Goal: Task Accomplishment & Management: Complete application form

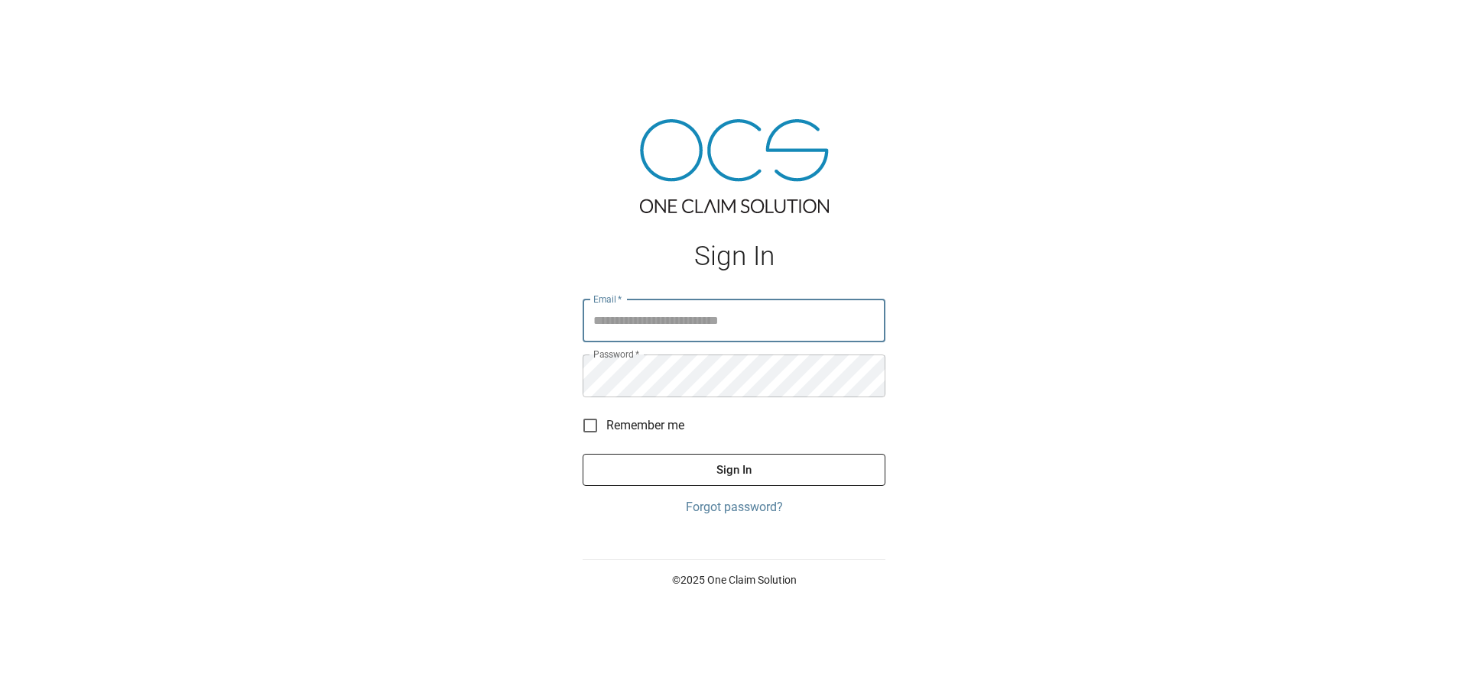
type input "**********"
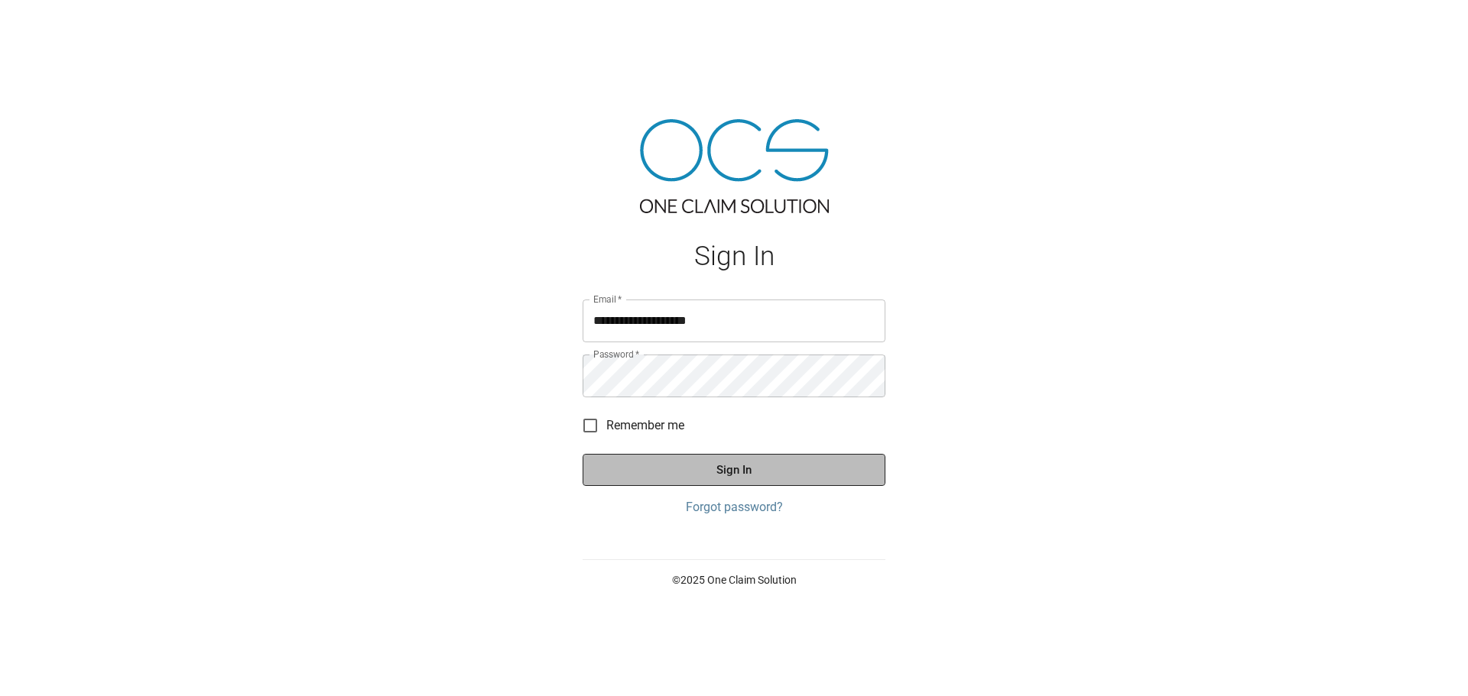
click at [803, 469] on button "Sign In" at bounding box center [734, 470] width 303 height 32
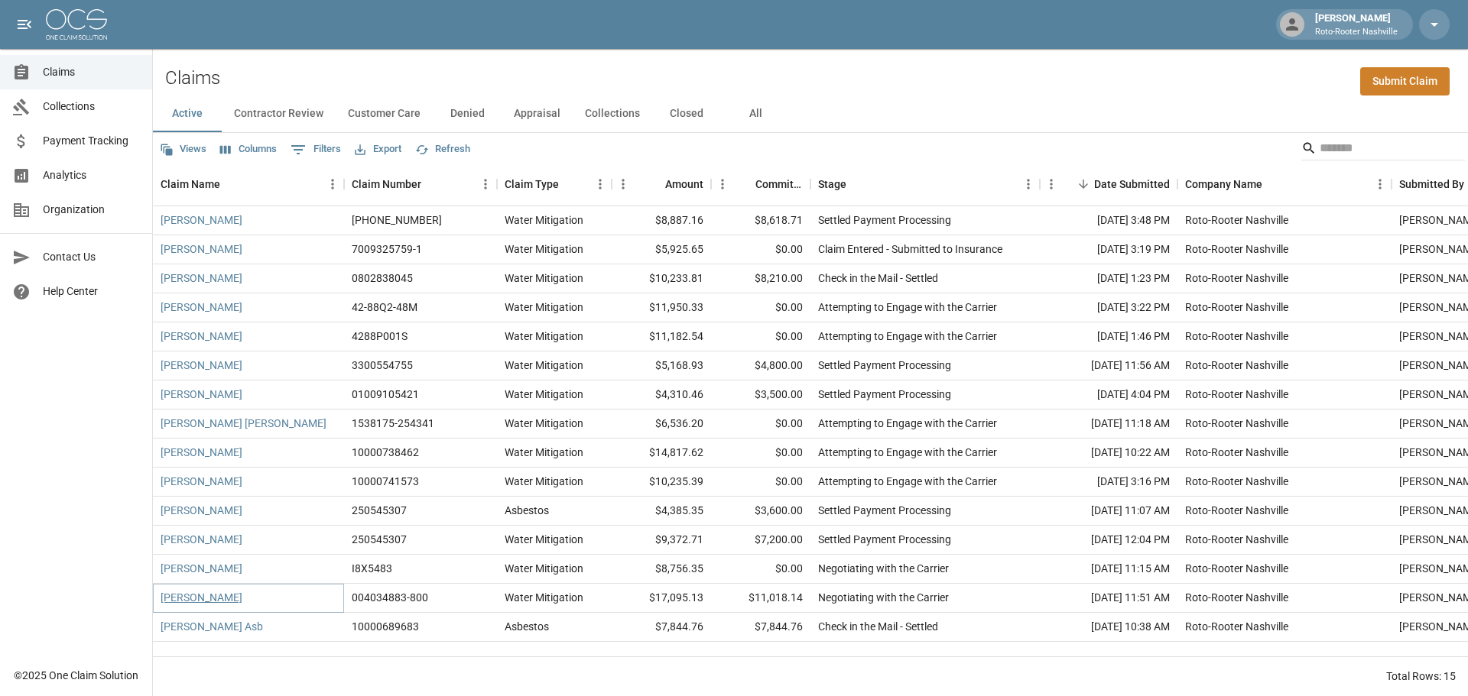
click at [175, 605] on link "[PERSON_NAME]" at bounding box center [202, 597] width 82 height 15
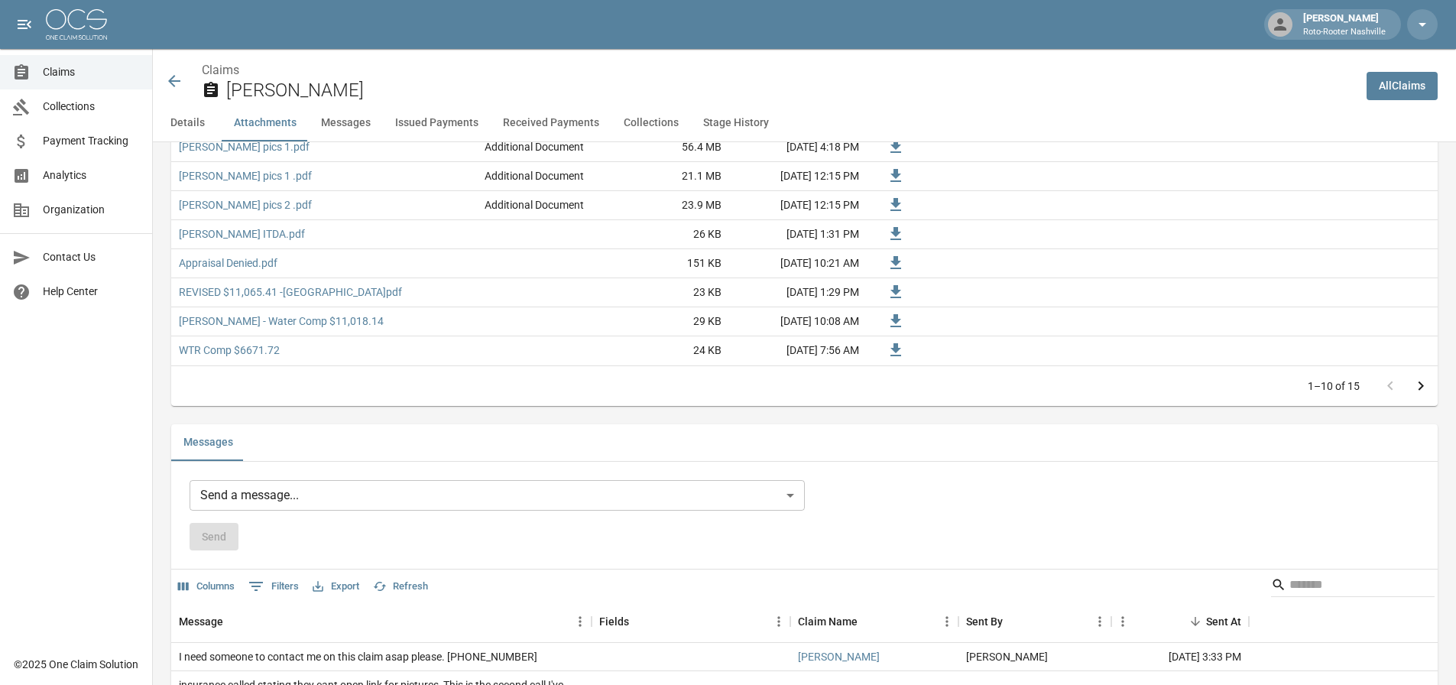
scroll to position [1070, 0]
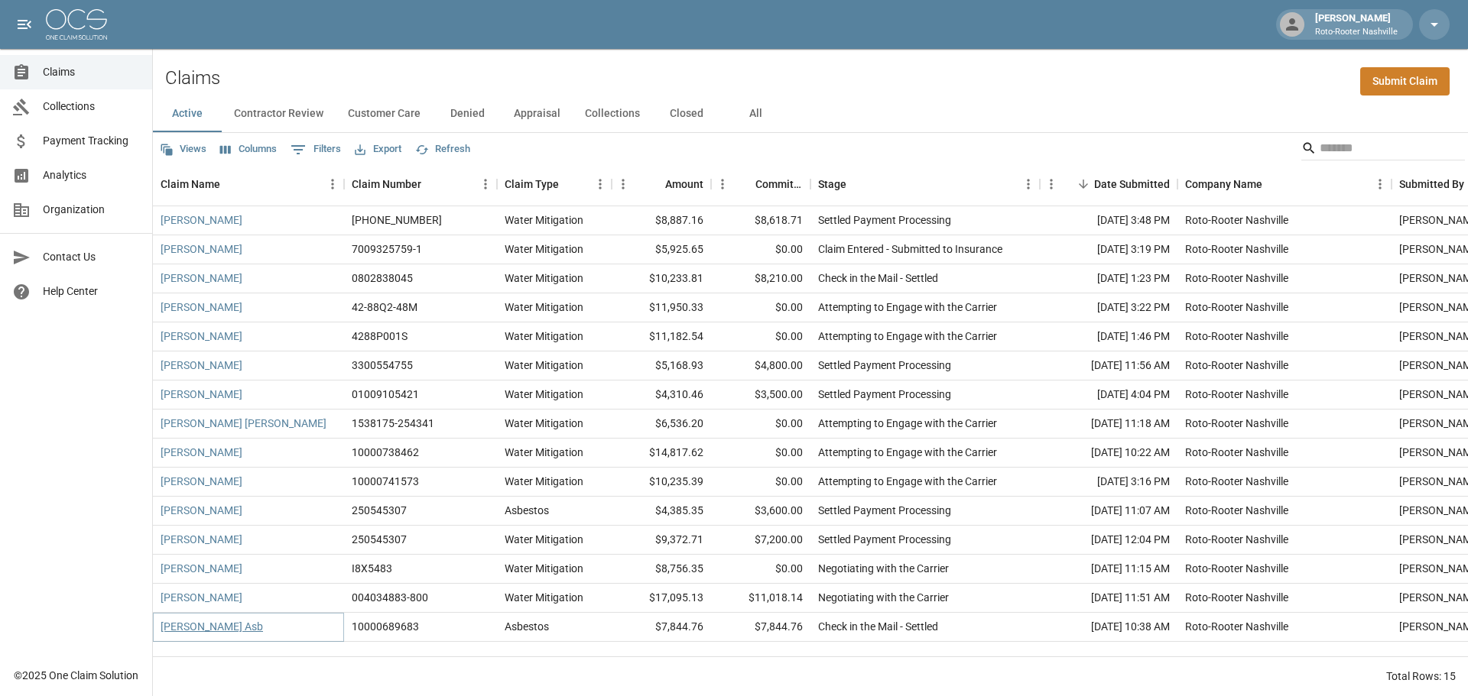
click at [180, 632] on link "[PERSON_NAME] Asb" at bounding box center [212, 626] width 102 height 15
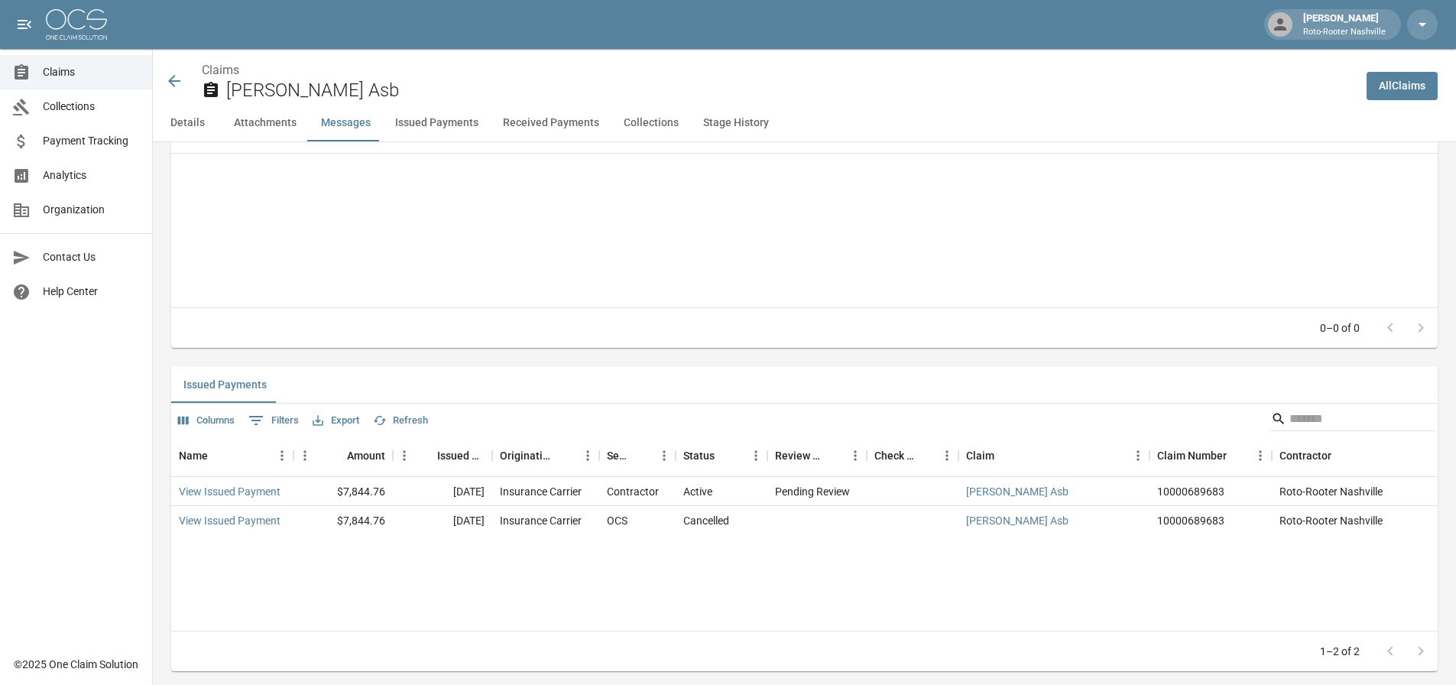
scroll to position [1517, 0]
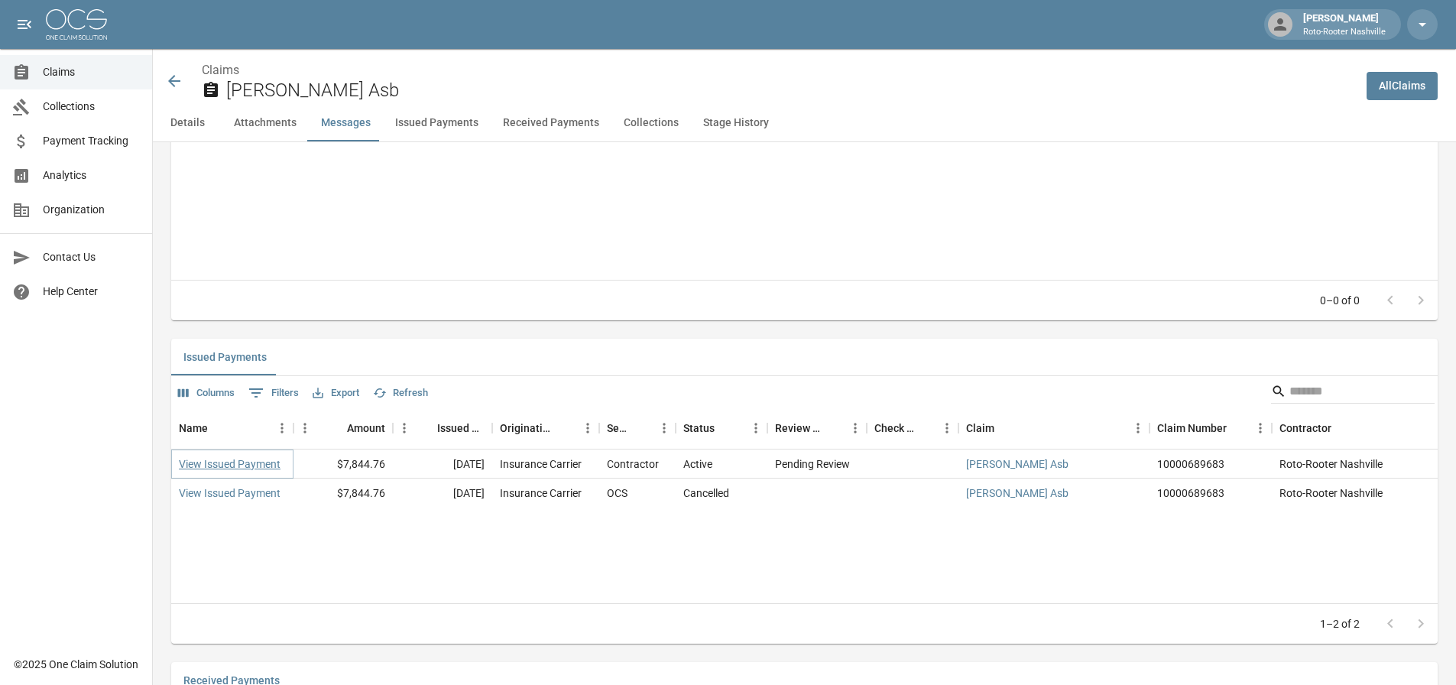
click at [242, 472] on link "View Issued Payment" at bounding box center [230, 463] width 102 height 15
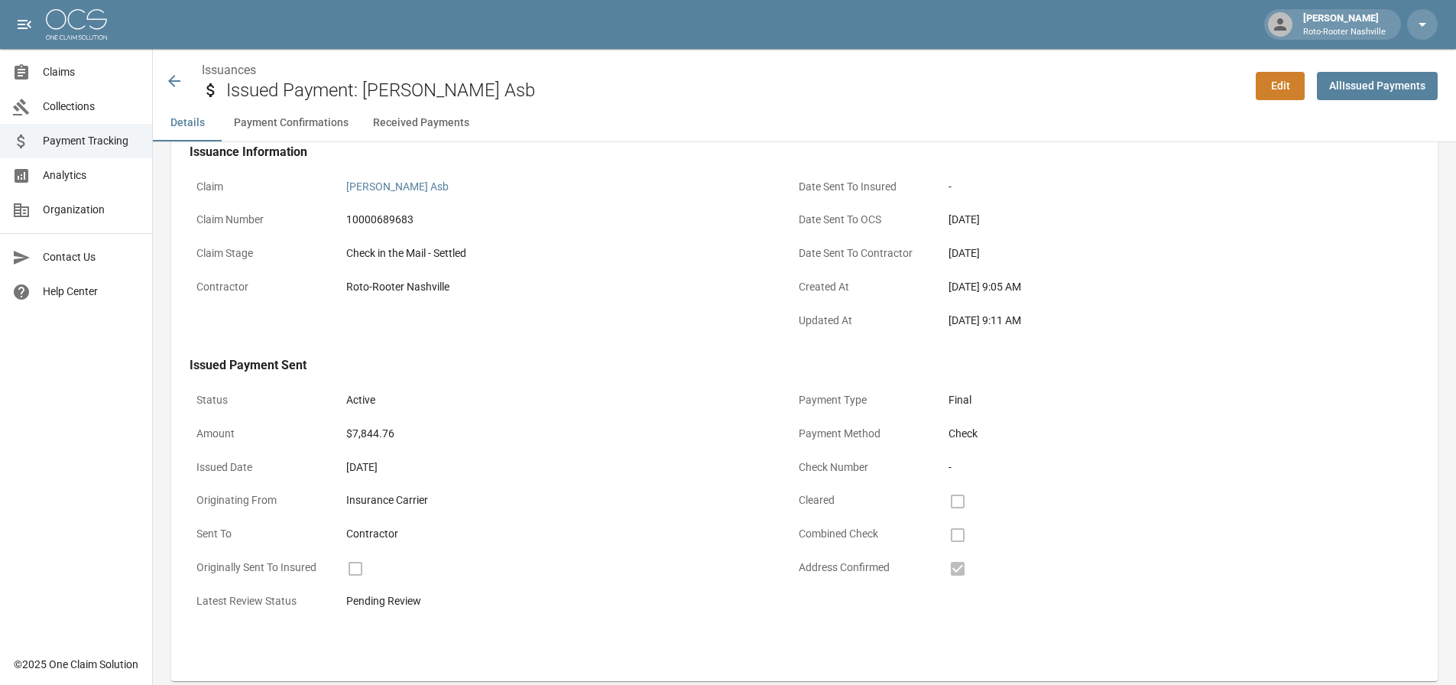
scroll to position [76, 0]
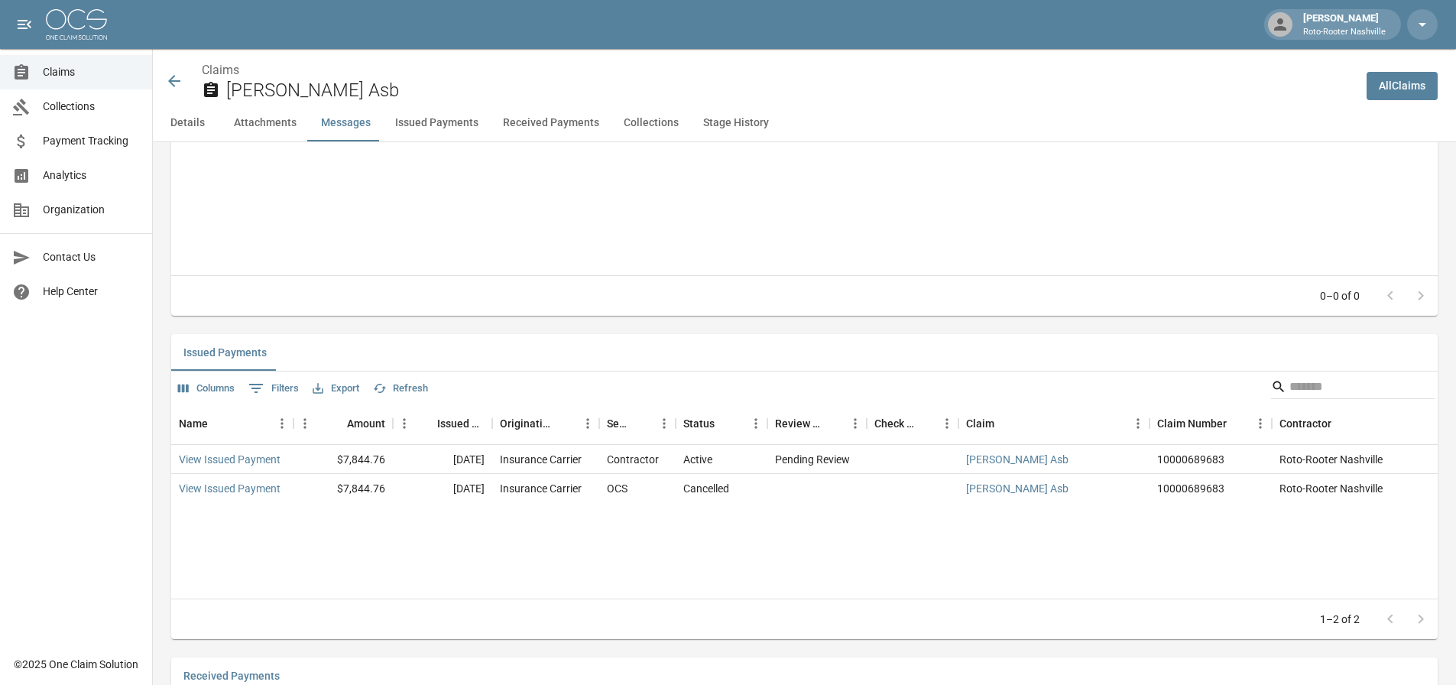
scroll to position [1641, 0]
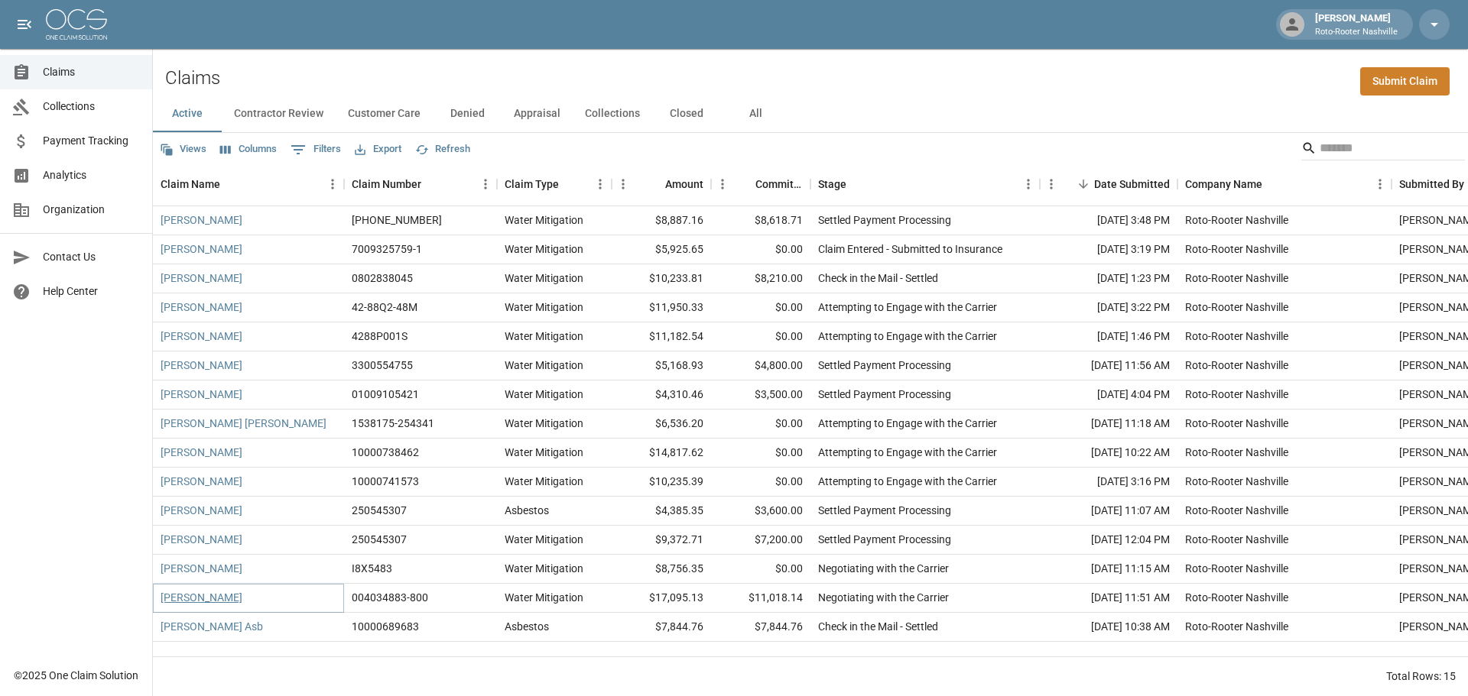
click at [213, 601] on link "[PERSON_NAME]" at bounding box center [202, 597] width 82 height 15
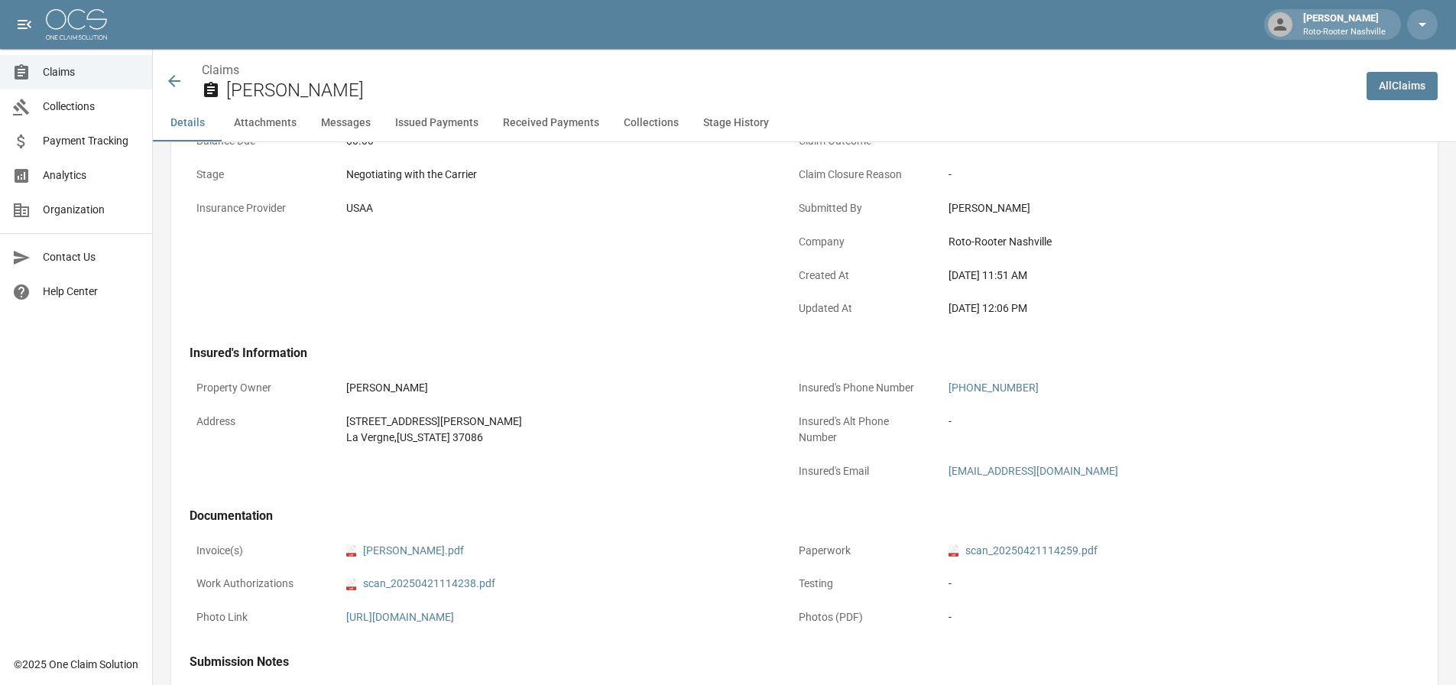
scroll to position [247, 0]
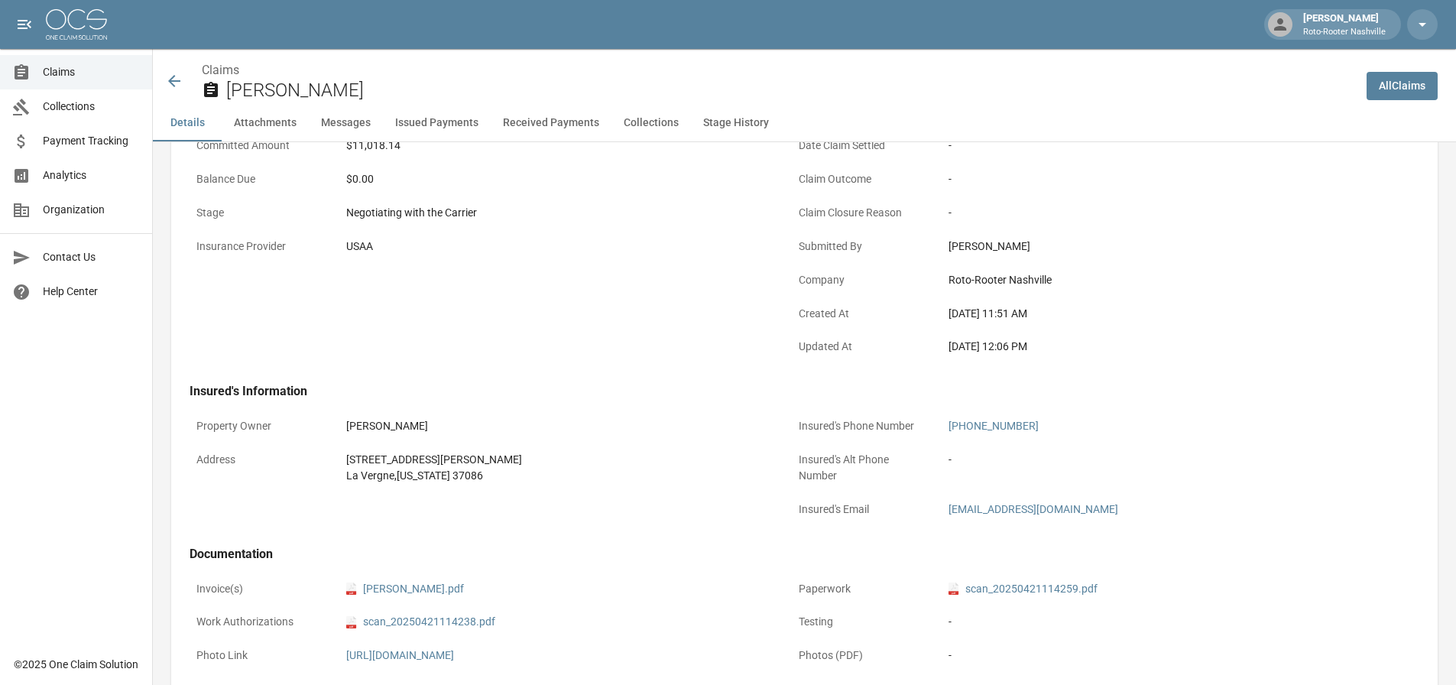
click at [169, 75] on icon at bounding box center [174, 81] width 18 height 18
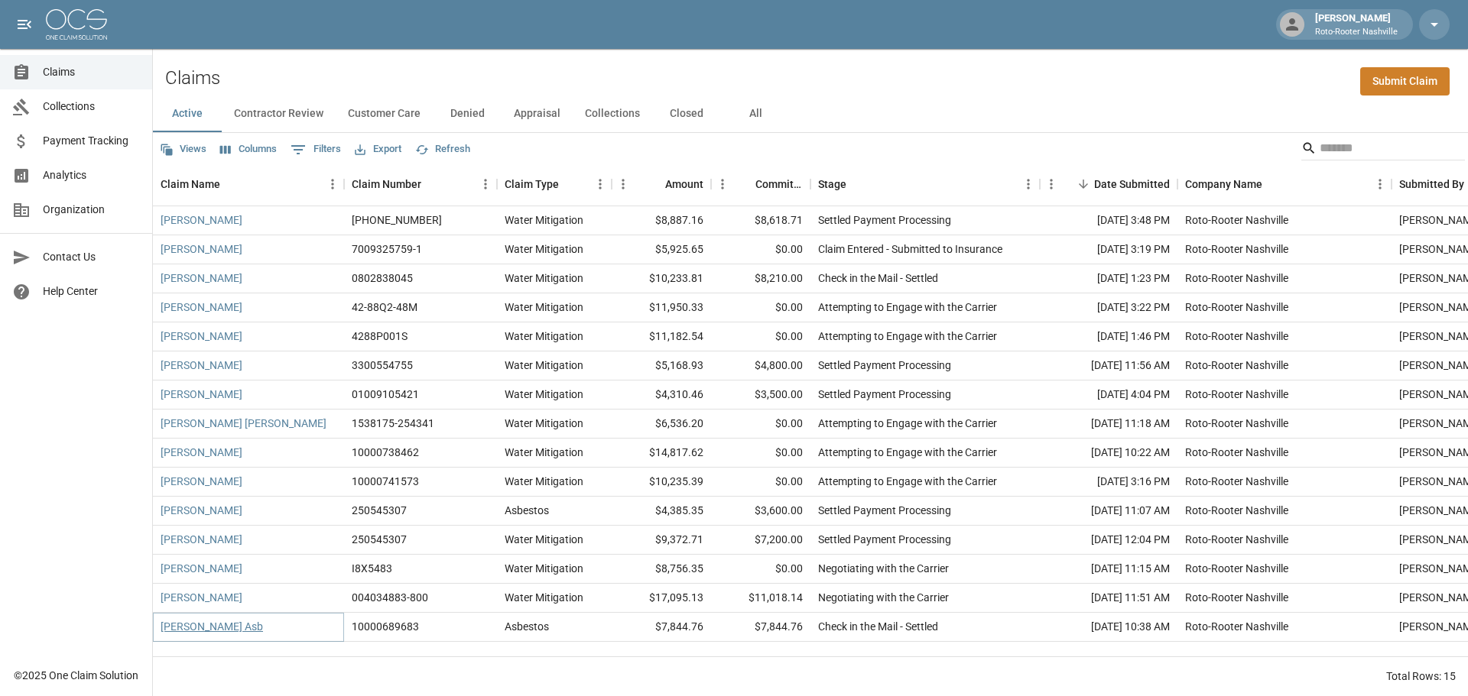
click at [162, 625] on link "[PERSON_NAME] Asb" at bounding box center [212, 626] width 102 height 15
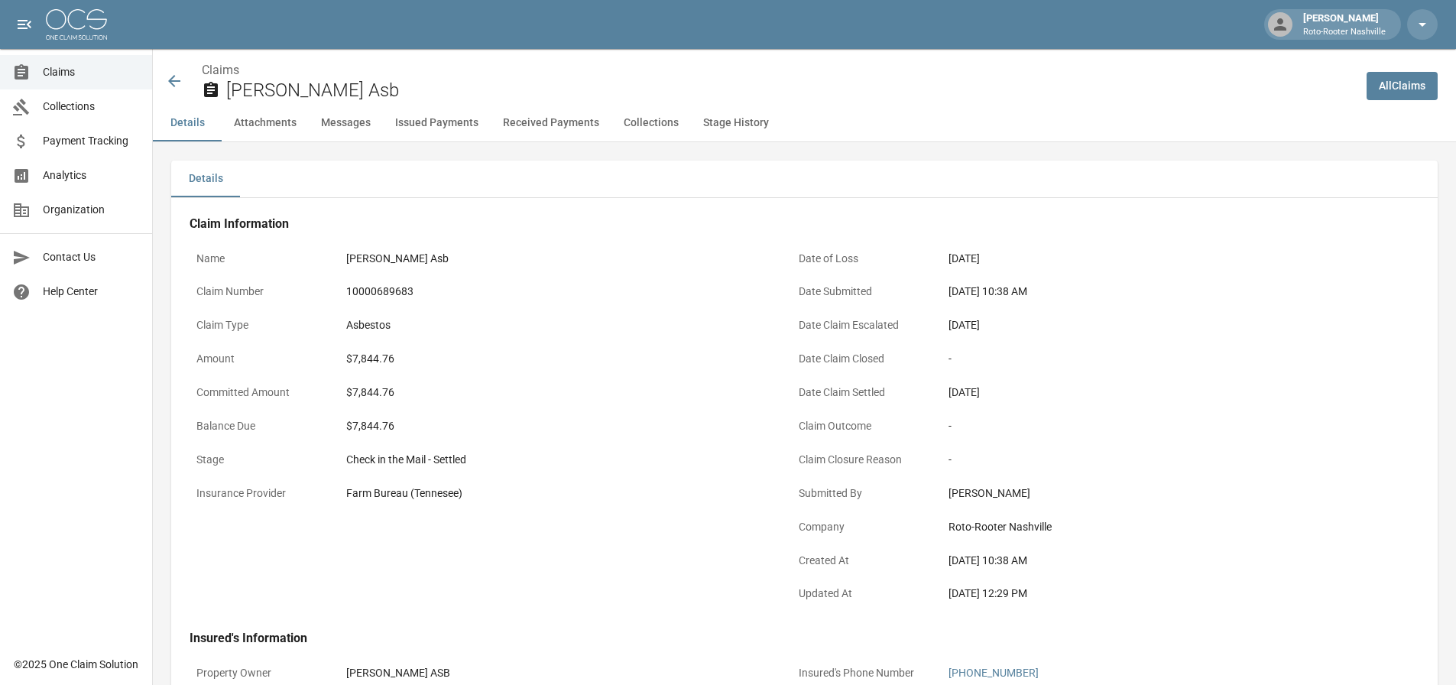
drag, startPoint x: 340, startPoint y: 265, endPoint x: 549, endPoint y: 265, distance: 208.7
click at [549, 265] on div "[PERSON_NAME] Asb" at bounding box center [556, 259] width 434 height 30
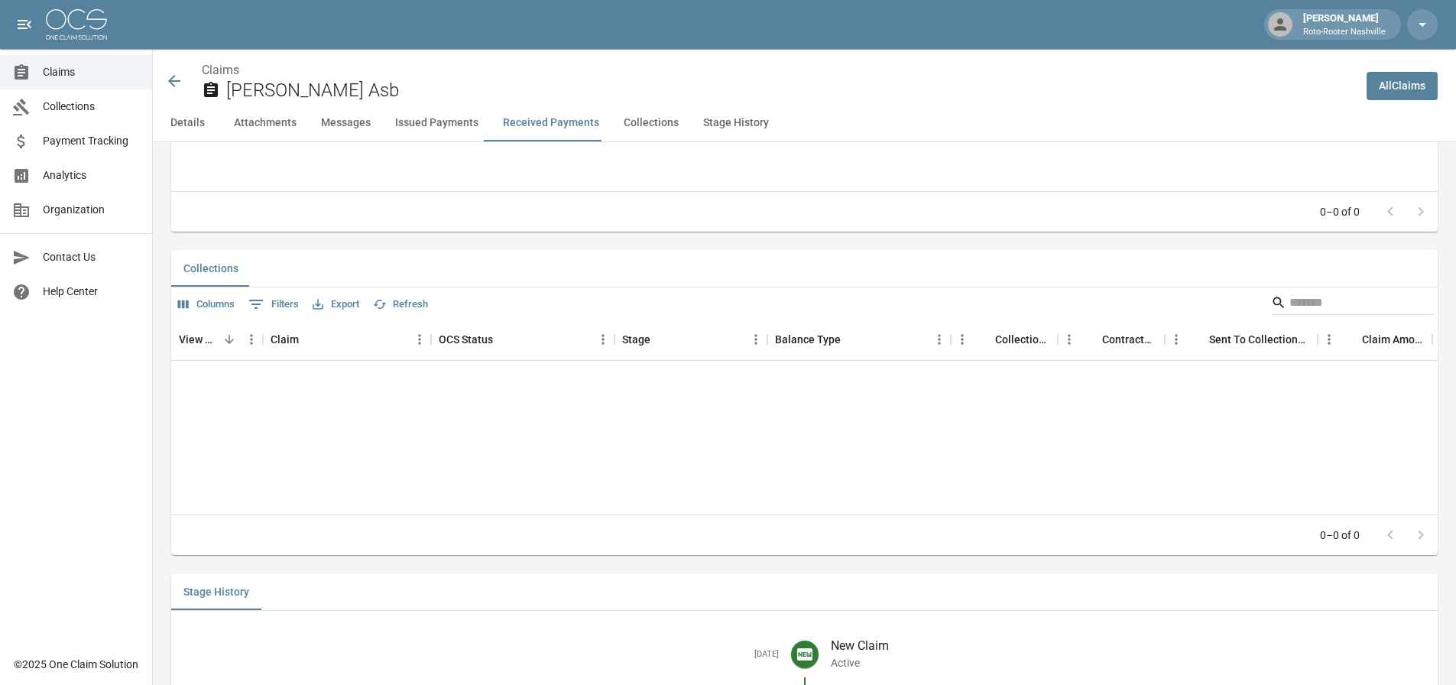
scroll to position [2253, 0]
click at [196, 122] on button "Details" at bounding box center [187, 123] width 69 height 37
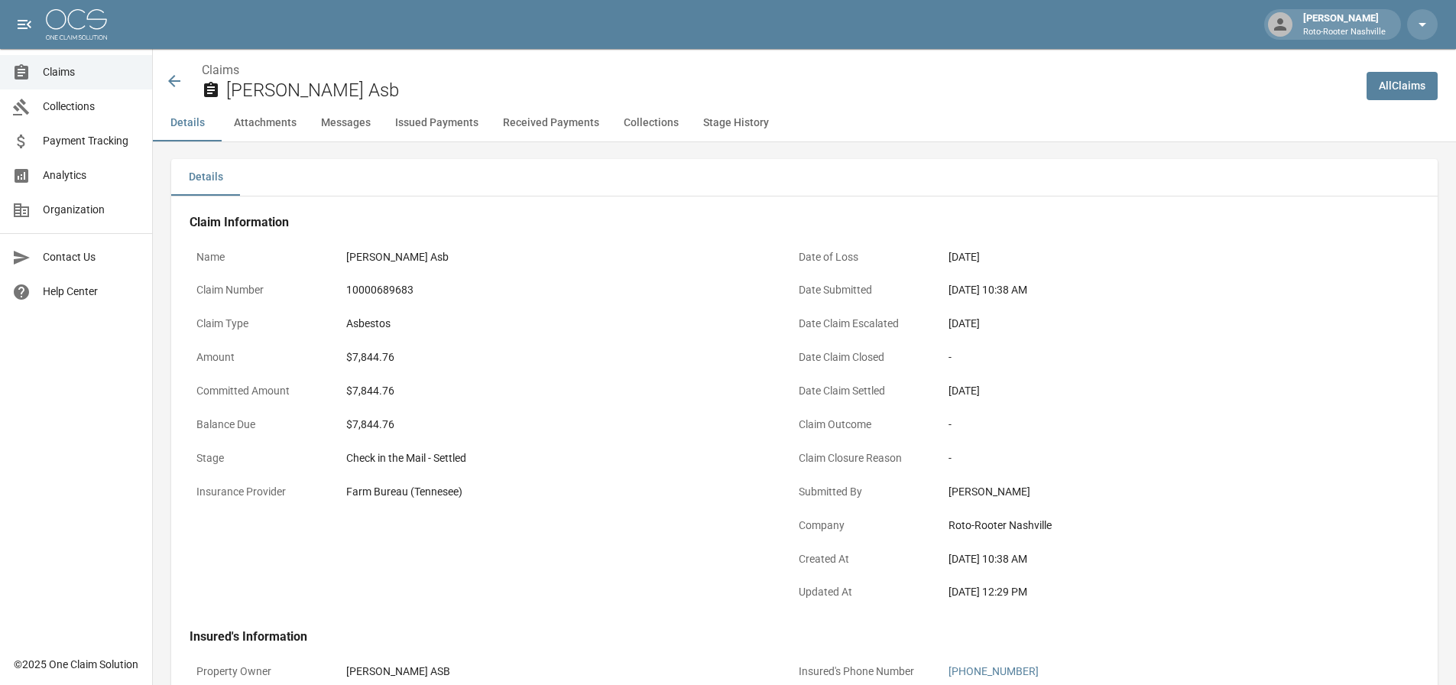
scroll to position [0, 0]
click at [643, 123] on button "Collections" at bounding box center [652, 123] width 80 height 37
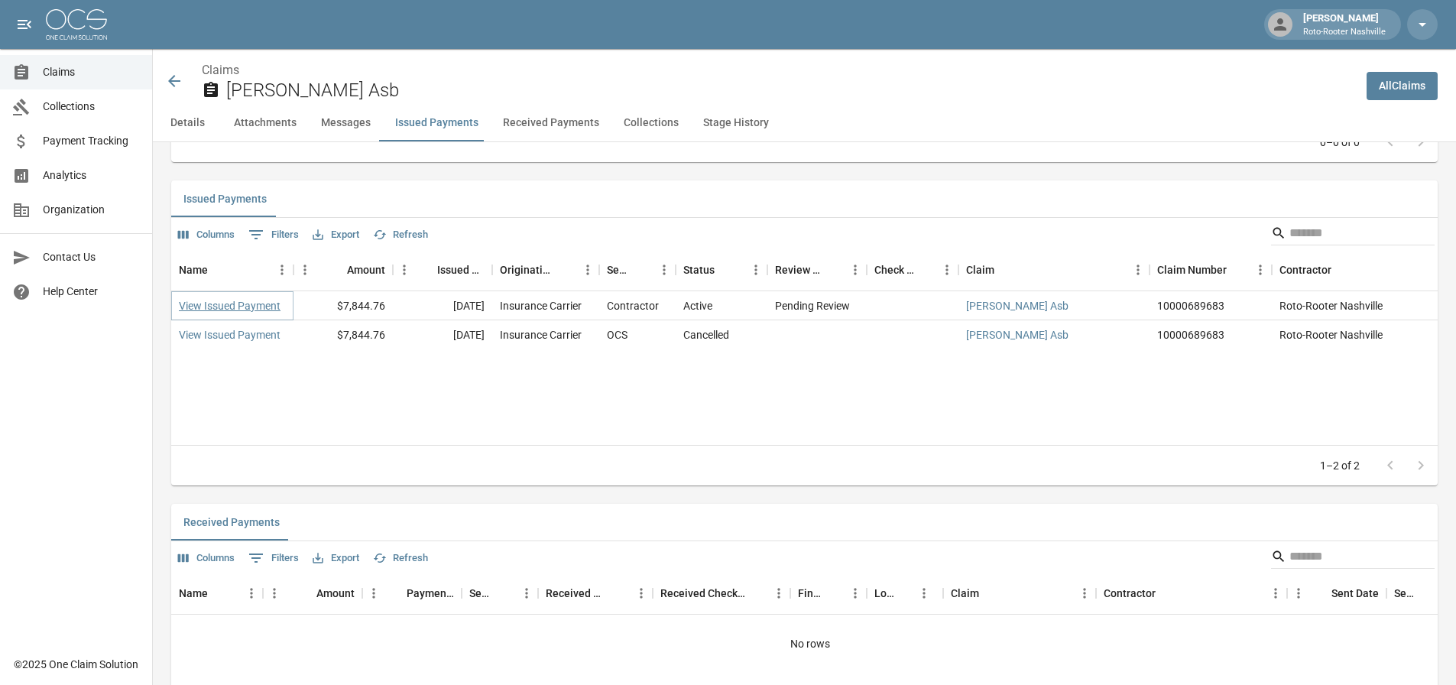
click at [258, 313] on link "View Issued Payment" at bounding box center [230, 305] width 102 height 15
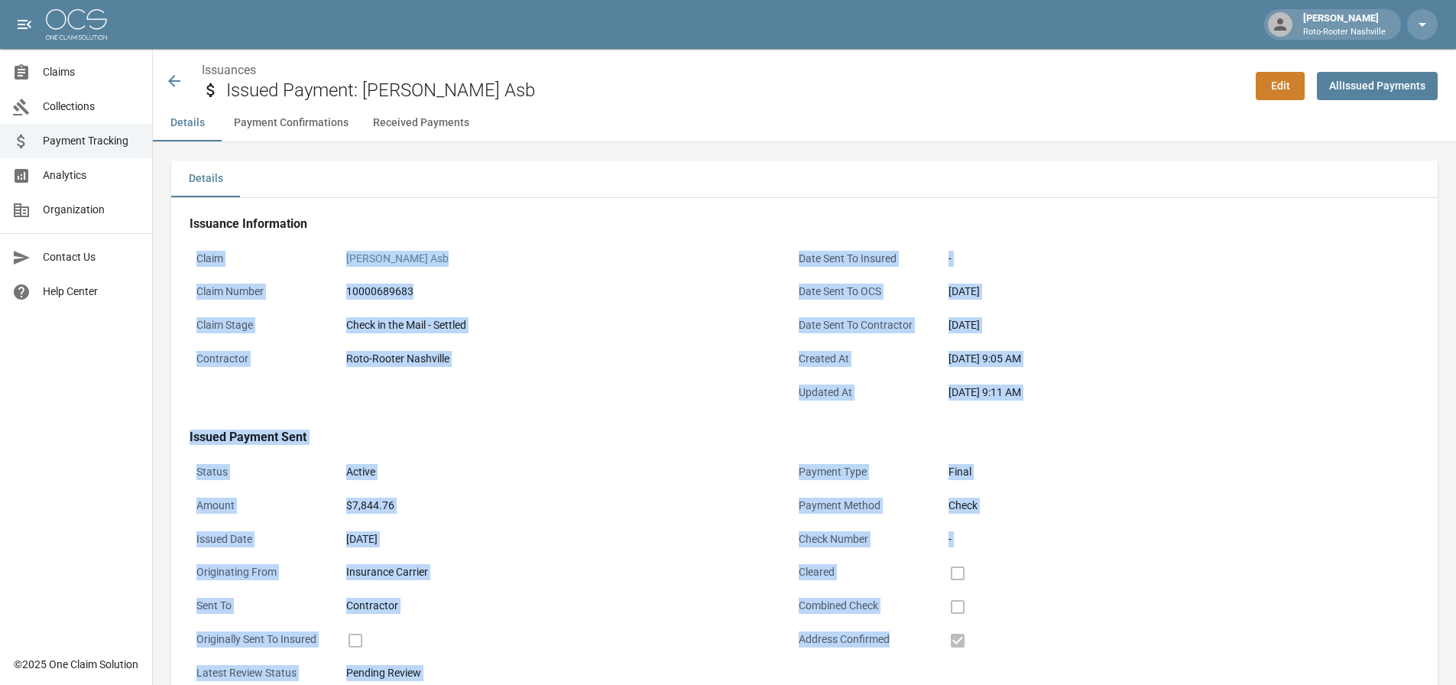
drag, startPoint x: 193, startPoint y: 258, endPoint x: 1002, endPoint y: 602, distance: 879.7
click at [1032, 623] on div "Issuance Information Claim [PERSON_NAME] Asb Claim Number 10000689683 Claim Sta…" at bounding box center [782, 463] width 1223 height 531
click at [651, 421] on div "Issuance Information Claim [PERSON_NAME] Asb Claim Number 10000689683 Claim Sta…" at bounding box center [782, 463] width 1223 height 531
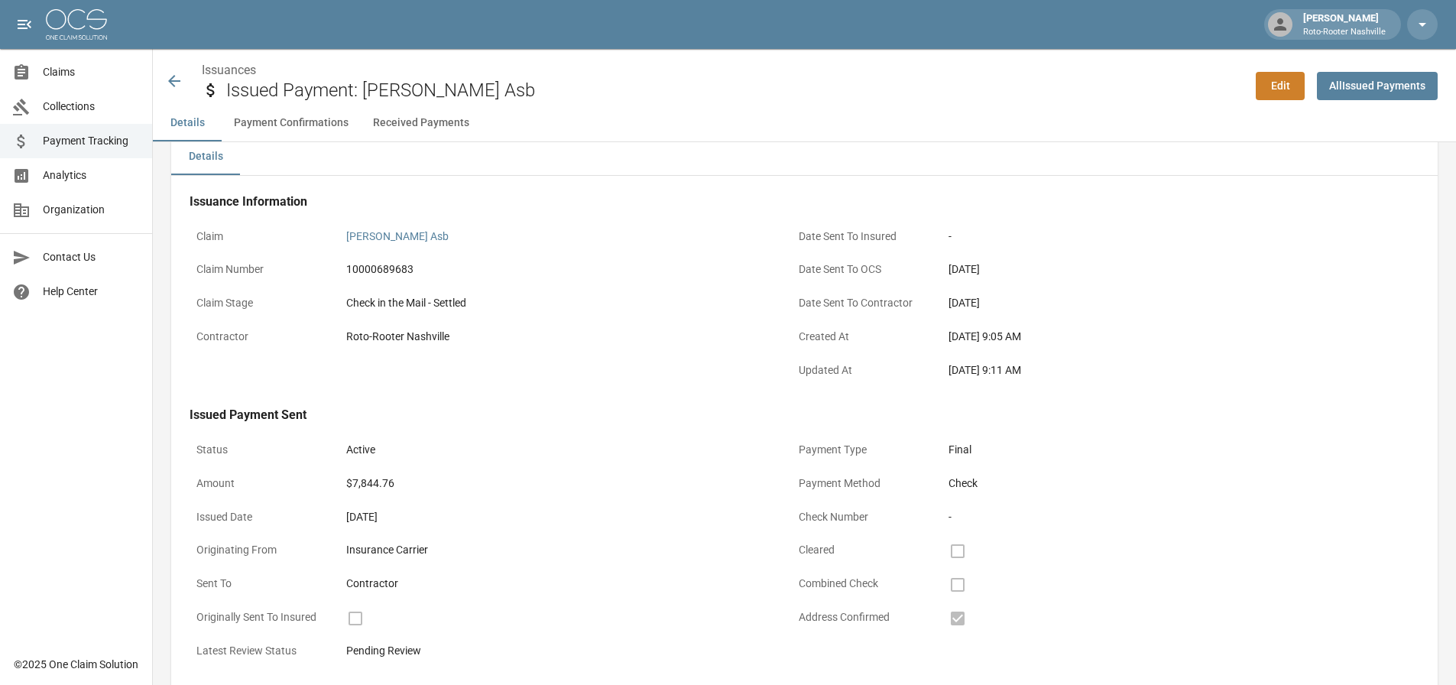
scroll to position [76, 0]
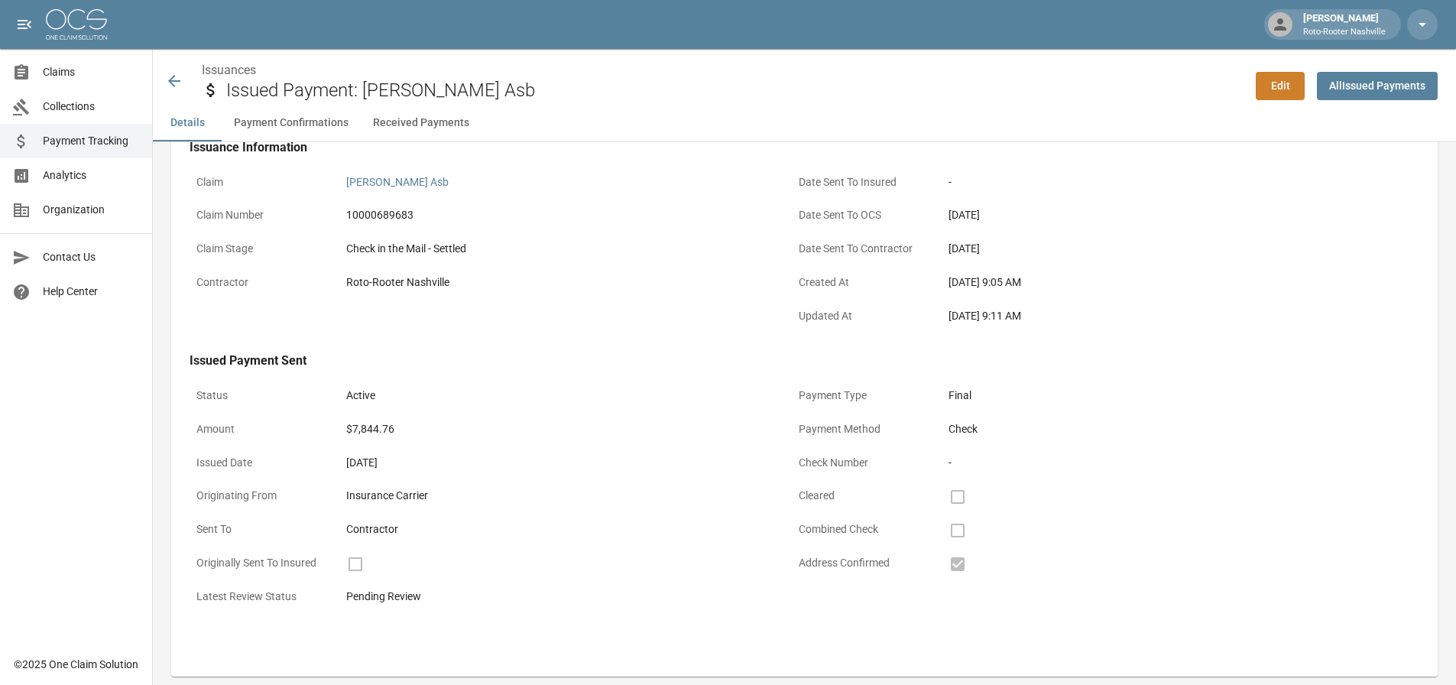
click at [175, 82] on icon at bounding box center [174, 81] width 12 height 12
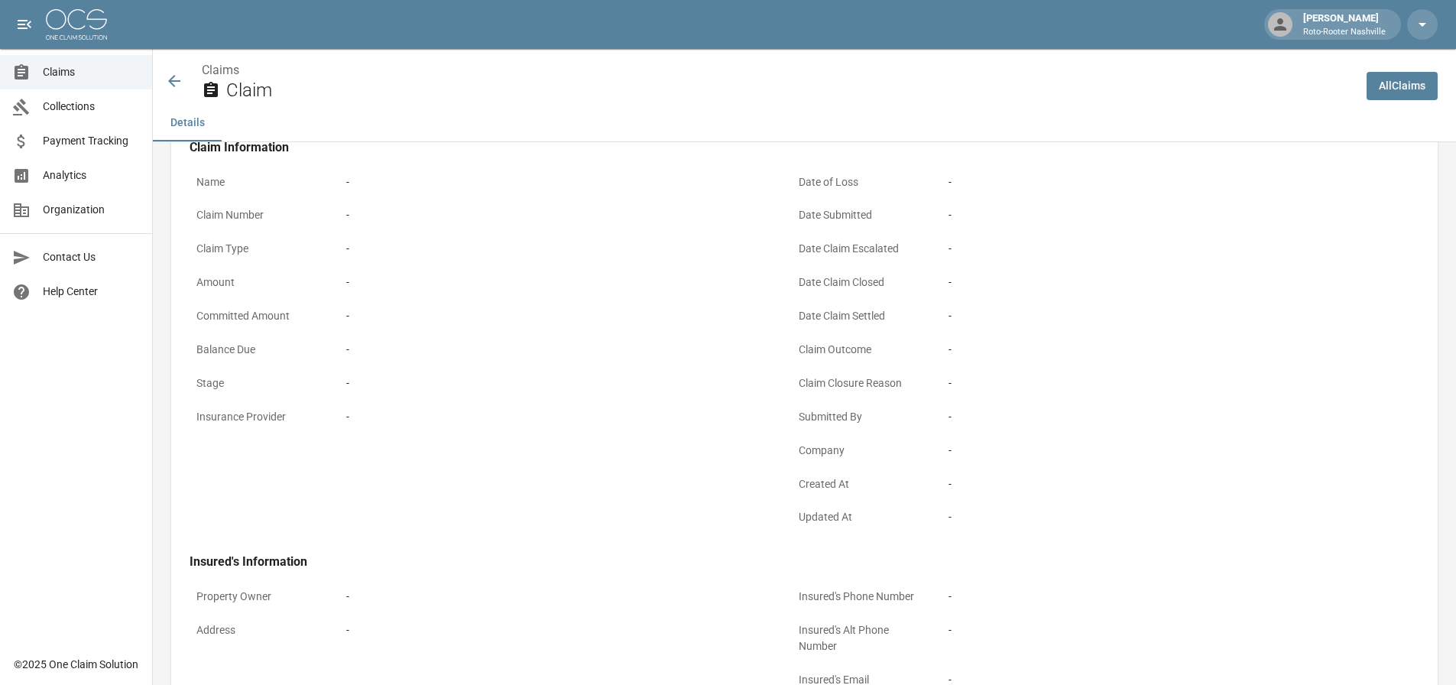
scroll to position [414, 0]
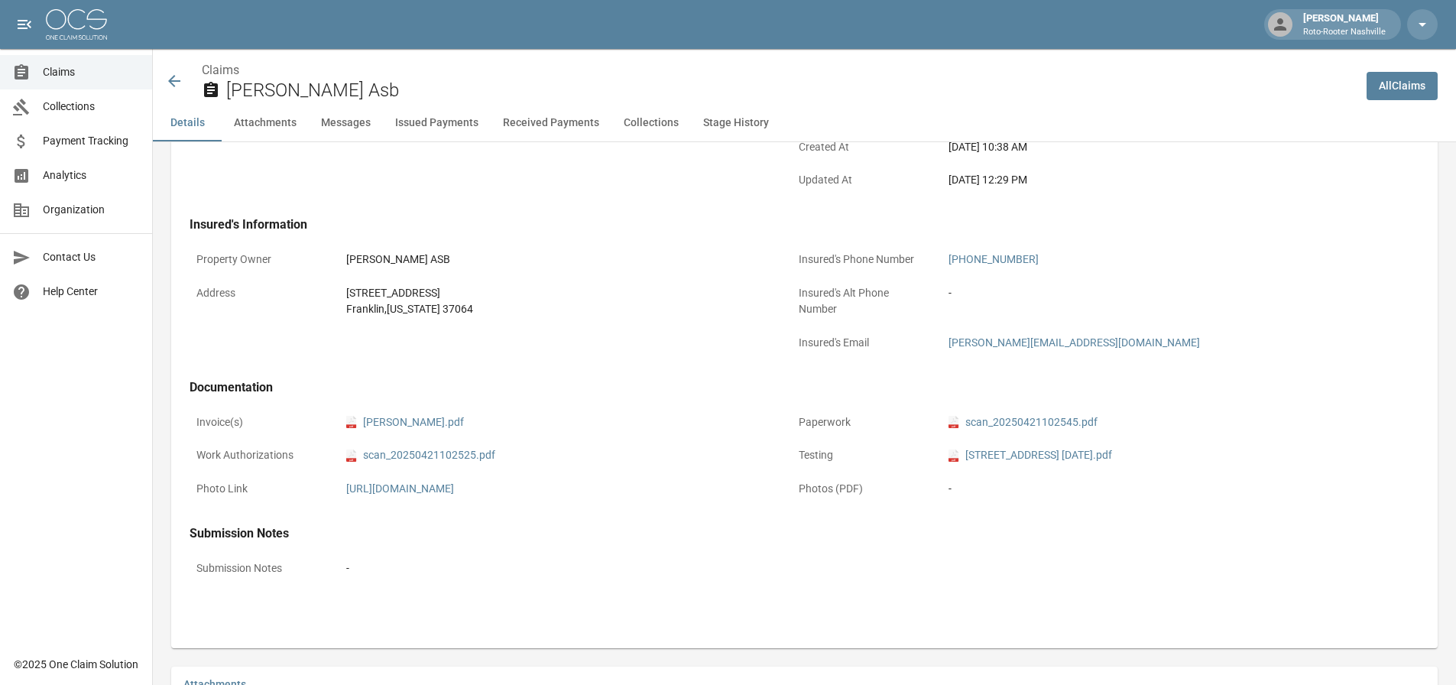
click at [175, 82] on icon at bounding box center [174, 81] width 12 height 12
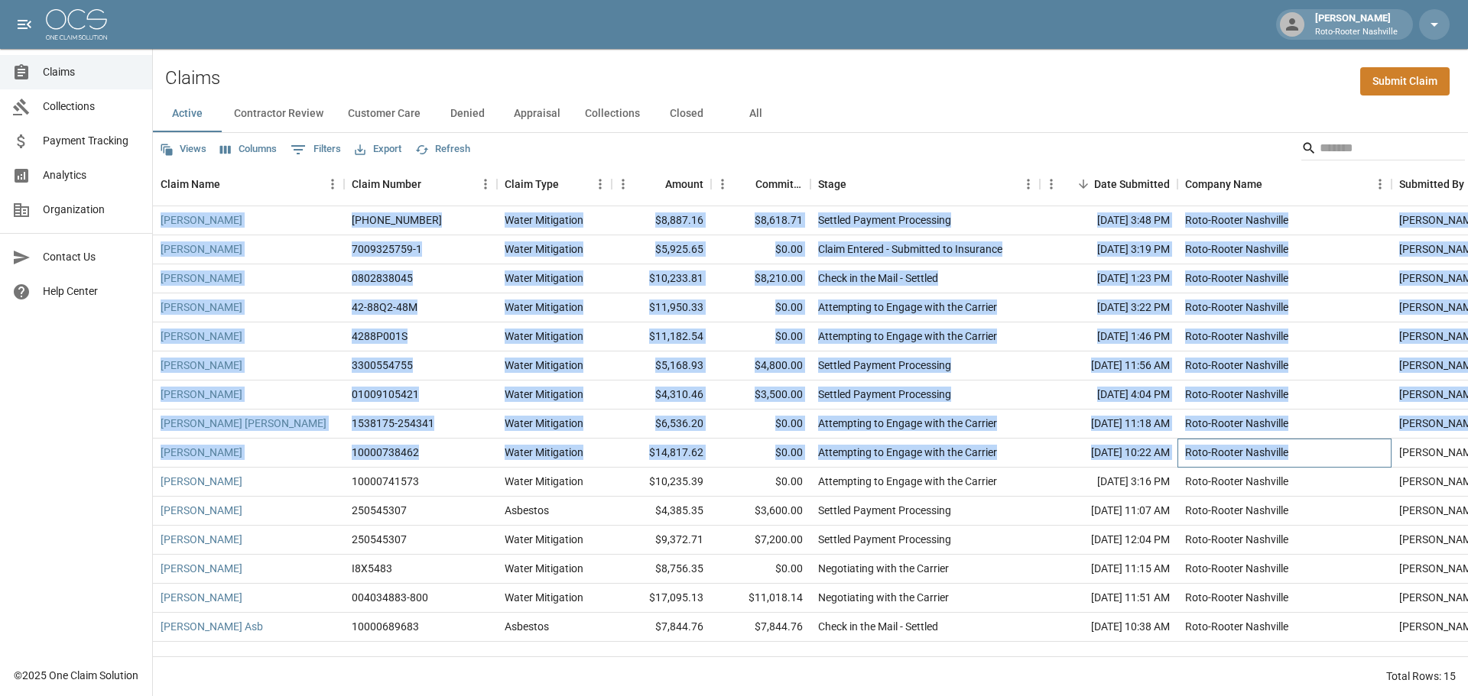
drag, startPoint x: 1307, startPoint y: 450, endPoint x: 159, endPoint y: 226, distance: 1169.2
click at [159, 226] on div "[PERSON_NAME] [PHONE_NUMBER] Water Mitigation $8,887.16 $8,618.71 Settled Payme…" at bounding box center [868, 424] width 1430 height 436
click at [291, 346] on div "[PERSON_NAME]" at bounding box center [248, 337] width 191 height 29
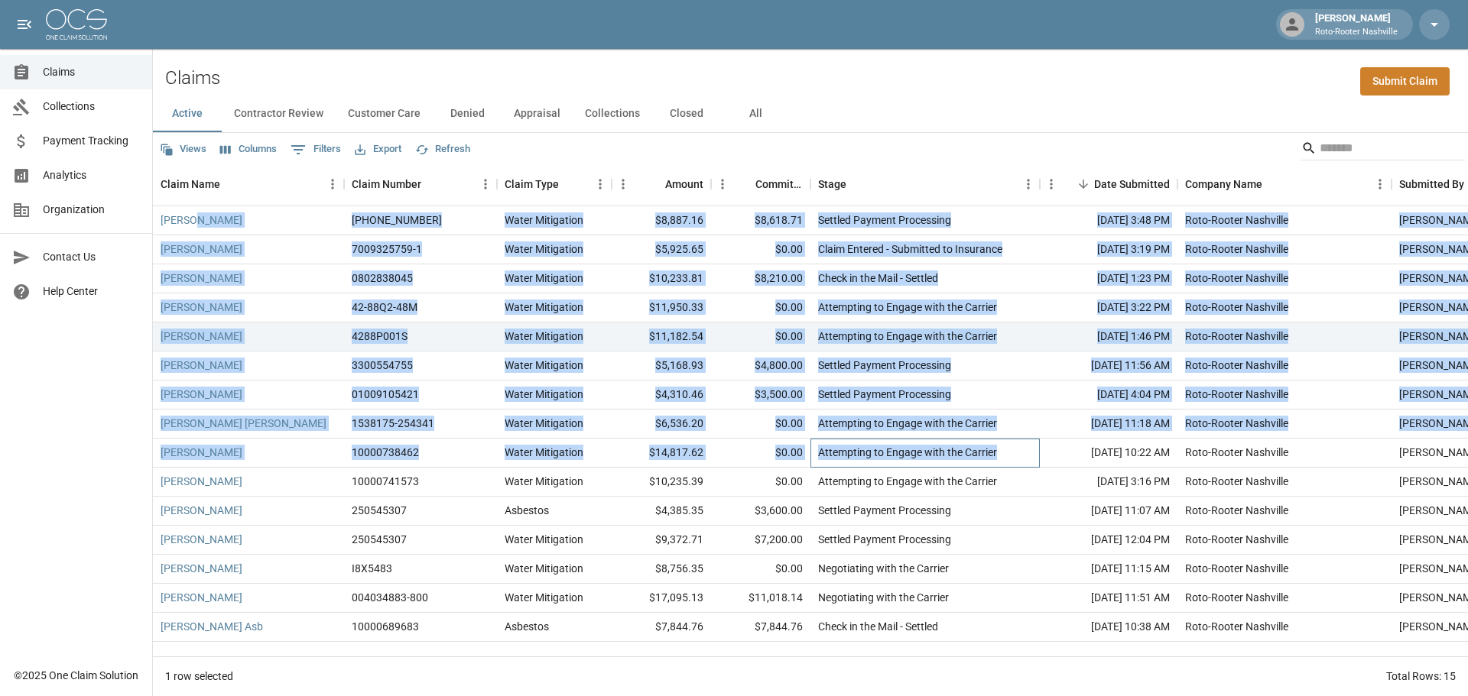
drag, startPoint x: 1014, startPoint y: 461, endPoint x: 190, endPoint y: 232, distance: 854.7
click at [190, 232] on div "[PERSON_NAME] [PHONE_NUMBER] Water Mitigation $8,887.16 $8,618.71 Settled Payme…" at bounding box center [868, 424] width 1430 height 436
click at [295, 374] on div "[PERSON_NAME]" at bounding box center [248, 366] width 191 height 29
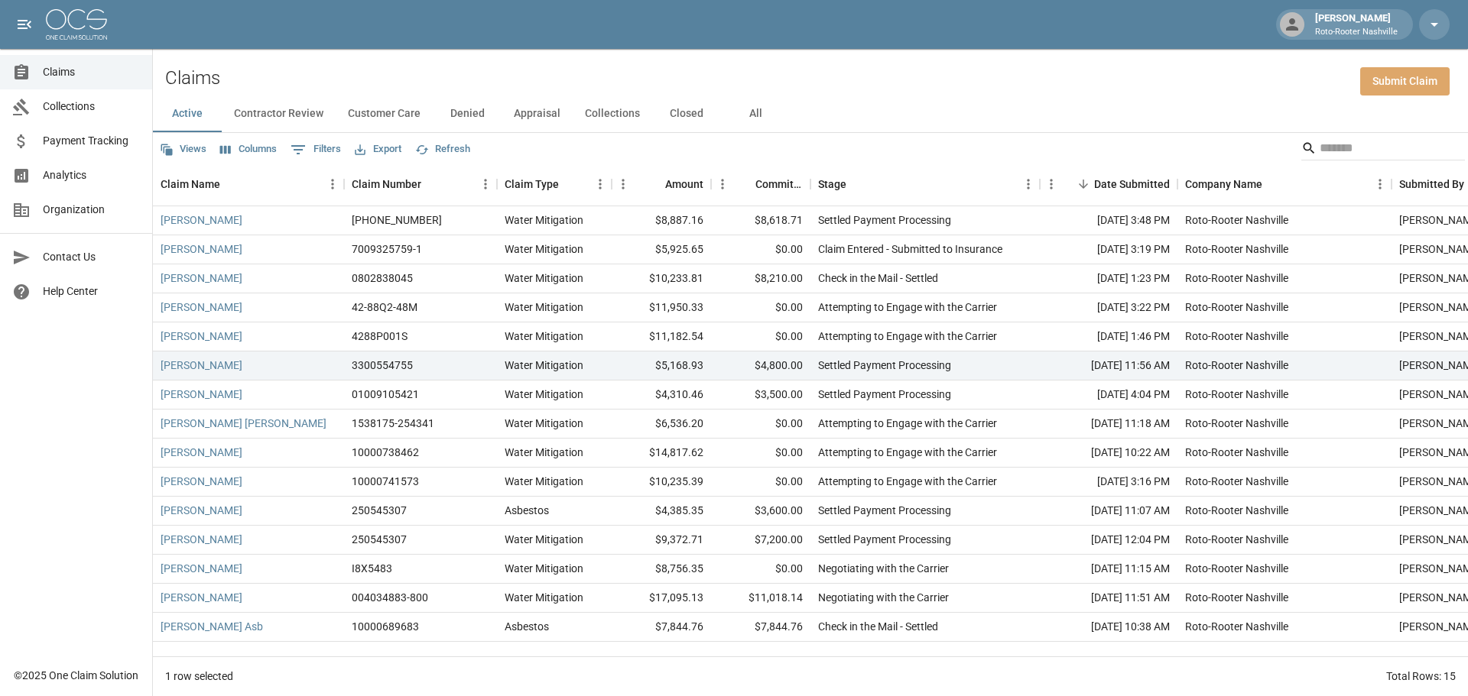
click at [1375, 80] on link "Submit Claim" at bounding box center [1404, 81] width 89 height 28
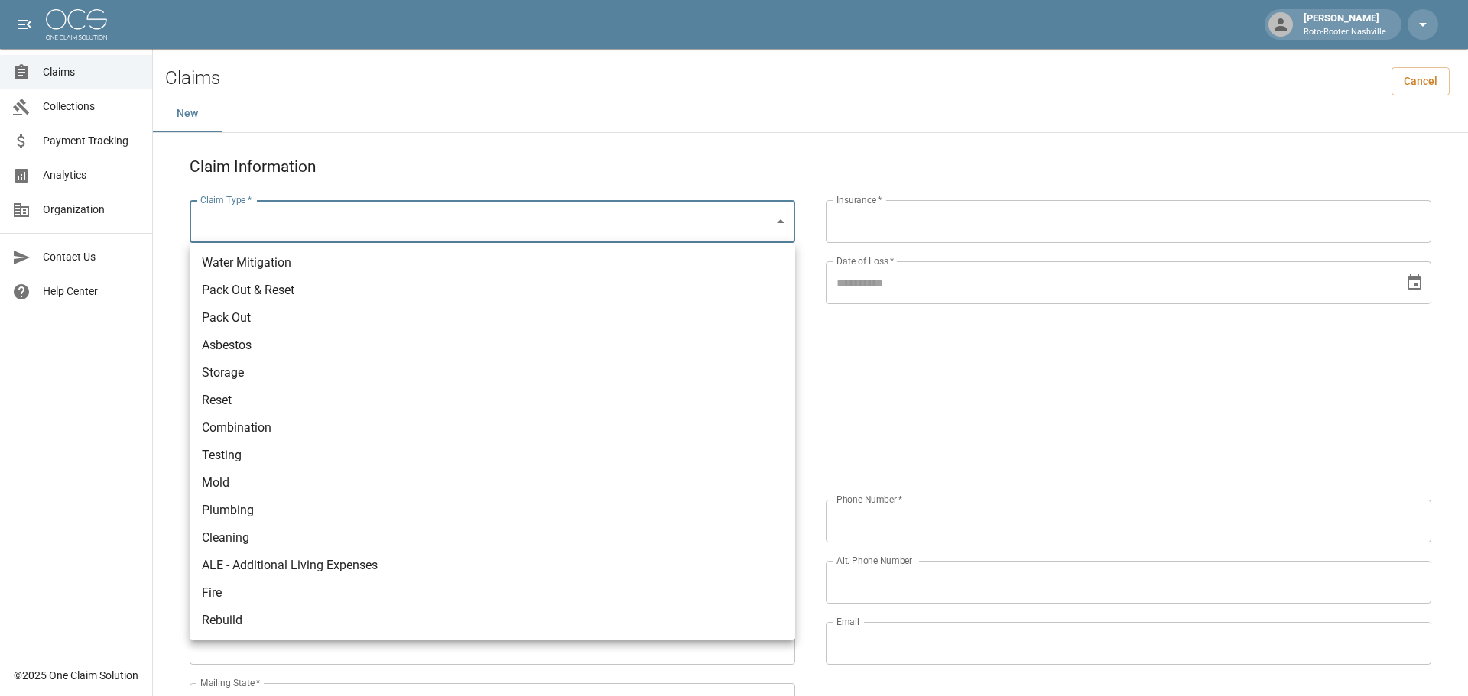
click at [433, 228] on body "[PERSON_NAME] Roto-Rooter Nashville Claims Collections Payment Tracking Analyti…" at bounding box center [734, 639] width 1468 height 1278
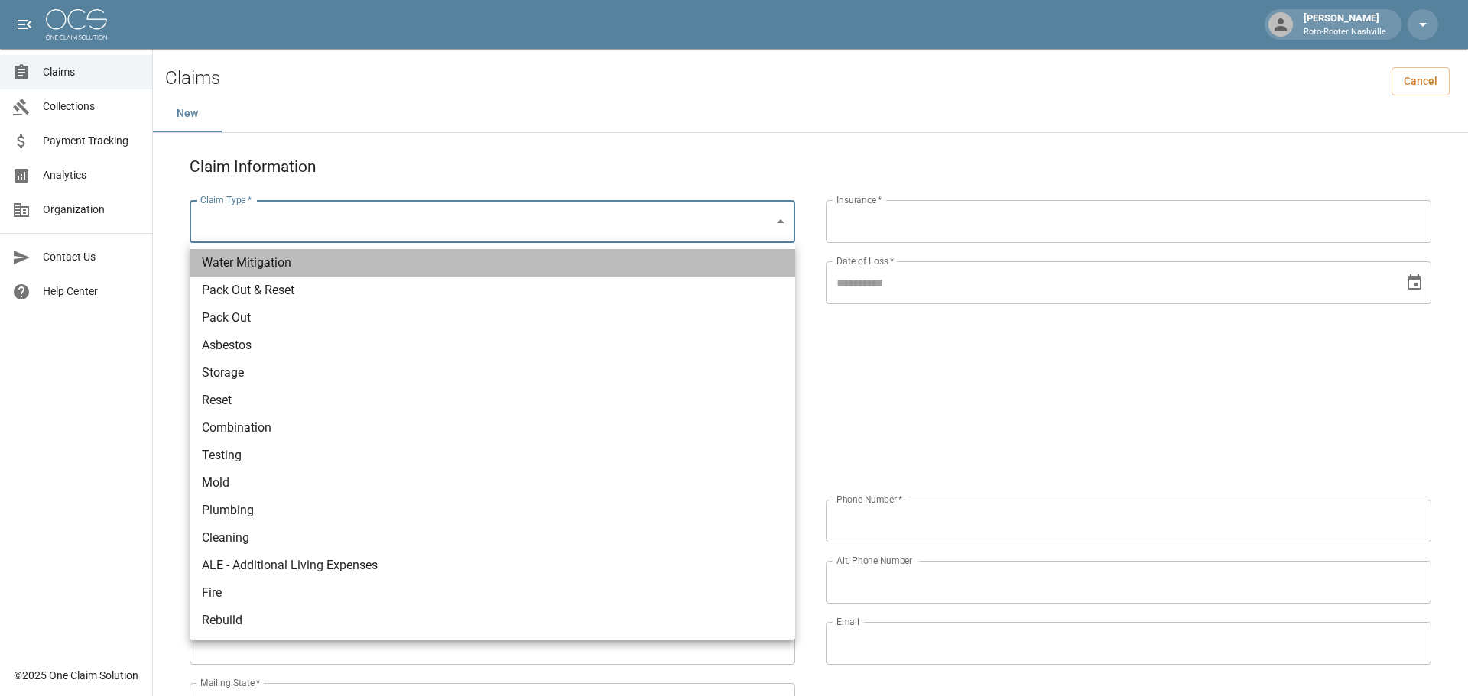
click at [293, 260] on li "Water Mitigation" at bounding box center [492, 263] width 605 height 28
type input "**********"
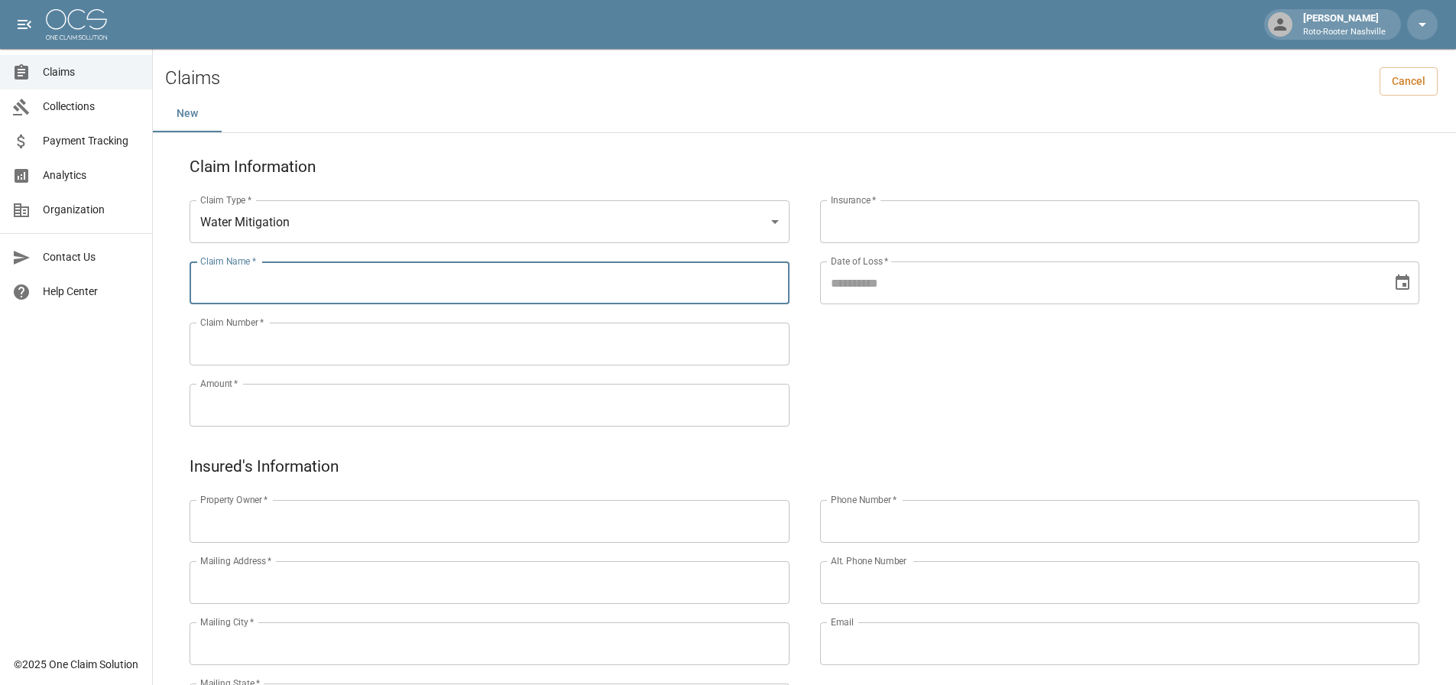
click at [291, 294] on input "Claim Name   *" at bounding box center [490, 282] width 600 height 43
type input "**********"
click at [349, 361] on input "Claim Number   *" at bounding box center [490, 344] width 600 height 43
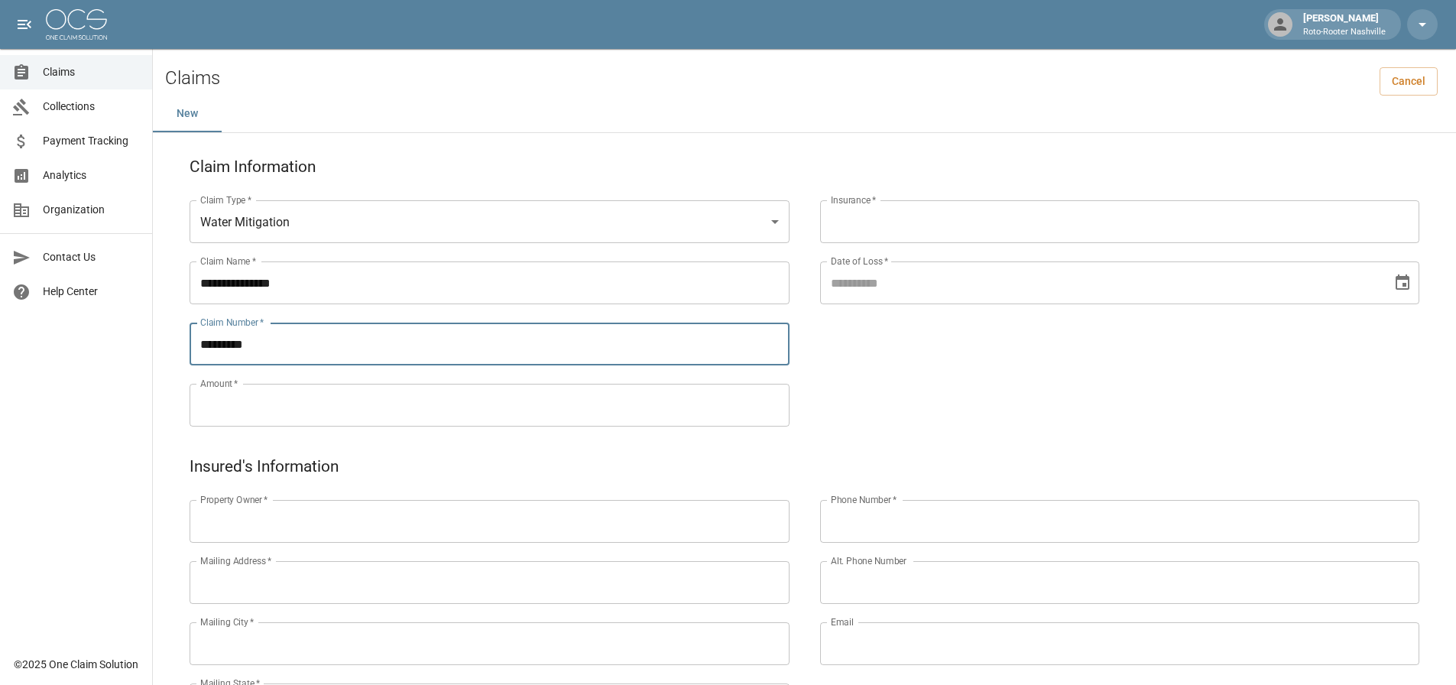
type input "*********"
click at [307, 408] on input "Amount   *" at bounding box center [490, 405] width 600 height 43
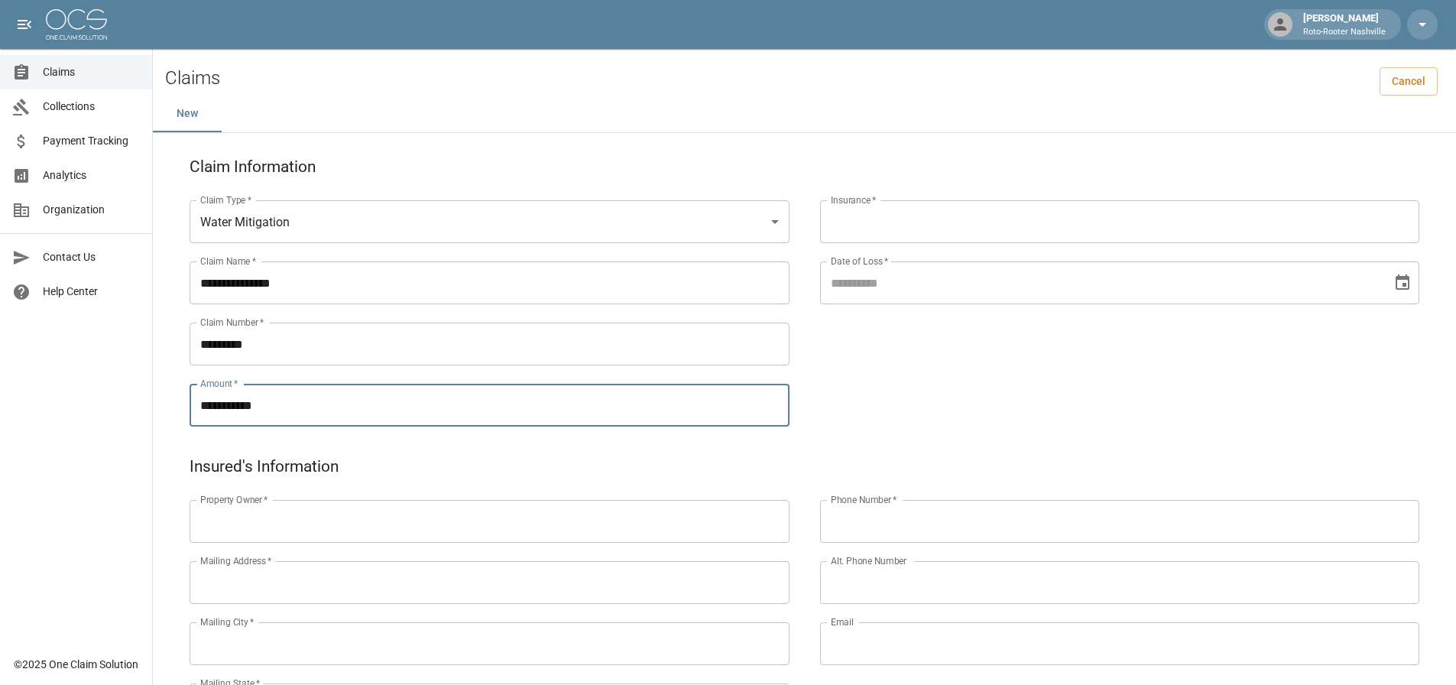
type input "**********"
click at [891, 222] on input "Insurance   *" at bounding box center [1120, 221] width 586 height 29
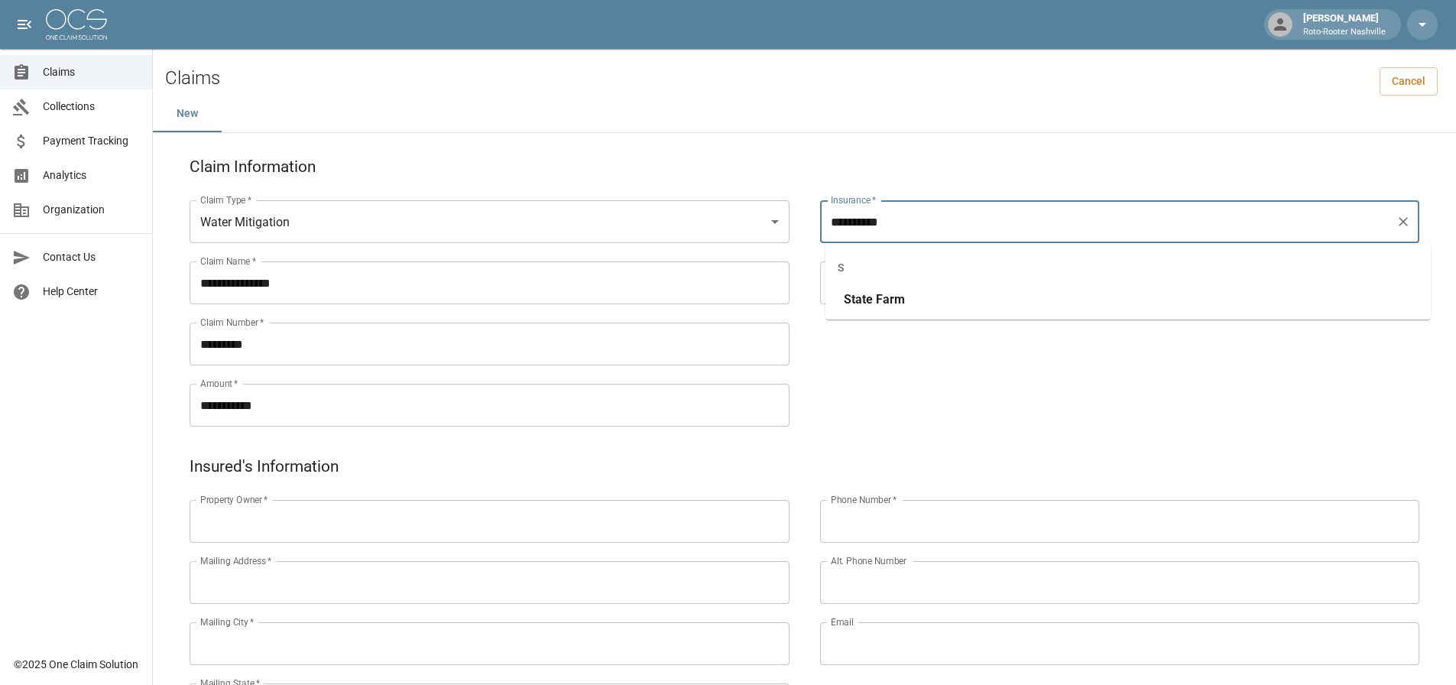
click at [894, 284] on div "S" at bounding box center [1128, 267] width 605 height 37
click at [891, 302] on span "Farm" at bounding box center [890, 299] width 29 height 15
type input "**********"
click at [888, 289] on input "**********" at bounding box center [1101, 282] width 562 height 43
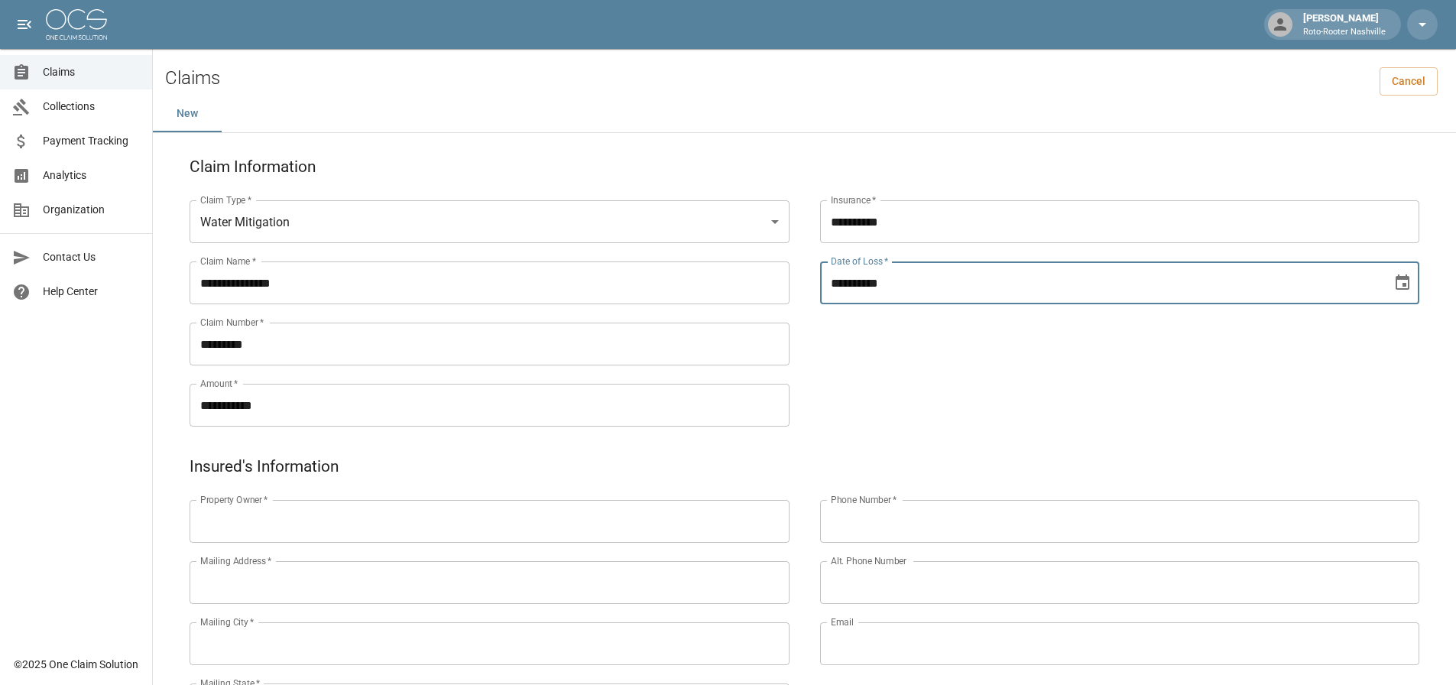
type input "**********"
click at [878, 407] on div "**********" at bounding box center [1105, 294] width 631 height 275
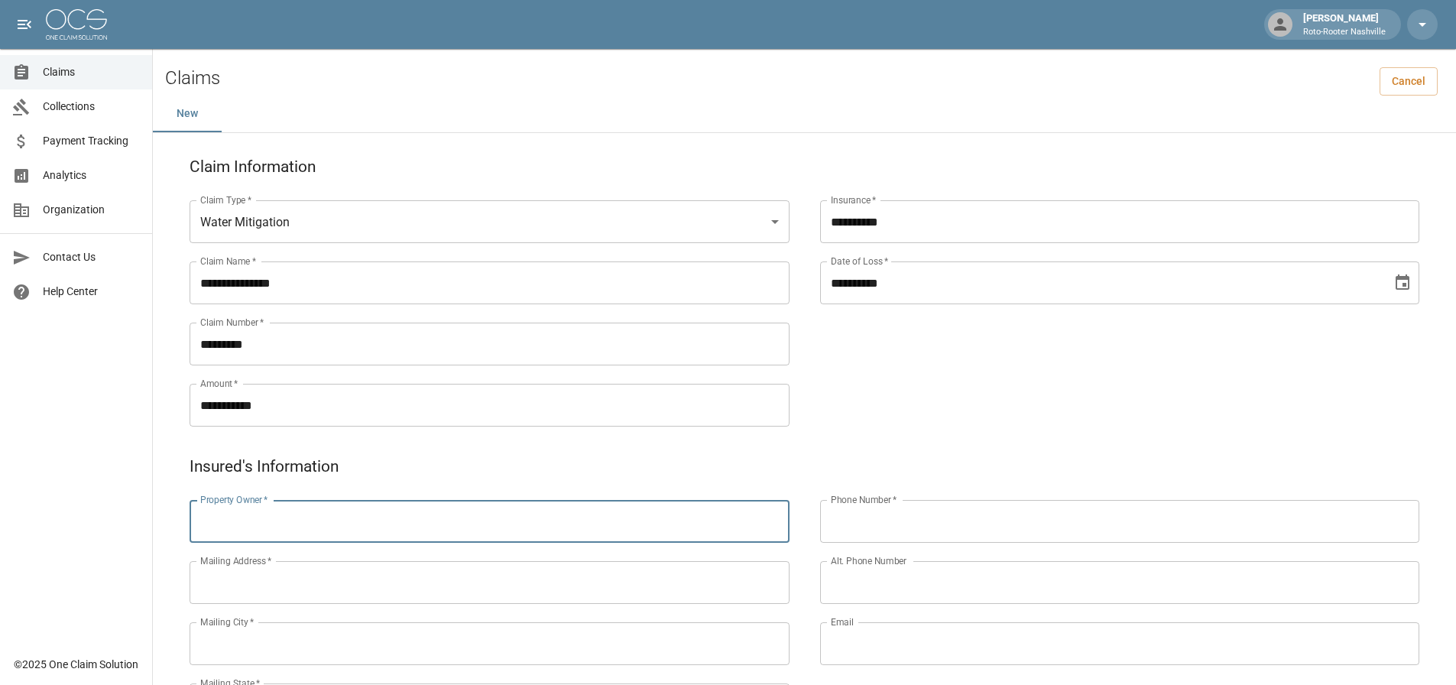
click at [545, 521] on input "Property Owner   *" at bounding box center [490, 521] width 600 height 43
type input "**********"
click at [494, 583] on input "Mailing Address   *" at bounding box center [490, 582] width 600 height 43
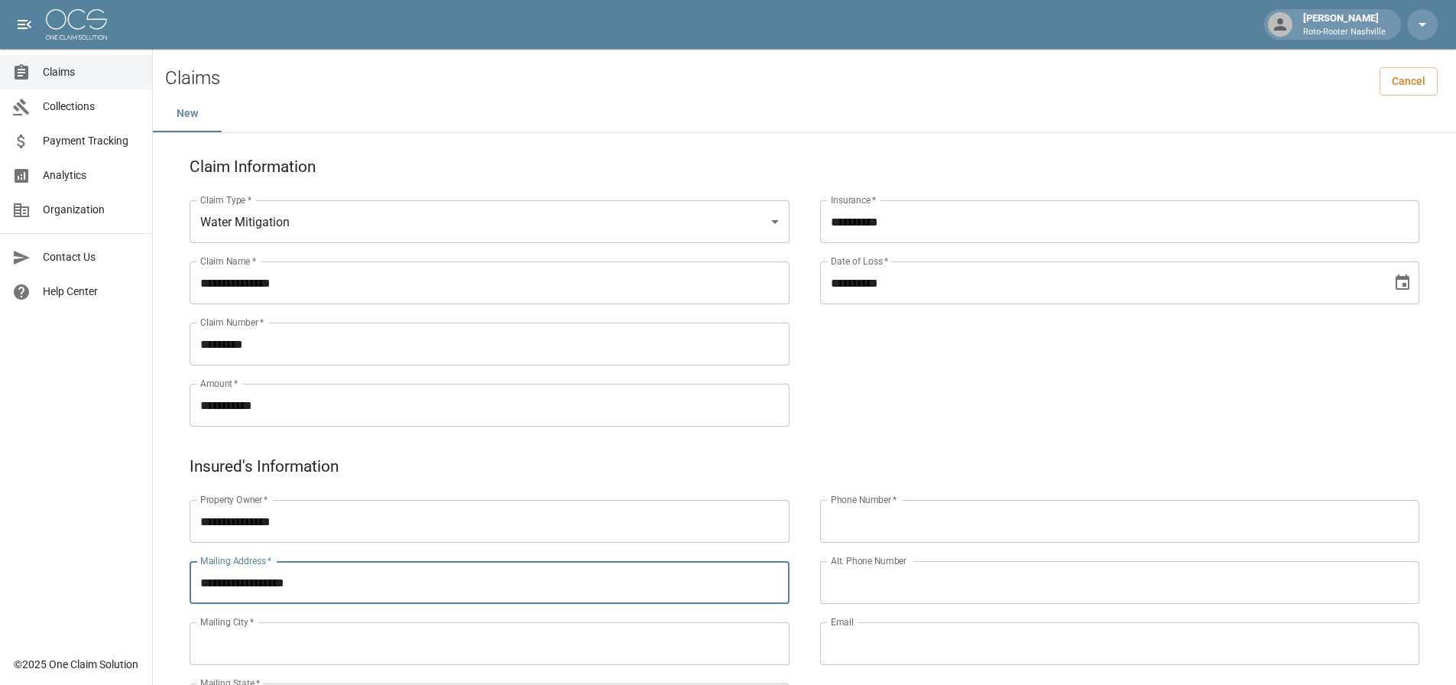
click at [232, 583] on input "**********" at bounding box center [490, 582] width 600 height 43
type input "**********"
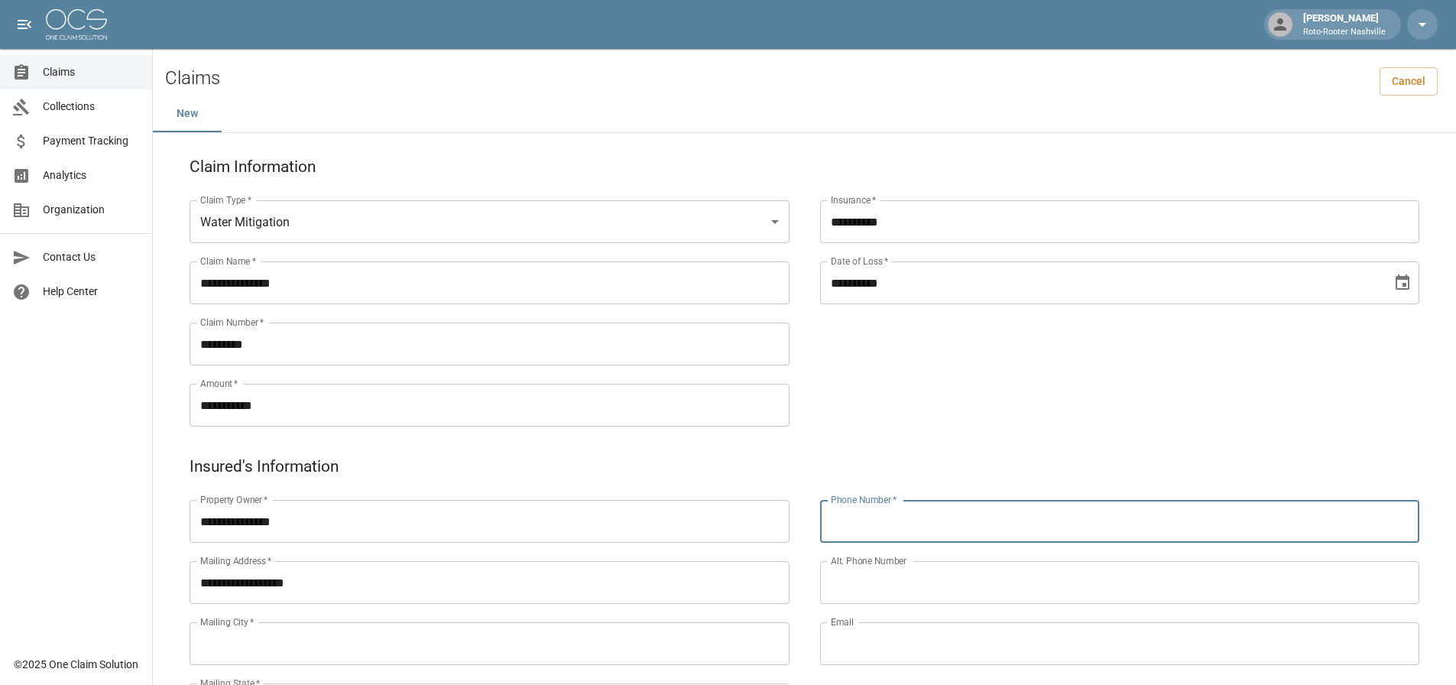
click at [910, 526] on input "Phone Number   *" at bounding box center [1120, 521] width 600 height 43
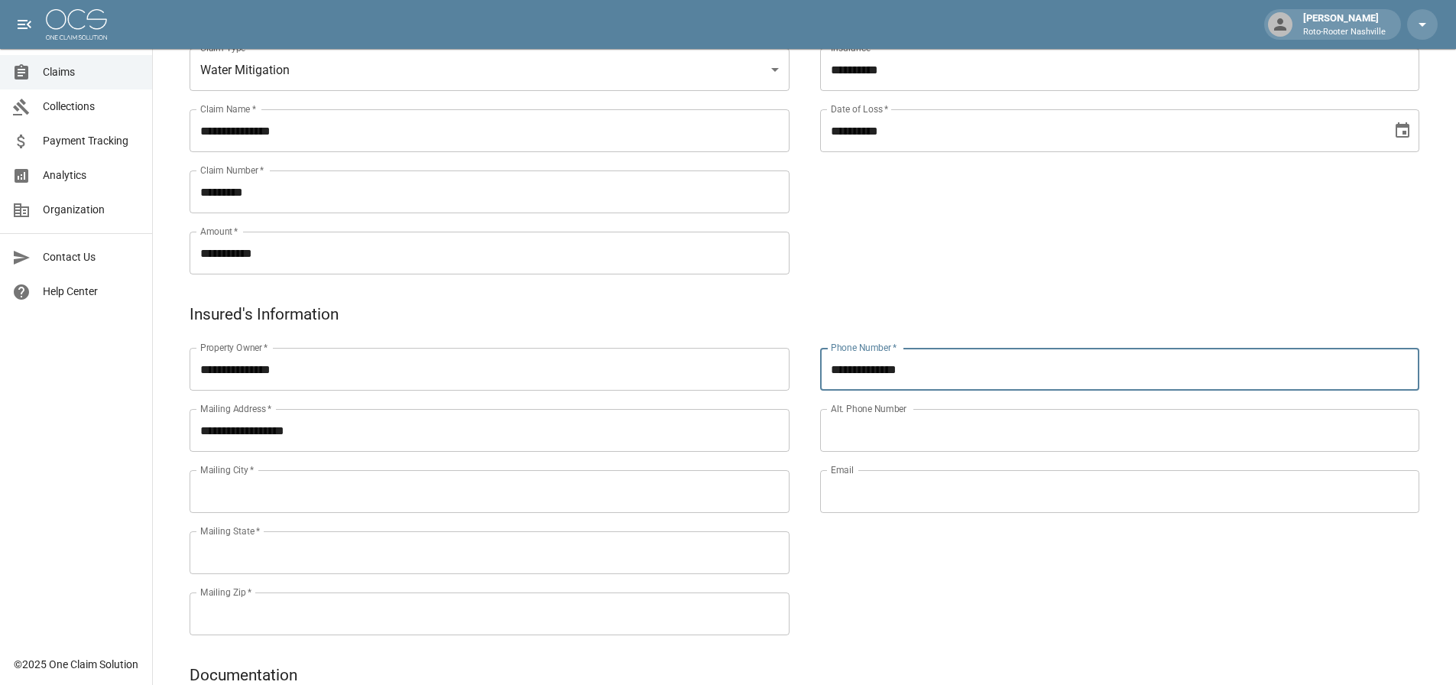
scroll to position [153, 0]
type input "**********"
click at [414, 502] on input "Mailing City   *" at bounding box center [490, 490] width 600 height 43
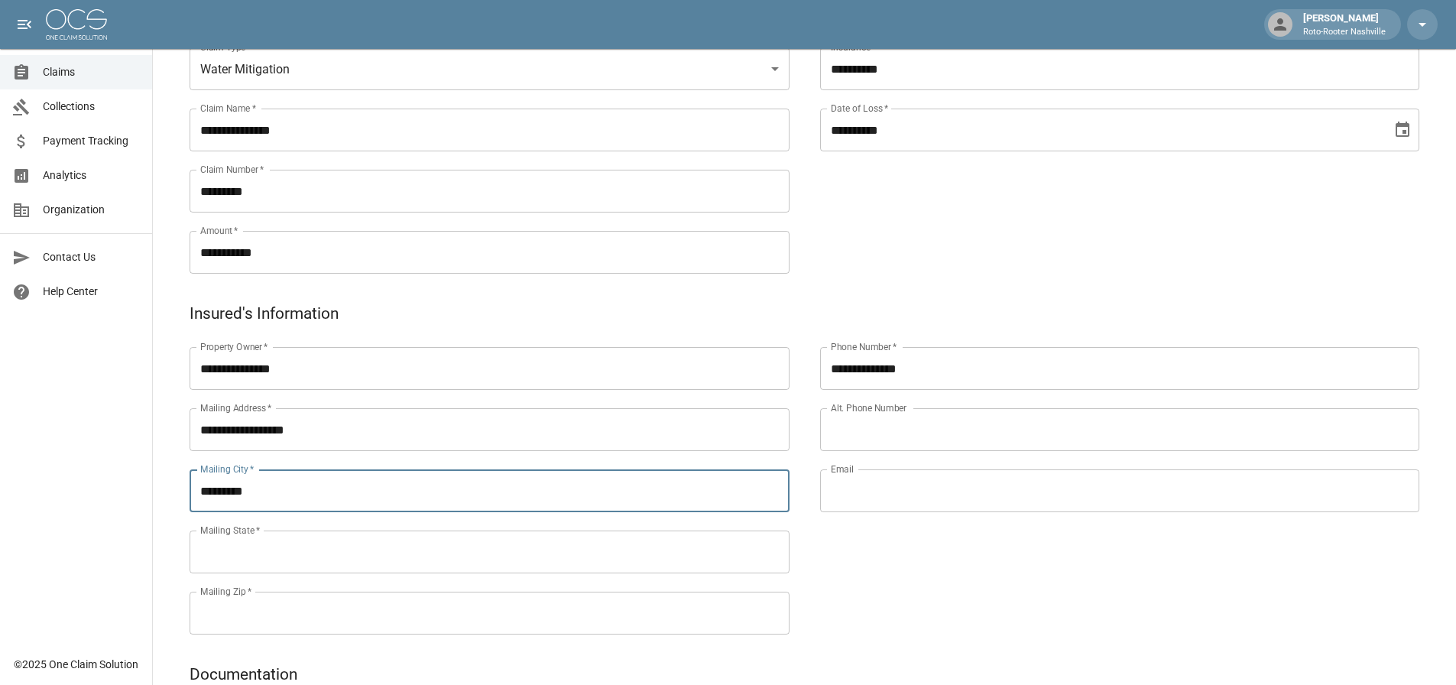
type input "*********"
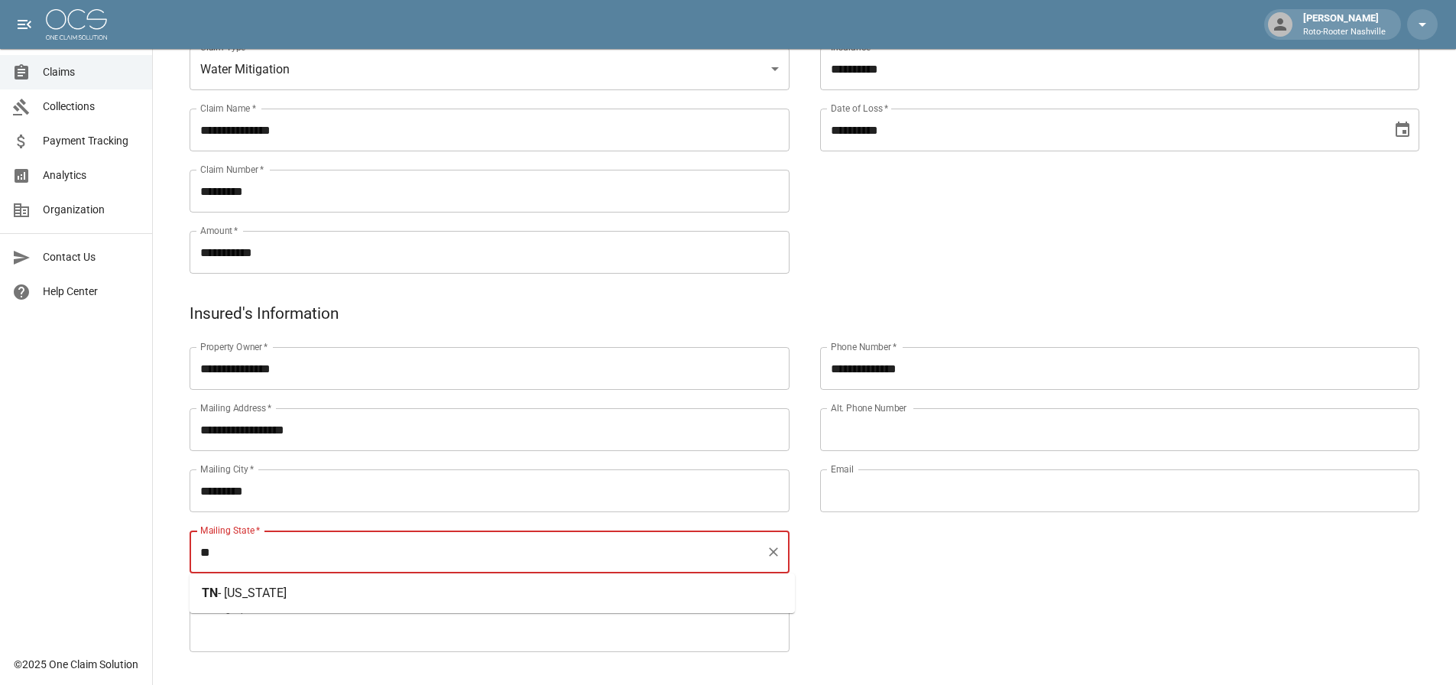
click at [210, 590] on span "TN" at bounding box center [210, 593] width 16 height 15
type input "*********"
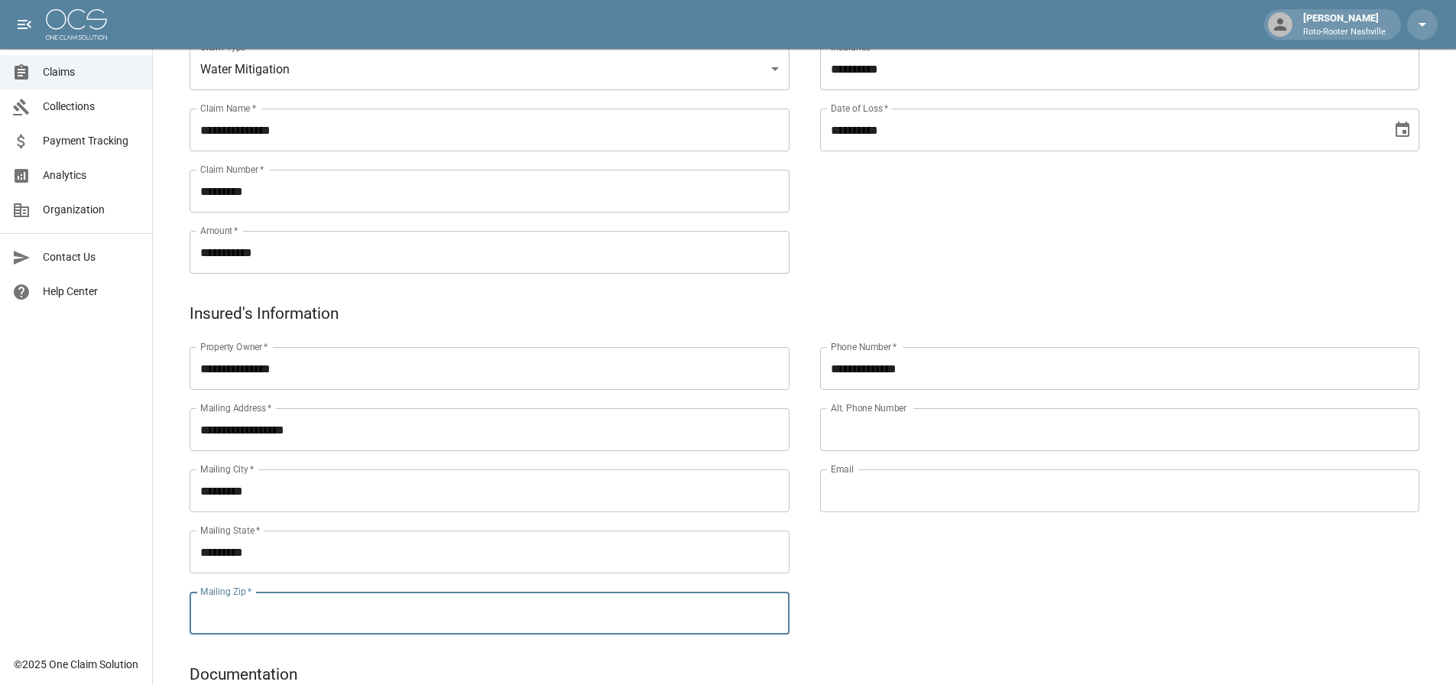
click at [215, 635] on div "**********" at bounding box center [474, 472] width 631 height 336
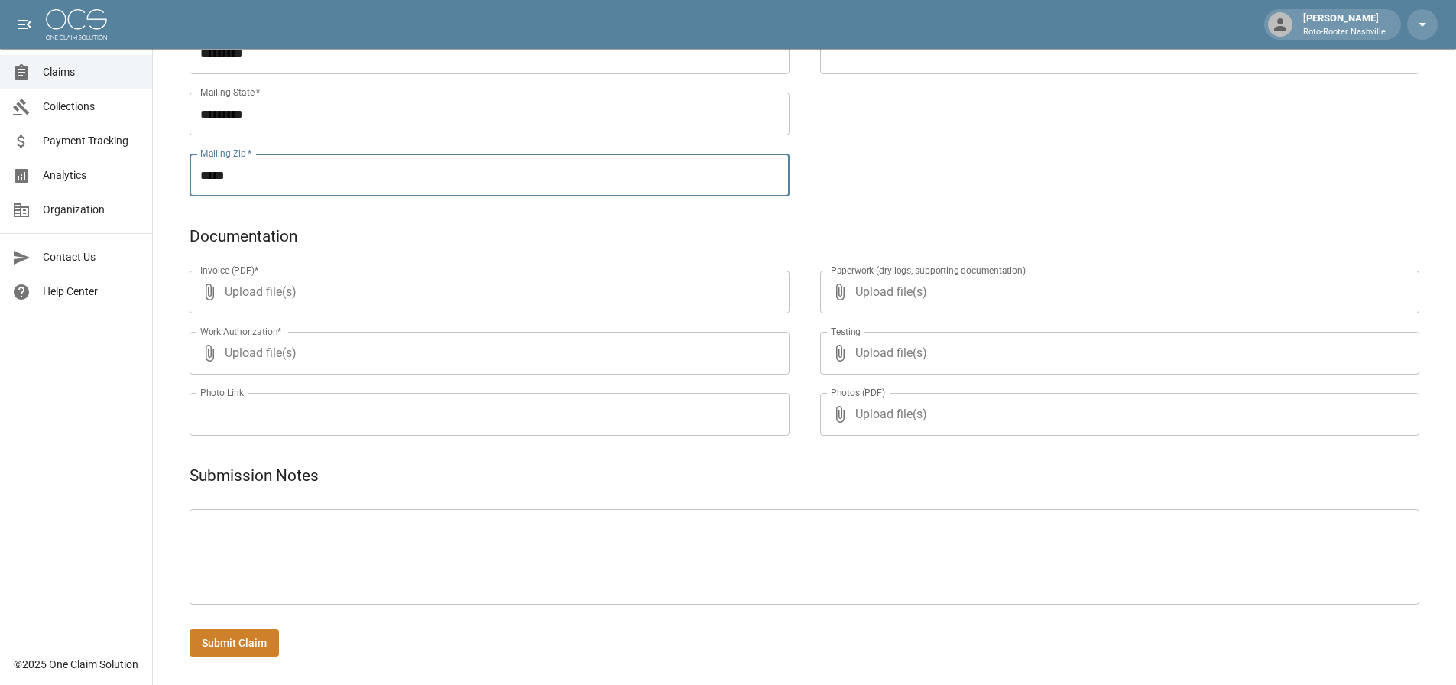
scroll to position [593, 0]
type input "*****"
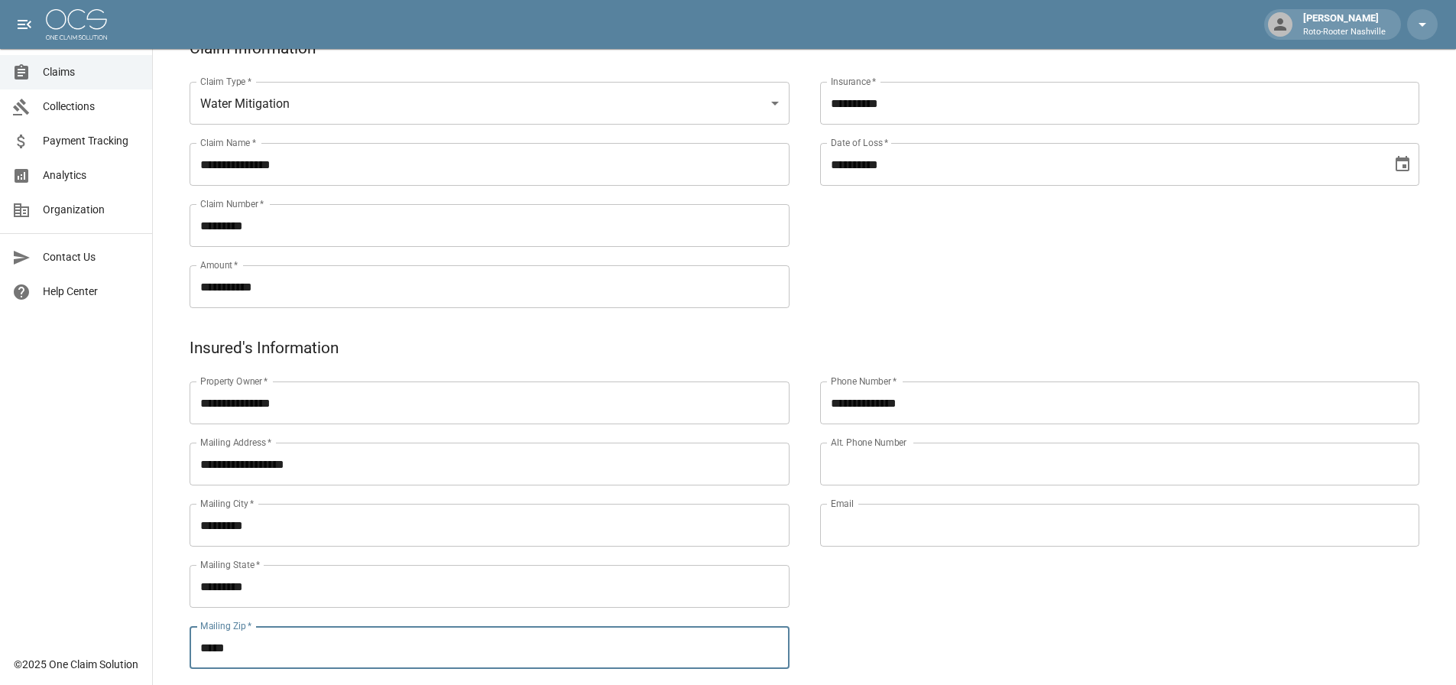
scroll to position [0, 0]
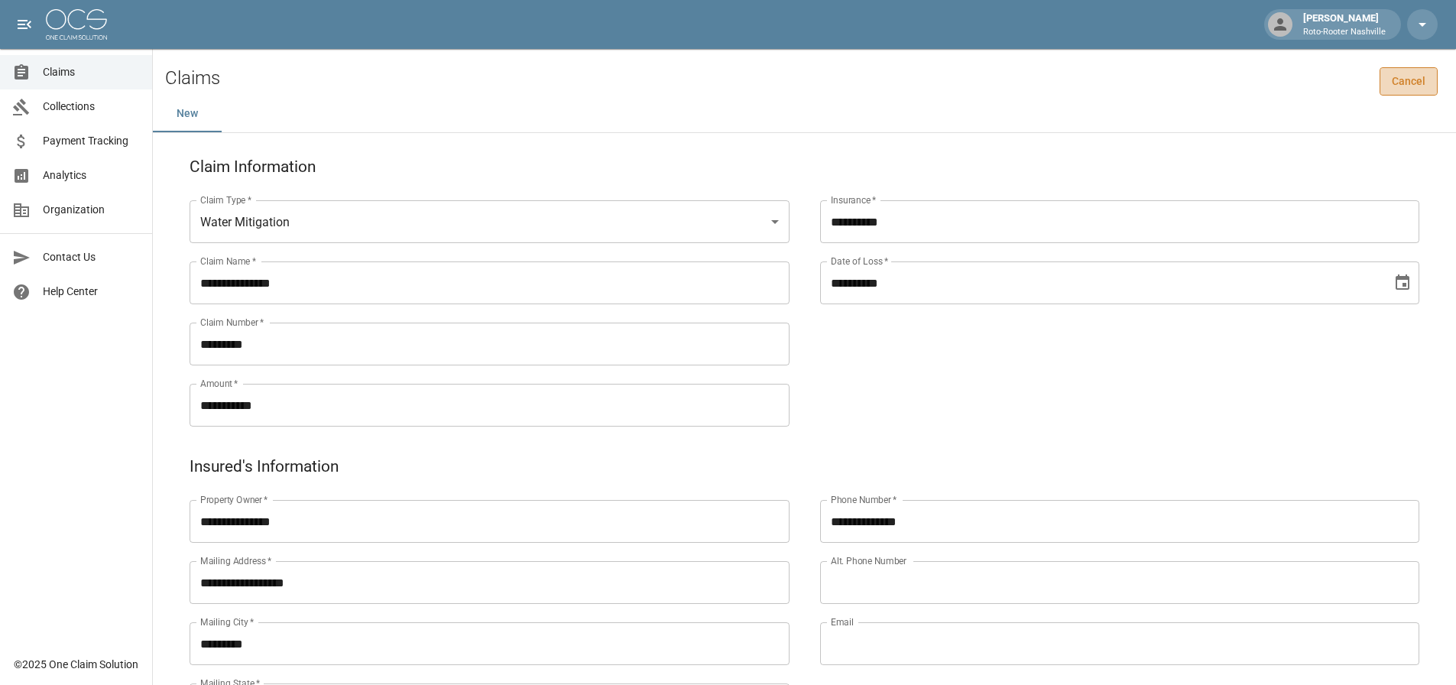
click at [1405, 89] on link "Cancel" at bounding box center [1409, 81] width 58 height 28
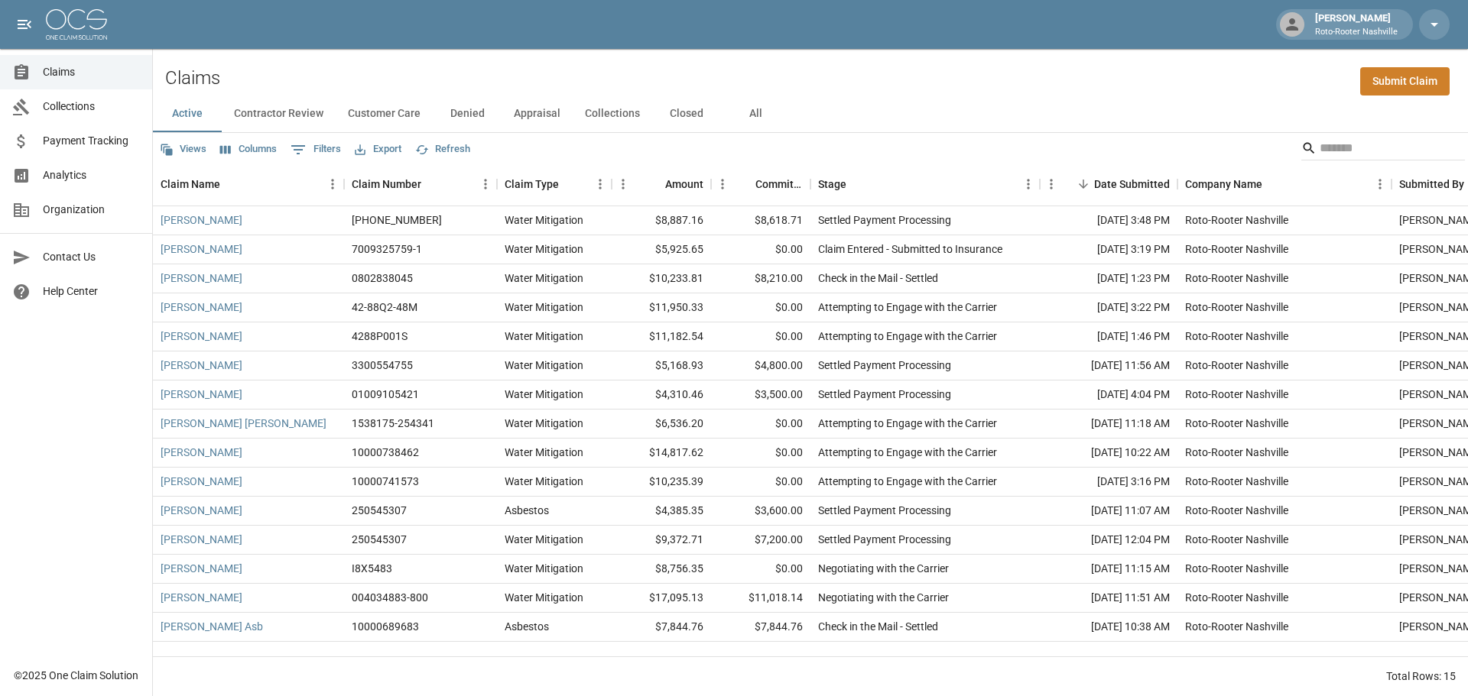
click at [101, 107] on span "Collections" at bounding box center [91, 107] width 97 height 16
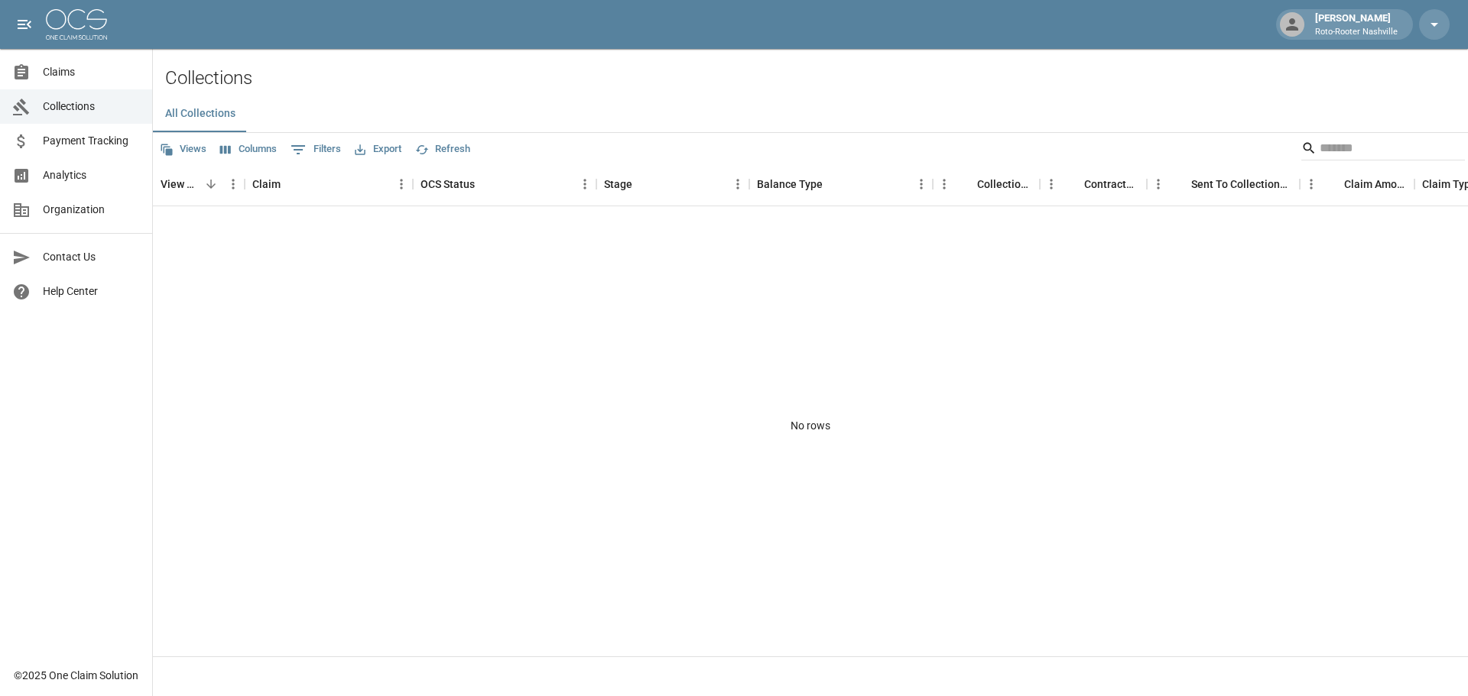
click at [73, 80] on span "Claims" at bounding box center [91, 72] width 97 height 16
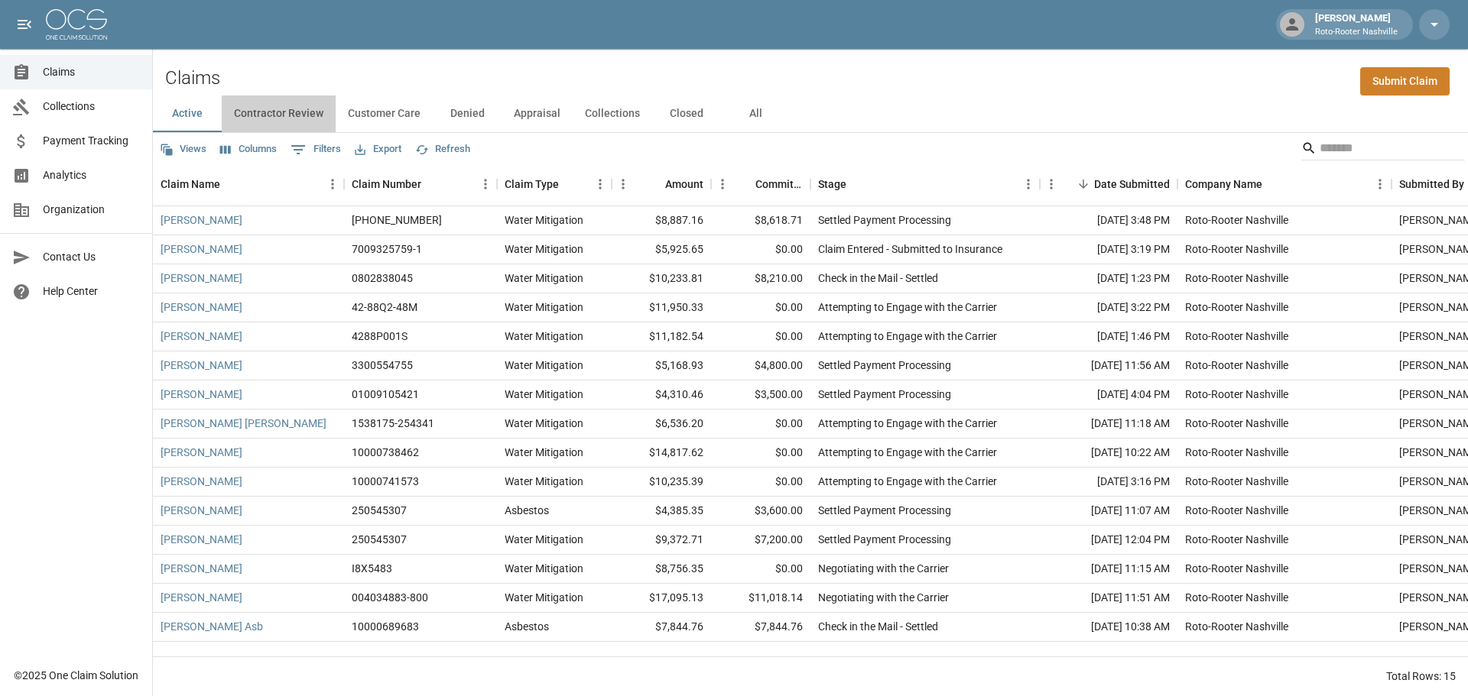
click at [285, 118] on button "Contractor Review" at bounding box center [279, 114] width 114 height 37
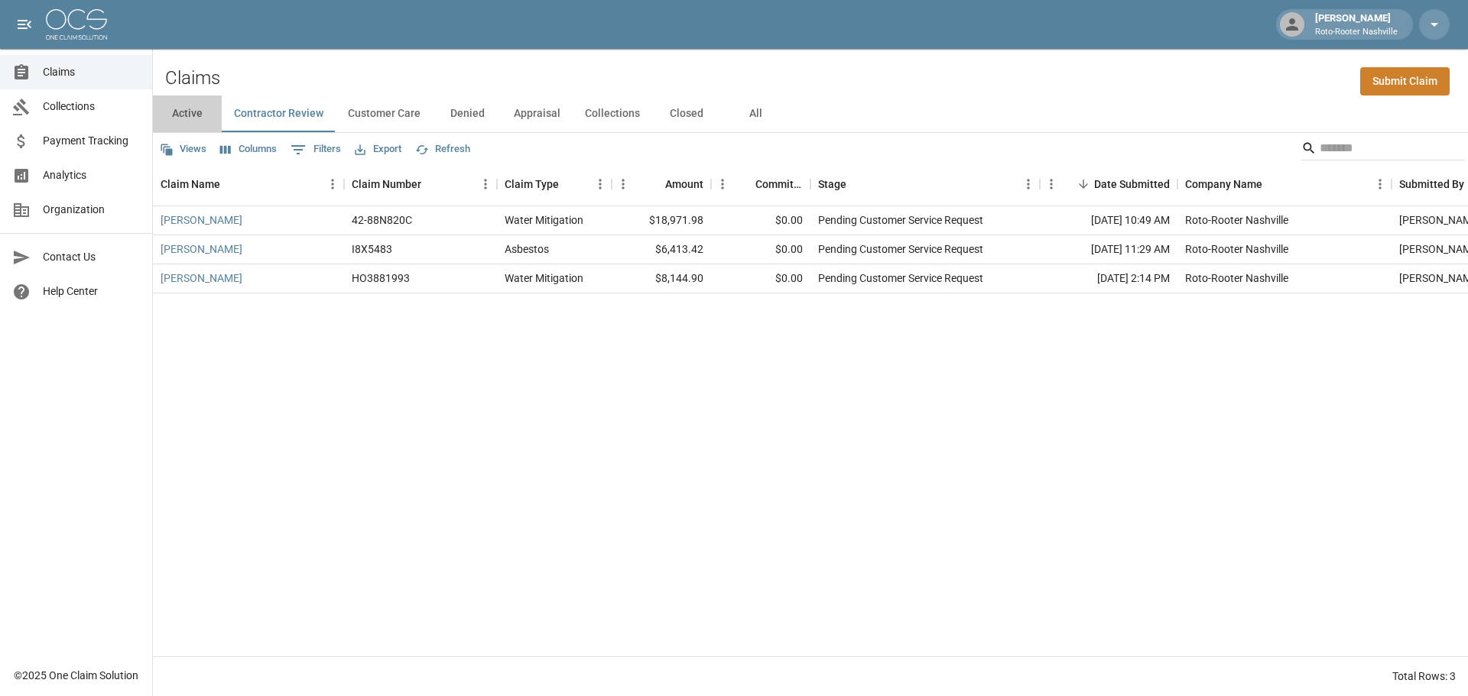
click at [177, 118] on button "Active" at bounding box center [187, 114] width 69 height 37
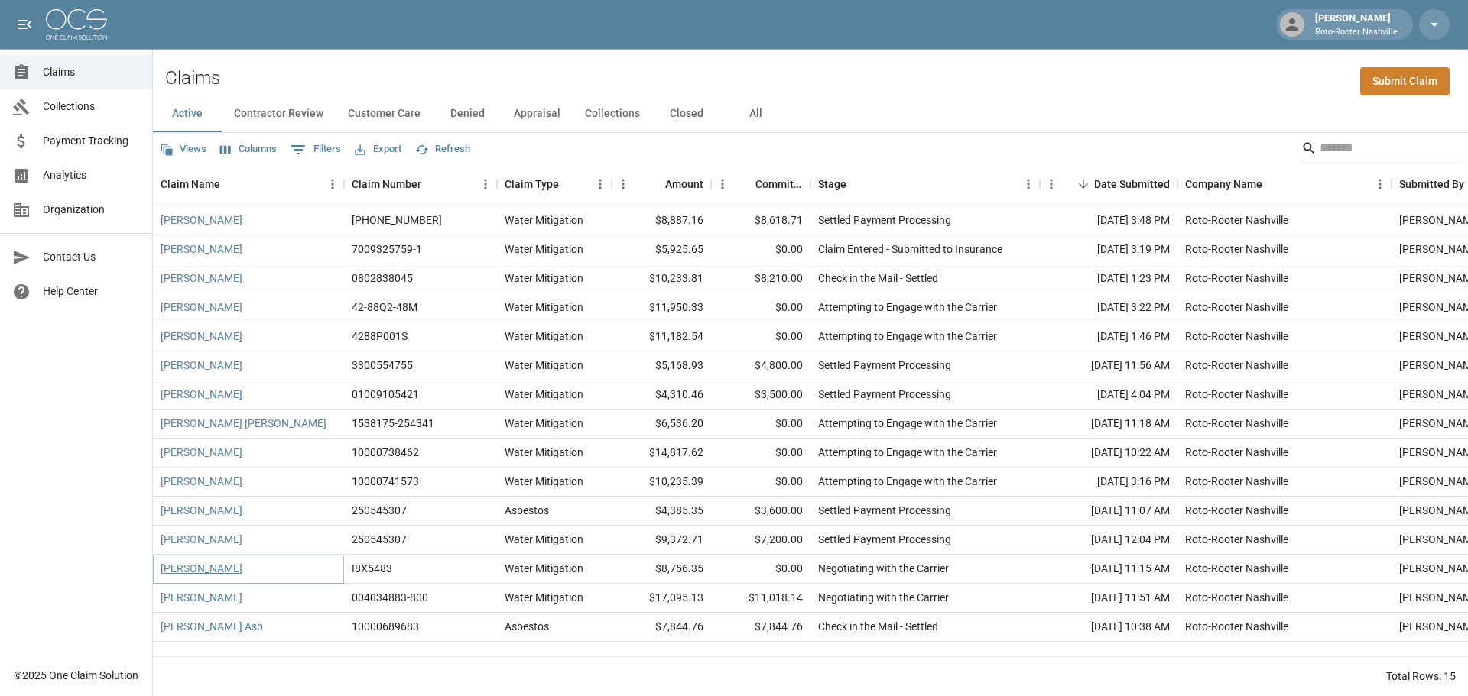
click at [204, 562] on link "[PERSON_NAME]" at bounding box center [202, 568] width 82 height 15
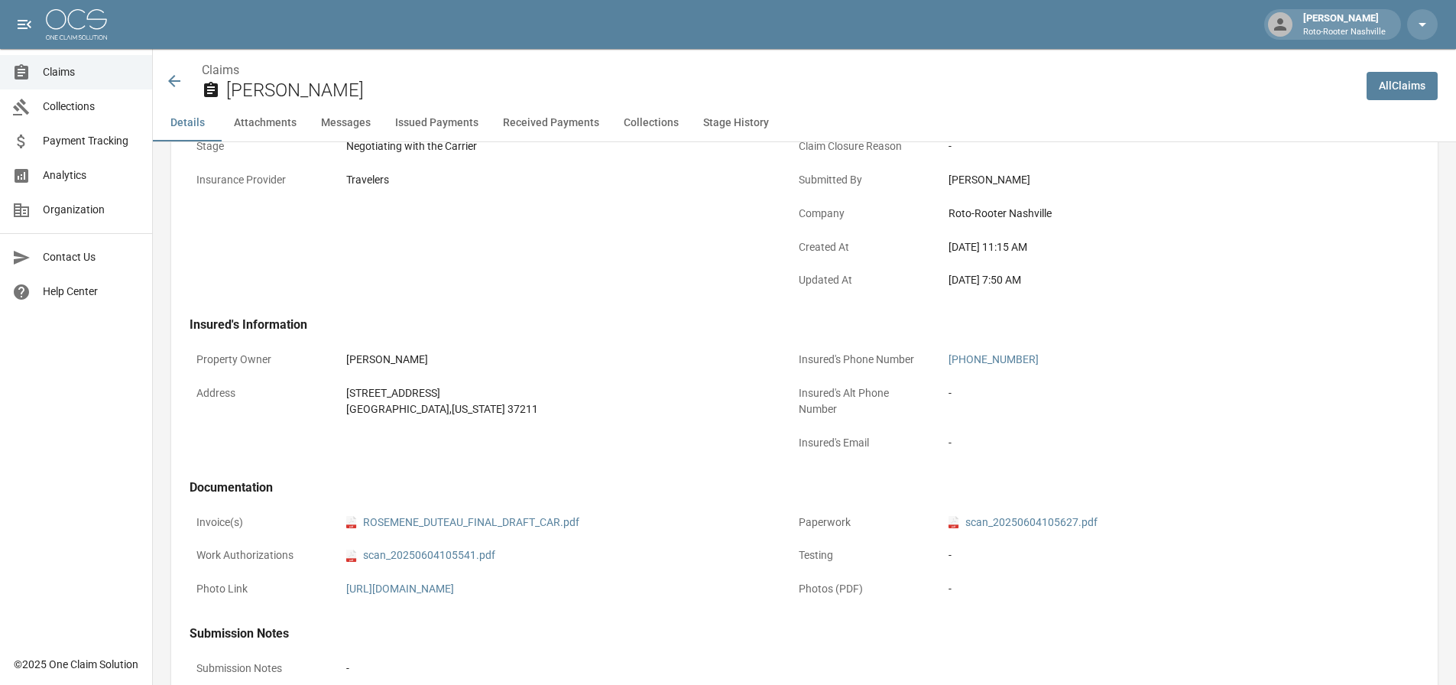
scroll to position [535, 0]
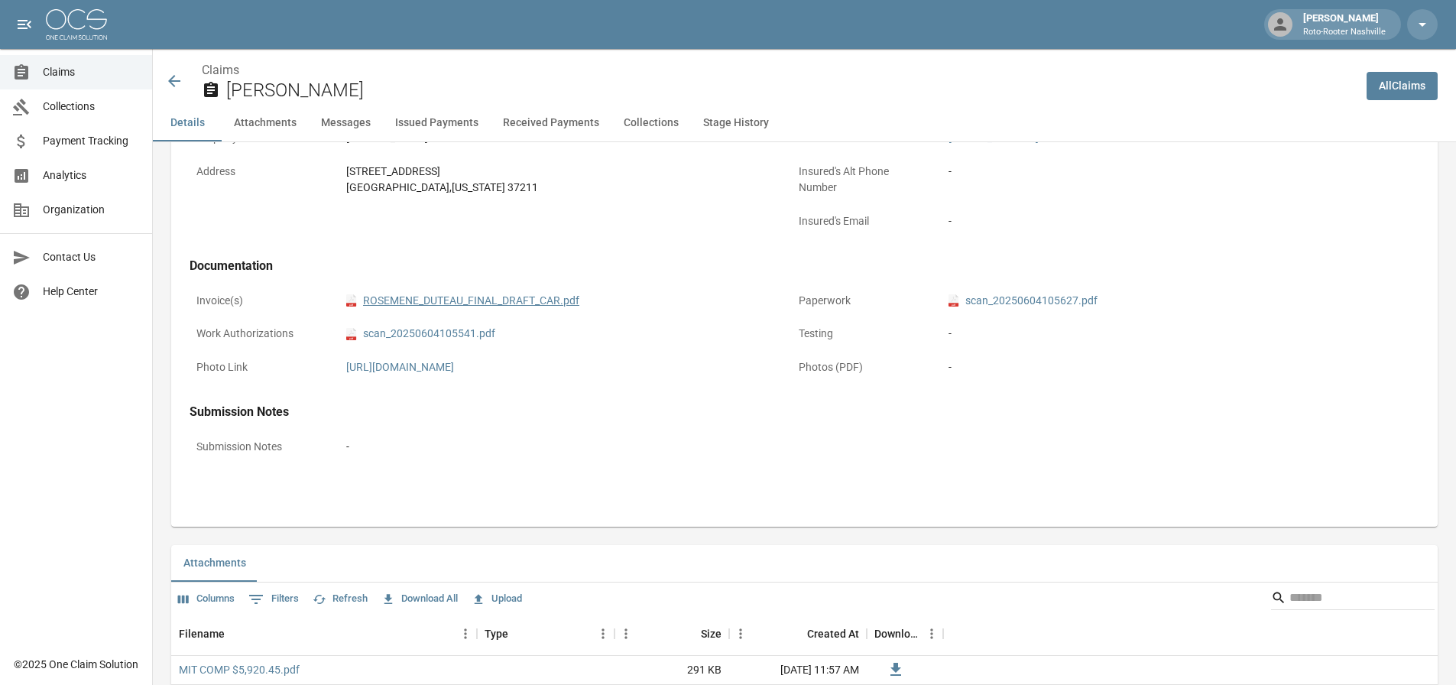
click at [511, 303] on link "pdf ROSEMENE_DUTEAU_FINAL_DRAFT_CAR.pdf" at bounding box center [462, 301] width 233 height 16
click at [346, 293] on link "pdf ROSEMENE_DUTEAU_FINAL_DRAFT_CAR.pdf" at bounding box center [462, 301] width 233 height 16
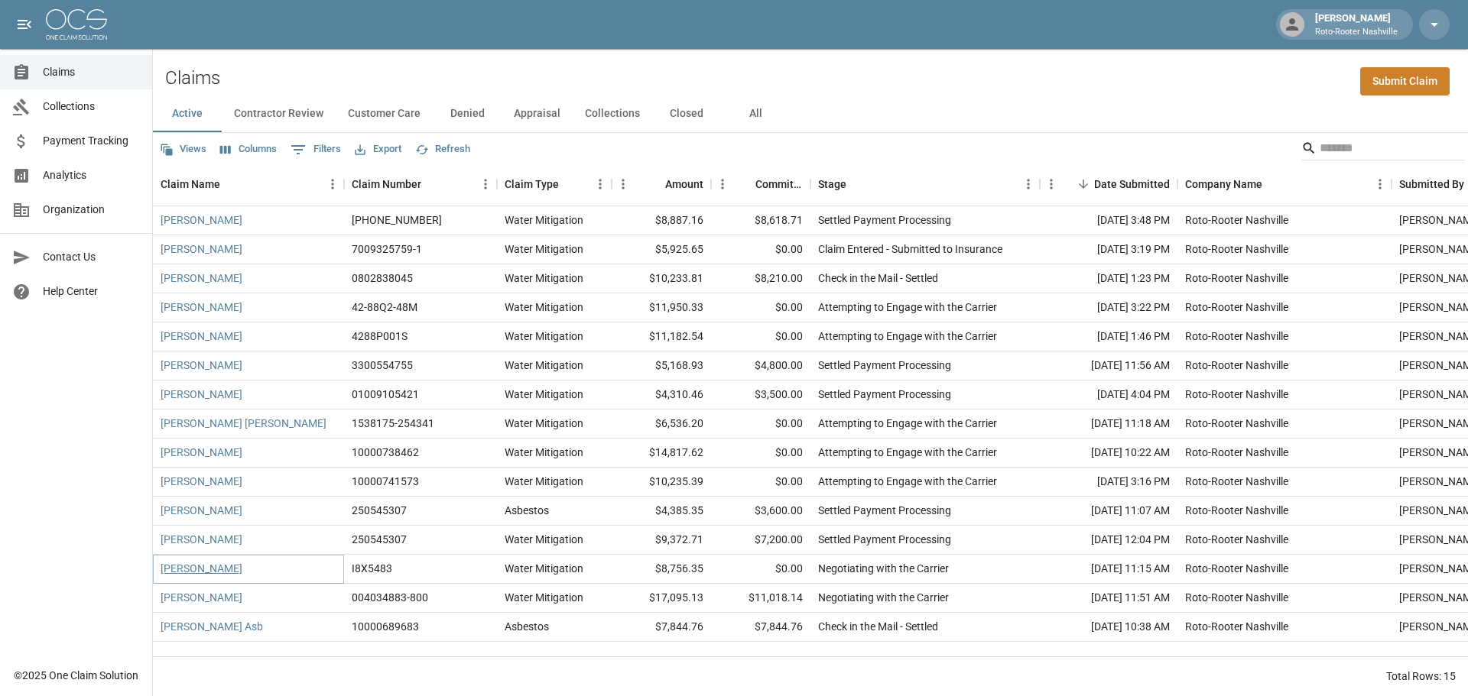
click at [213, 570] on link "[PERSON_NAME]" at bounding box center [202, 568] width 82 height 15
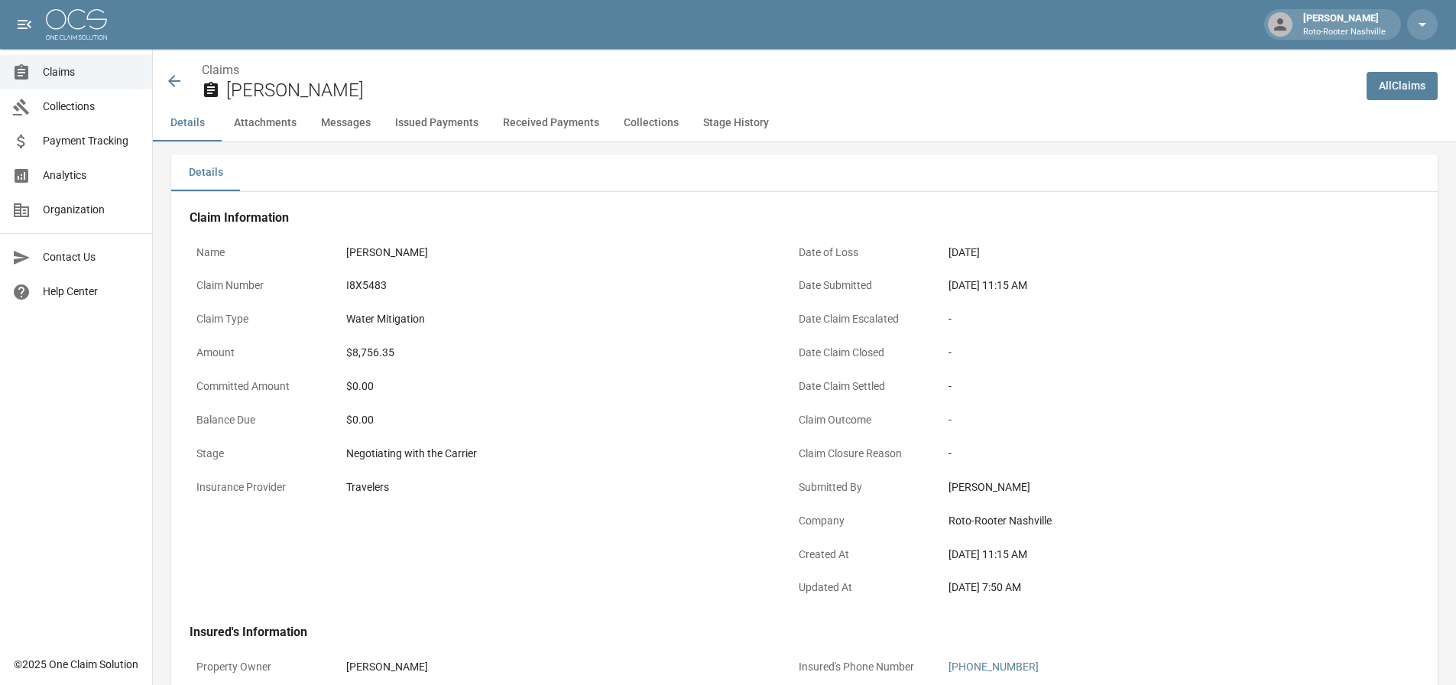
scroll to position [76, 0]
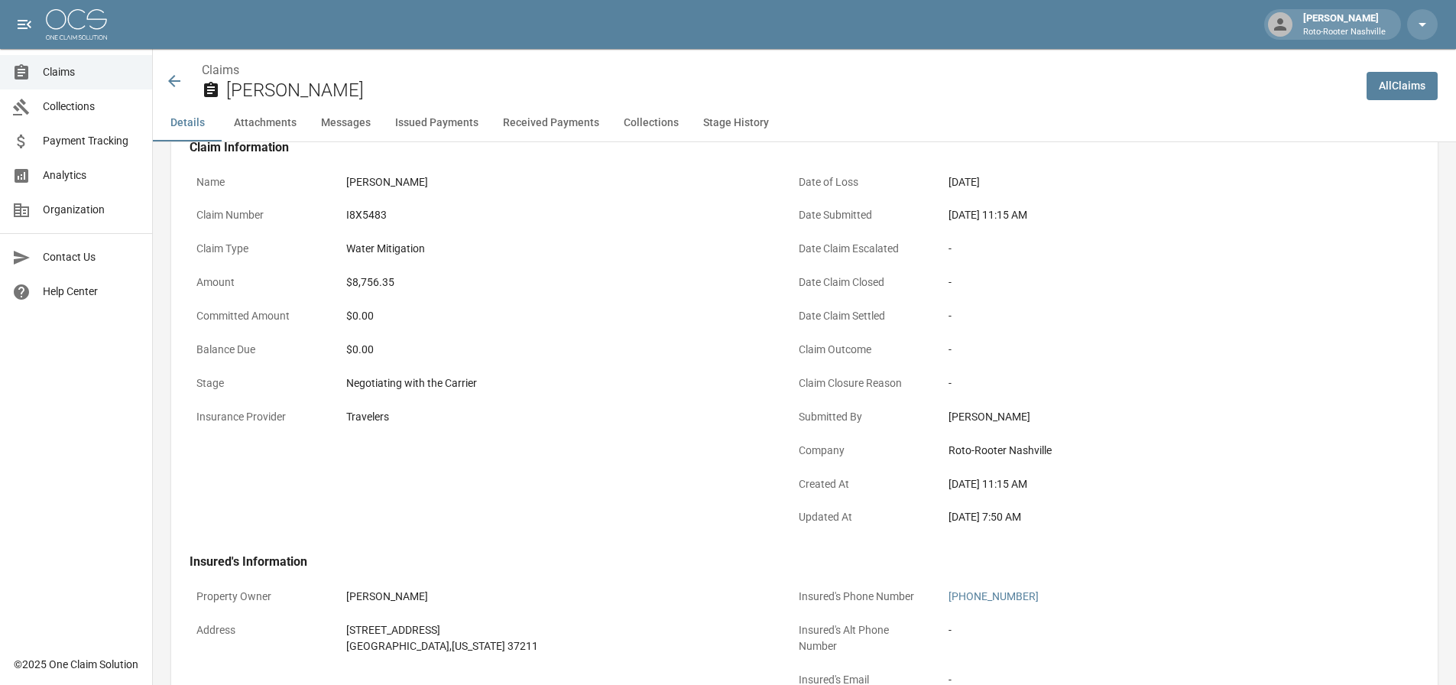
click at [271, 125] on button "Attachments" at bounding box center [265, 123] width 87 height 37
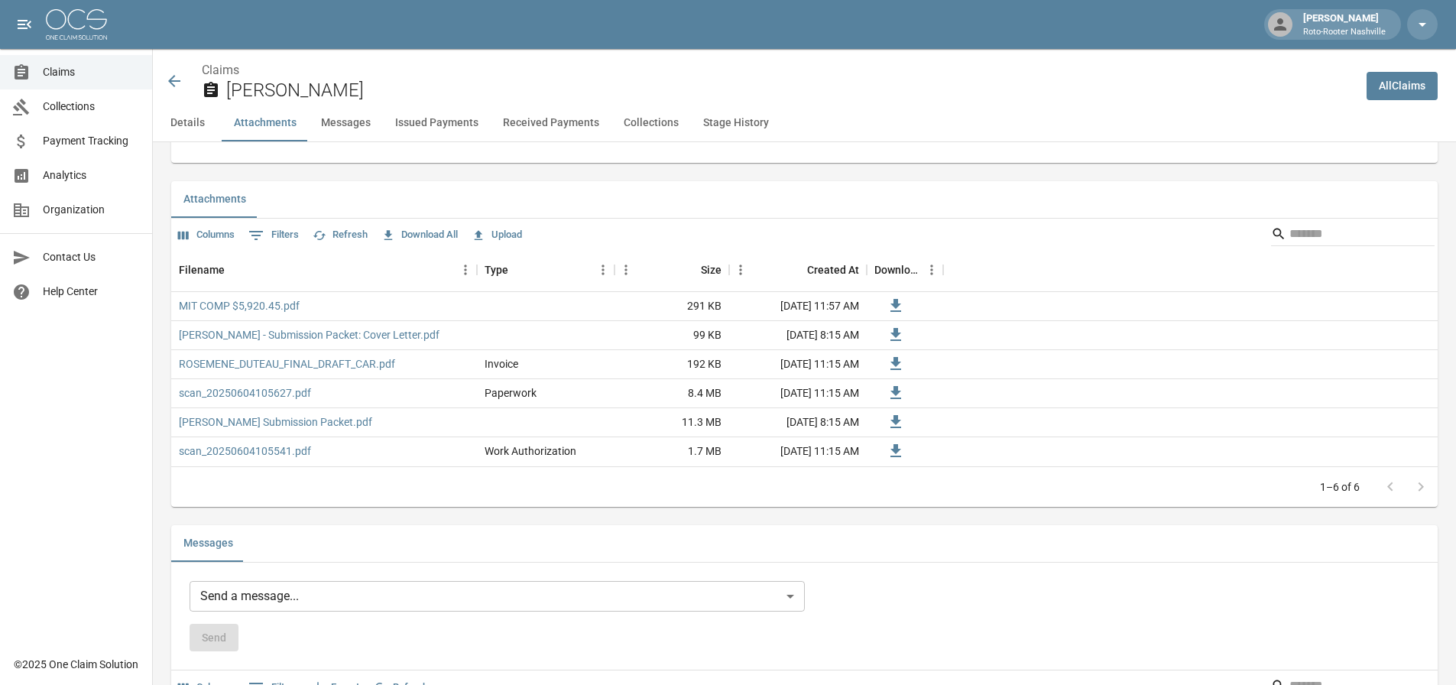
scroll to position [901, 0]
click at [358, 121] on button "Messages" at bounding box center [346, 123] width 74 height 37
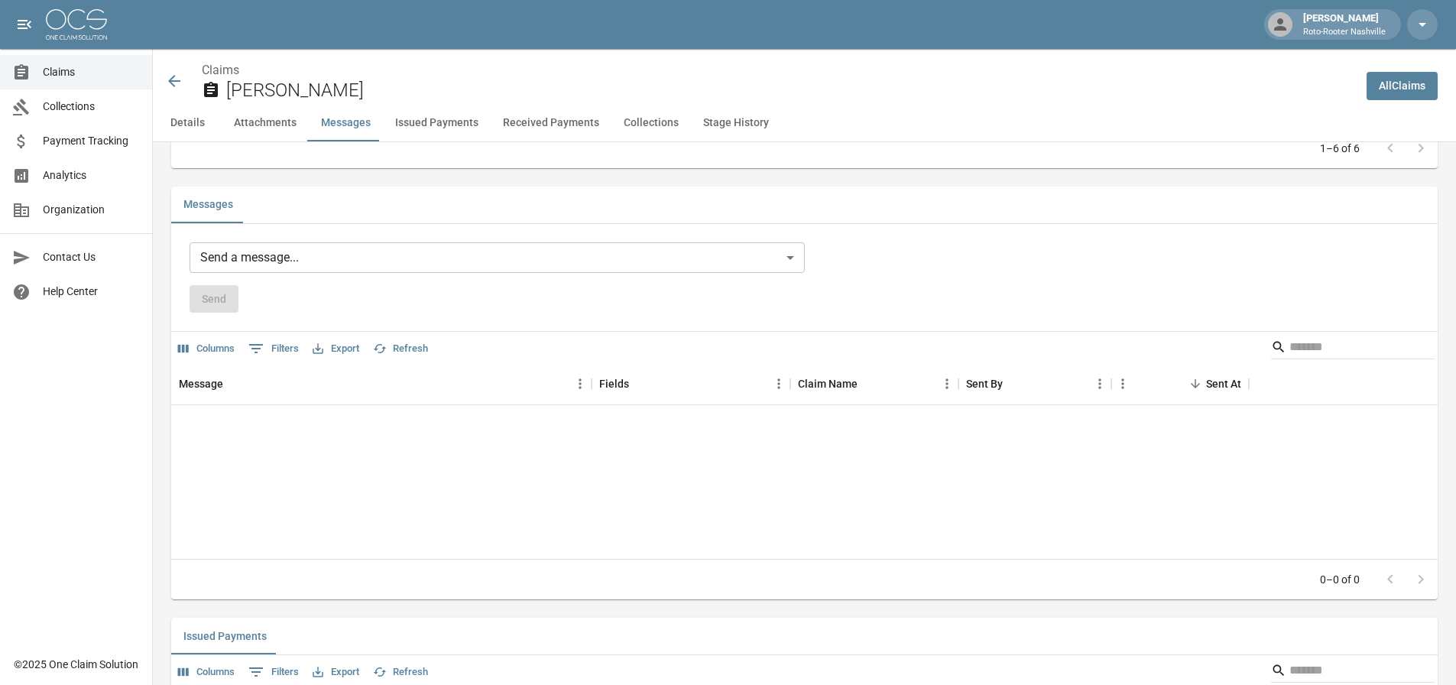
scroll to position [1245, 0]
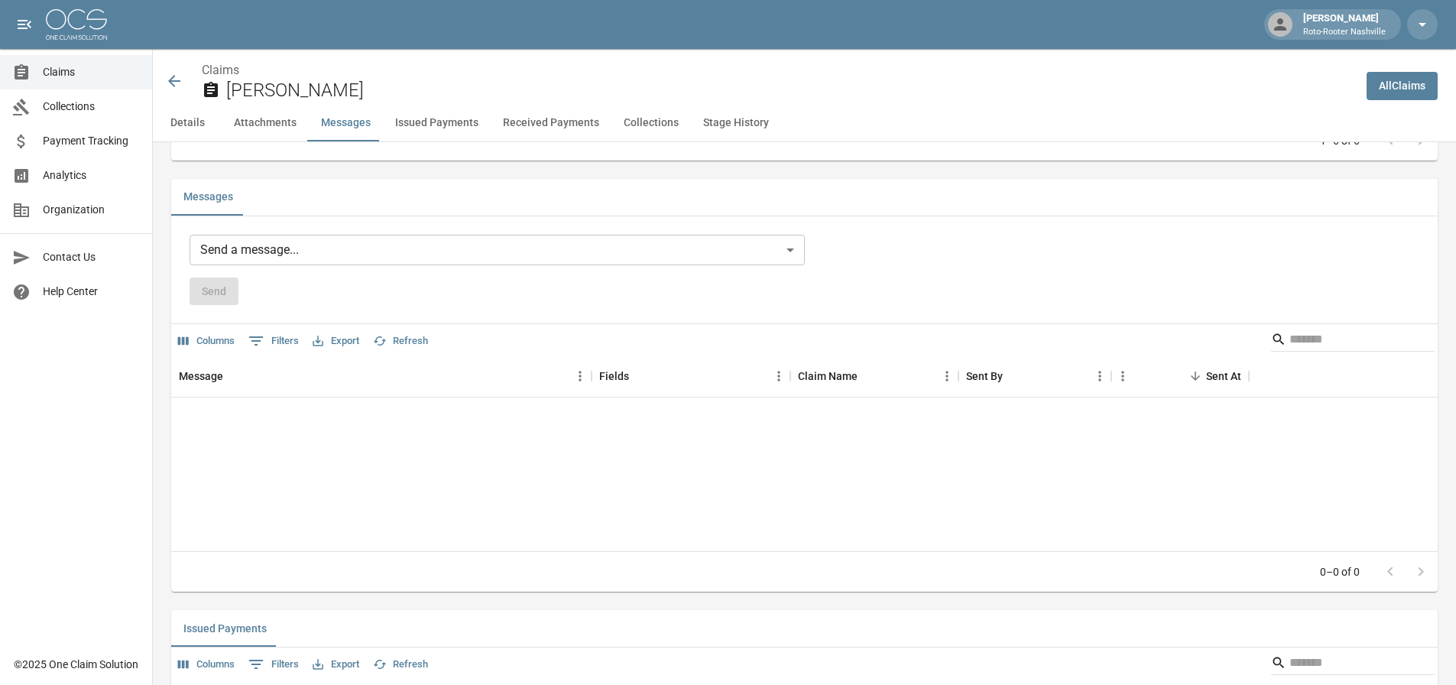
click at [166, 74] on icon at bounding box center [174, 81] width 18 height 18
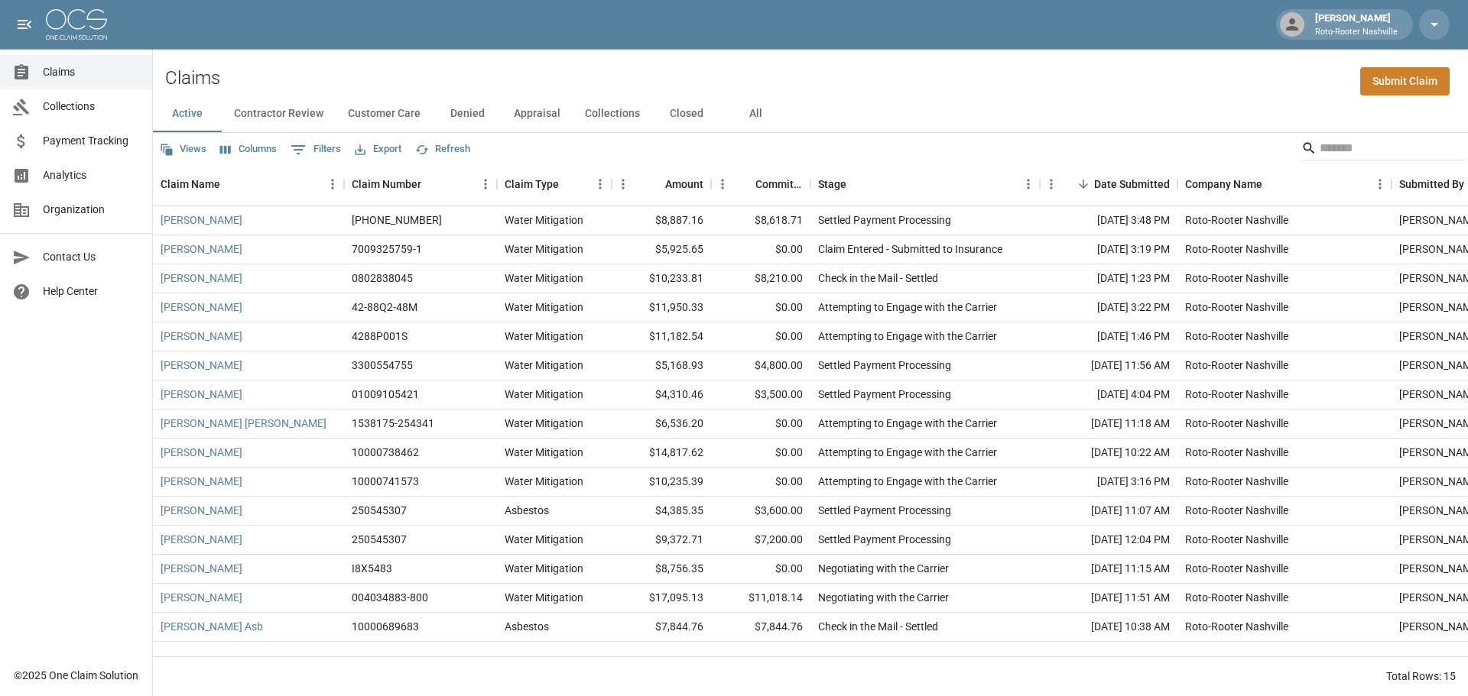
click at [286, 110] on button "Contractor Review" at bounding box center [279, 114] width 114 height 37
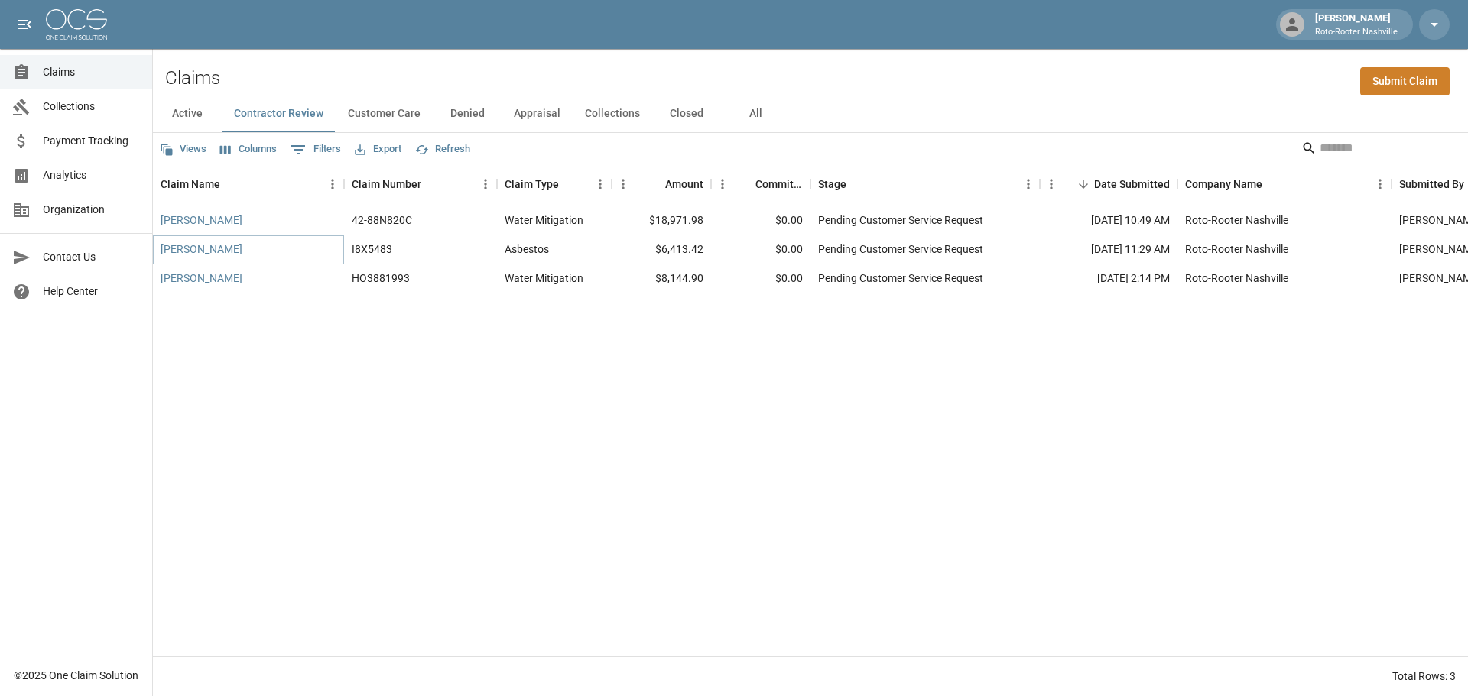
click at [232, 252] on link "[PERSON_NAME]" at bounding box center [202, 249] width 82 height 15
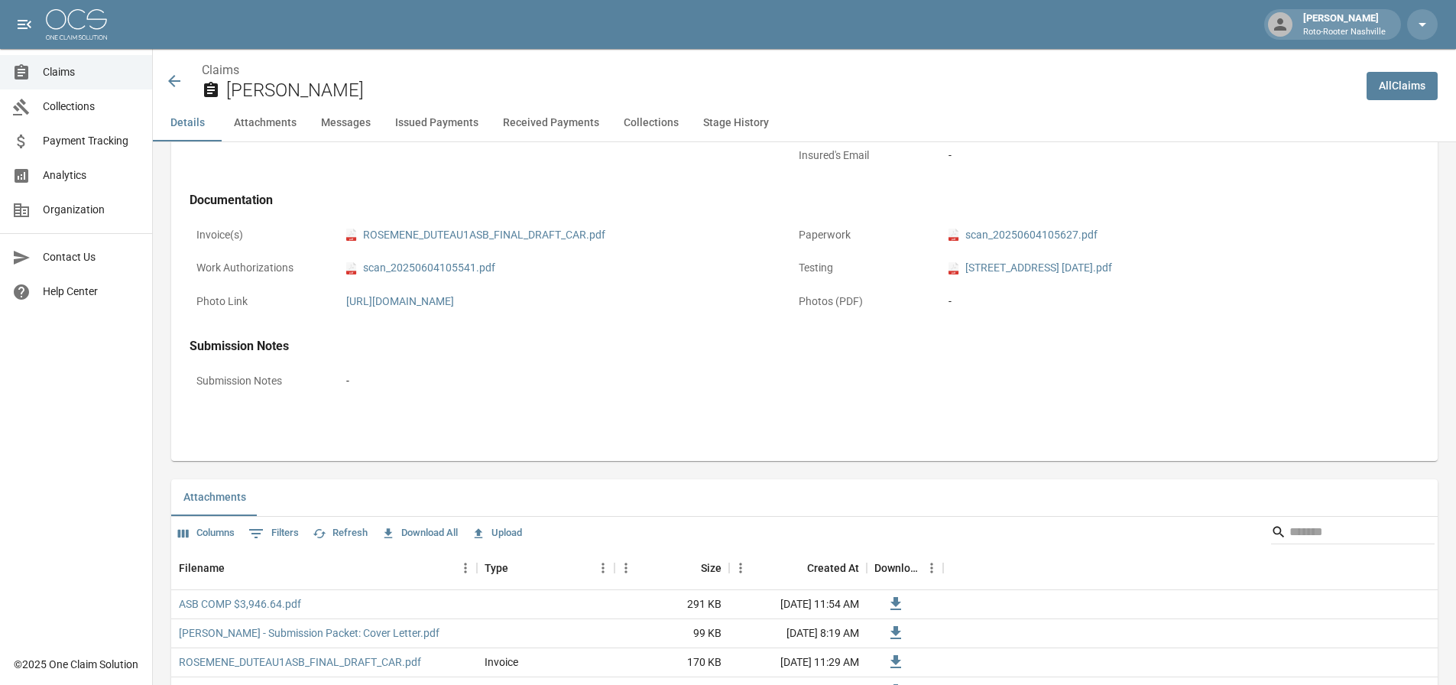
scroll to position [600, 0]
click at [429, 271] on link "pdf scan_20250604105541.pdf" at bounding box center [420, 269] width 149 height 16
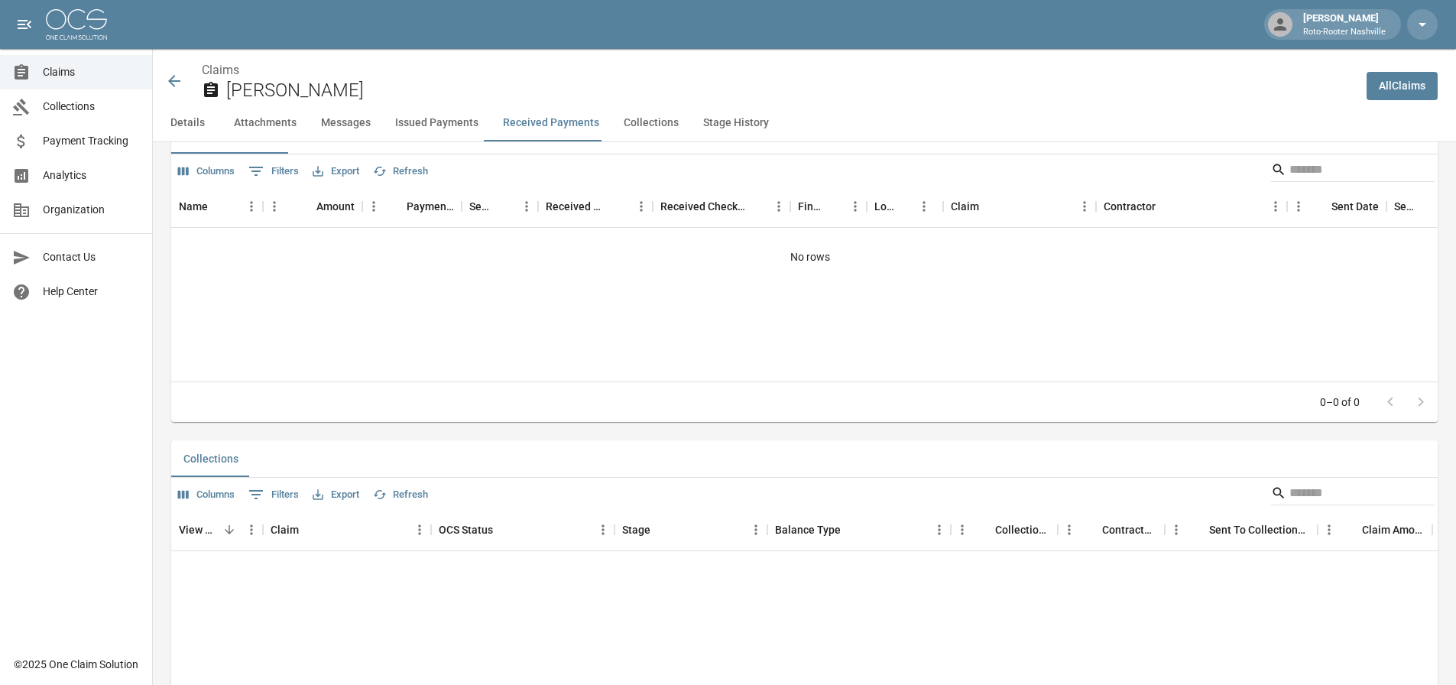
scroll to position [2053, 0]
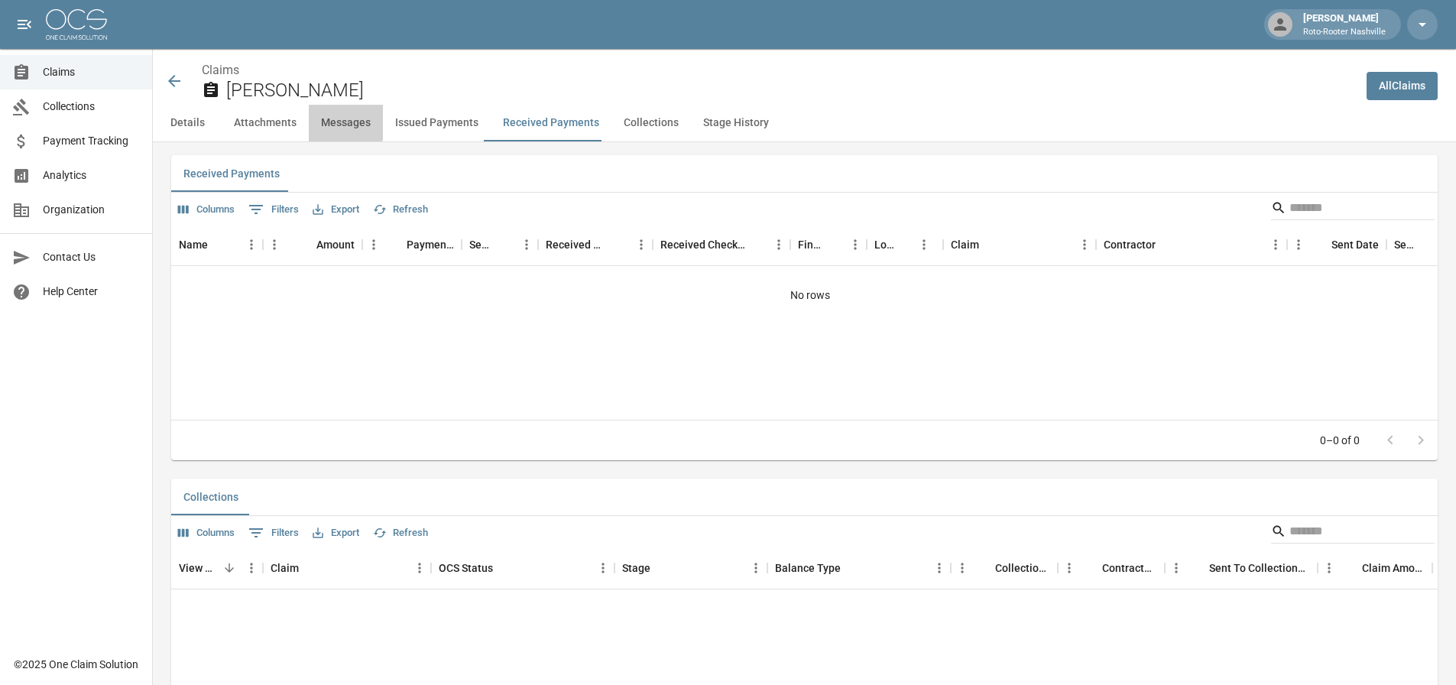
click at [341, 115] on button "Messages" at bounding box center [346, 123] width 74 height 37
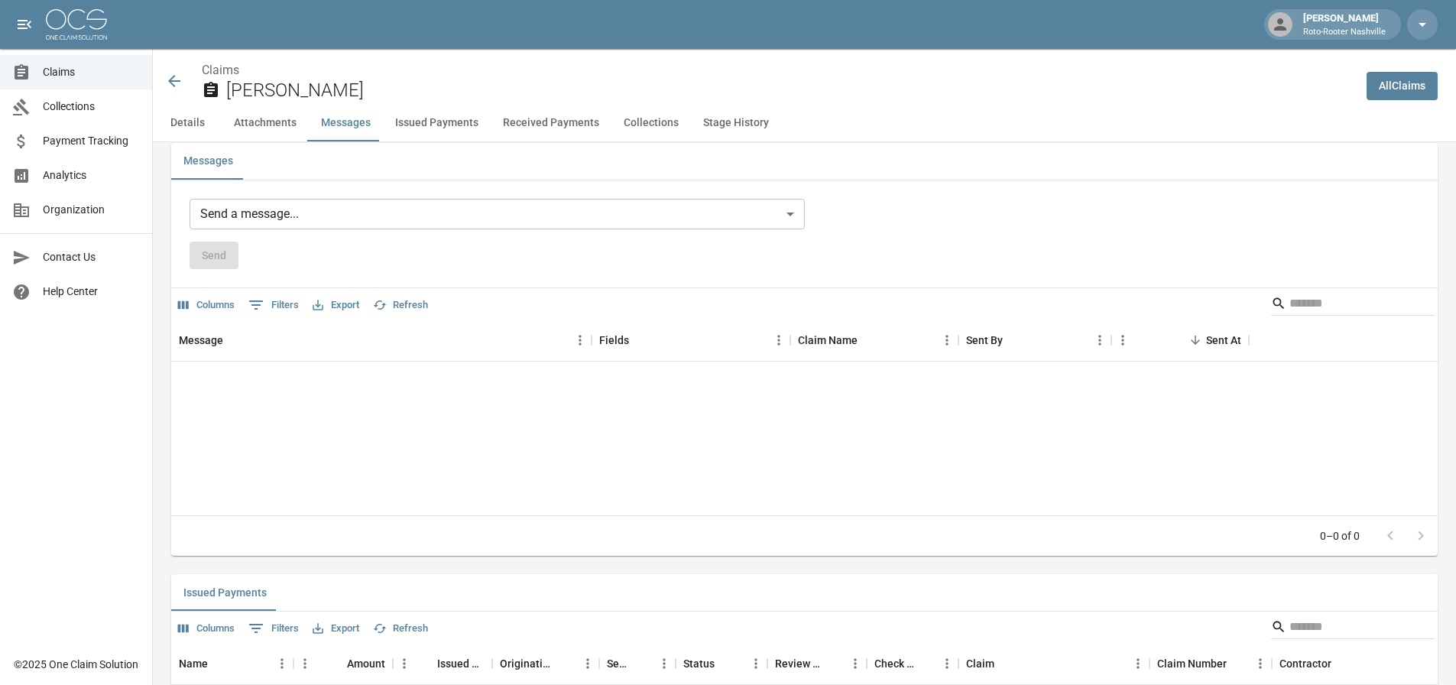
scroll to position [1274, 0]
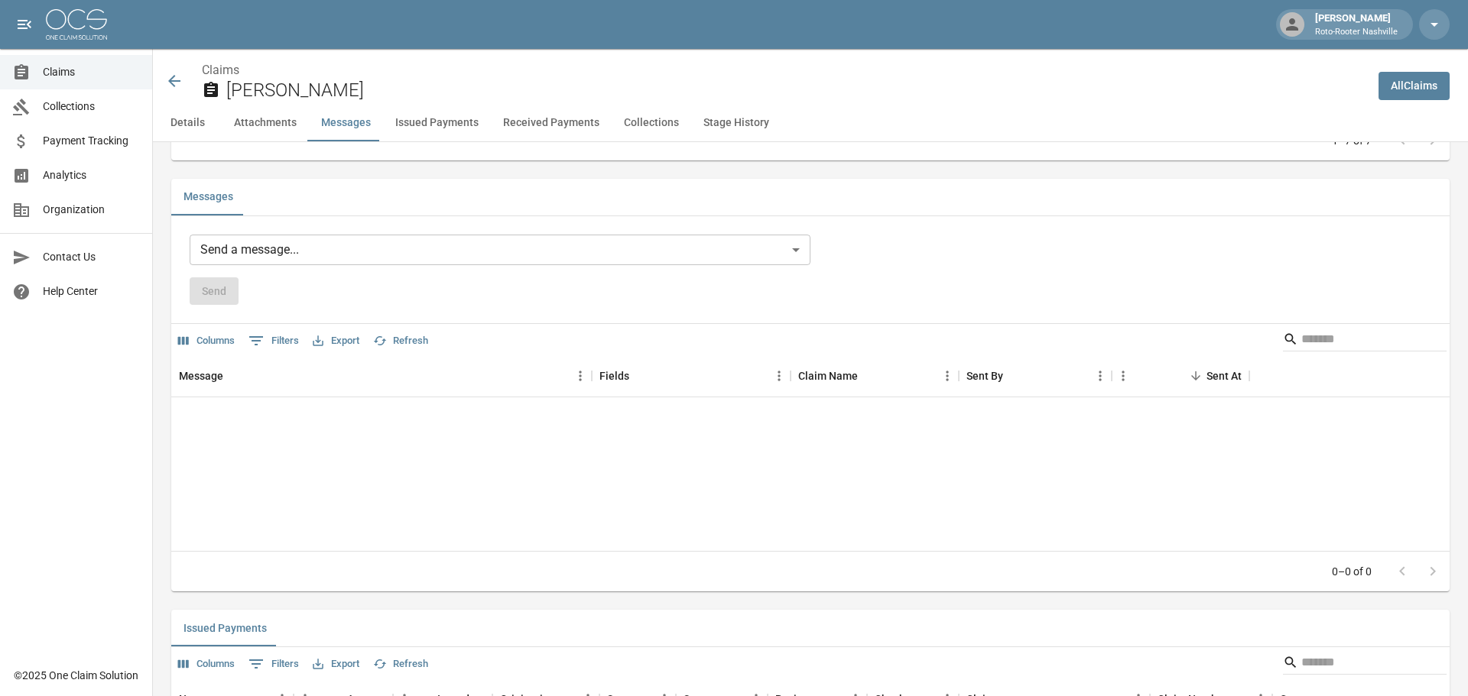
click at [300, 262] on body "[PERSON_NAME] Roto-Rooter Nashville Claims Collections Payment Tracking Analyti…" at bounding box center [734, 394] width 1468 height 3337
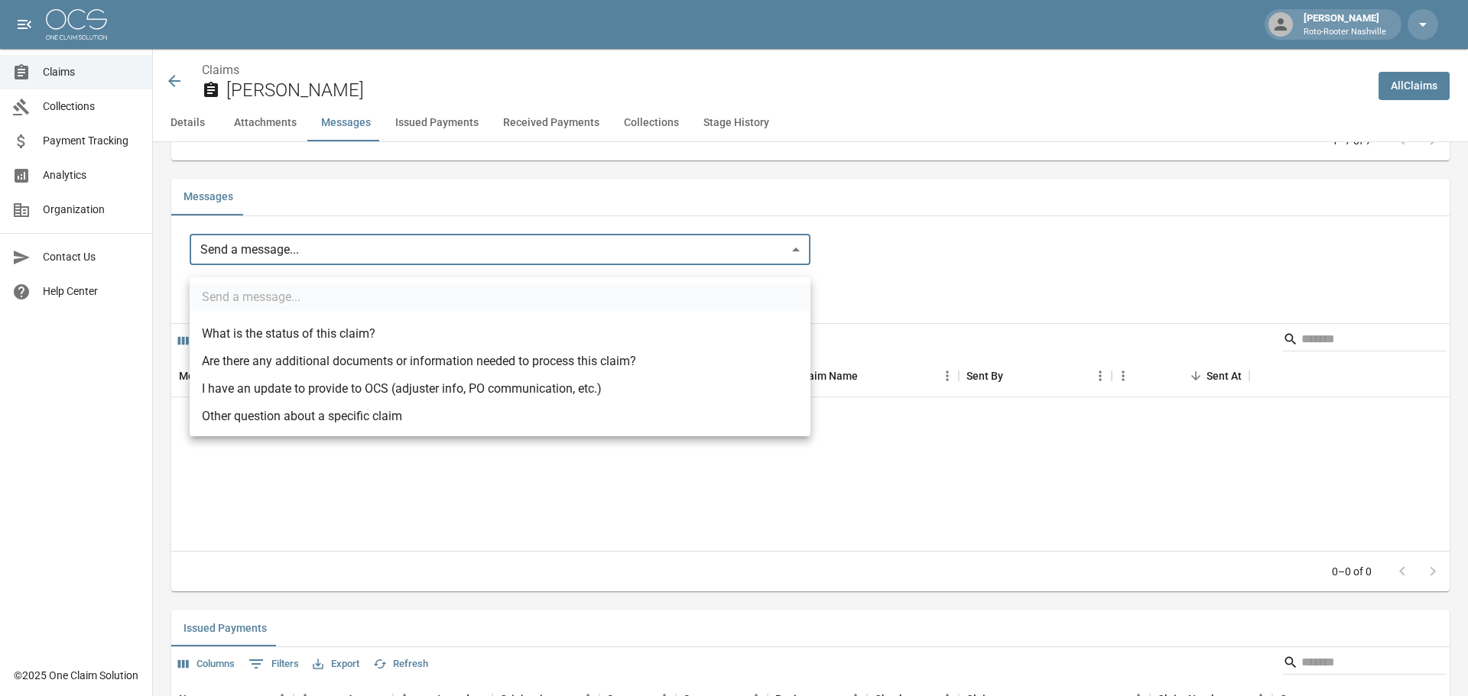
click at [304, 413] on li "Other question about a specific claim" at bounding box center [500, 417] width 621 height 28
type input "**********"
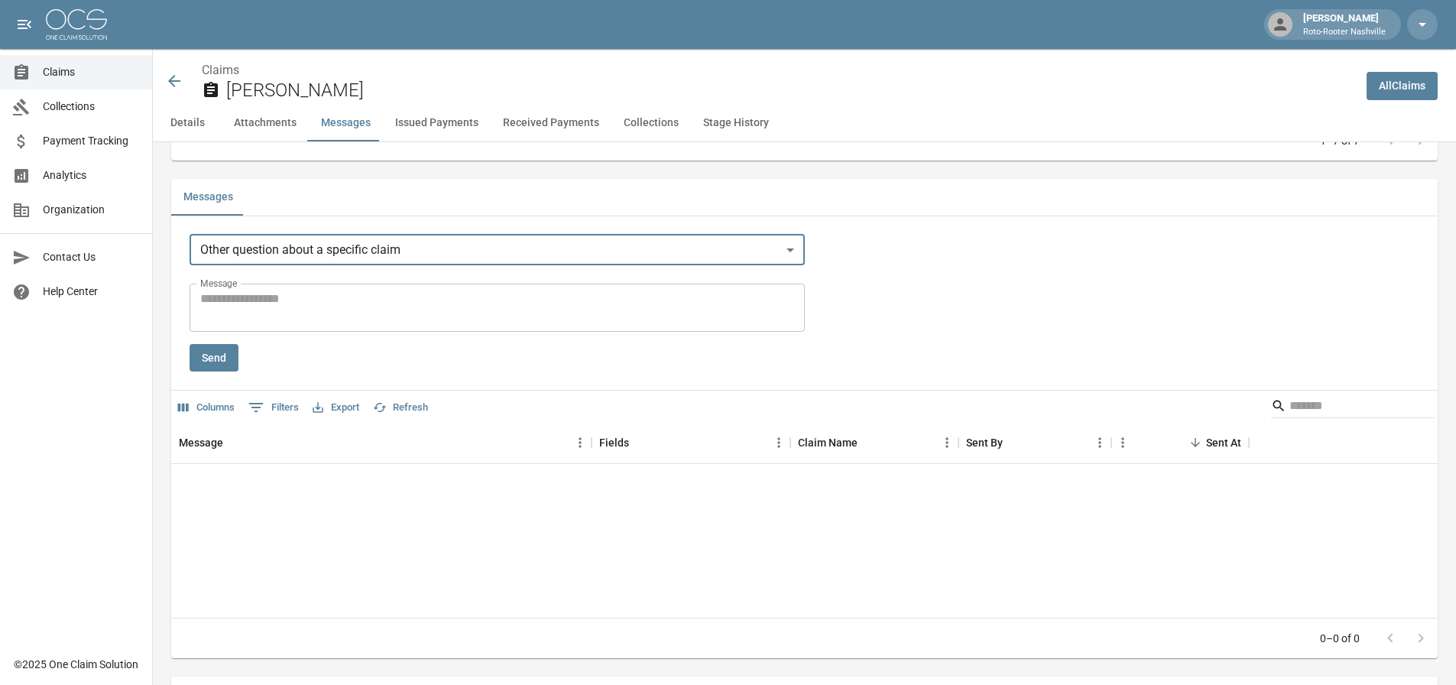
click at [287, 323] on textarea "Message" at bounding box center [497, 307] width 594 height 35
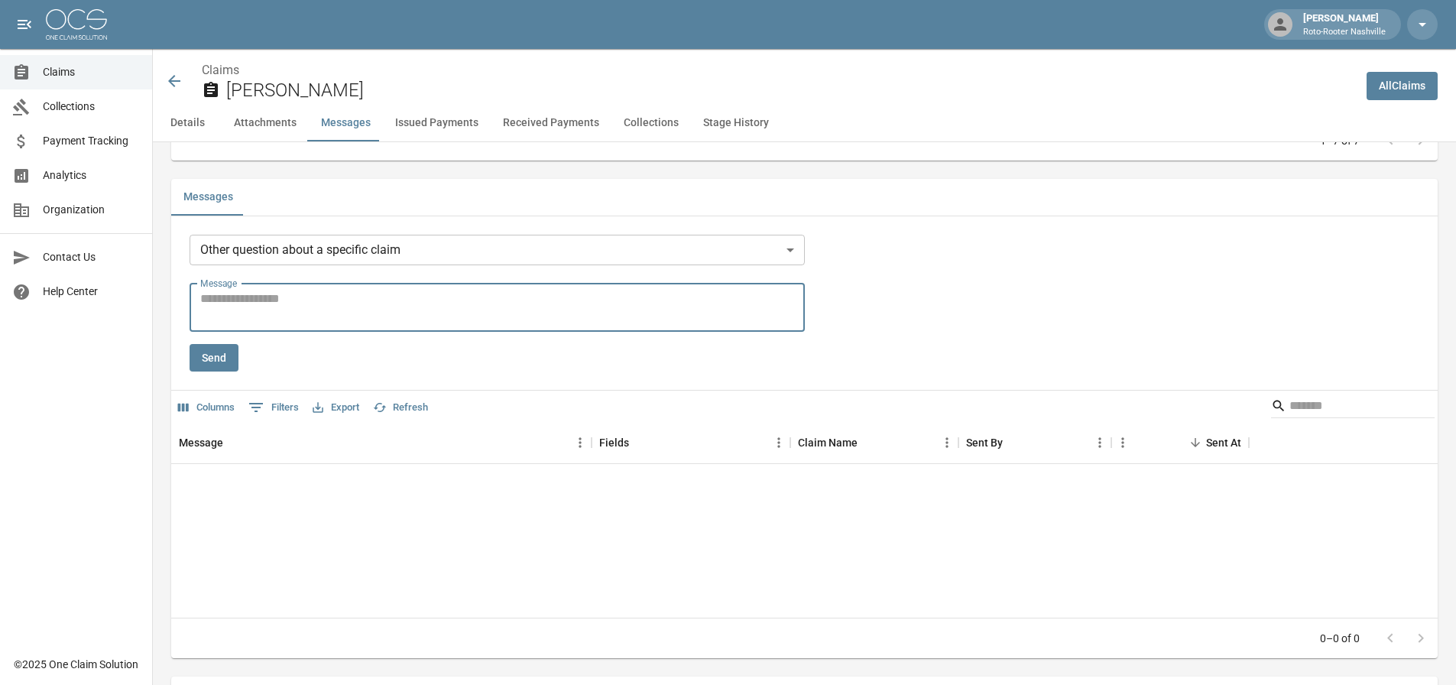
type textarea "*"
type textarea "**********"
click at [214, 368] on button "Send" at bounding box center [214, 358] width 49 height 28
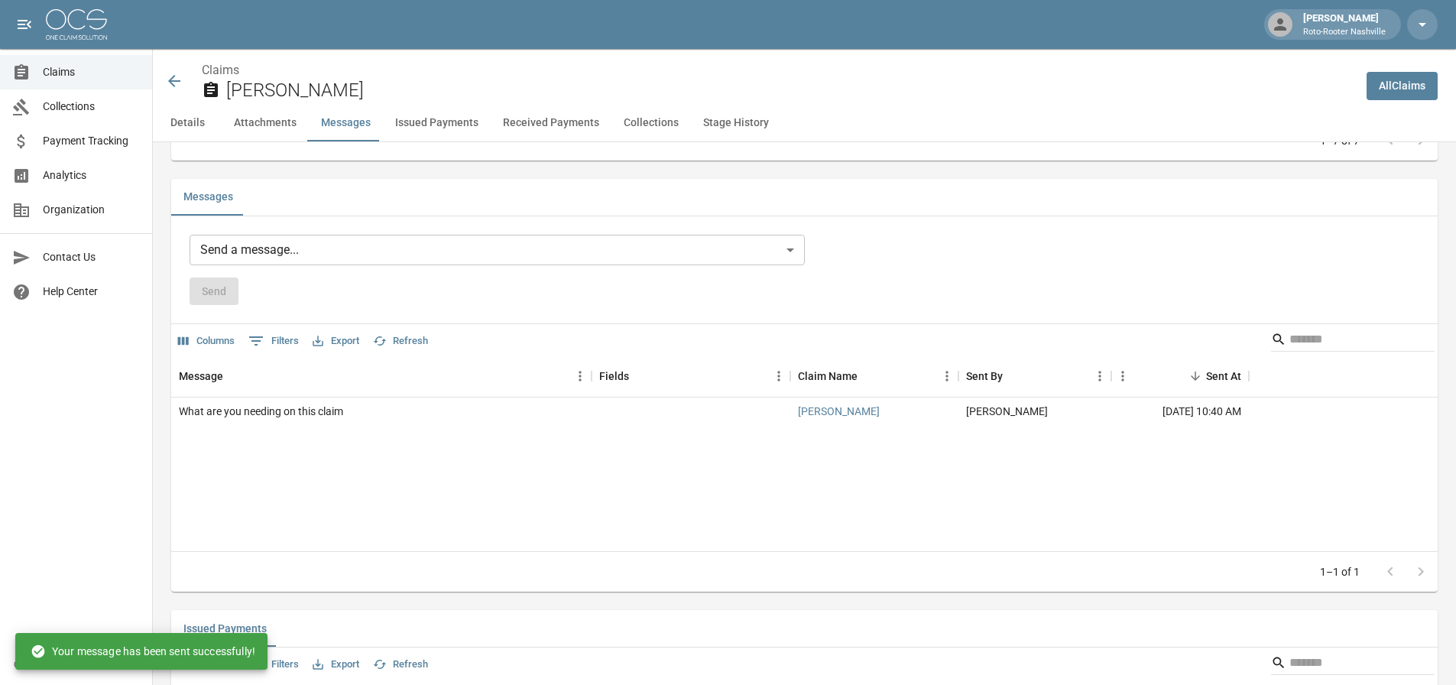
click at [170, 79] on icon at bounding box center [174, 81] width 18 height 18
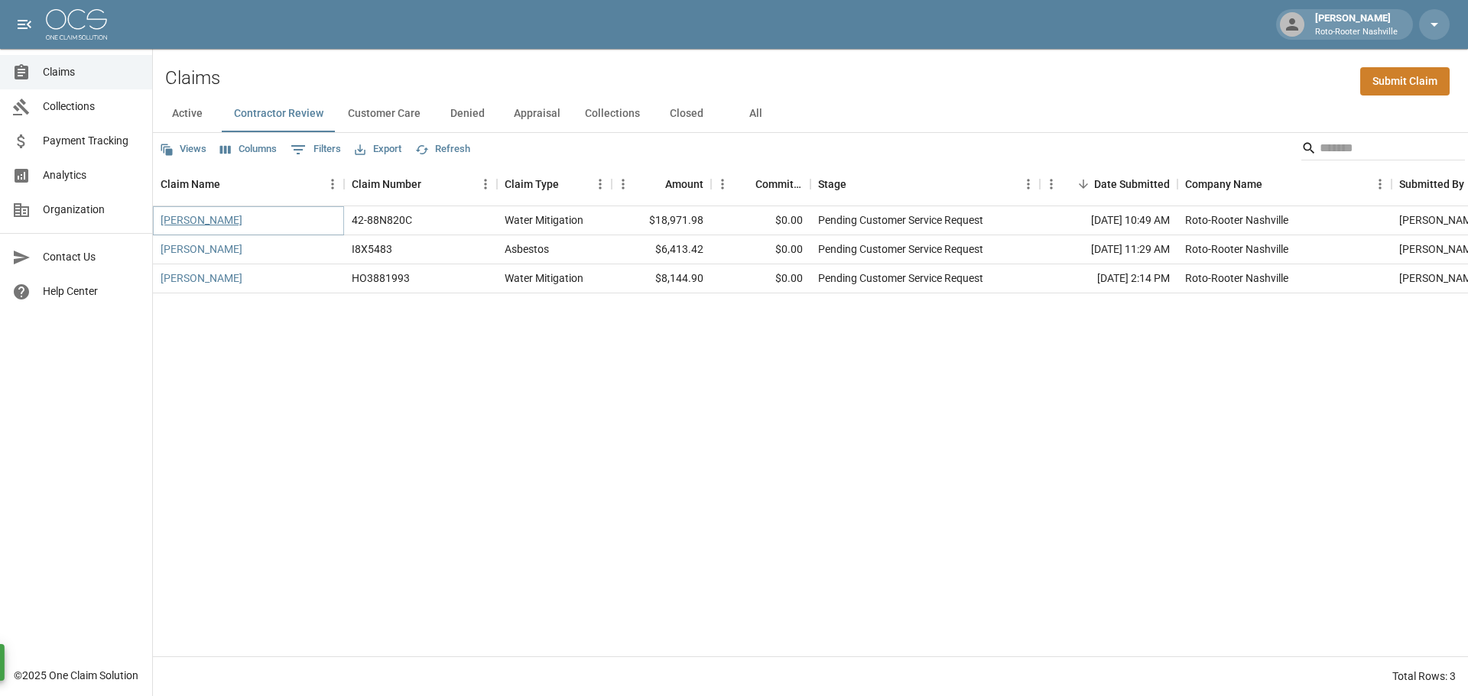
click at [202, 223] on link "[PERSON_NAME]" at bounding box center [202, 220] width 82 height 15
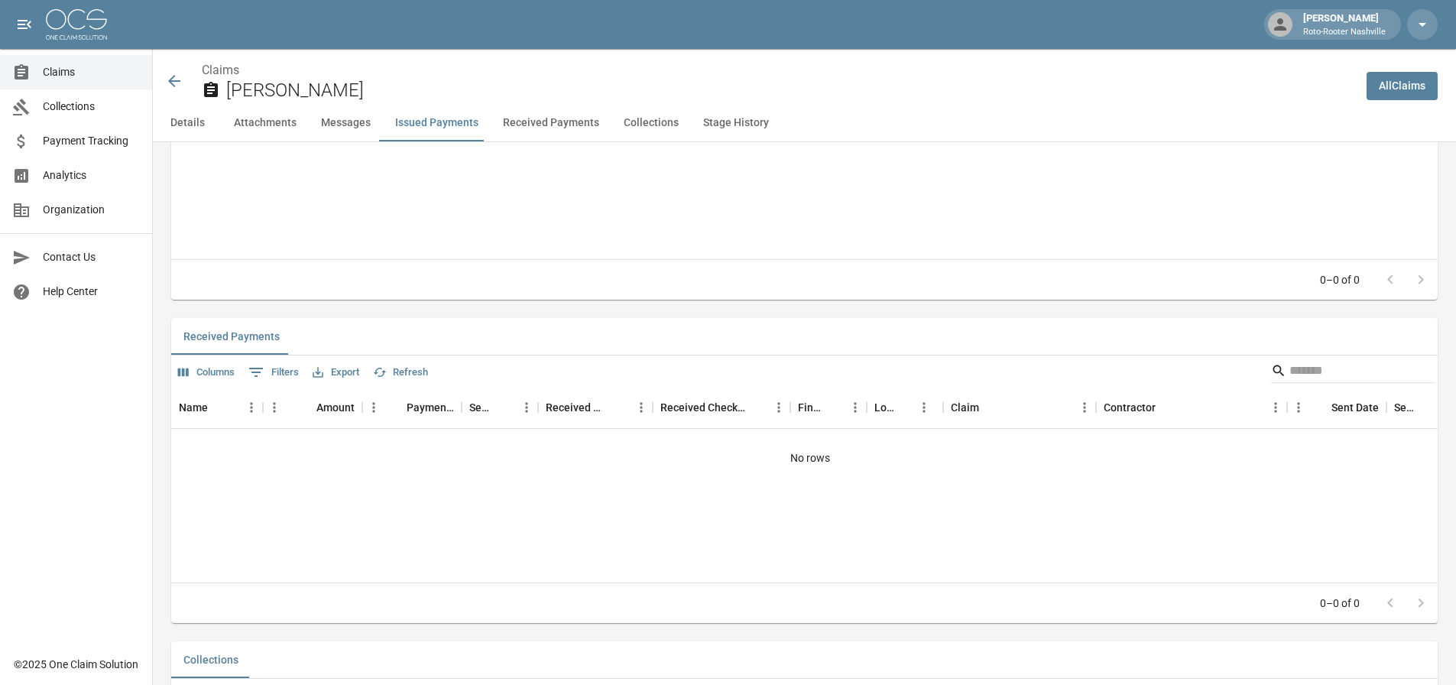
scroll to position [1793, 0]
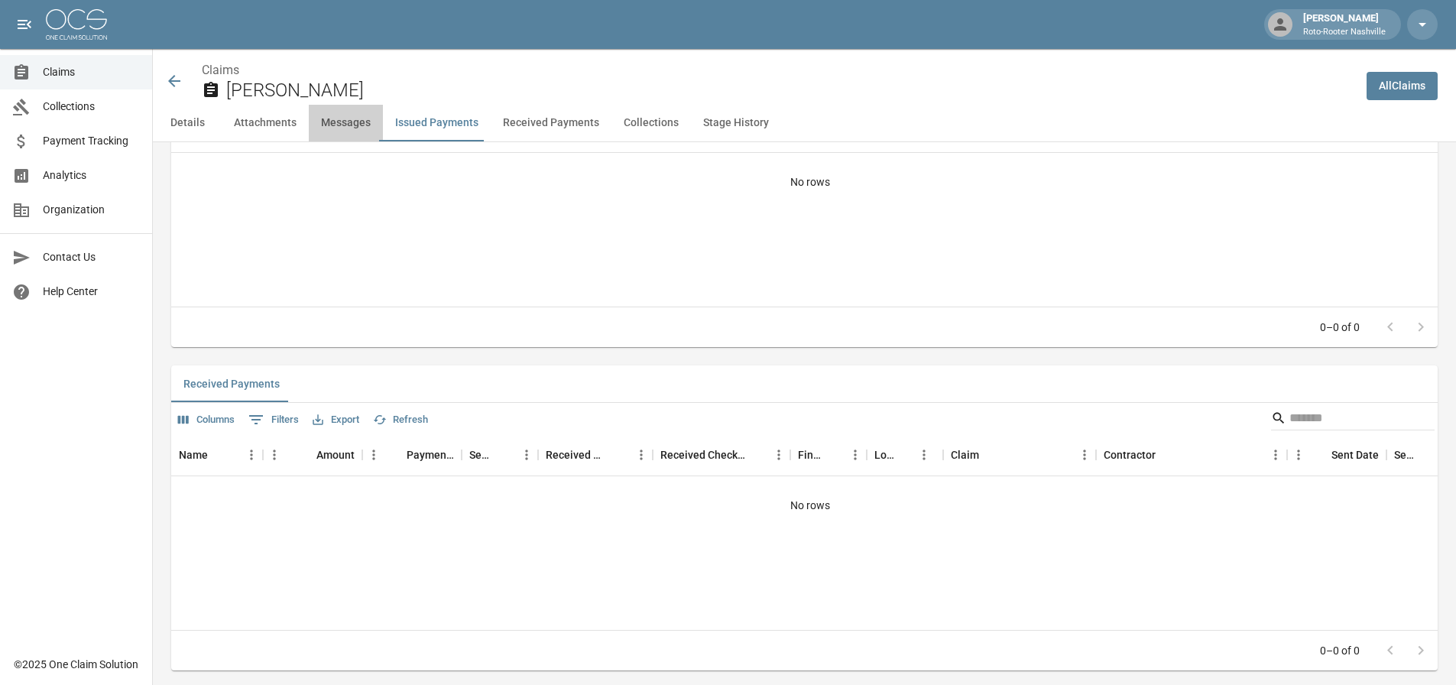
click at [344, 118] on button "Messages" at bounding box center [346, 123] width 74 height 37
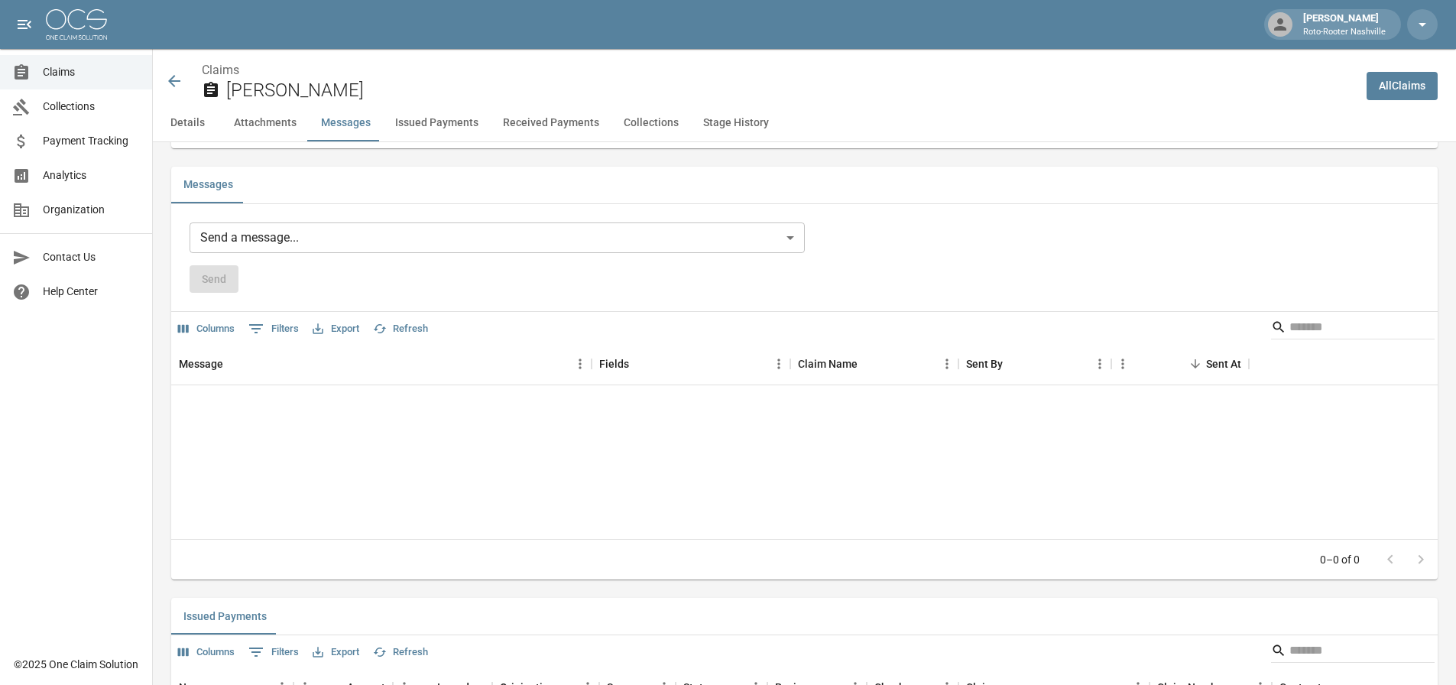
scroll to position [1225, 0]
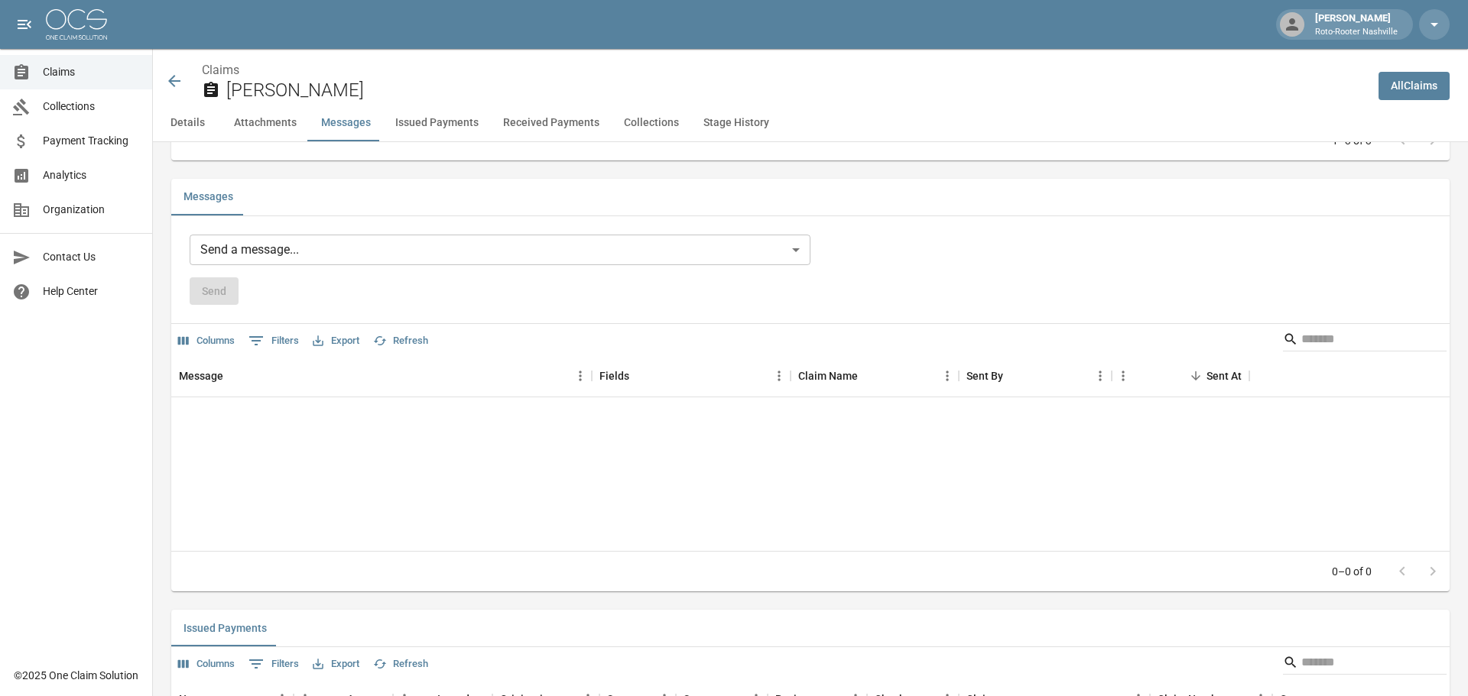
click at [261, 263] on body "[PERSON_NAME] Roto-Rooter Nashville Claims Collections Payment Tracking Analyti…" at bounding box center [734, 338] width 1468 height 3127
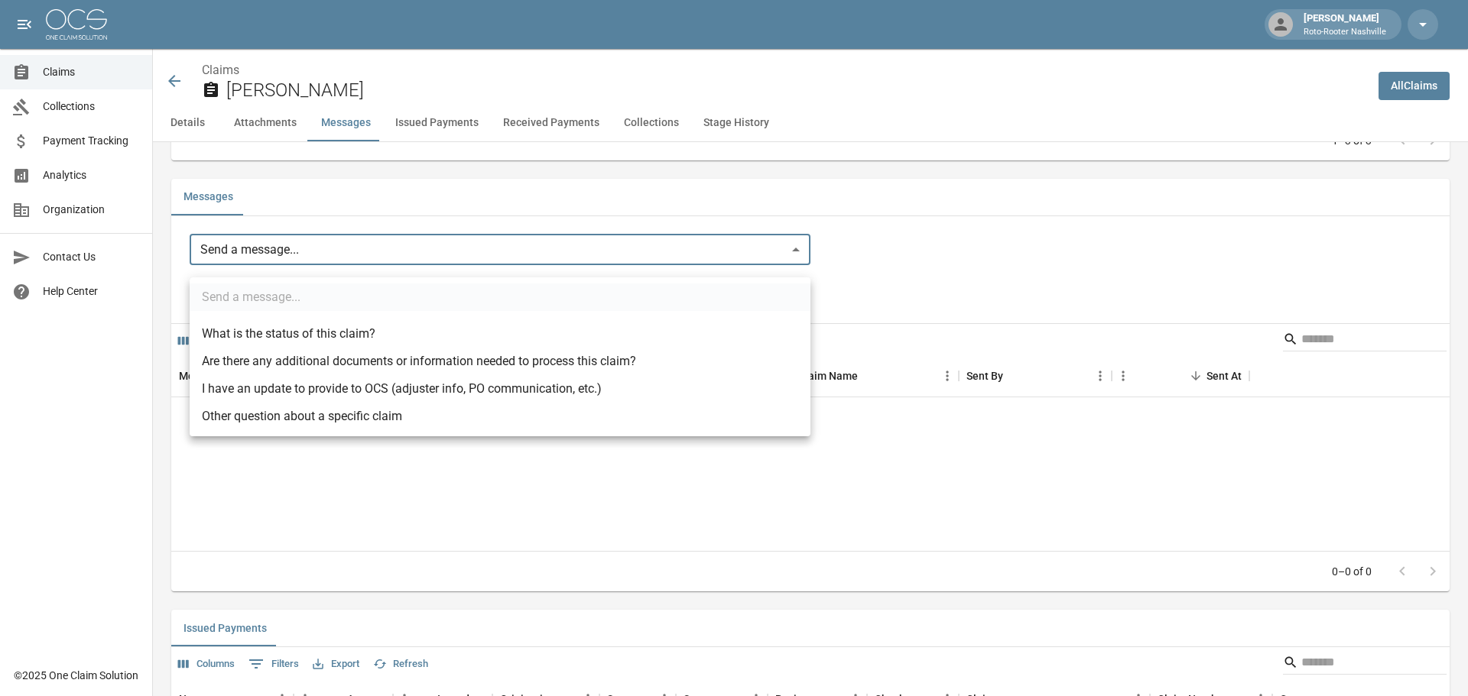
click at [300, 414] on li "Other question about a specific claim" at bounding box center [500, 417] width 621 height 28
type input "**********"
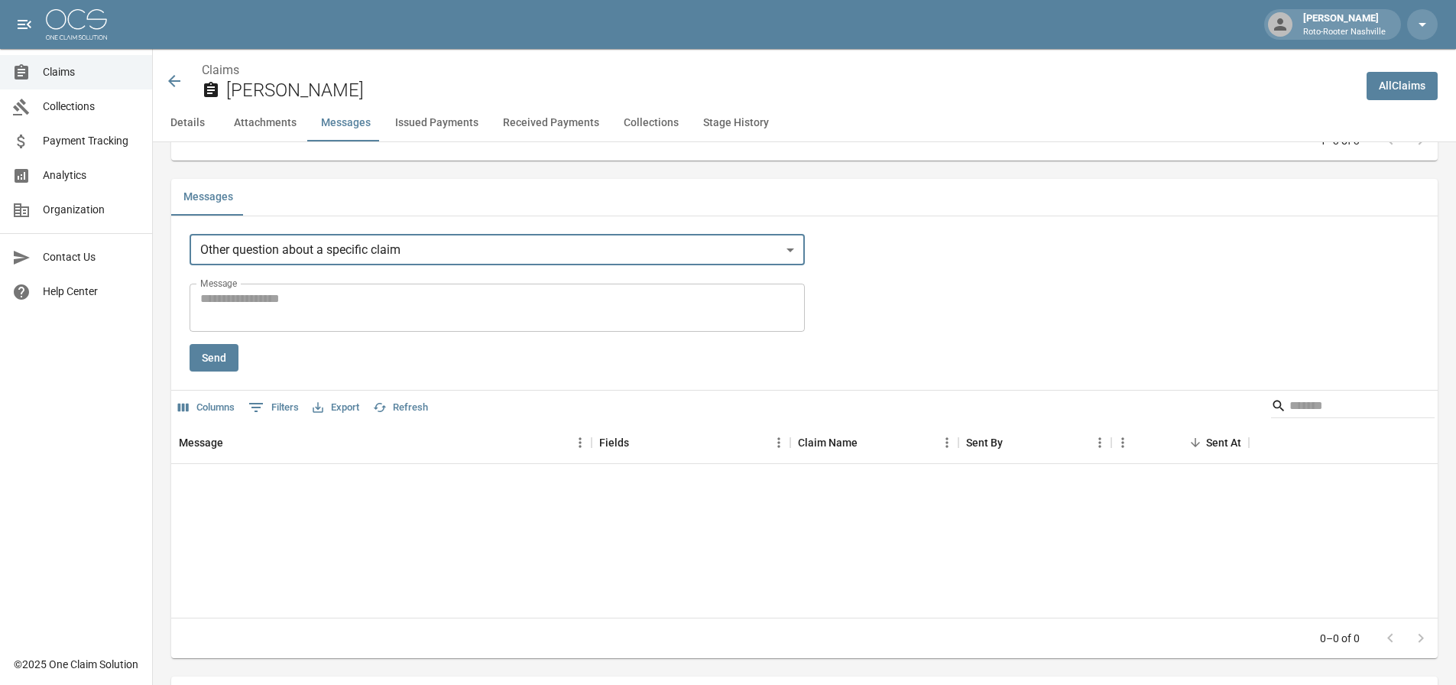
click at [274, 316] on textarea "Message" at bounding box center [497, 307] width 594 height 35
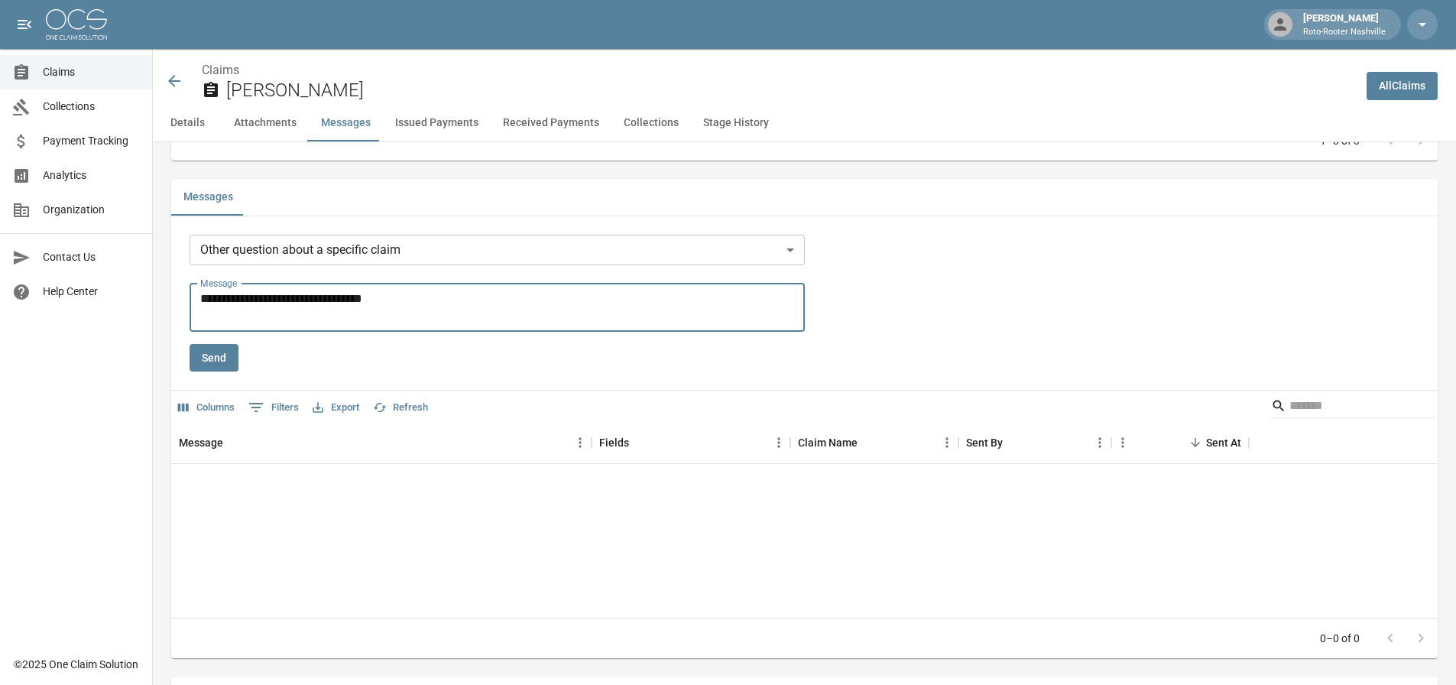
type textarea "**********"
click at [204, 372] on button "Send" at bounding box center [214, 358] width 49 height 28
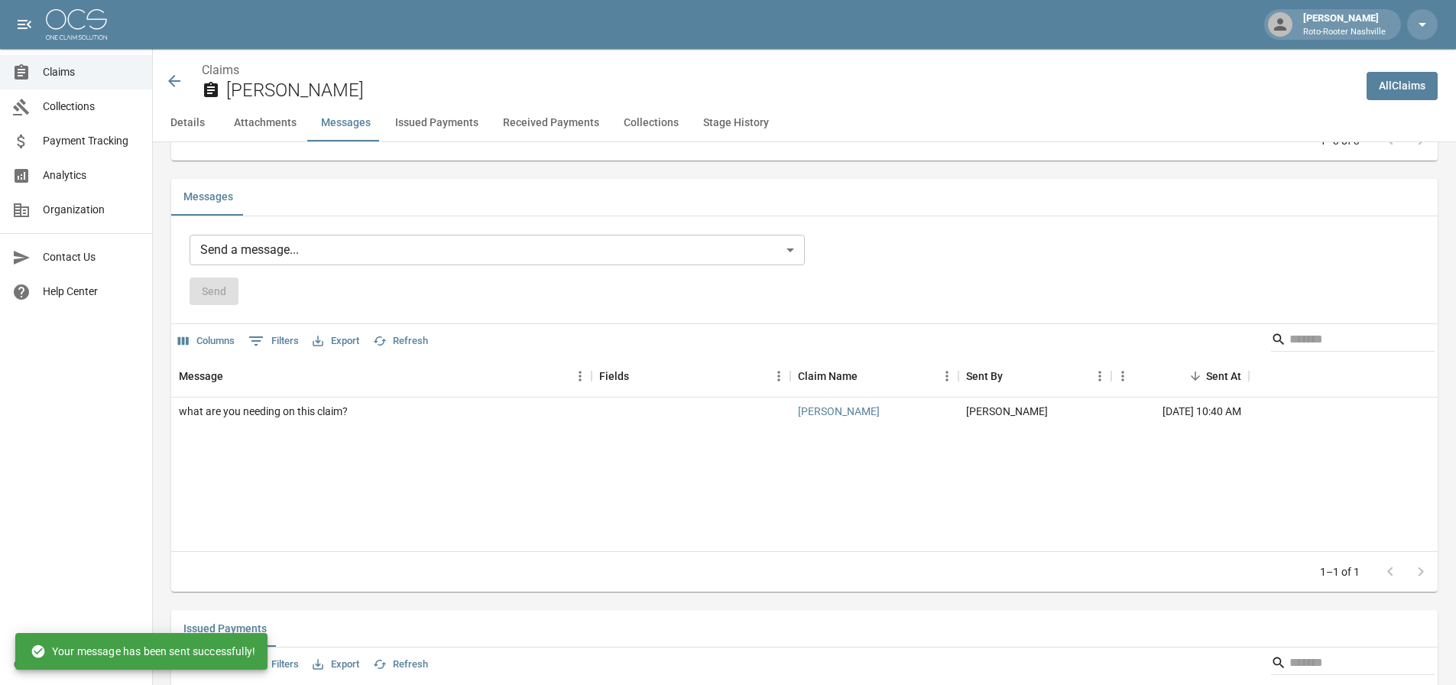
click at [173, 80] on icon at bounding box center [174, 81] width 18 height 18
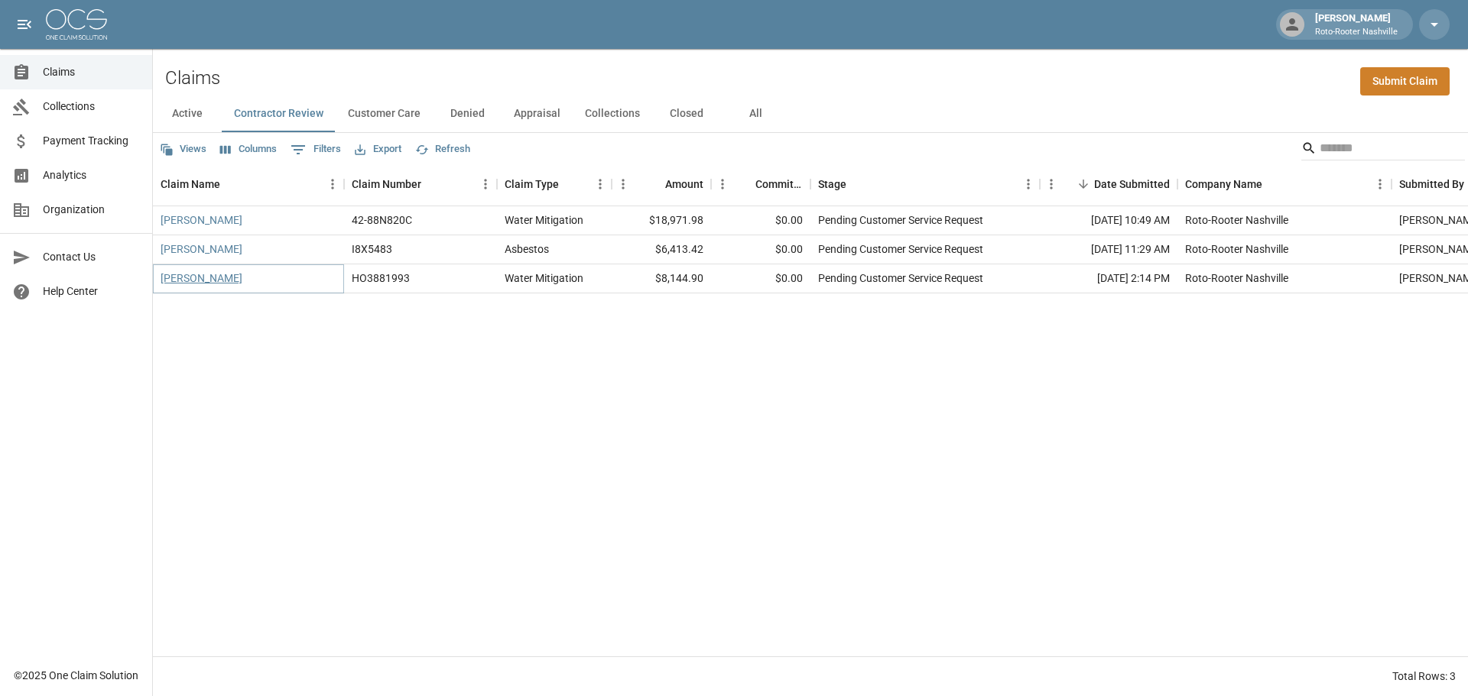
click at [199, 279] on link "[PERSON_NAME]" at bounding box center [202, 278] width 82 height 15
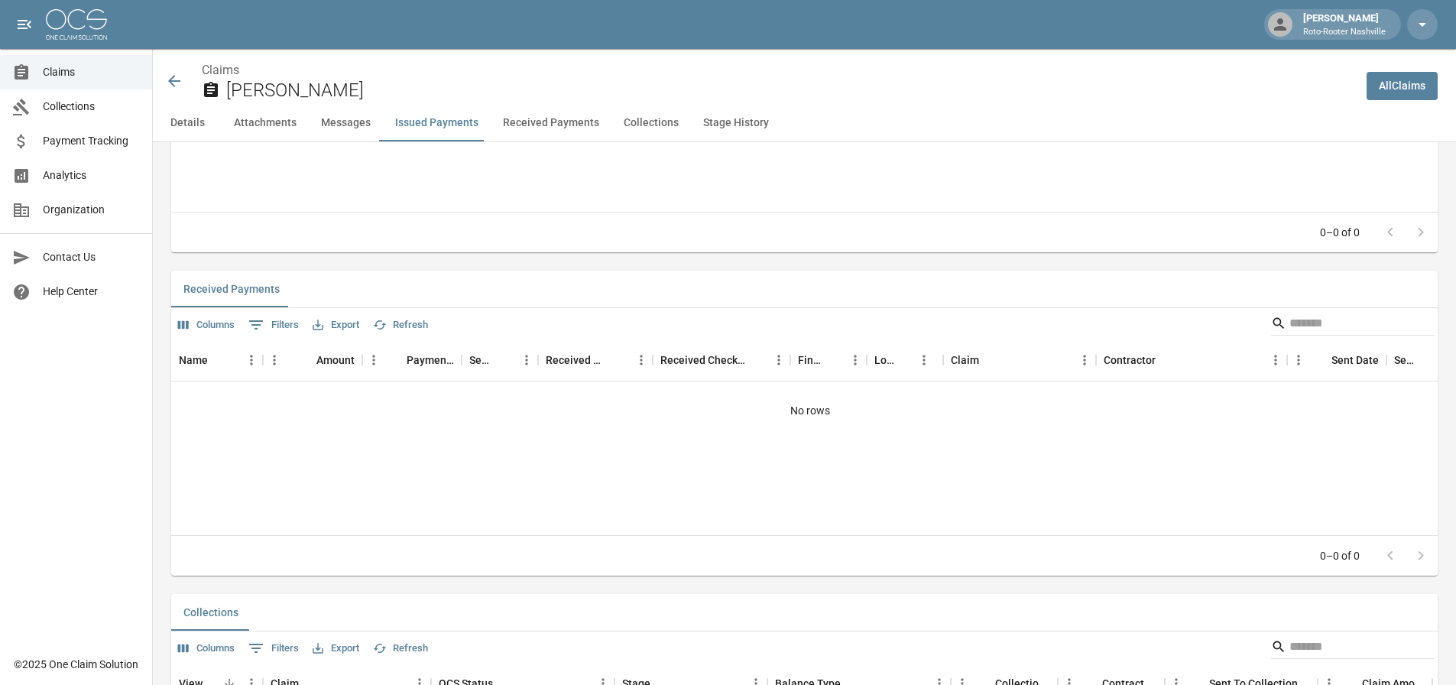
click at [336, 120] on button "Messages" at bounding box center [346, 123] width 74 height 37
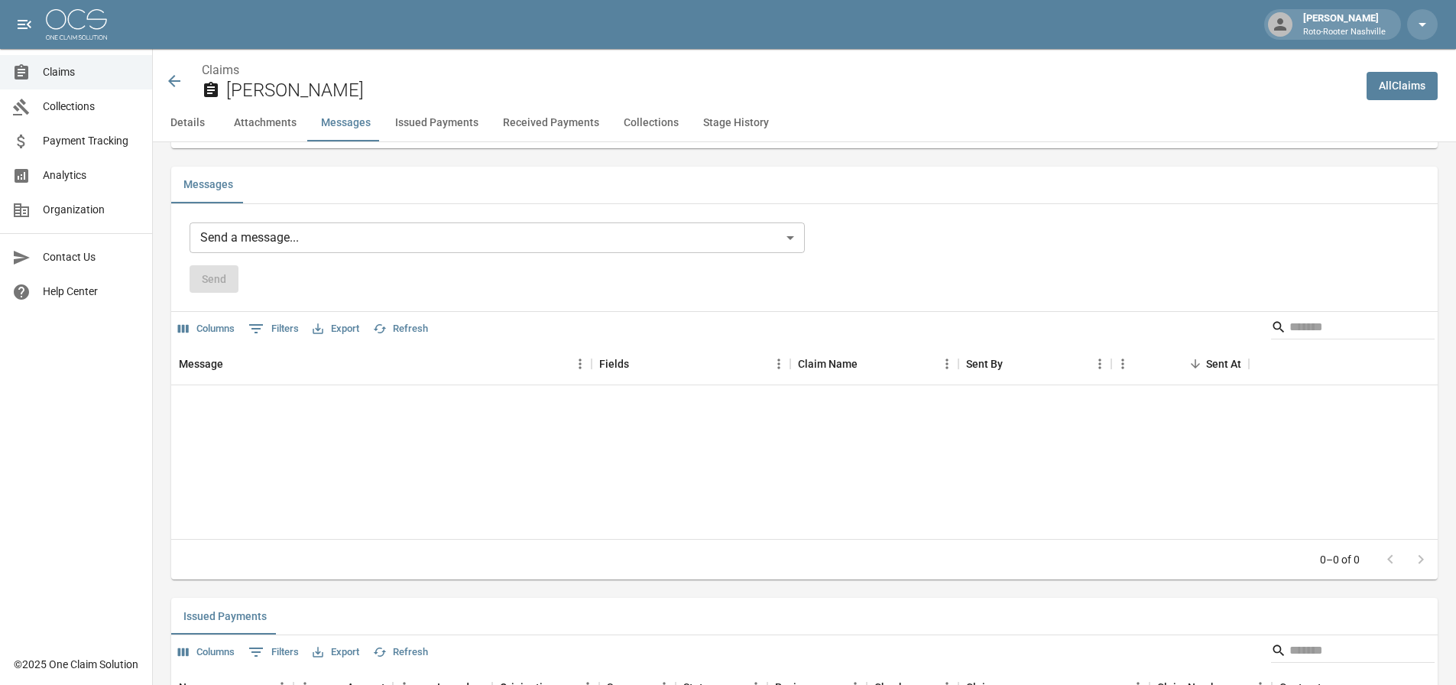
scroll to position [1320, 0]
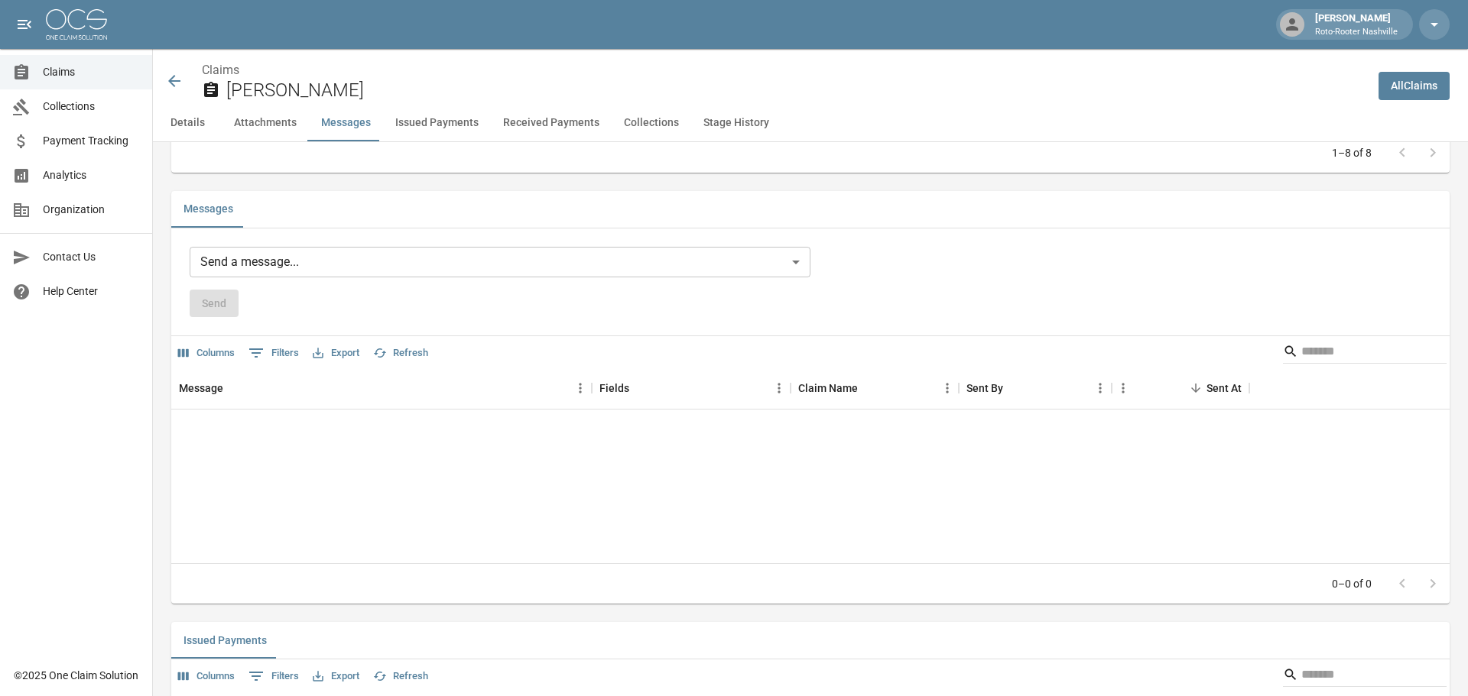
click at [265, 263] on body "[PERSON_NAME] Roto-Rooter Nashville Claims Collections Payment Tracking Analyti…" at bounding box center [734, 430] width 1468 height 3501
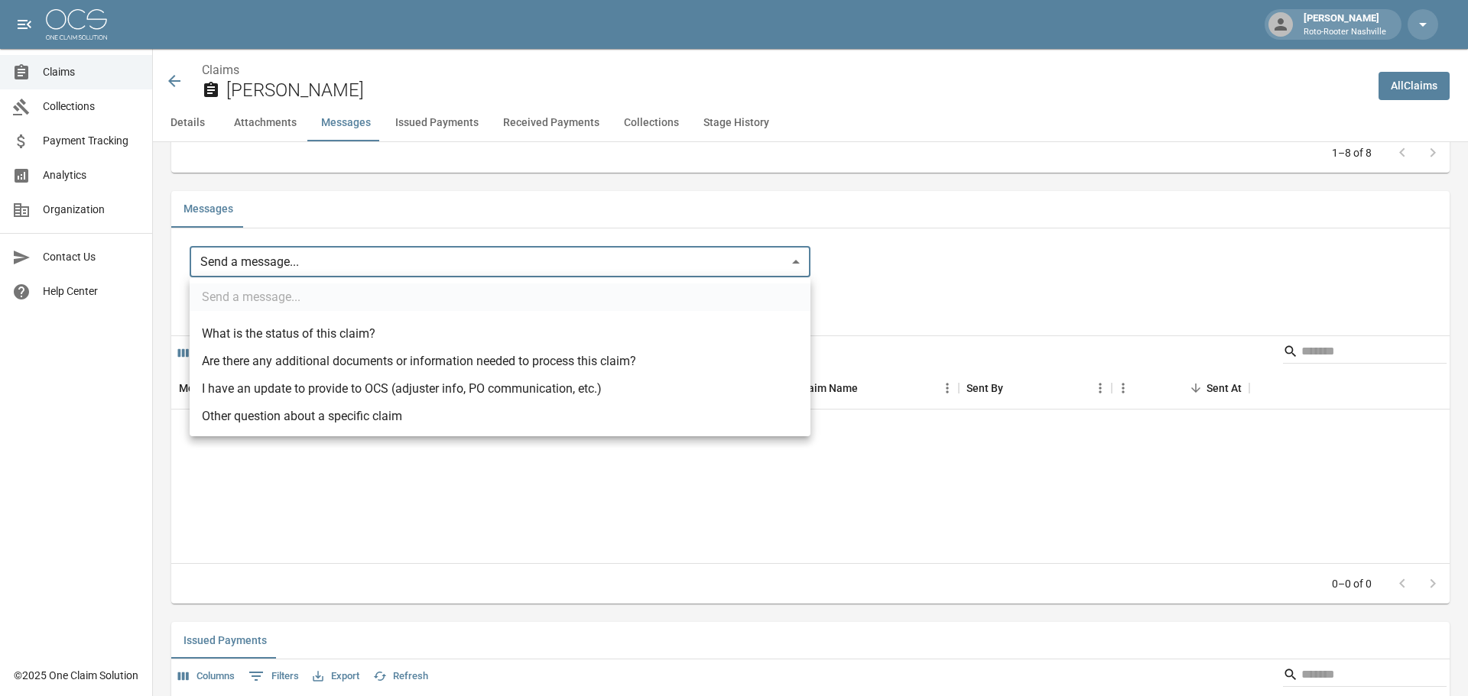
click at [309, 414] on li "Other question about a specific claim" at bounding box center [500, 417] width 621 height 28
type input "**********"
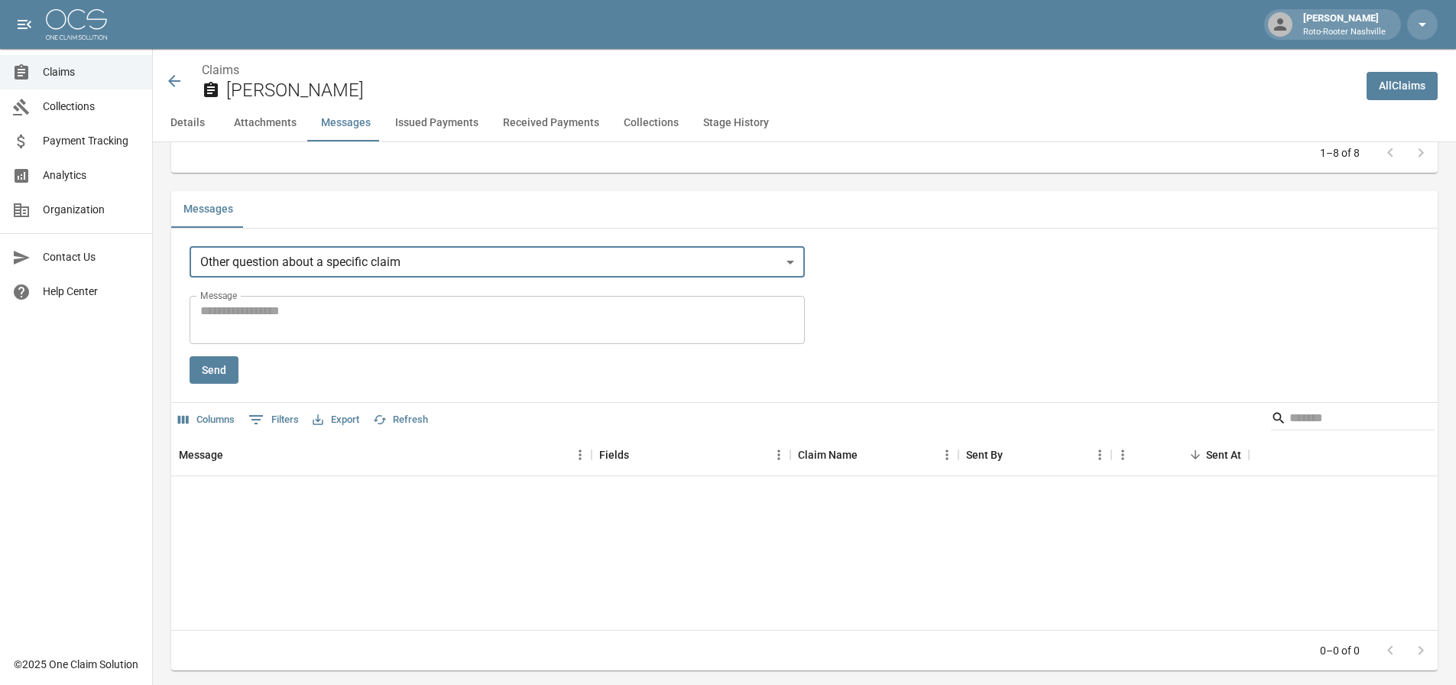
click at [262, 312] on textarea "Message" at bounding box center [497, 319] width 594 height 35
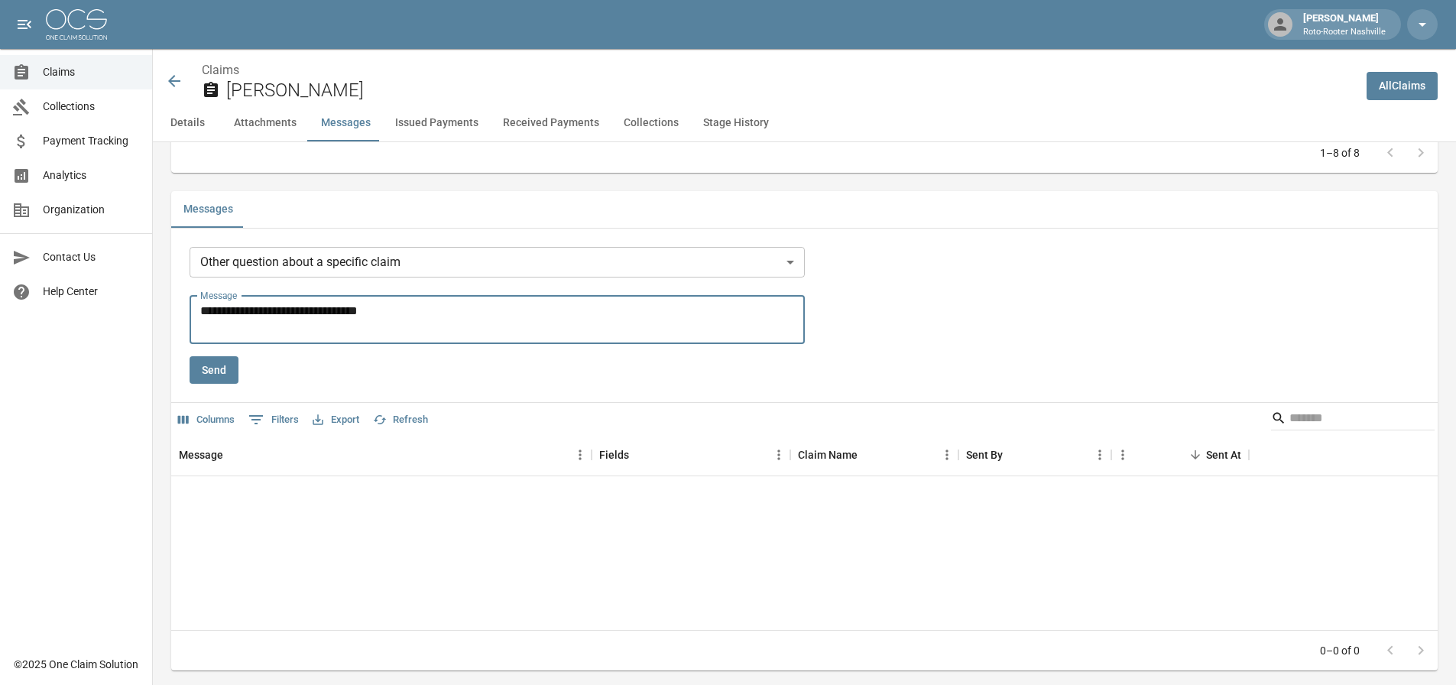
type textarea "**********"
click at [203, 351] on div "**********" at bounding box center [497, 316] width 615 height 138
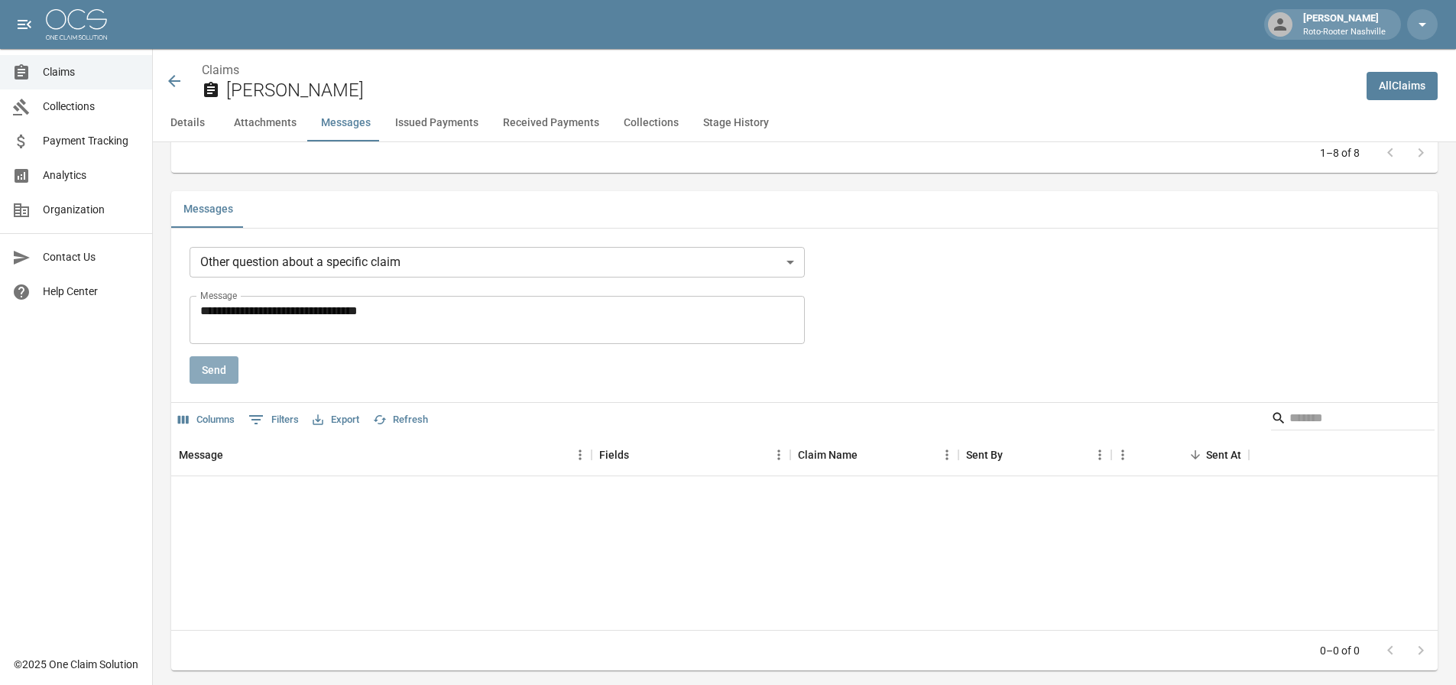
click at [208, 368] on button "Send" at bounding box center [214, 370] width 49 height 28
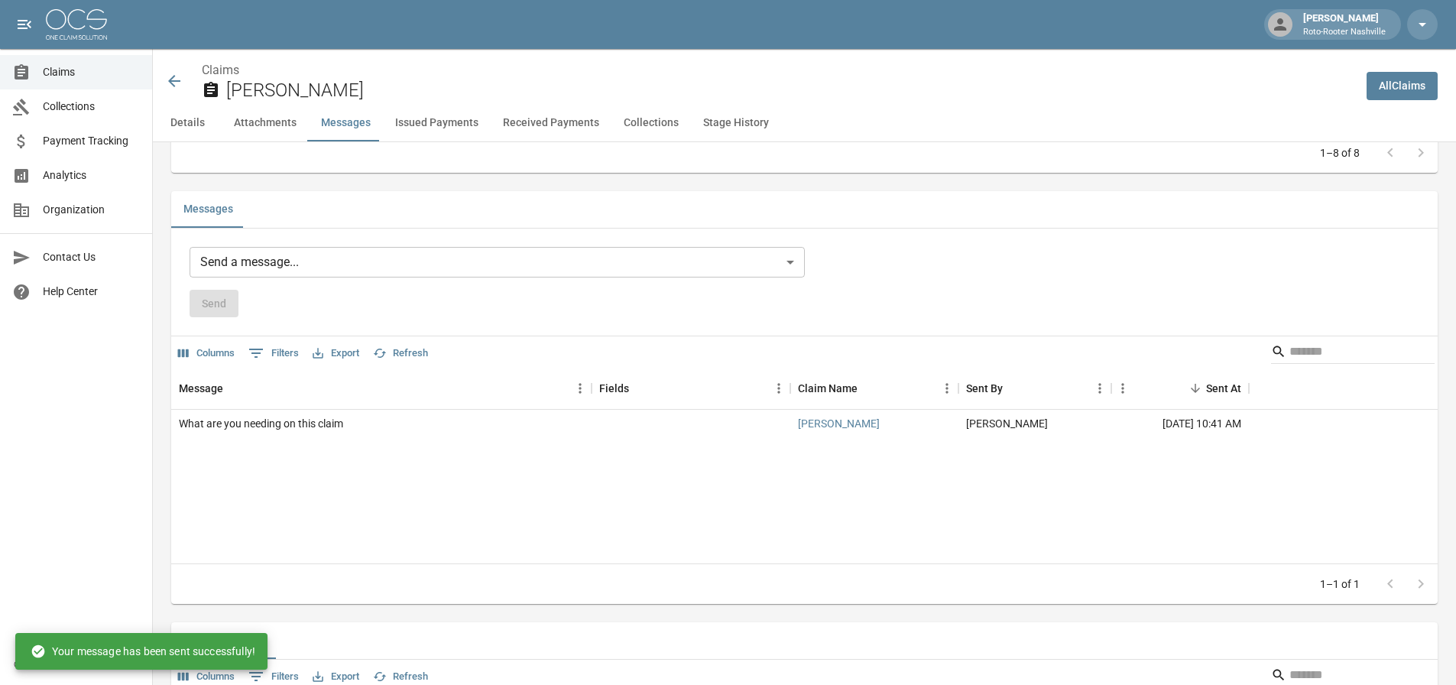
click at [177, 80] on icon at bounding box center [174, 81] width 18 height 18
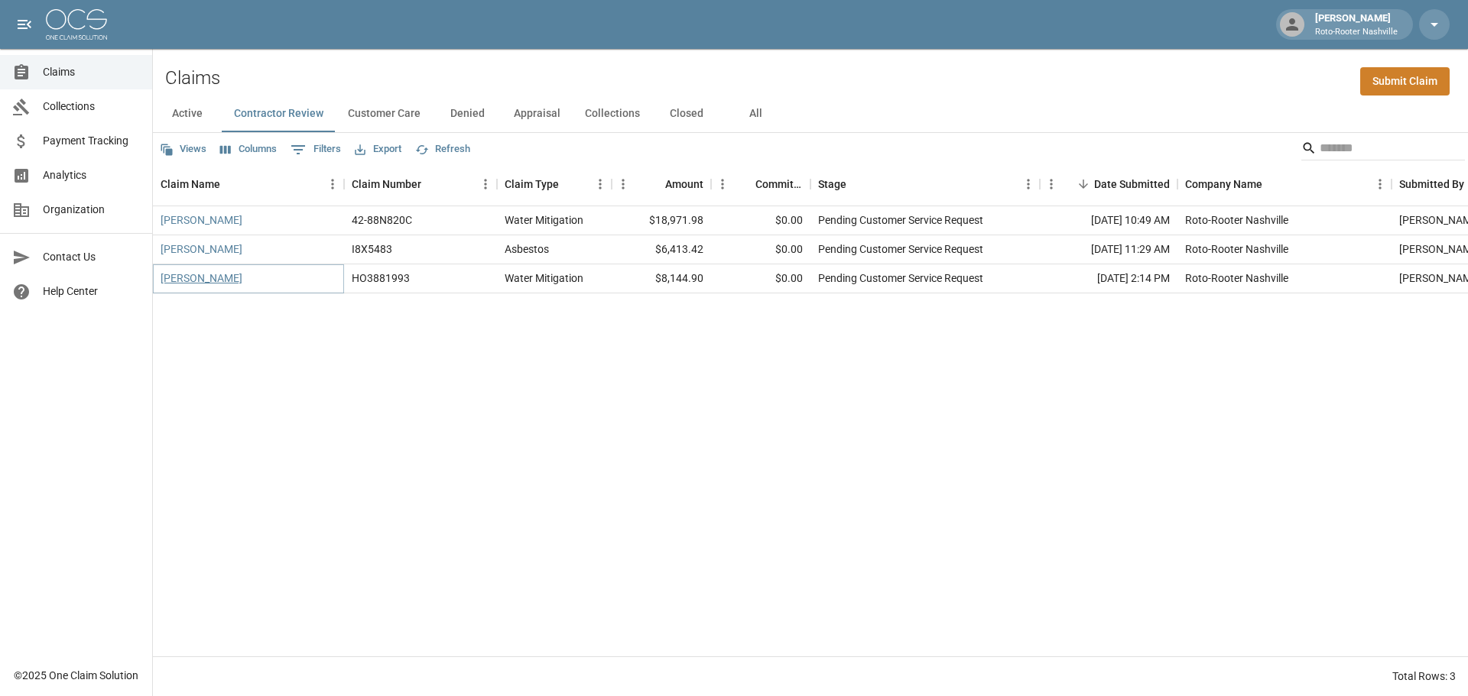
click at [200, 278] on link "[PERSON_NAME]" at bounding box center [202, 278] width 82 height 15
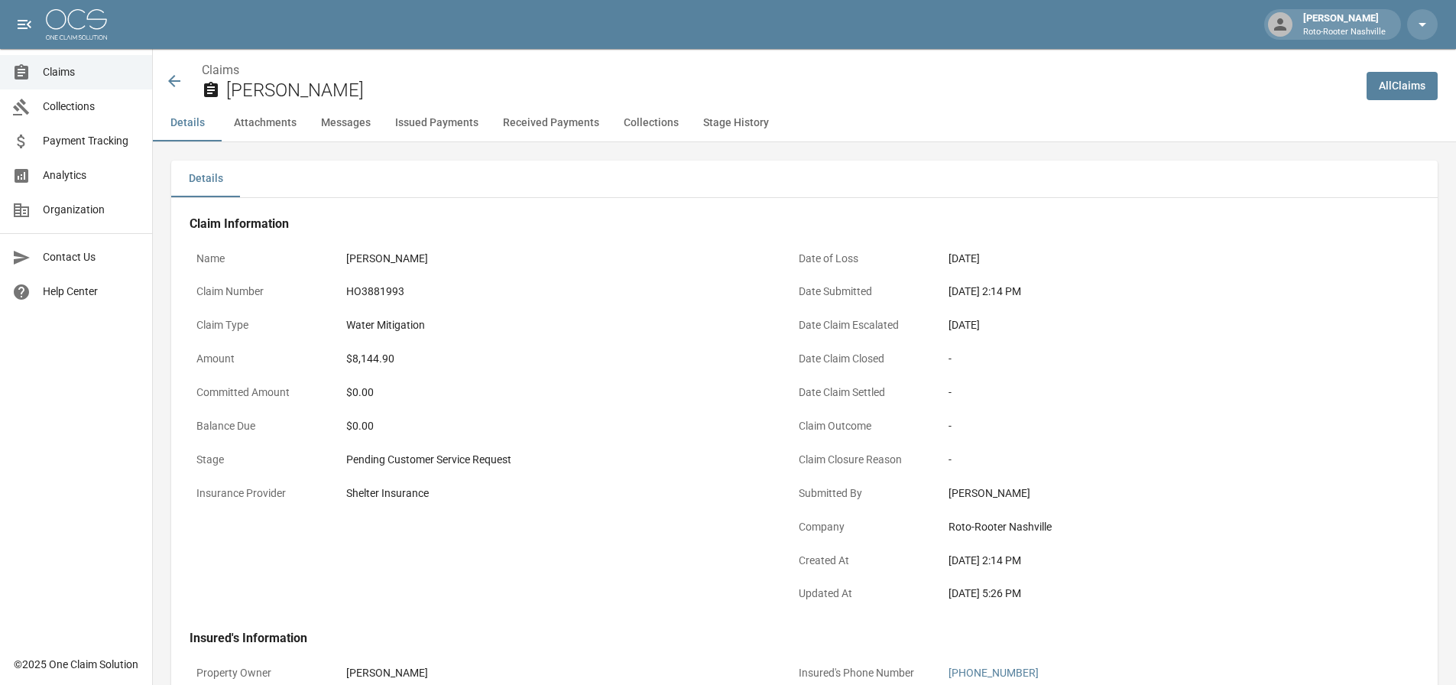
click at [170, 89] on icon at bounding box center [174, 81] width 18 height 18
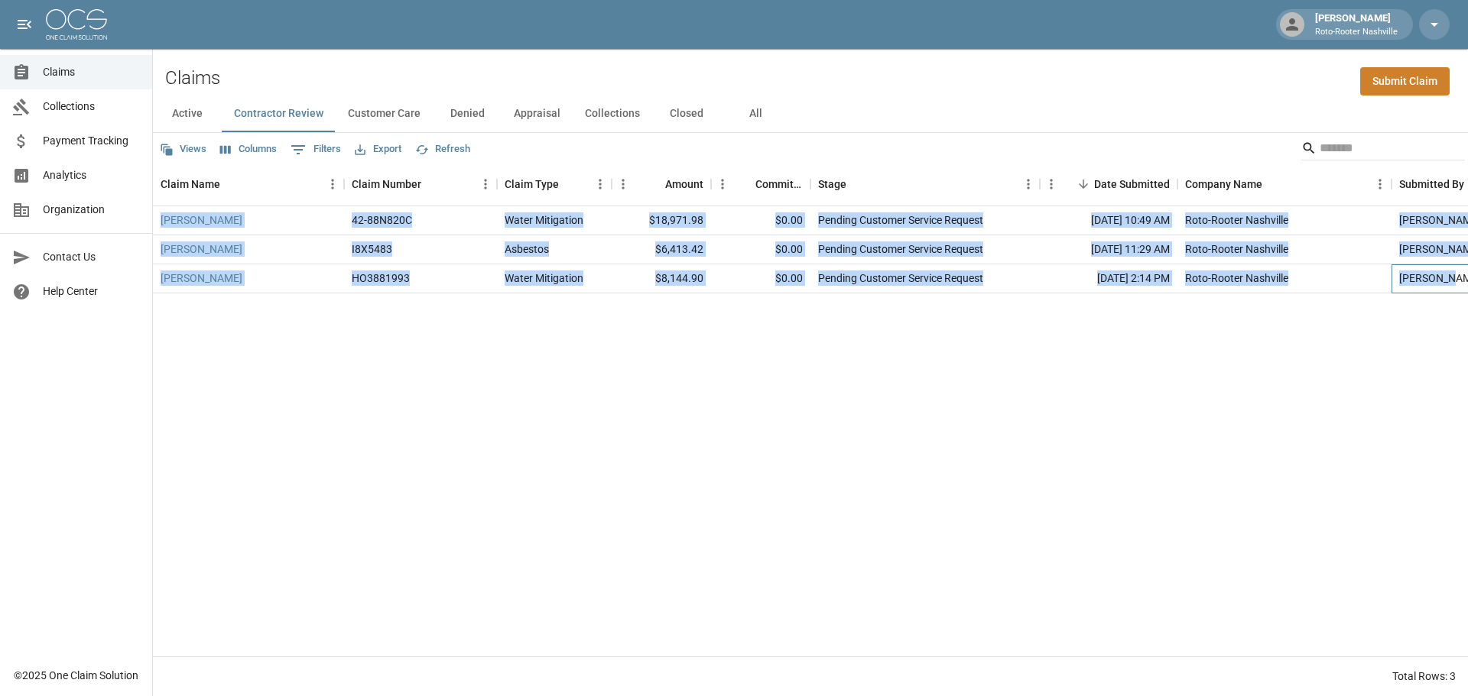
drag, startPoint x: 1450, startPoint y: 281, endPoint x: 157, endPoint y: 219, distance: 1294.3
click at [157, 219] on div "[PERSON_NAME] 42-88N820C Water Mitigation $18,971.98 $0.00 Pending Customer Ser…" at bounding box center [868, 249] width 1430 height 87
click at [463, 281] on div "HO3881993" at bounding box center [420, 279] width 153 height 29
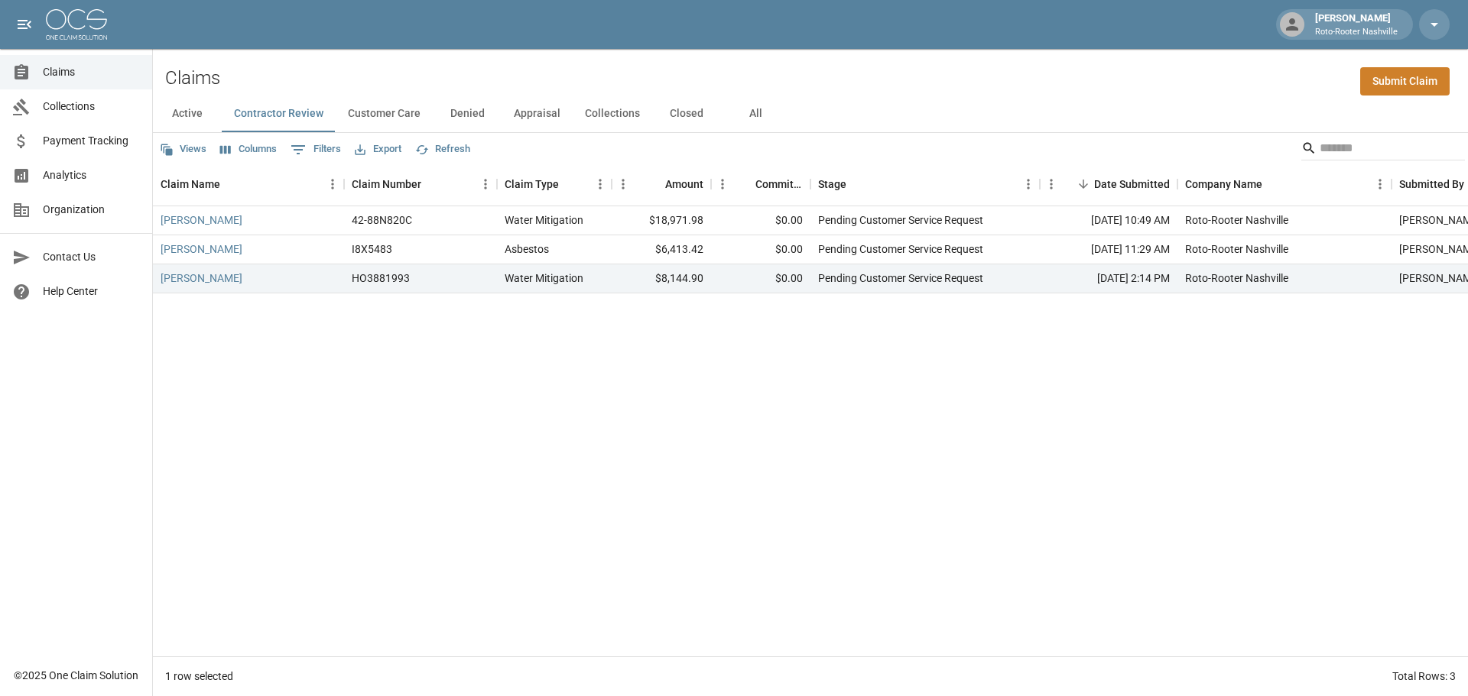
click at [689, 328] on div "[PERSON_NAME] 42-88N820C Water Mitigation $18,971.98 $0.00 Pending Customer Ser…" at bounding box center [868, 431] width 1430 height 450
click at [199, 253] on link "[PERSON_NAME]" at bounding box center [202, 249] width 82 height 15
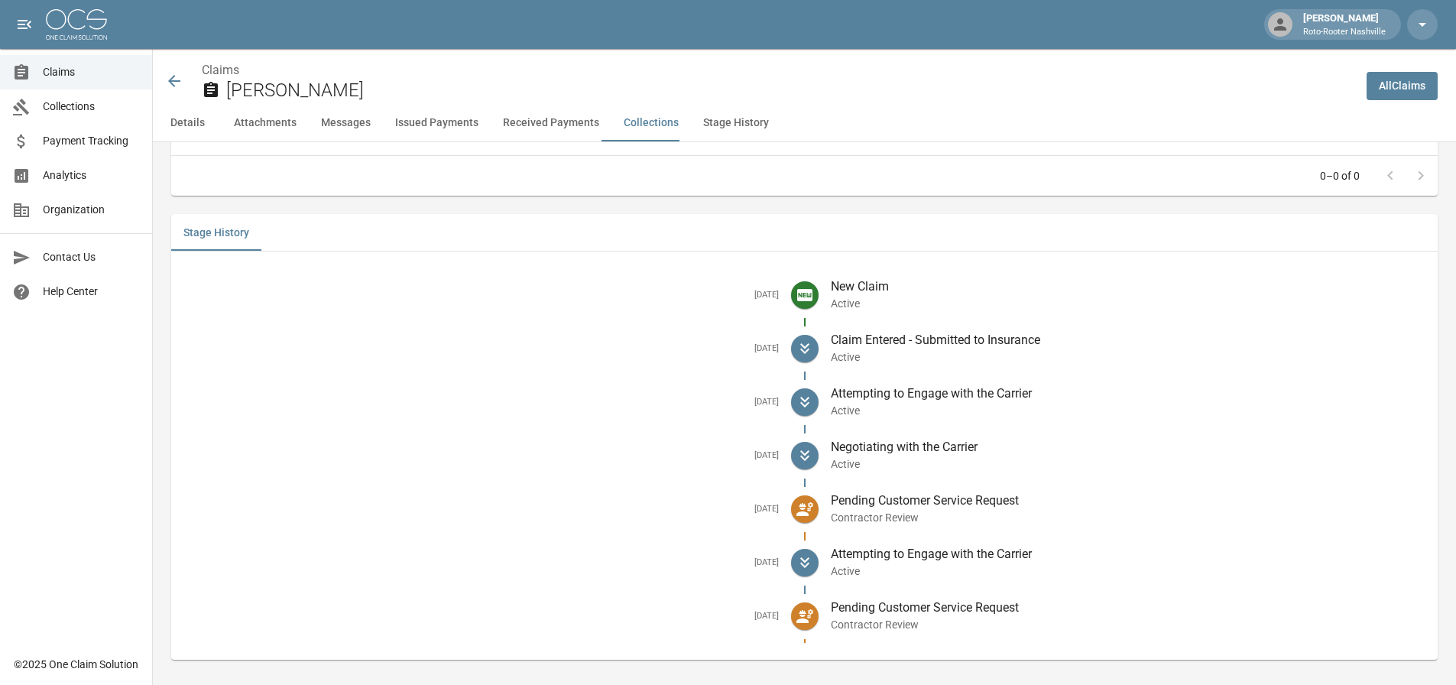
scroll to position [2664, 0]
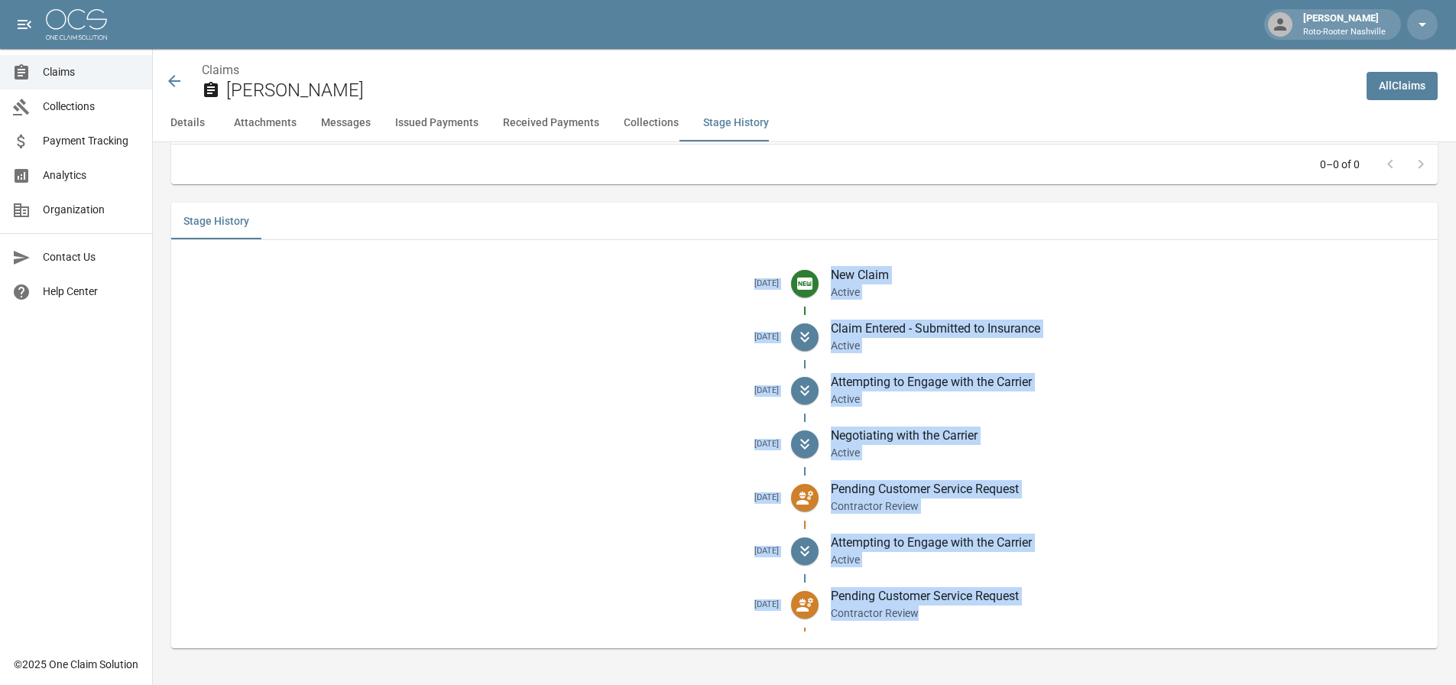
drag, startPoint x: 1018, startPoint y: 635, endPoint x: 687, endPoint y: 295, distance: 474.1
click at [687, 295] on ul "[DATE] New Claim Active [DATE] Claim Entered - Submitted to Insurance Active [D…" at bounding box center [804, 444] width 1267 height 384
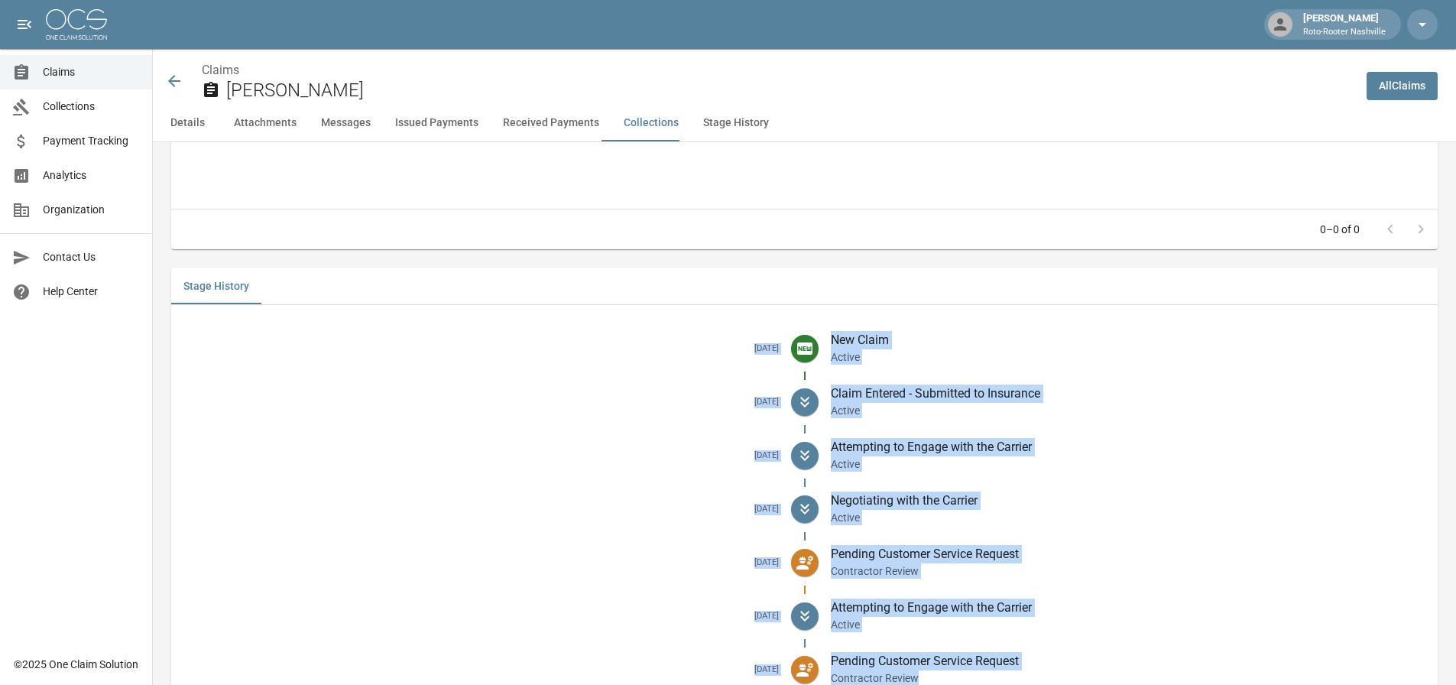
scroll to position [2588, 0]
click at [772, 461] on h5 "[DATE]" at bounding box center [481, 455] width 596 height 11
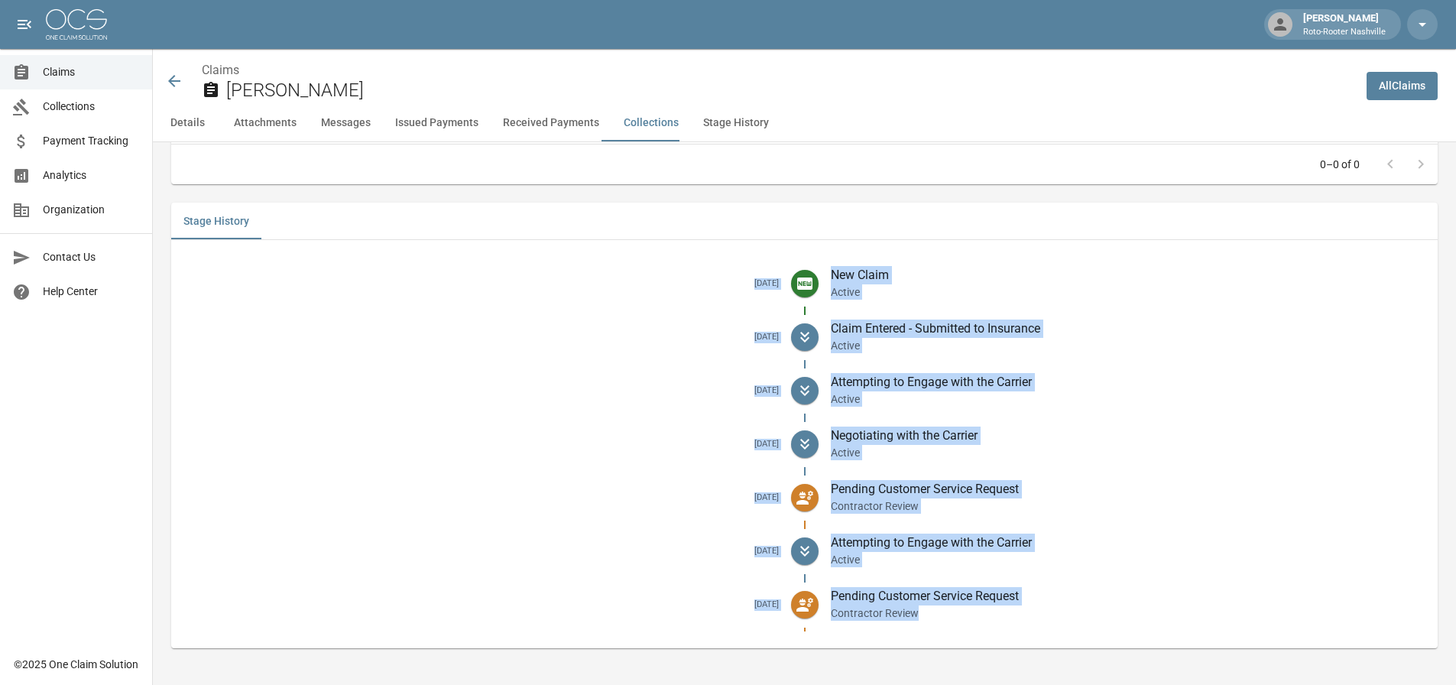
drag, startPoint x: 738, startPoint y: 355, endPoint x: 1020, endPoint y: 664, distance: 418.3
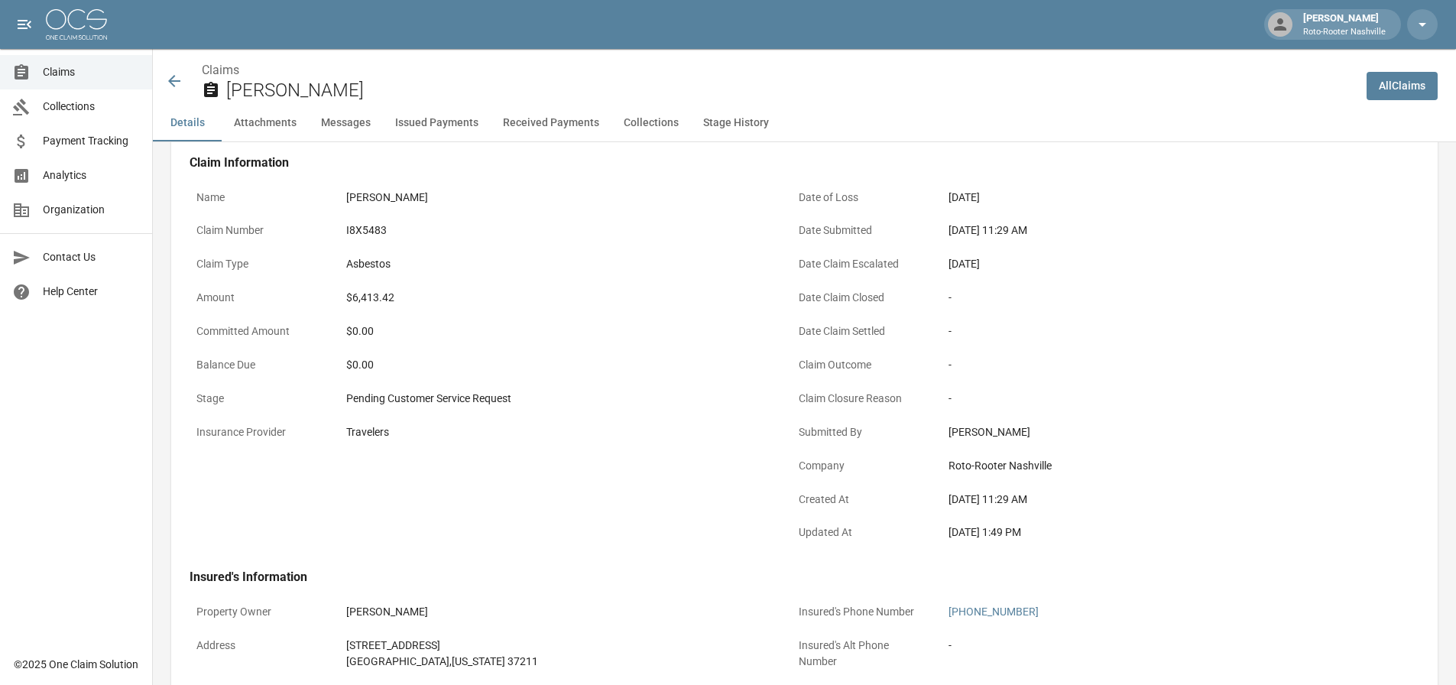
scroll to position [57, 0]
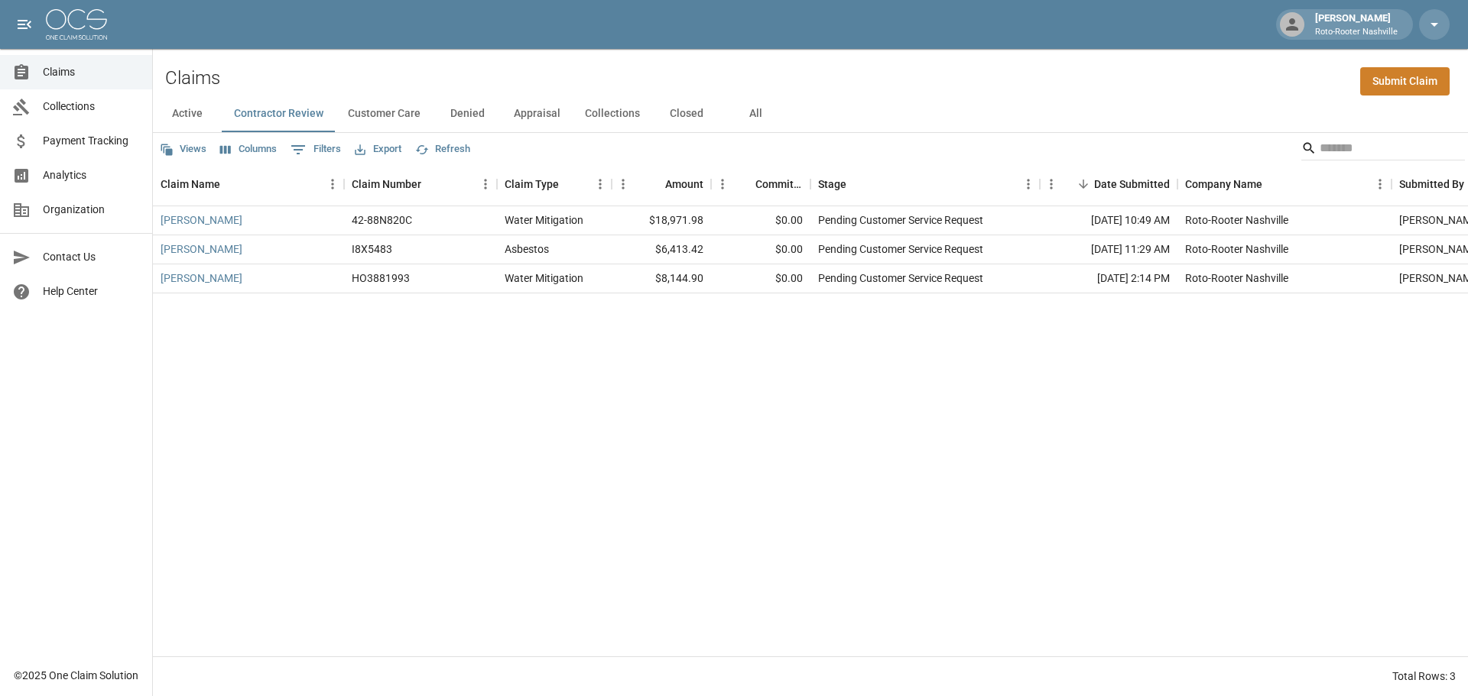
click at [180, 114] on button "Active" at bounding box center [187, 114] width 69 height 37
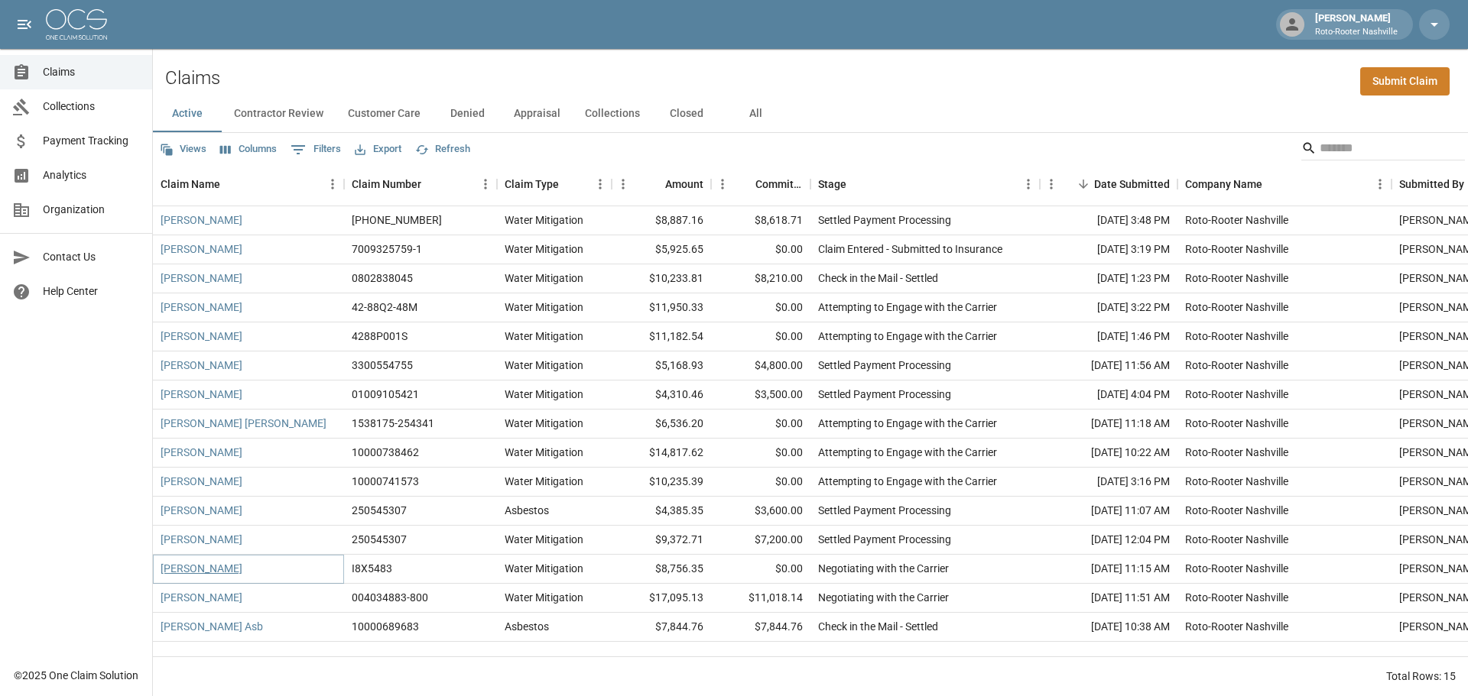
click at [212, 568] on link "[PERSON_NAME]" at bounding box center [202, 568] width 82 height 15
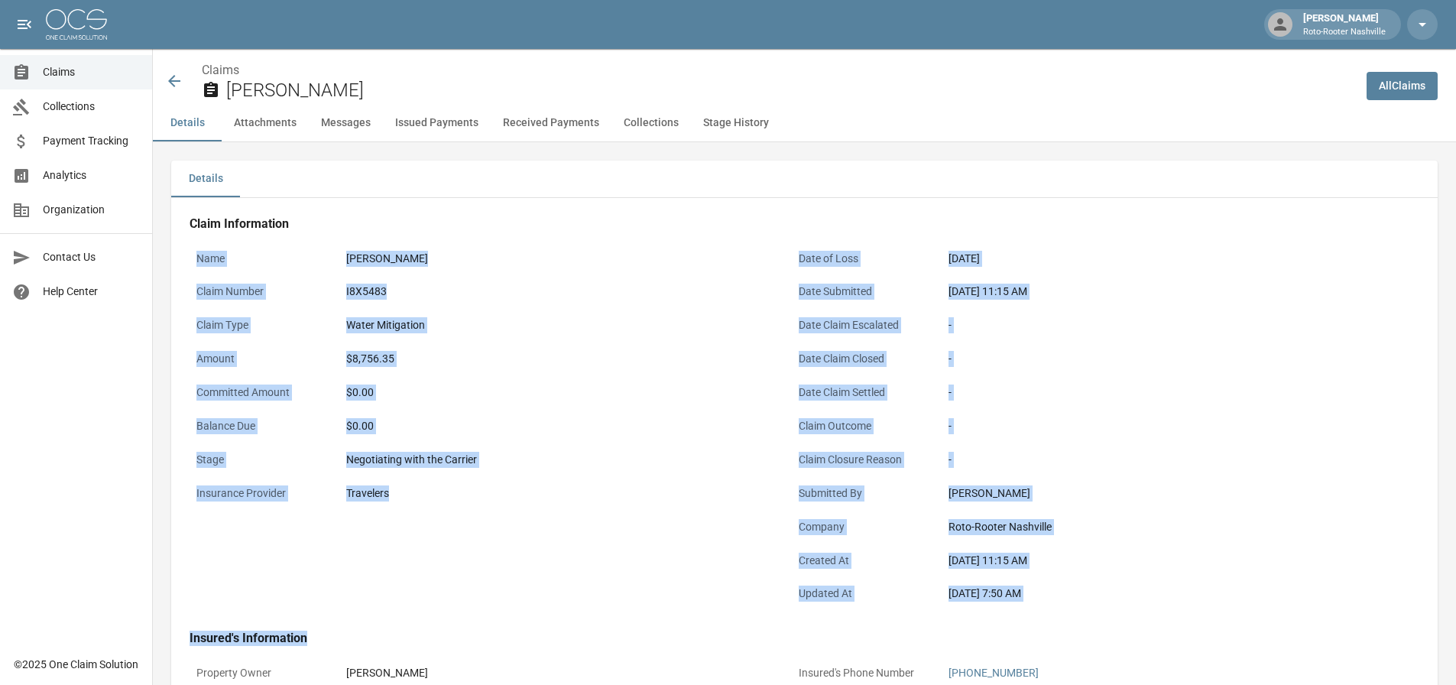
drag, startPoint x: 178, startPoint y: 251, endPoint x: 1070, endPoint y: 617, distance: 963.7
click at [1070, 617] on div "Claim Information Name [PERSON_NAME] Claim Number I8X5483 Claim Type Water Miti…" at bounding box center [782, 617] width 1223 height 839
click at [631, 512] on div "Name [PERSON_NAME] Claim Number I8X5483 Claim Type Water Mitigation Amount $8,7…" at bounding box center [472, 420] width 602 height 388
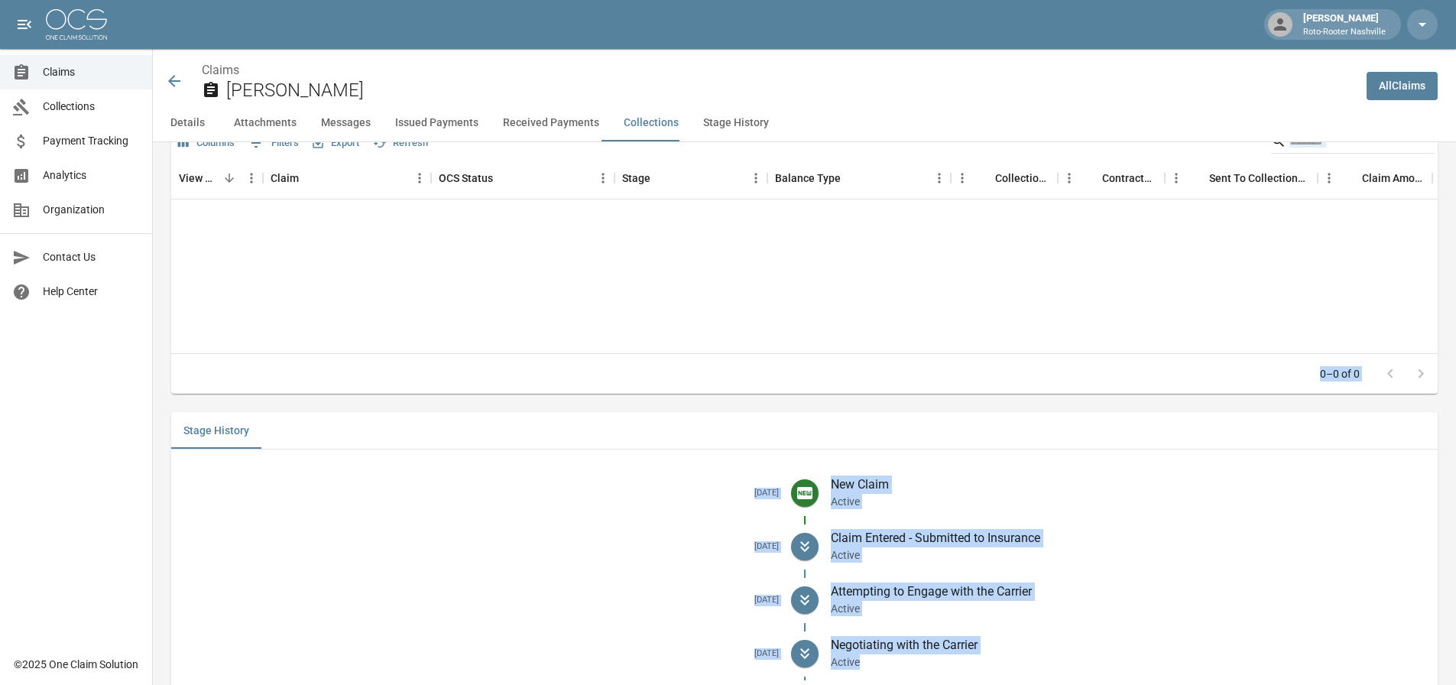
scroll to position [2475, 0]
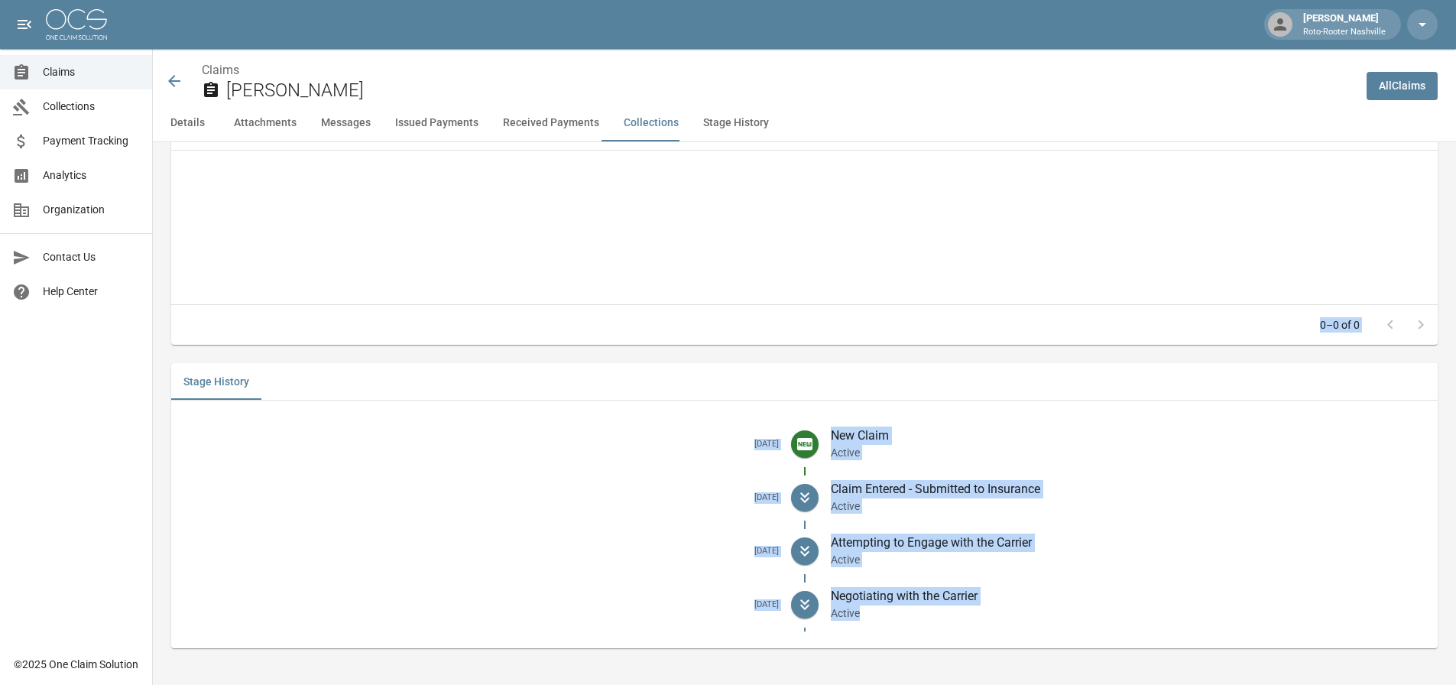
drag, startPoint x: 183, startPoint y: 250, endPoint x: 1186, endPoint y: 674, distance: 1089.1
click at [982, 547] on p "Attempting to Engage with the Carrier" at bounding box center [1129, 543] width 596 height 18
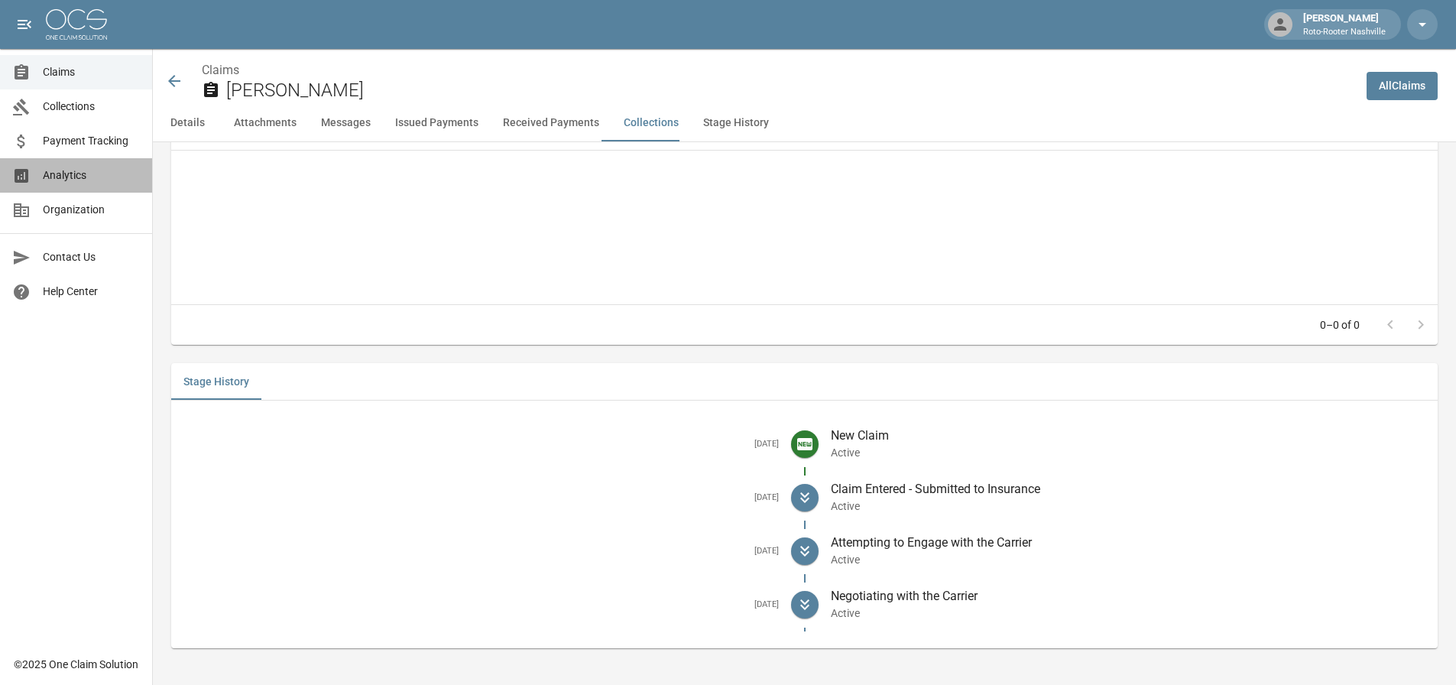
click at [58, 164] on link "Analytics" at bounding box center [76, 175] width 152 height 34
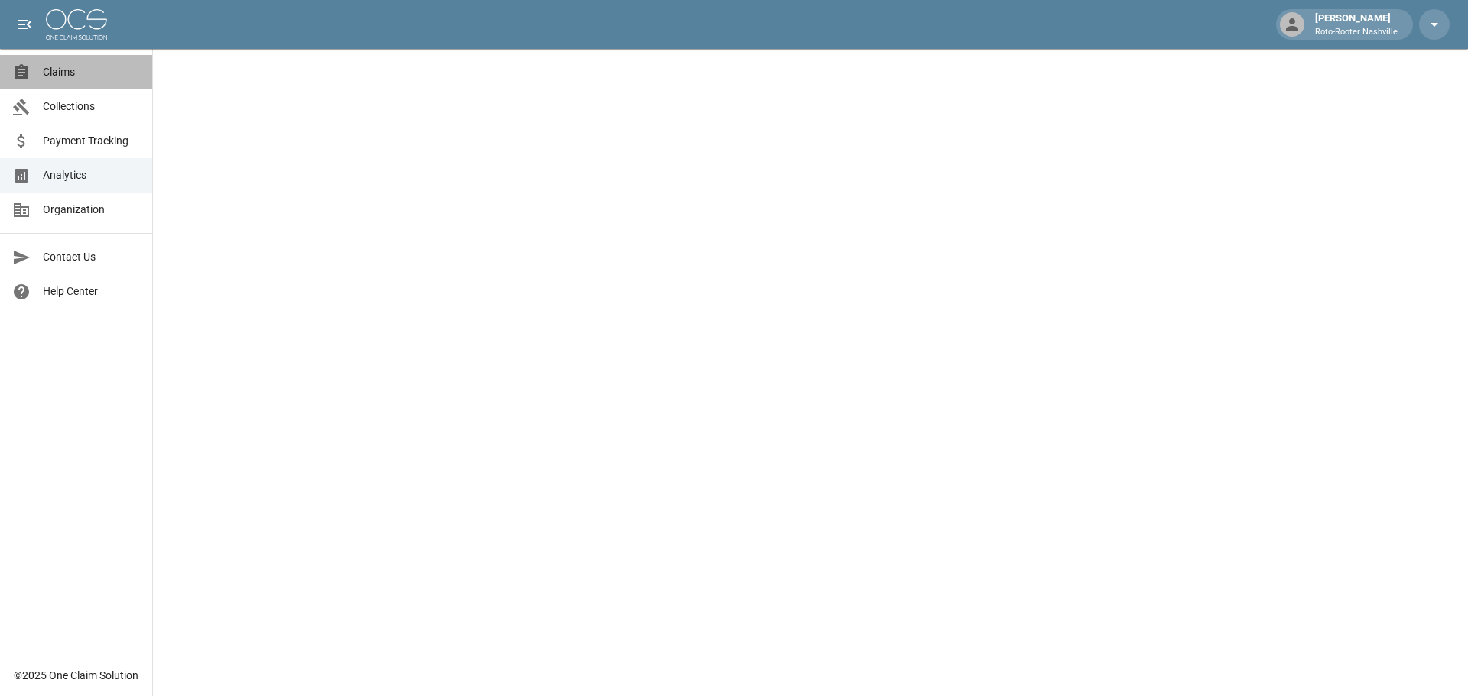
click at [41, 69] on div at bounding box center [27, 72] width 31 height 18
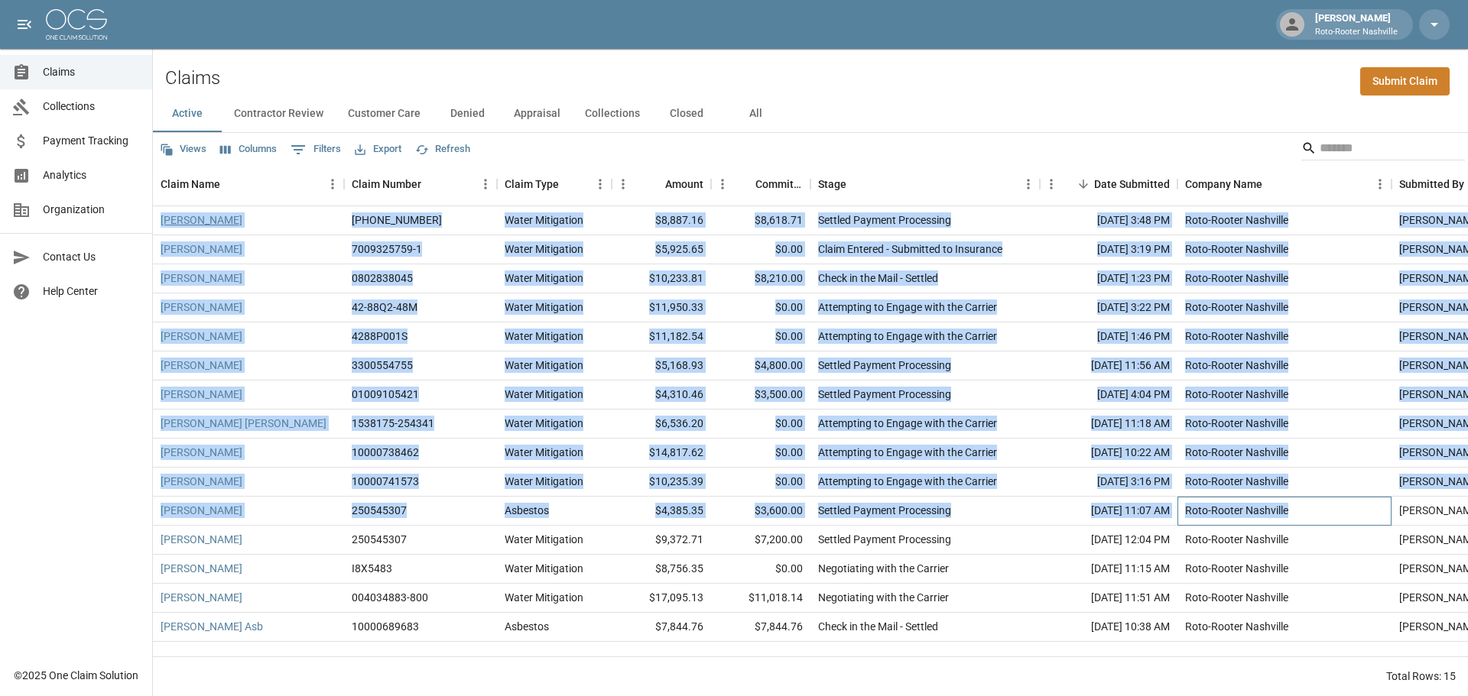
drag, startPoint x: 1294, startPoint y: 516, endPoint x: 161, endPoint y: 221, distance: 1170.8
click at [161, 221] on div "[PERSON_NAME] [PHONE_NUMBER] Water Mitigation $8,887.16 $8,618.71 Settled Payme…" at bounding box center [868, 424] width 1430 height 436
click at [1333, 521] on div "Roto-Rooter Nashville" at bounding box center [1284, 511] width 214 height 29
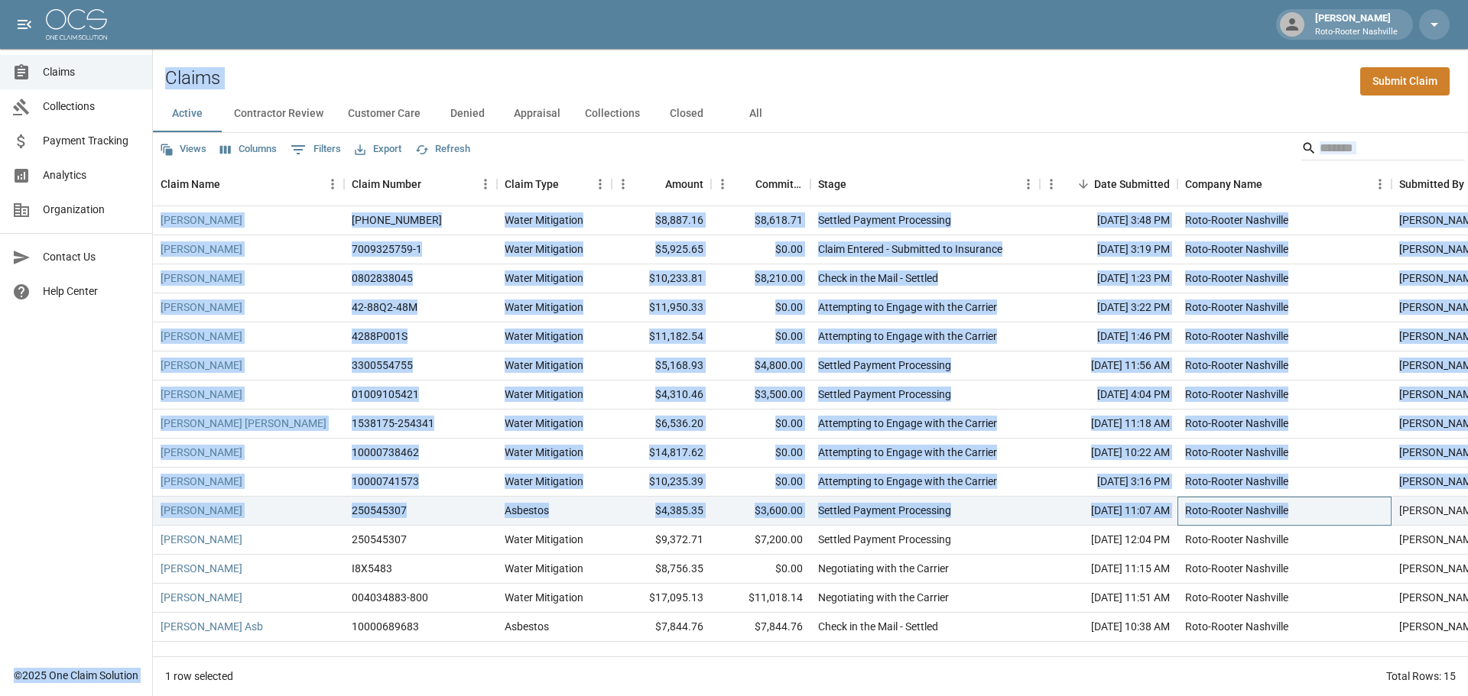
drag, startPoint x: 1343, startPoint y: 512, endPoint x: 138, endPoint y: 209, distance: 1242.5
click at [138, 209] on div "[PERSON_NAME] Roto-Rooter Nashville Claims Collections Payment Tracking Analyti…" at bounding box center [734, 348] width 1468 height 696
click at [604, 420] on div "Water Mitigation" at bounding box center [554, 424] width 115 height 29
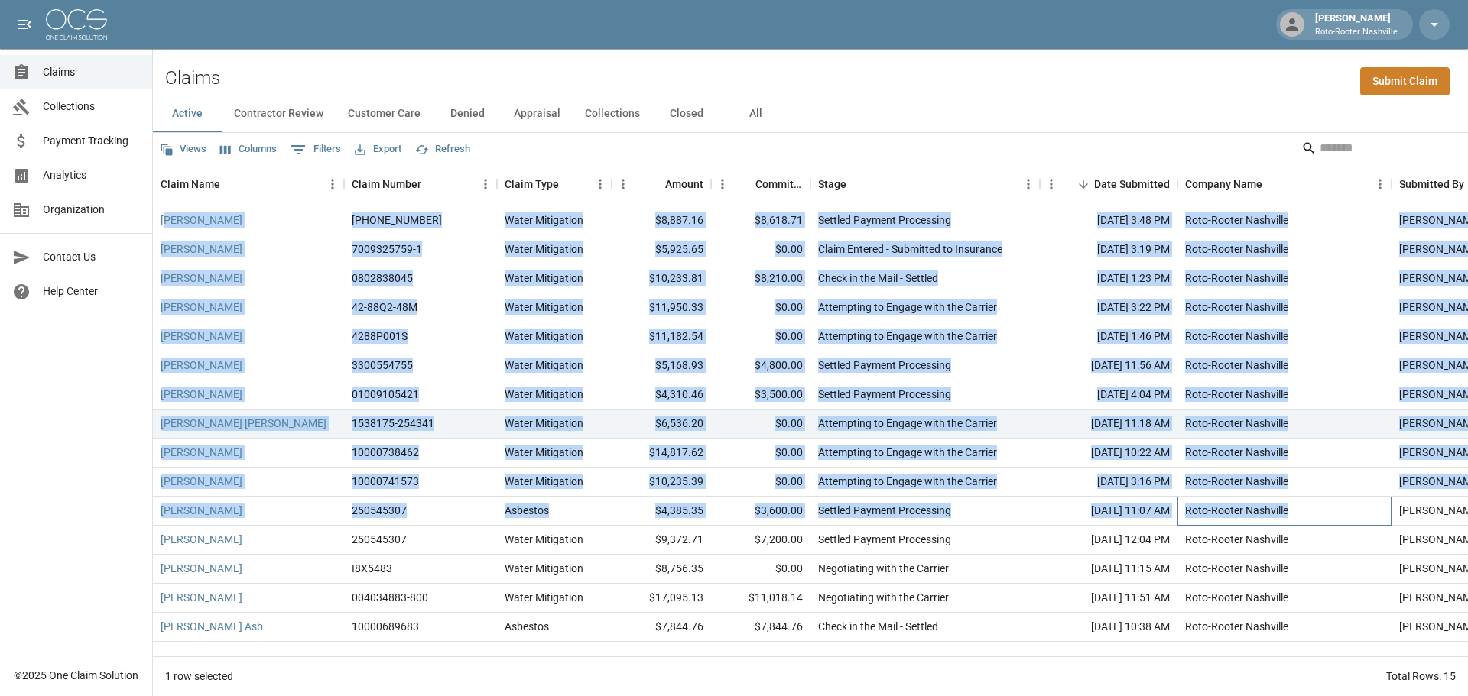
drag, startPoint x: 1339, startPoint y: 524, endPoint x: 163, endPoint y: 224, distance: 1214.3
click at [163, 222] on div "[PERSON_NAME] [PHONE_NUMBER] Water Mitigation $8,887.16 $8,618.71 Settled Payme…" at bounding box center [868, 424] width 1430 height 436
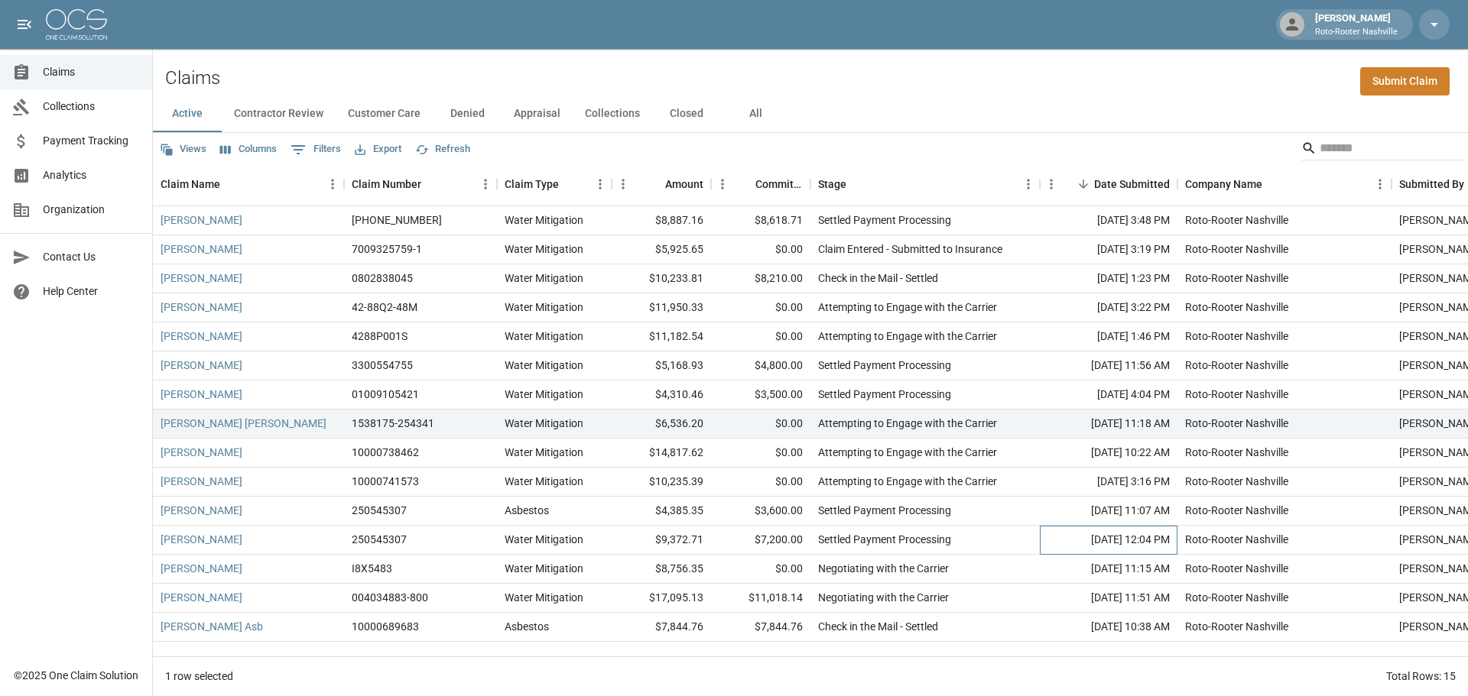
click at [1059, 544] on div "[DATE] 12:04 PM" at bounding box center [1109, 540] width 138 height 29
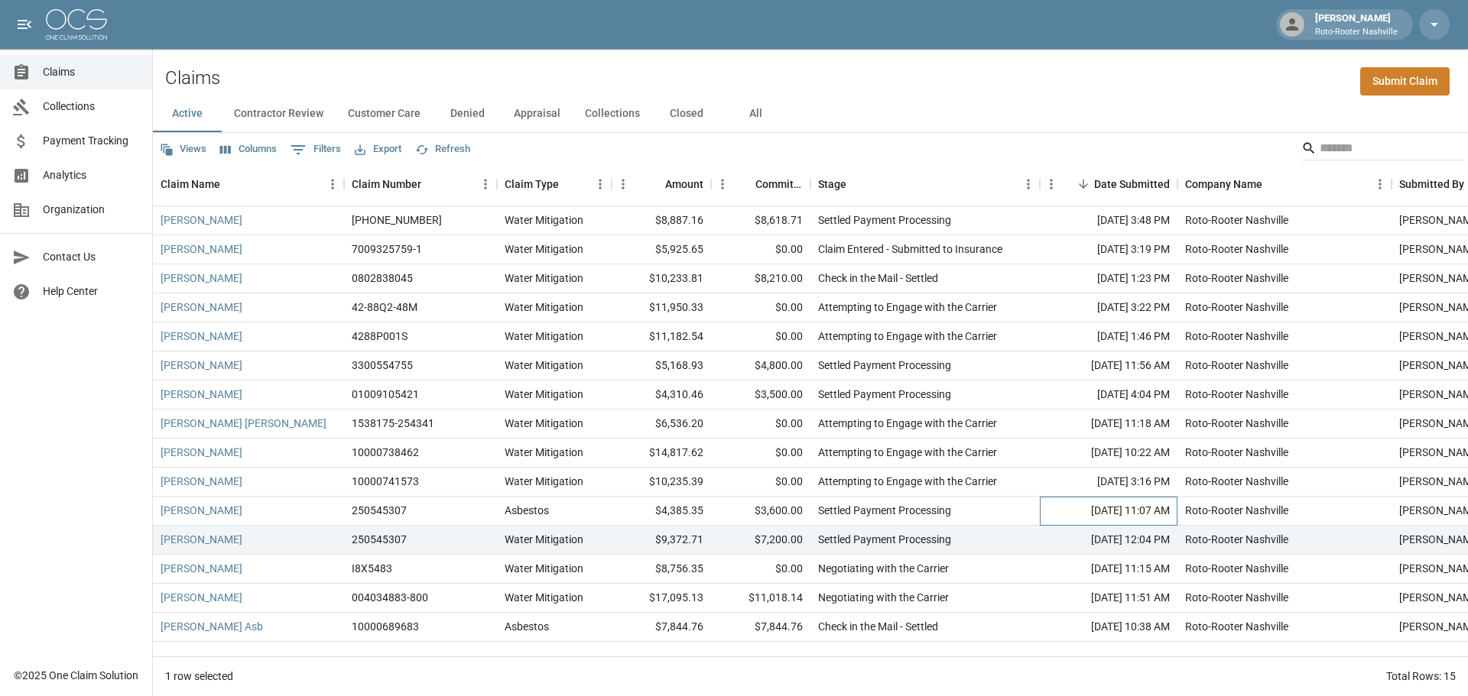
click at [1094, 504] on div "[DATE] 11:07 AM" at bounding box center [1109, 511] width 138 height 29
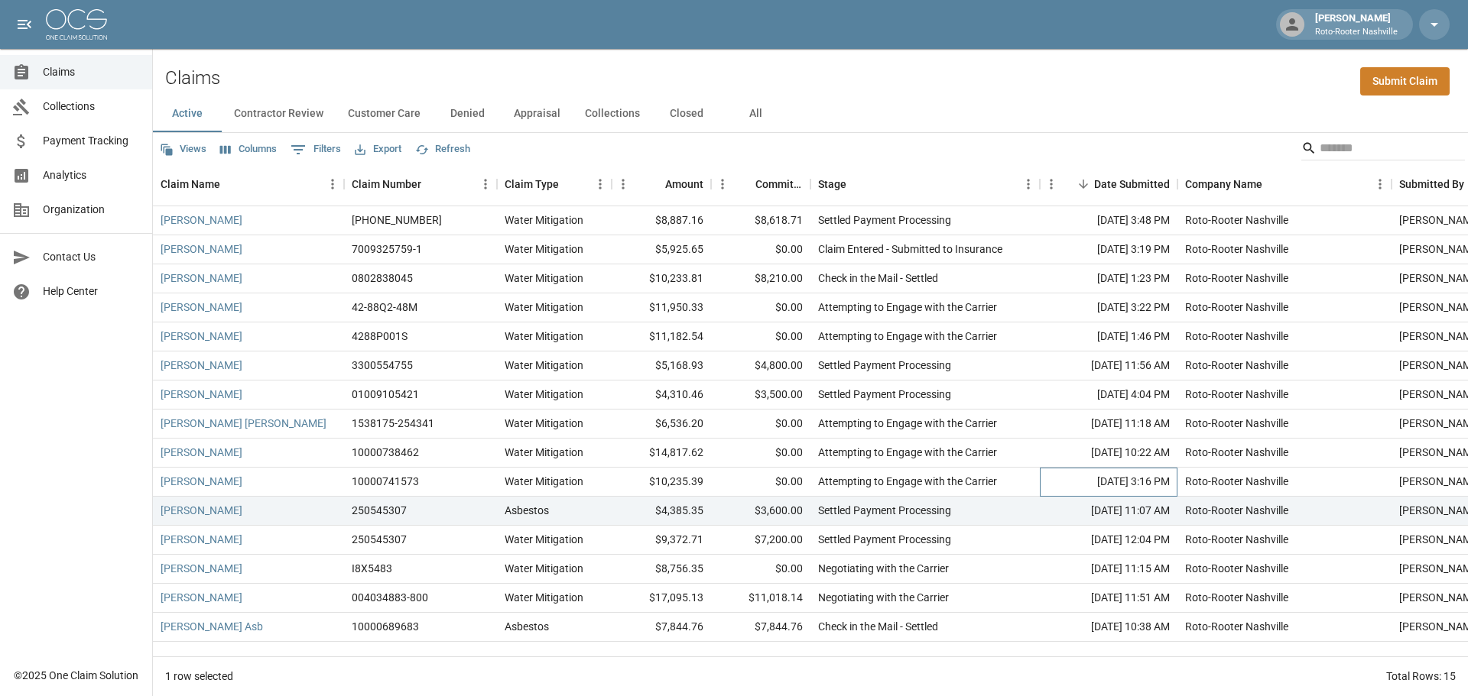
click at [1092, 480] on div "[DATE] 3:16 PM" at bounding box center [1109, 482] width 138 height 29
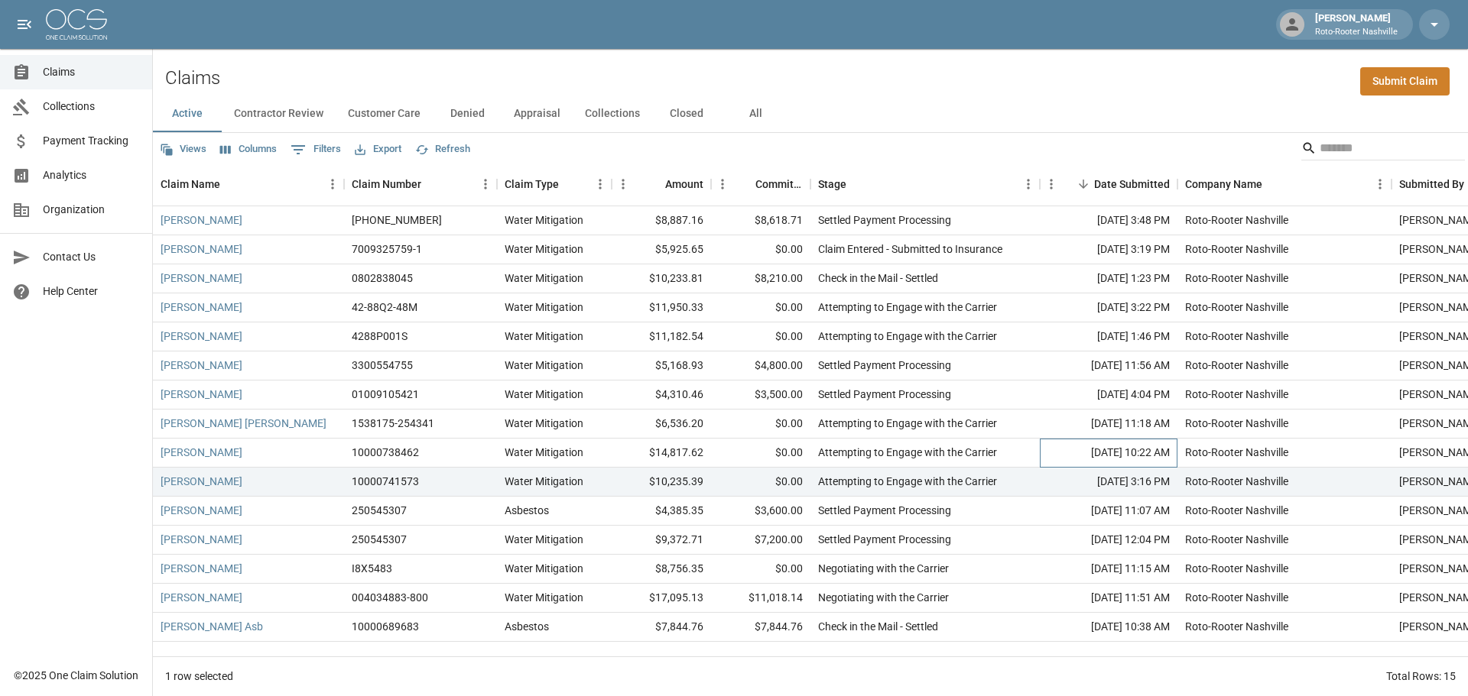
click at [1092, 445] on div "[DATE] 10:22 AM" at bounding box center [1109, 453] width 138 height 29
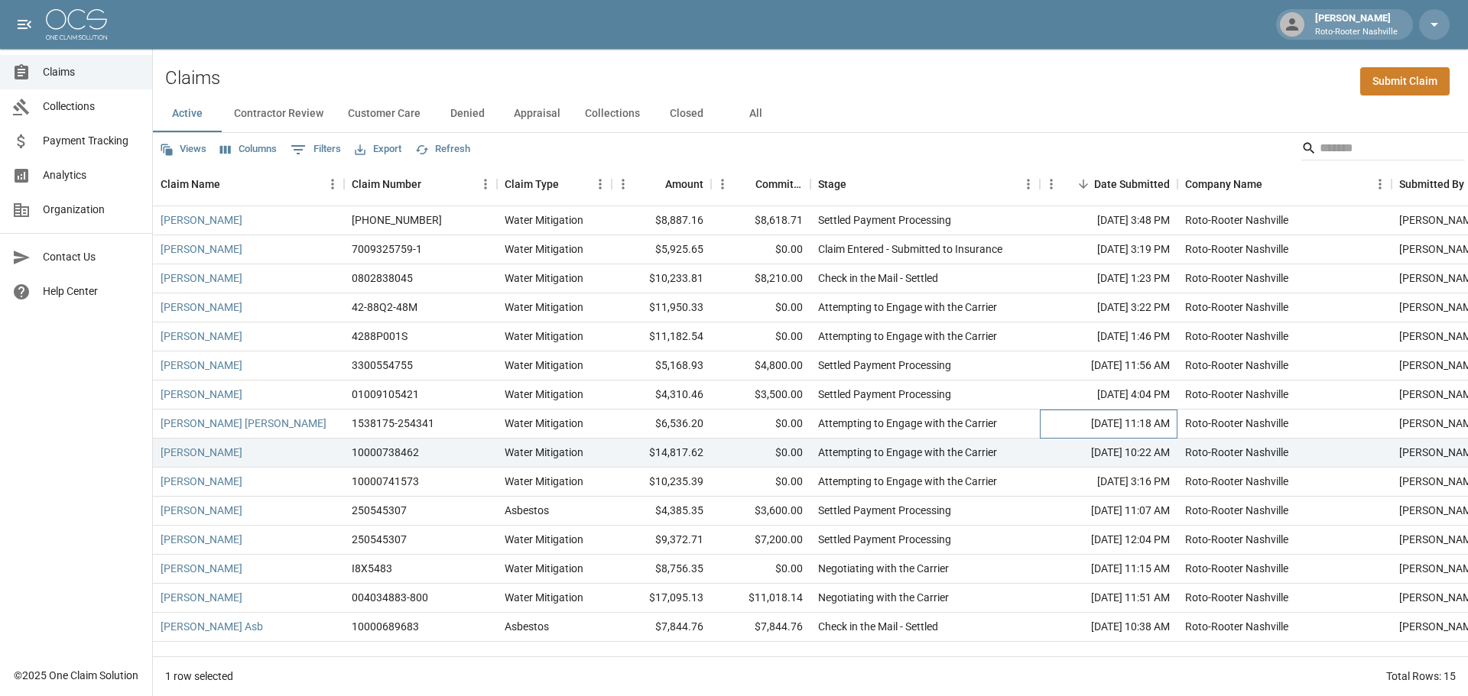
click at [1095, 414] on div "[DATE] 11:18 AM" at bounding box center [1109, 424] width 138 height 29
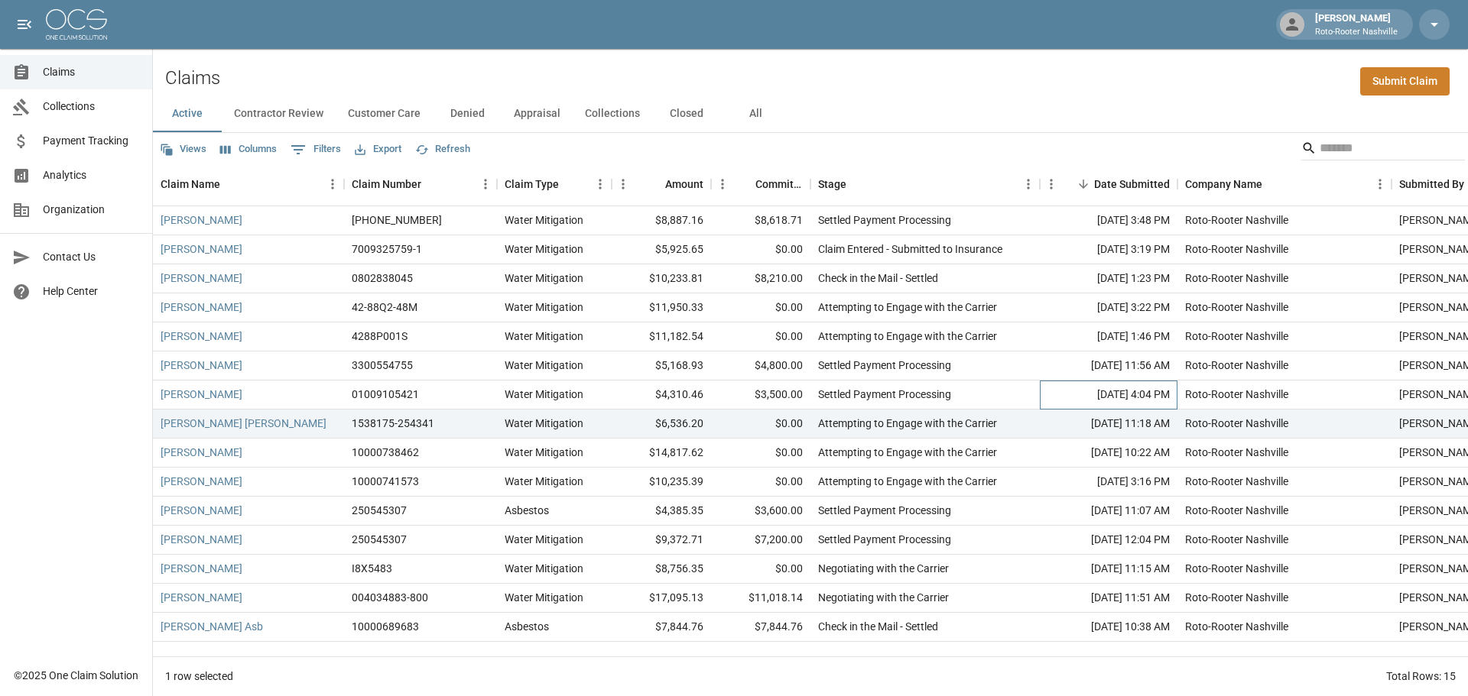
click at [1099, 390] on div "[DATE] 4:04 PM" at bounding box center [1109, 395] width 138 height 29
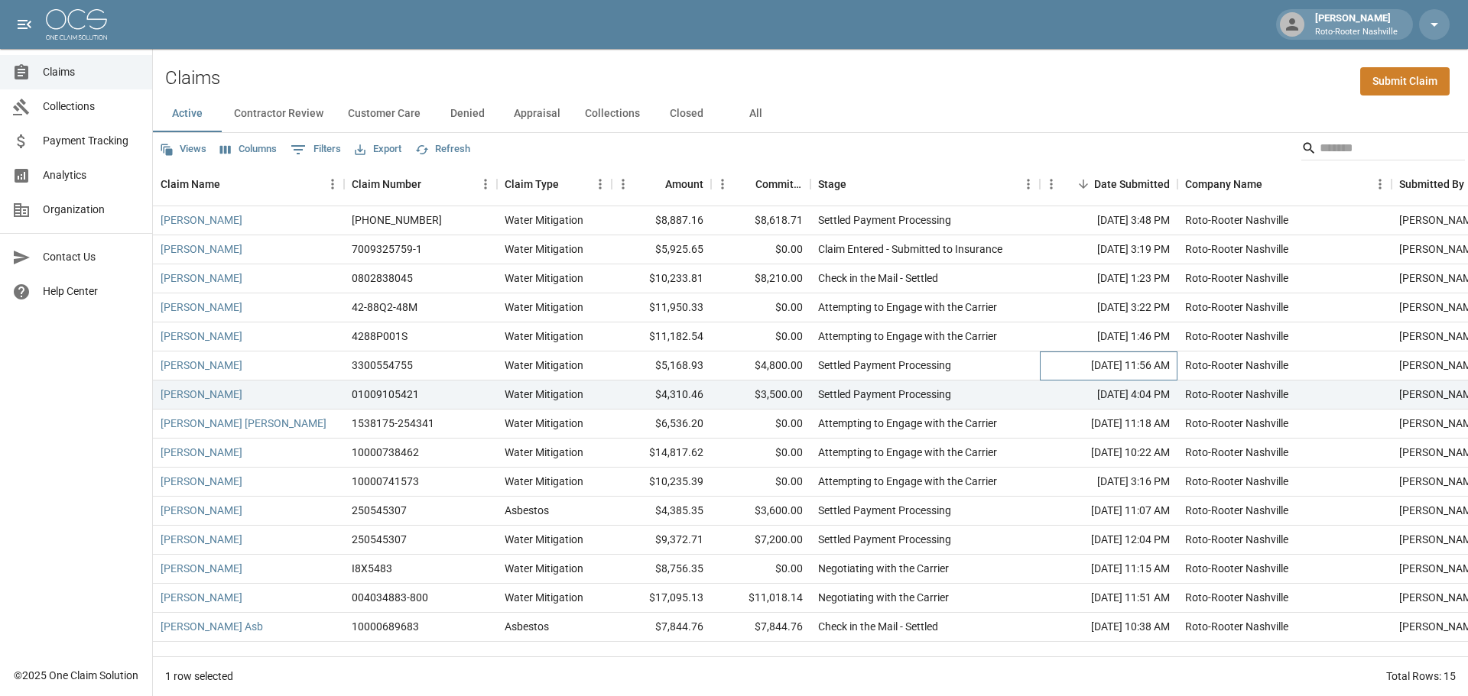
click at [1103, 361] on div "[DATE] 11:56 AM" at bounding box center [1109, 366] width 138 height 29
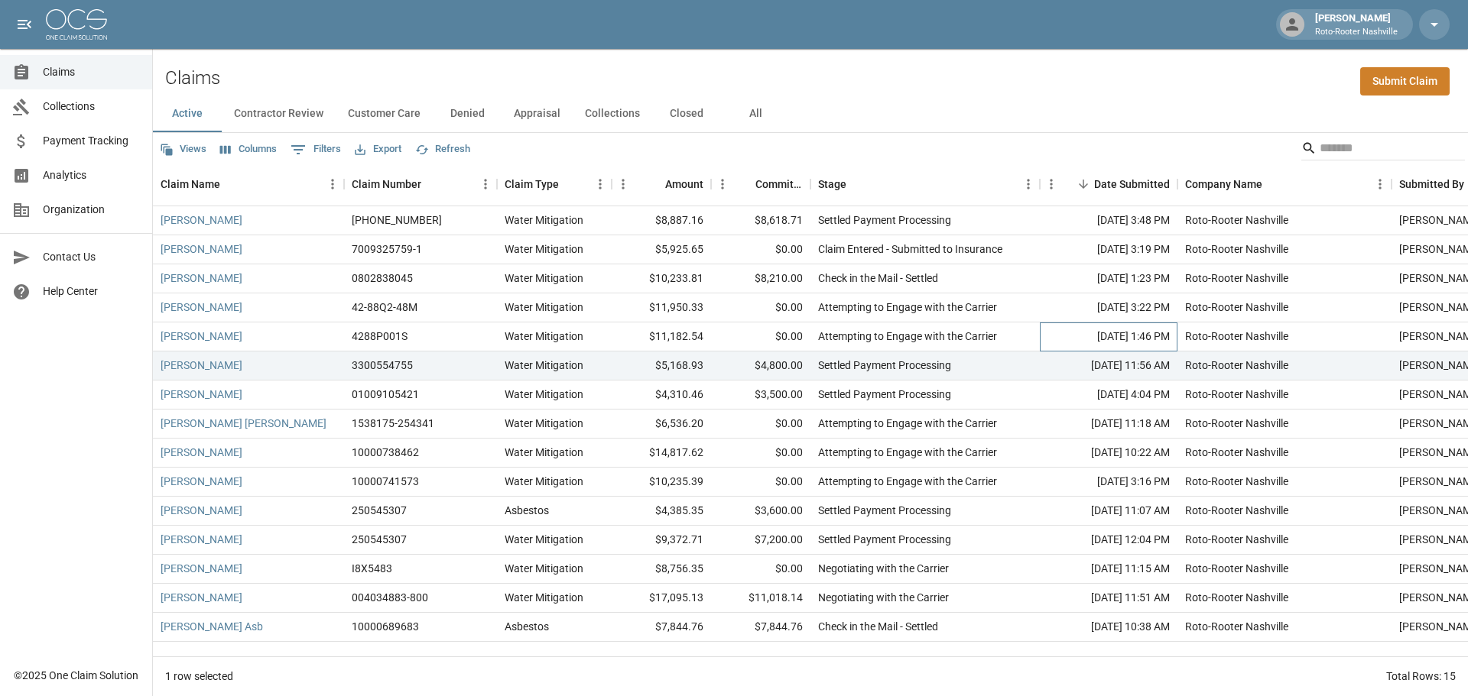
click at [1104, 336] on div "[DATE] 1:46 PM" at bounding box center [1109, 337] width 138 height 29
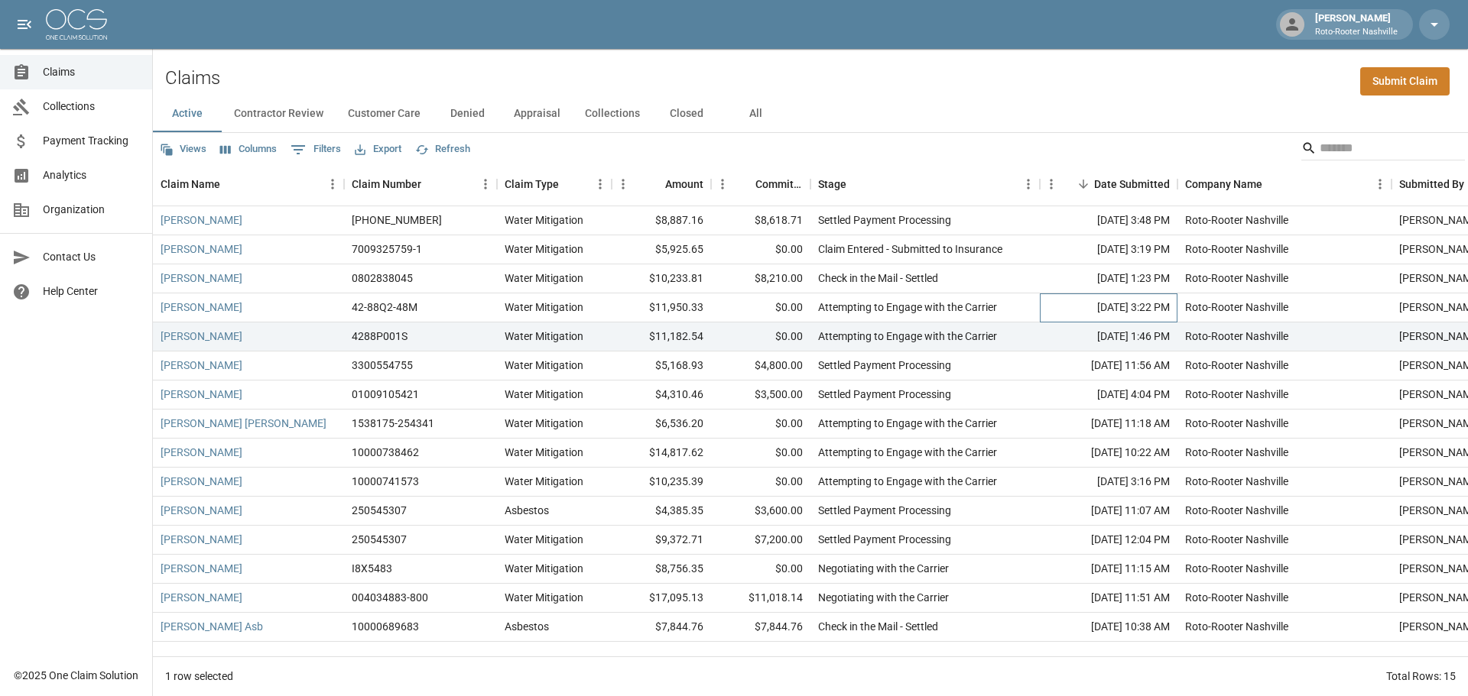
click at [1102, 305] on div "[DATE] 3:22 PM" at bounding box center [1109, 308] width 138 height 29
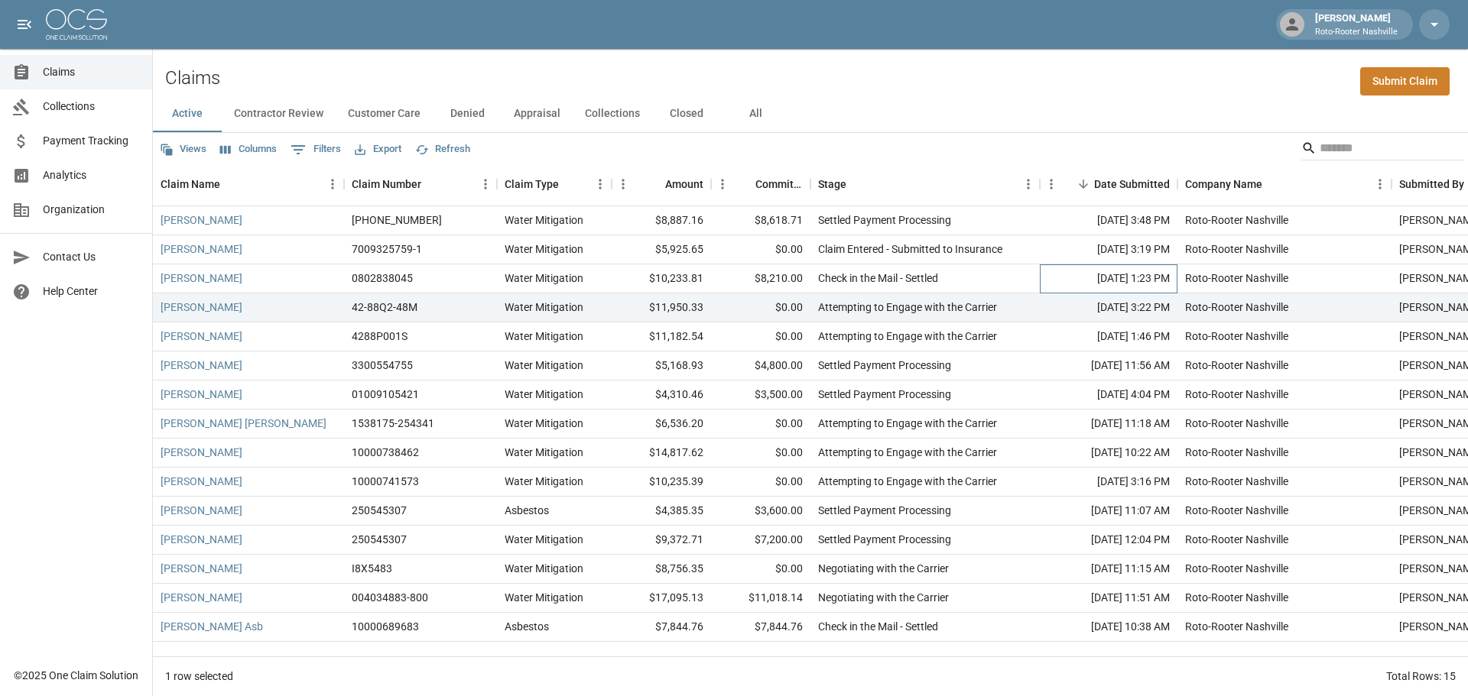
click at [1102, 285] on div "[DATE] 1:23 PM" at bounding box center [1109, 279] width 138 height 29
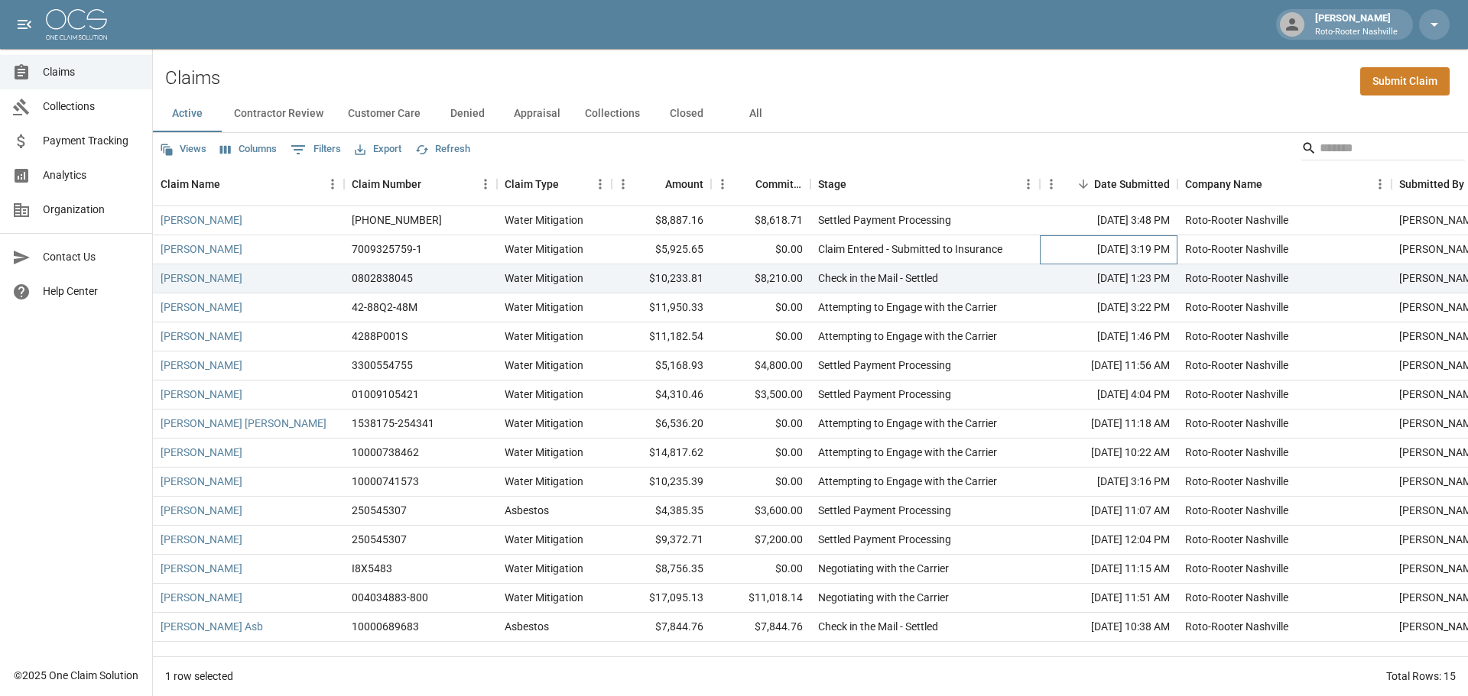
click at [1103, 245] on div "[DATE] 3:19 PM" at bounding box center [1109, 249] width 138 height 29
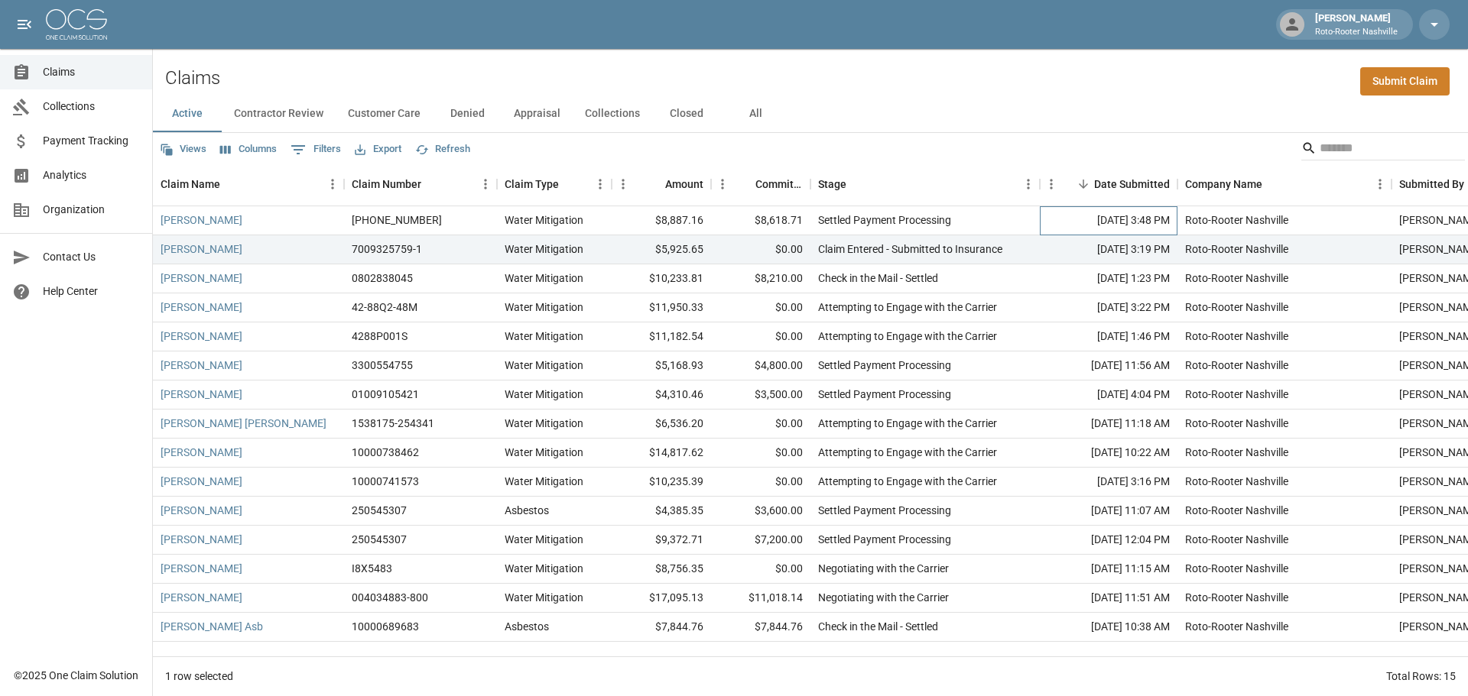
click at [1099, 222] on div "[DATE] 3:48 PM" at bounding box center [1109, 220] width 138 height 29
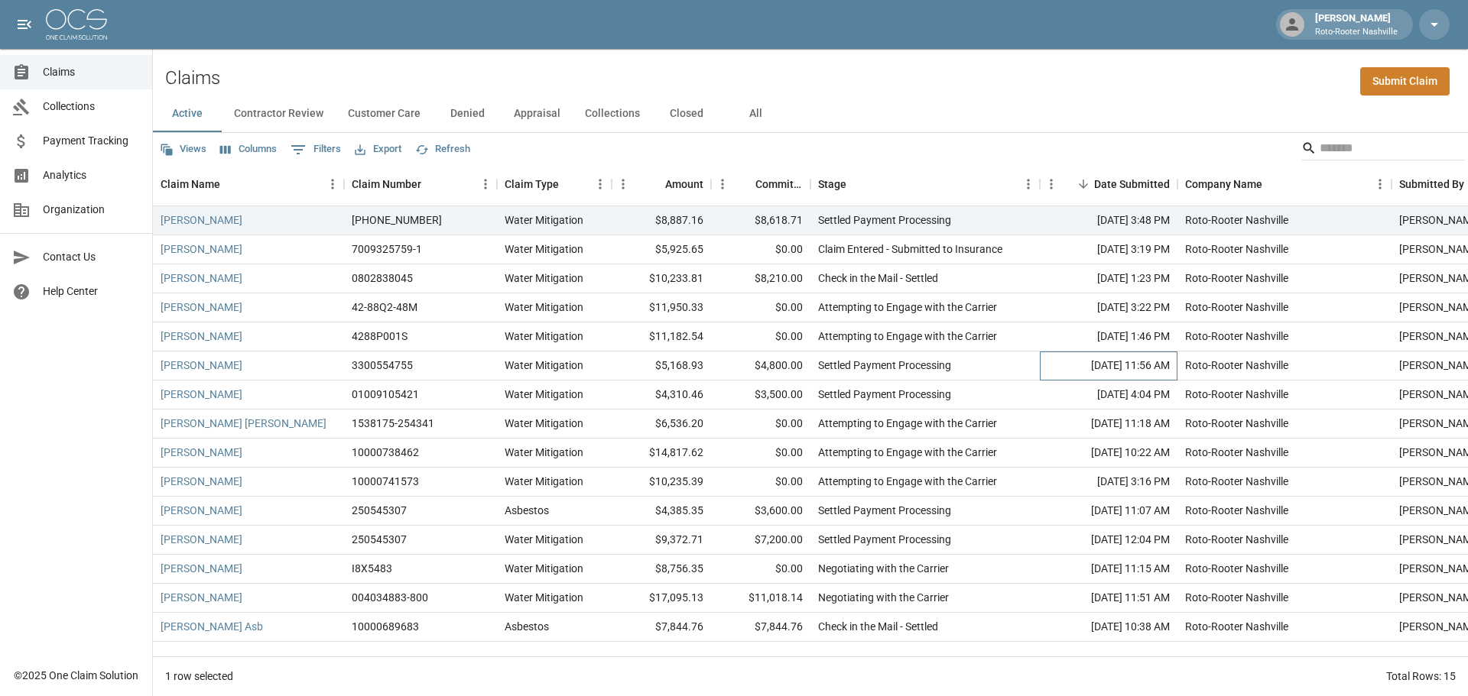
click at [1117, 352] on div "[DATE] 11:56 AM" at bounding box center [1109, 366] width 138 height 29
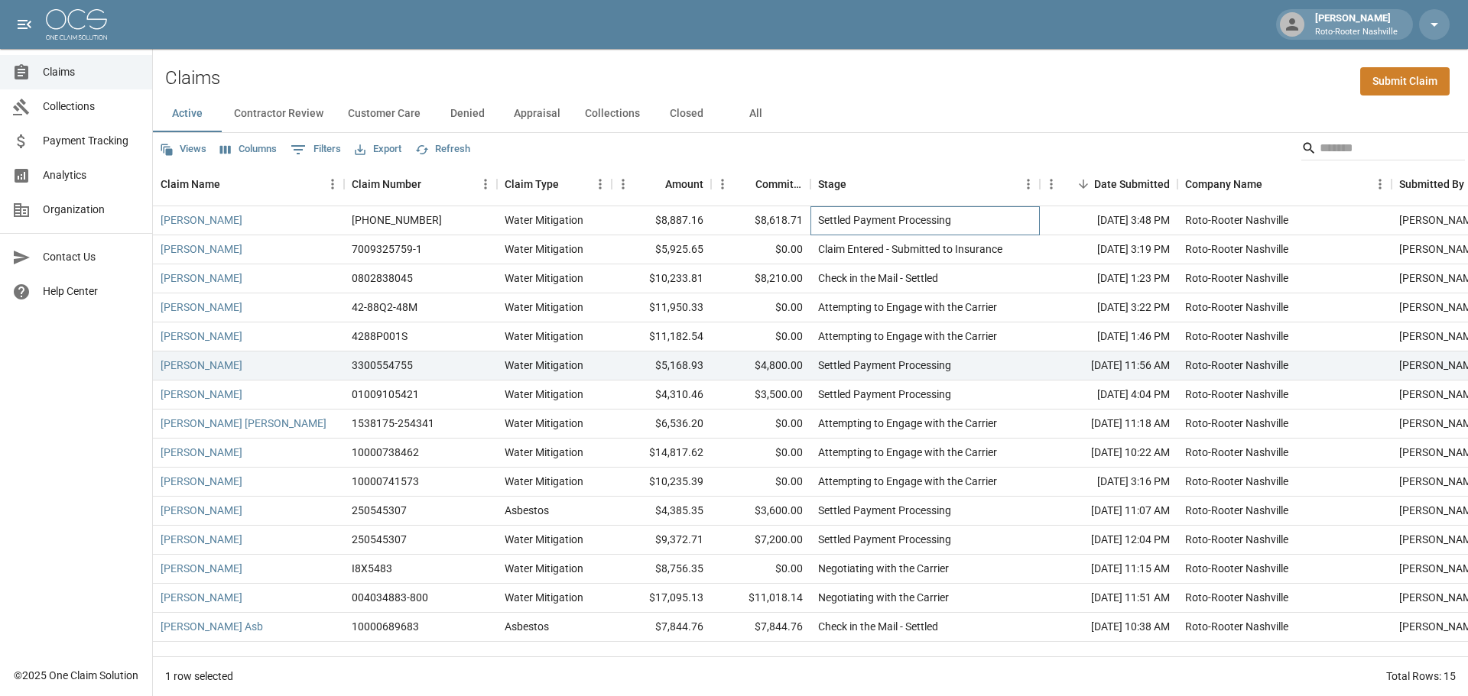
click at [887, 229] on div "Settled Payment Processing" at bounding box center [924, 220] width 229 height 29
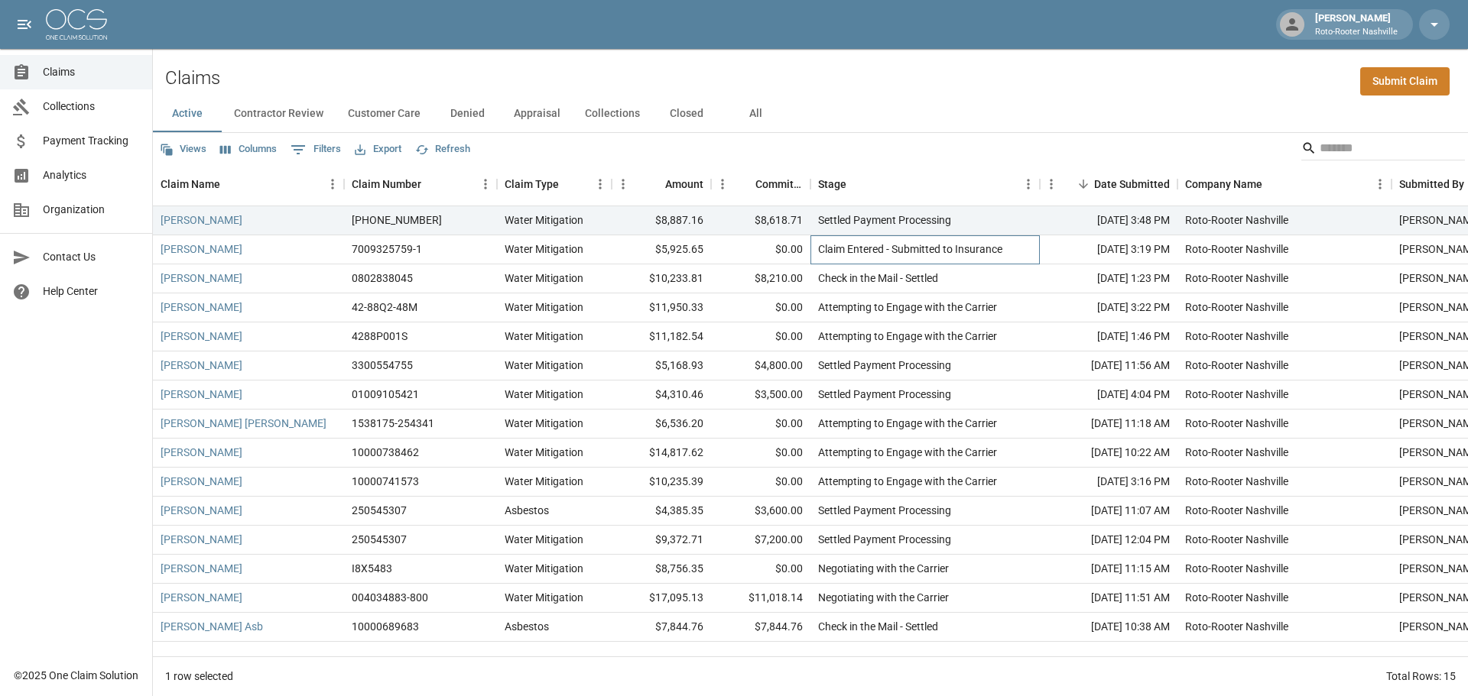
click at [899, 248] on div "Claim Entered - Submitted to Insurance" at bounding box center [910, 249] width 184 height 15
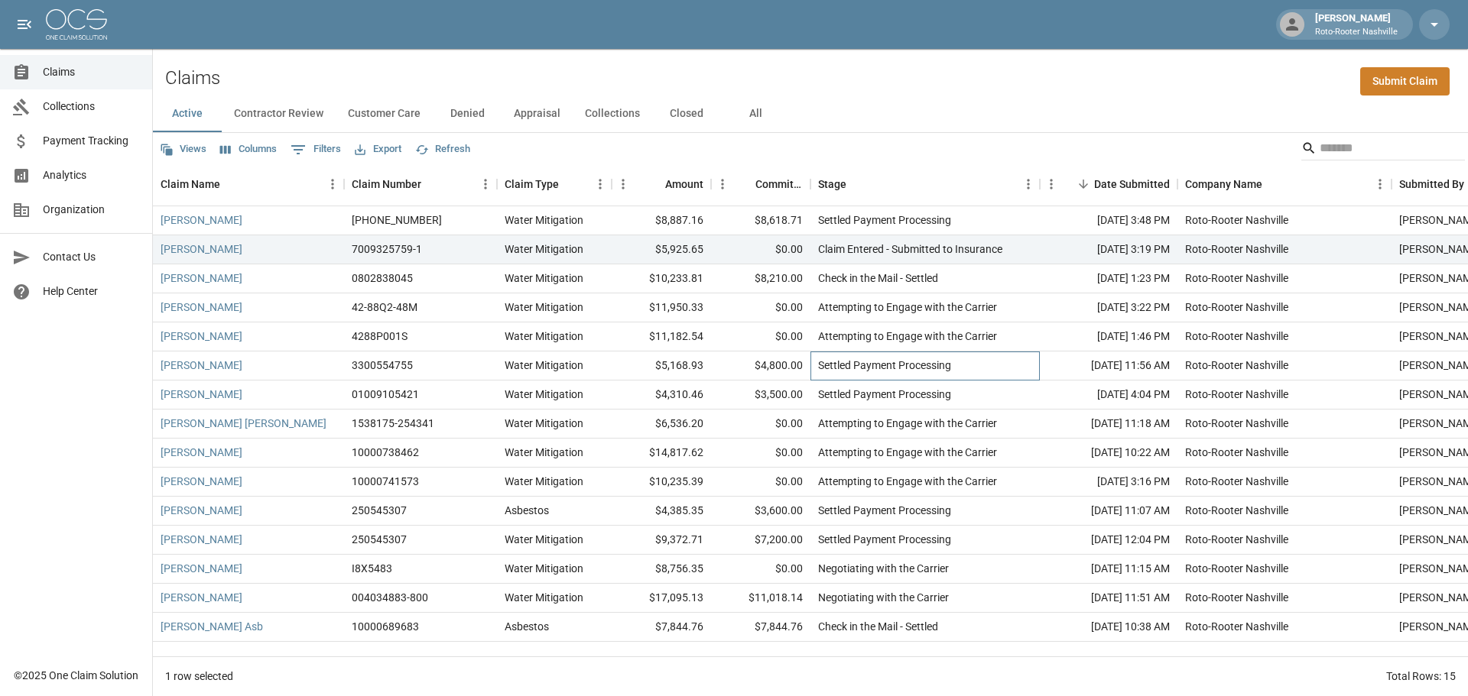
click at [870, 369] on div "Settled Payment Processing" at bounding box center [884, 365] width 133 height 15
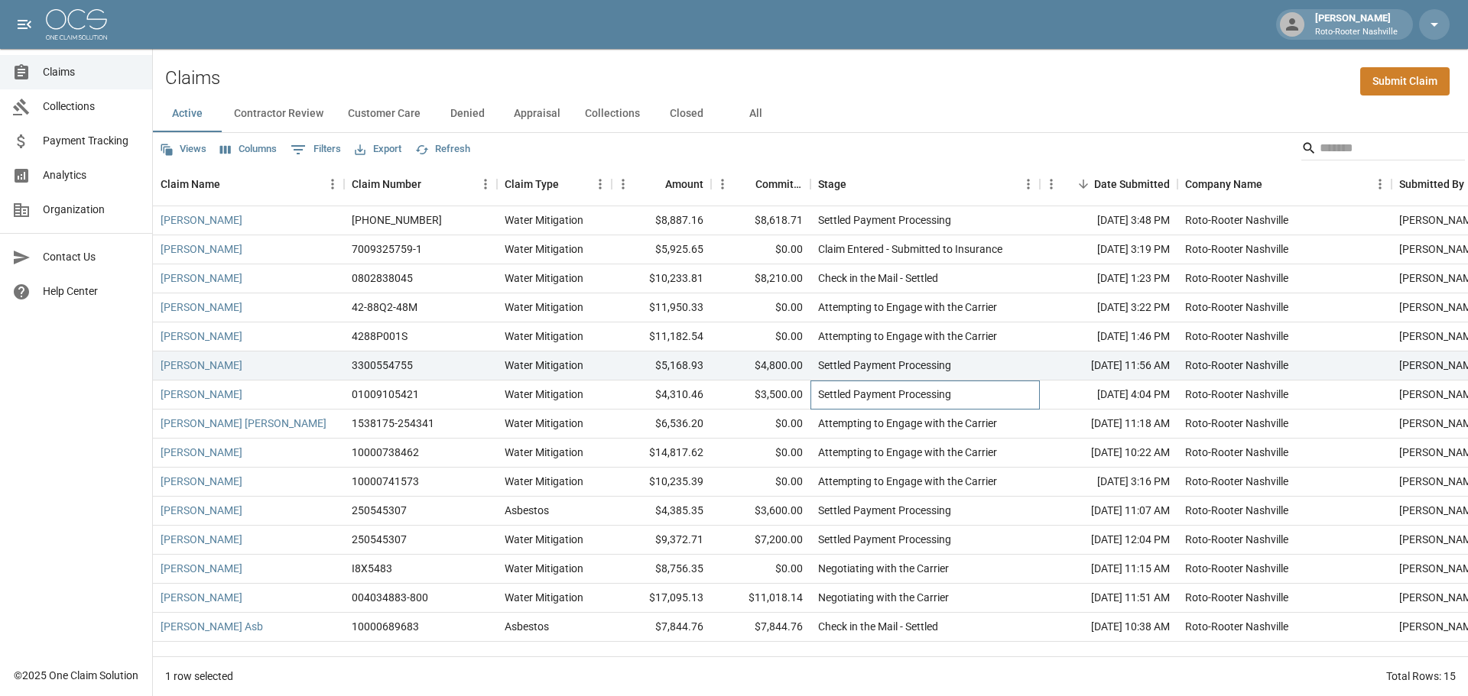
click at [872, 396] on div "Settled Payment Processing" at bounding box center [884, 394] width 133 height 15
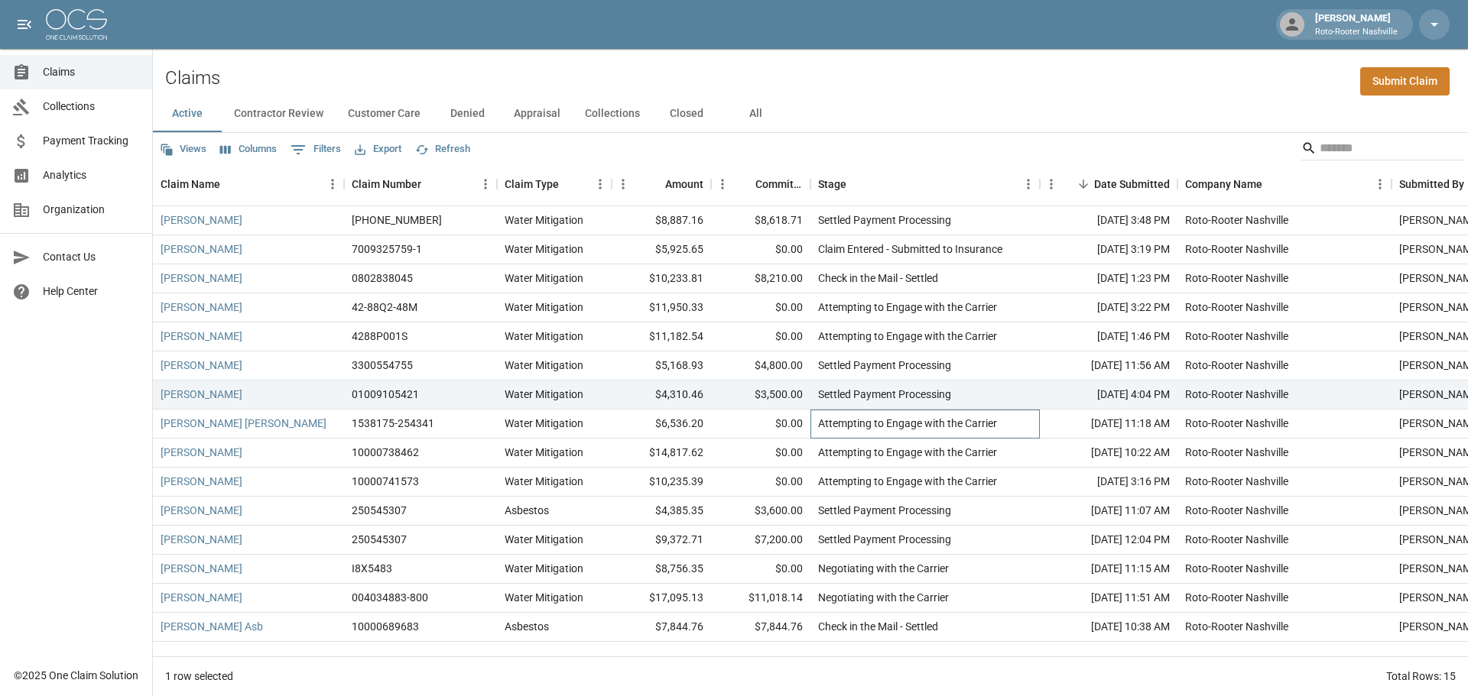
click at [901, 429] on div "Attempting to Engage with the Carrier" at bounding box center [907, 423] width 179 height 15
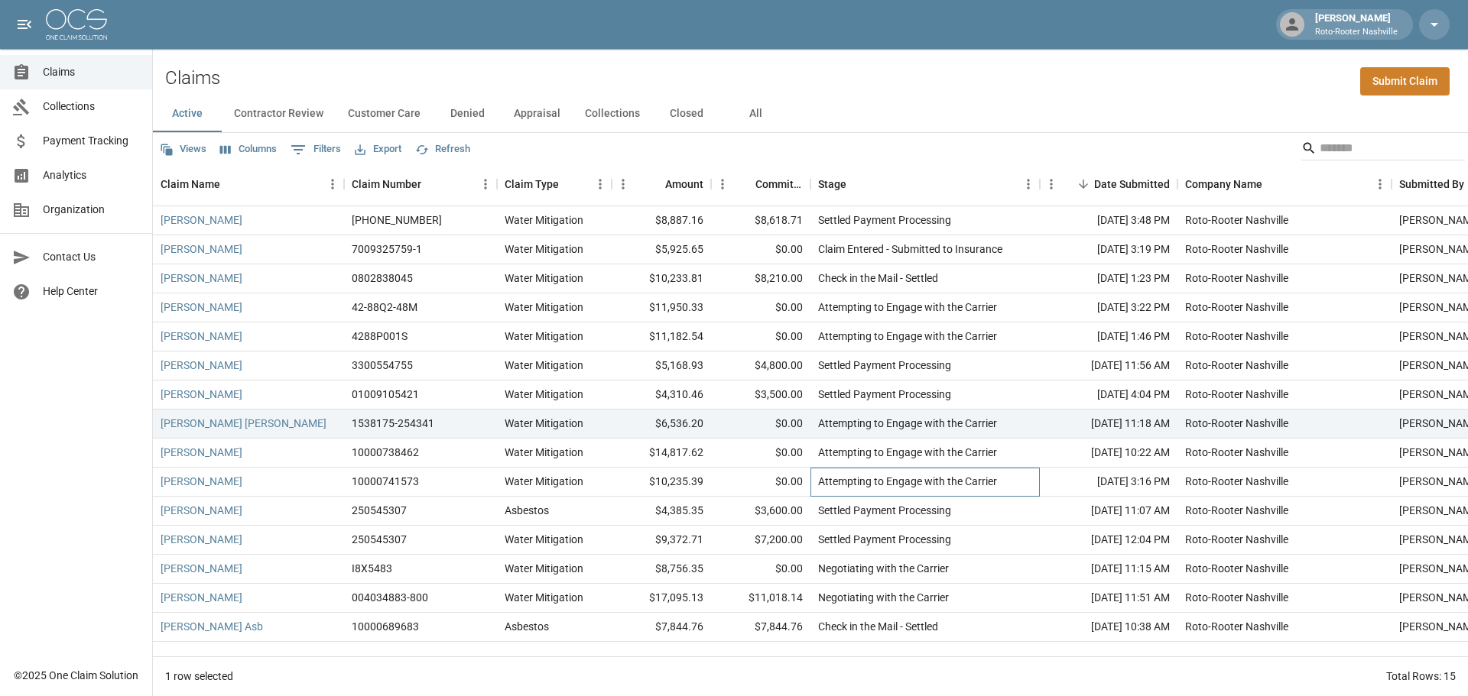
click at [868, 485] on div "Attempting to Engage with the Carrier" at bounding box center [907, 481] width 179 height 15
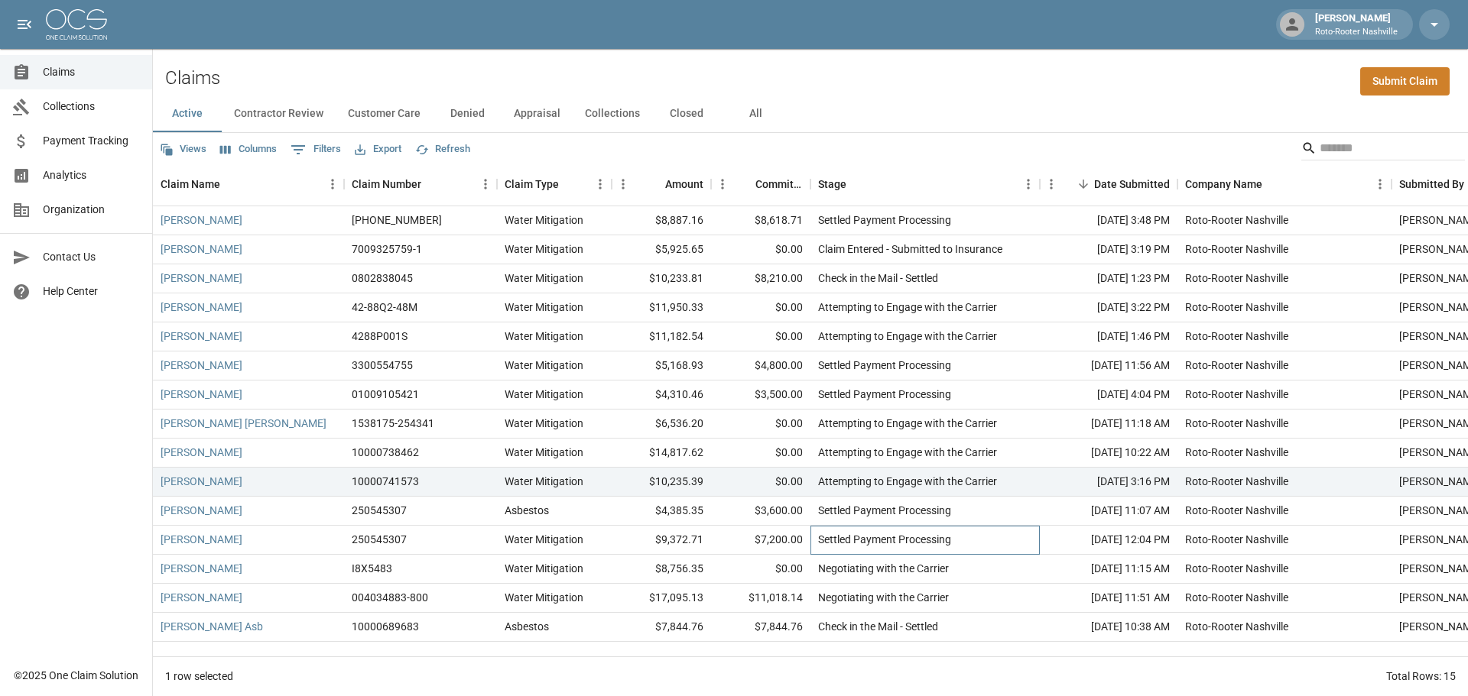
click at [849, 545] on div "Settled Payment Processing" at bounding box center [884, 539] width 133 height 15
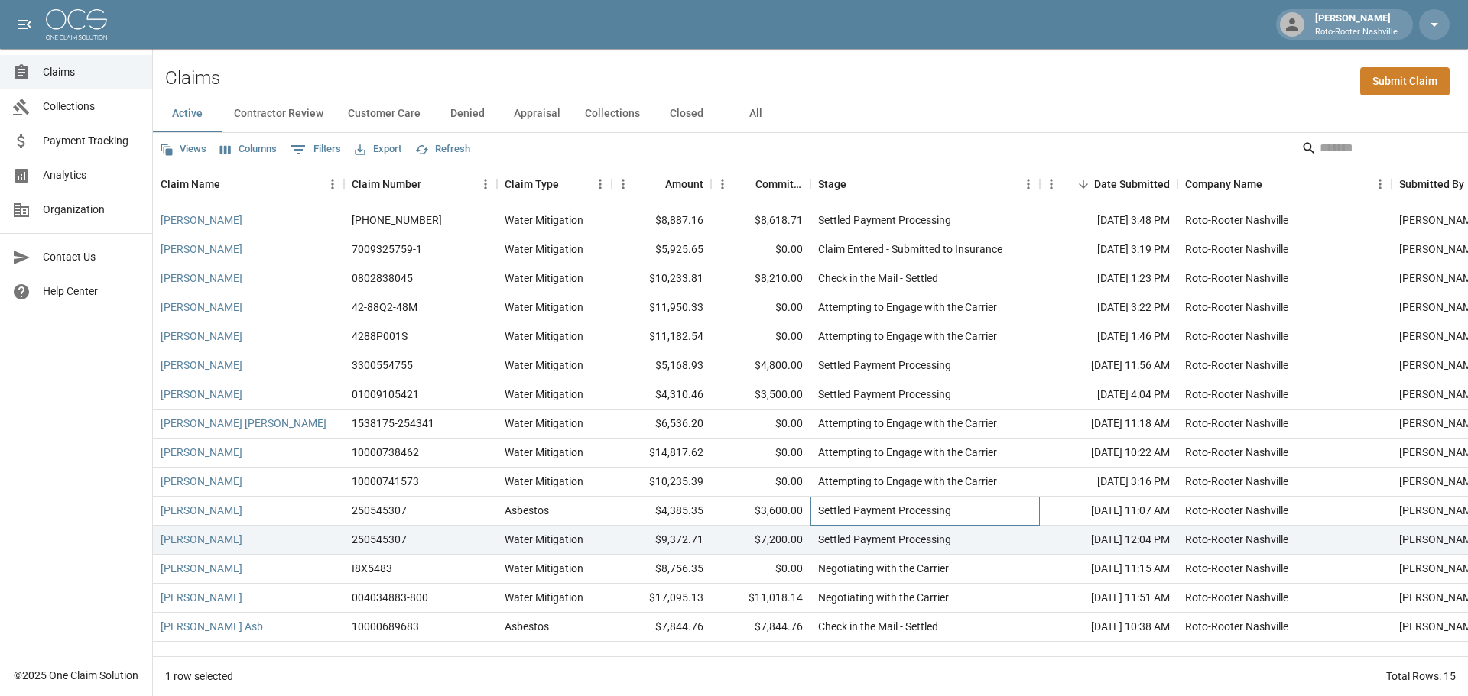
click at [854, 520] on div "Settled Payment Processing" at bounding box center [924, 511] width 229 height 29
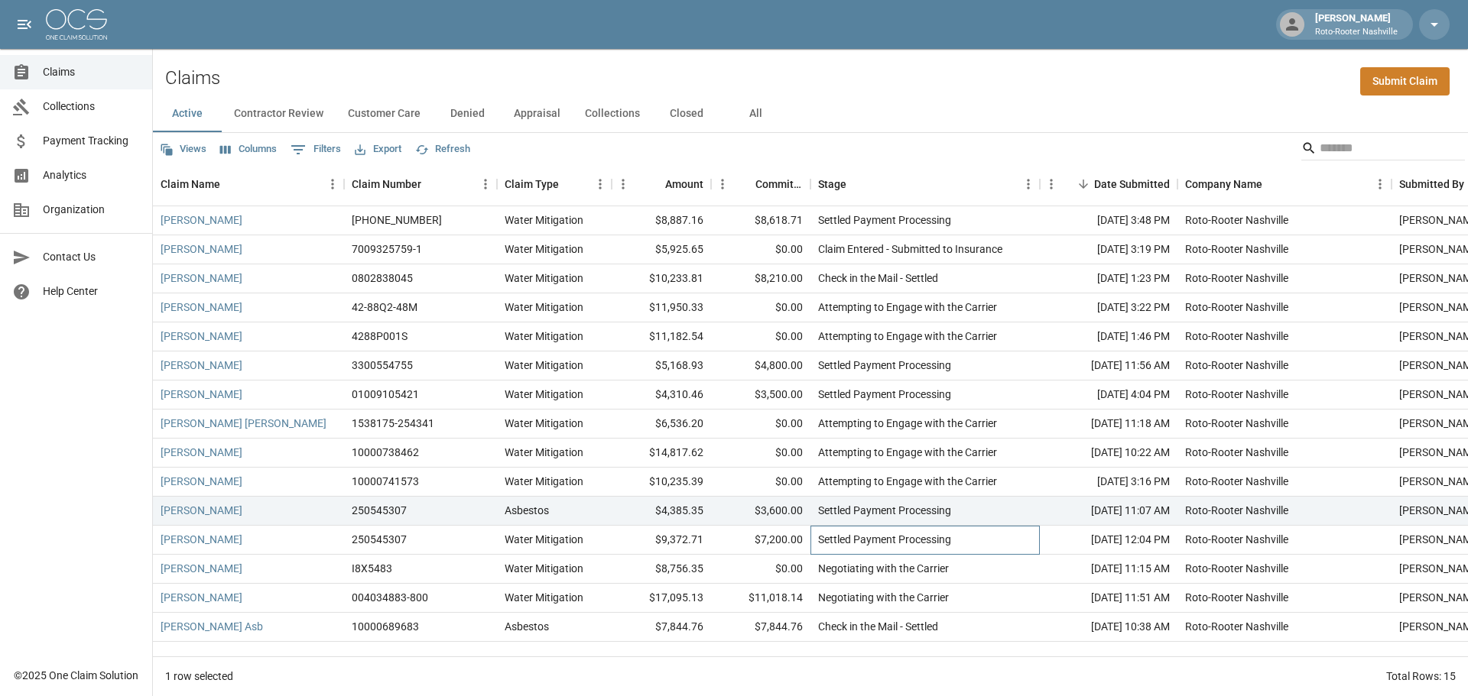
drag, startPoint x: 867, startPoint y: 537, endPoint x: 864, endPoint y: 516, distance: 21.6
click at [867, 536] on div "Settled Payment Processing" at bounding box center [884, 539] width 133 height 15
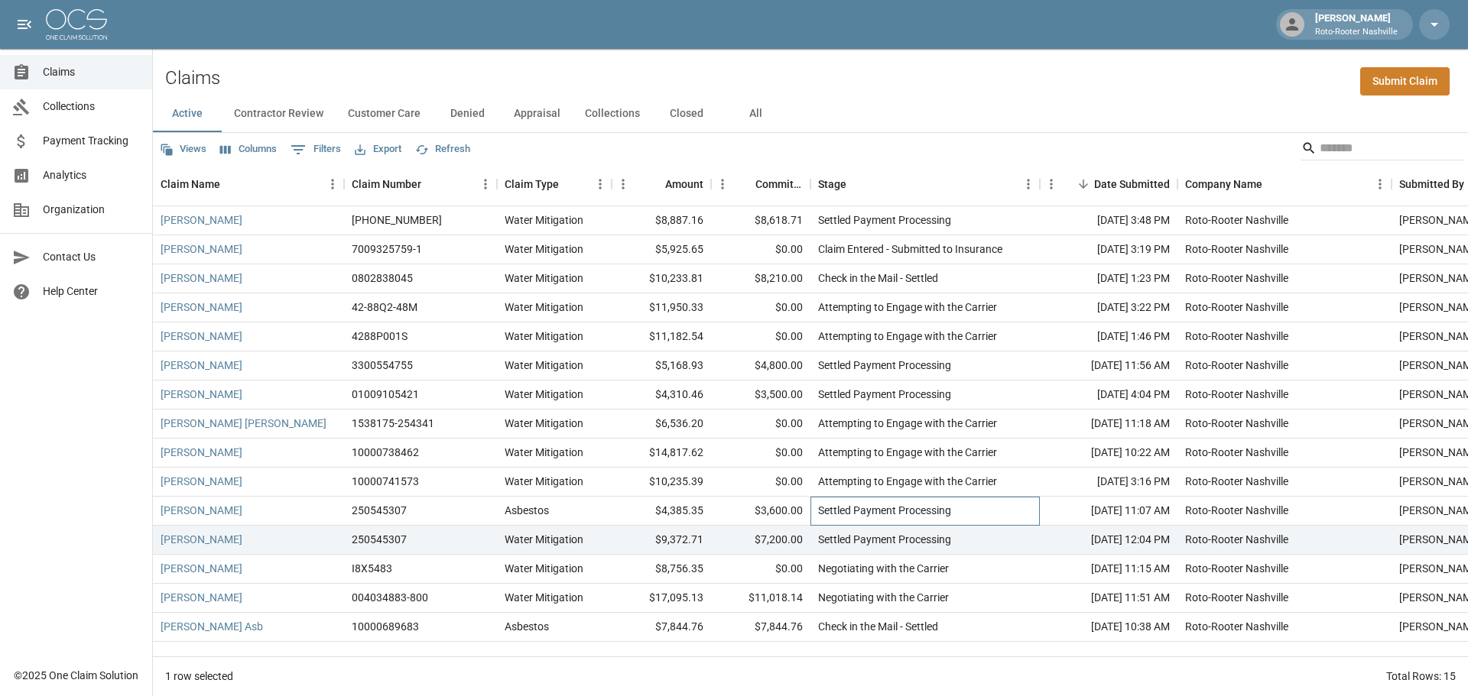
click at [862, 508] on div "Settled Payment Processing" at bounding box center [884, 510] width 133 height 15
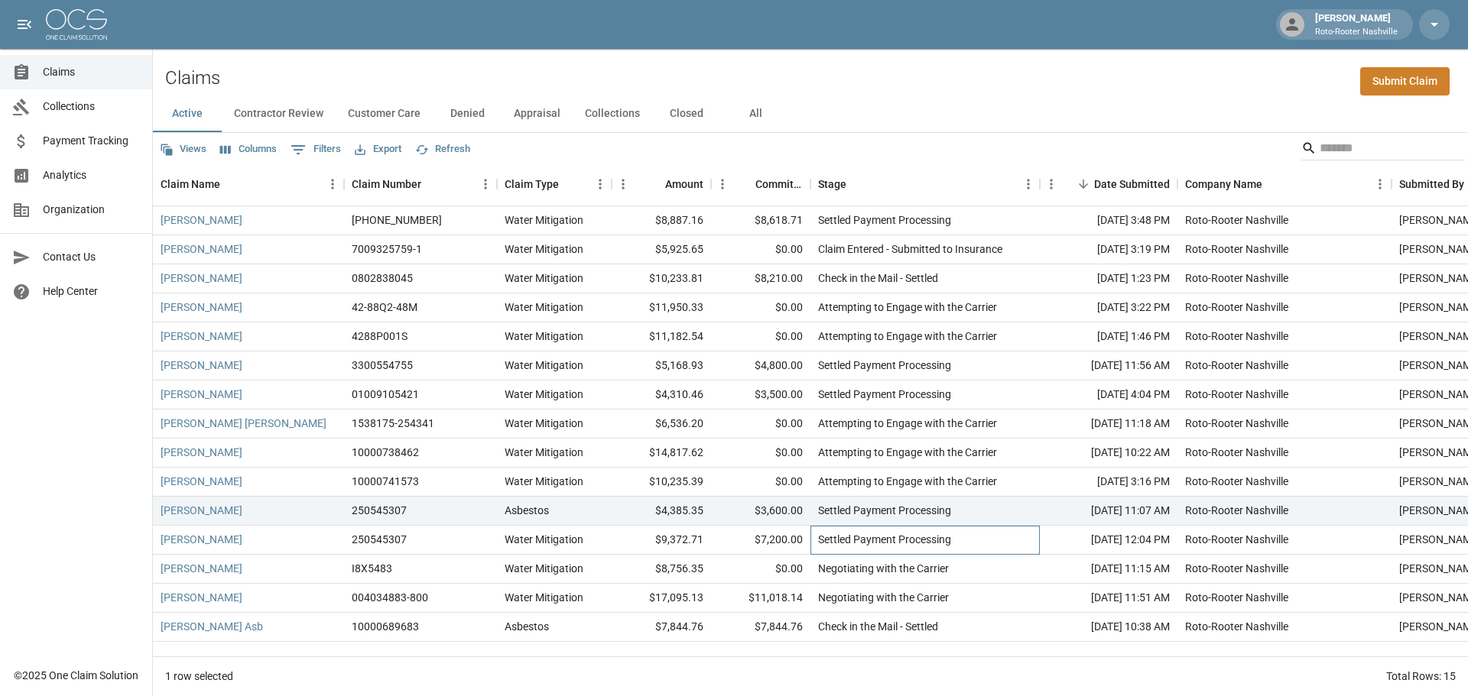
click at [865, 539] on div "Settled Payment Processing" at bounding box center [884, 539] width 133 height 15
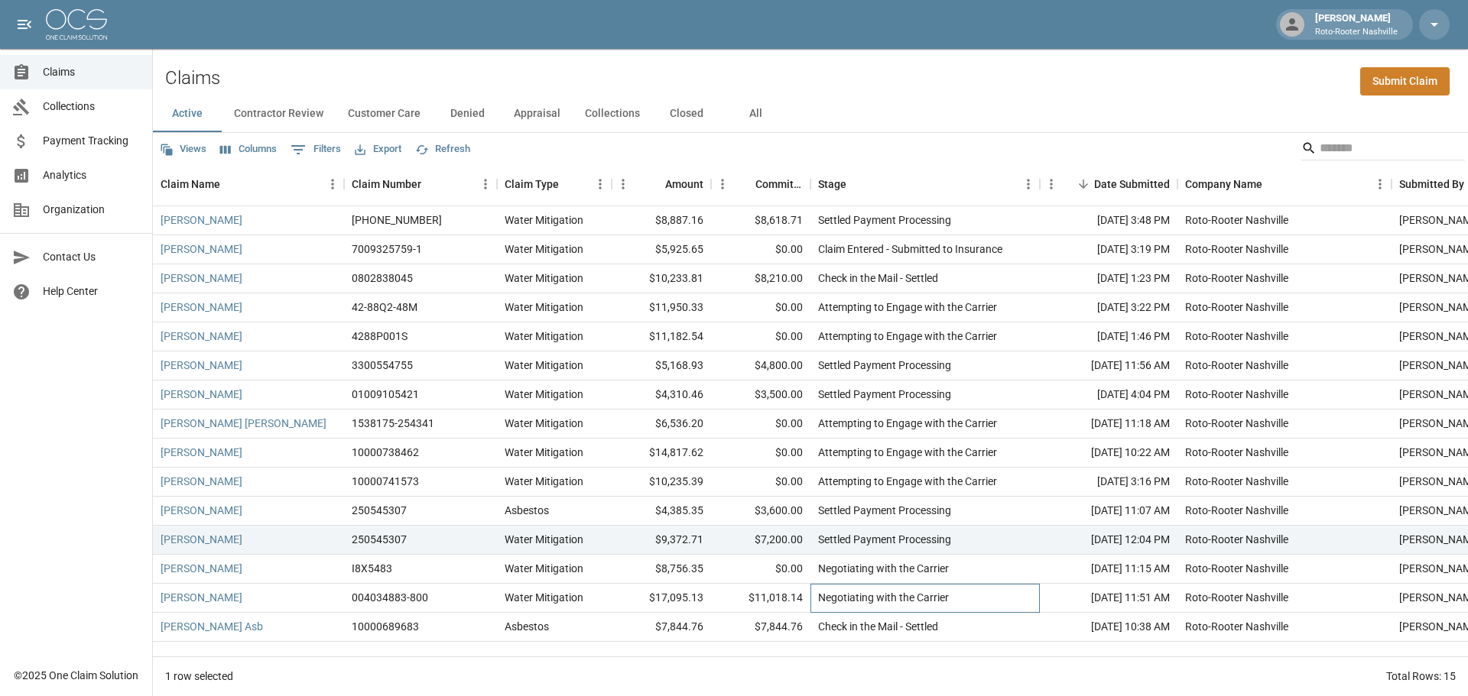
click at [860, 589] on div "Negotiating with the Carrier" at bounding box center [924, 598] width 229 height 29
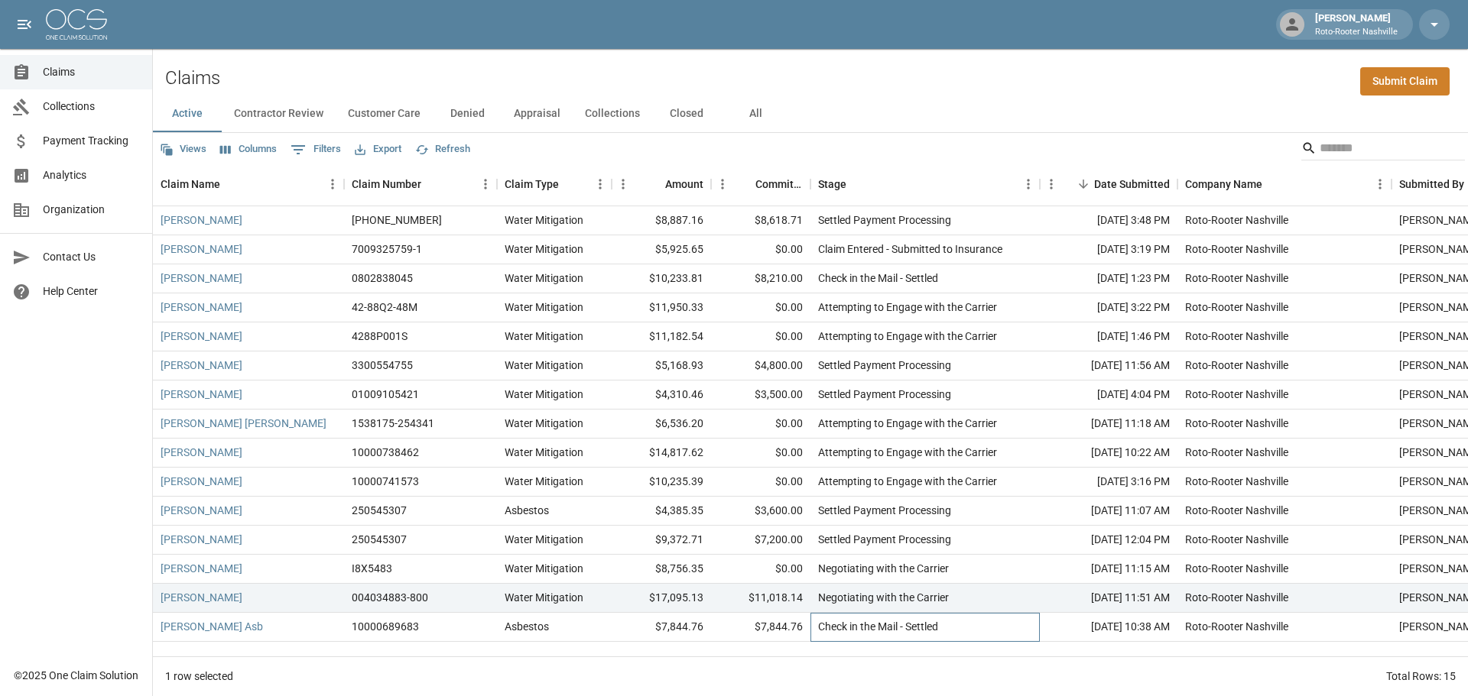
click at [865, 622] on div "Check in the Mail - Settled" at bounding box center [878, 626] width 120 height 15
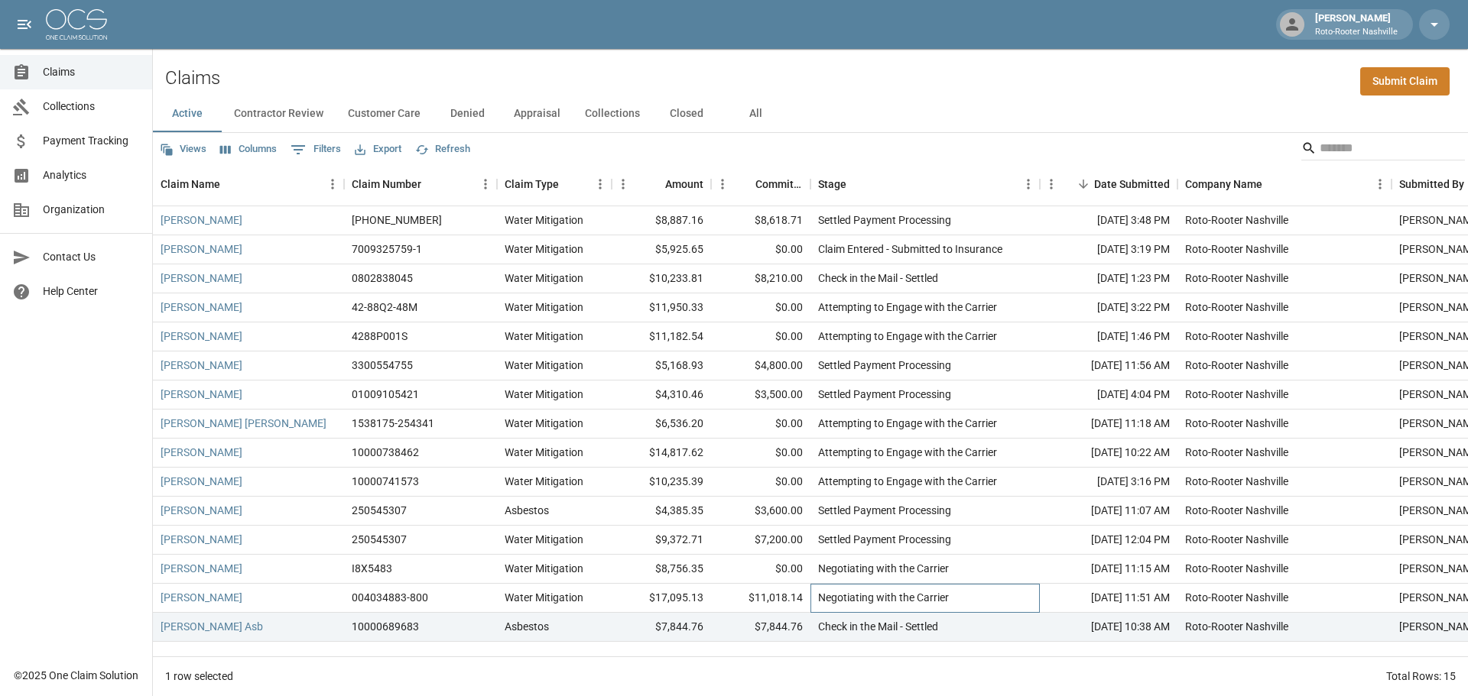
click at [857, 599] on div "Negotiating with the Carrier" at bounding box center [883, 597] width 131 height 15
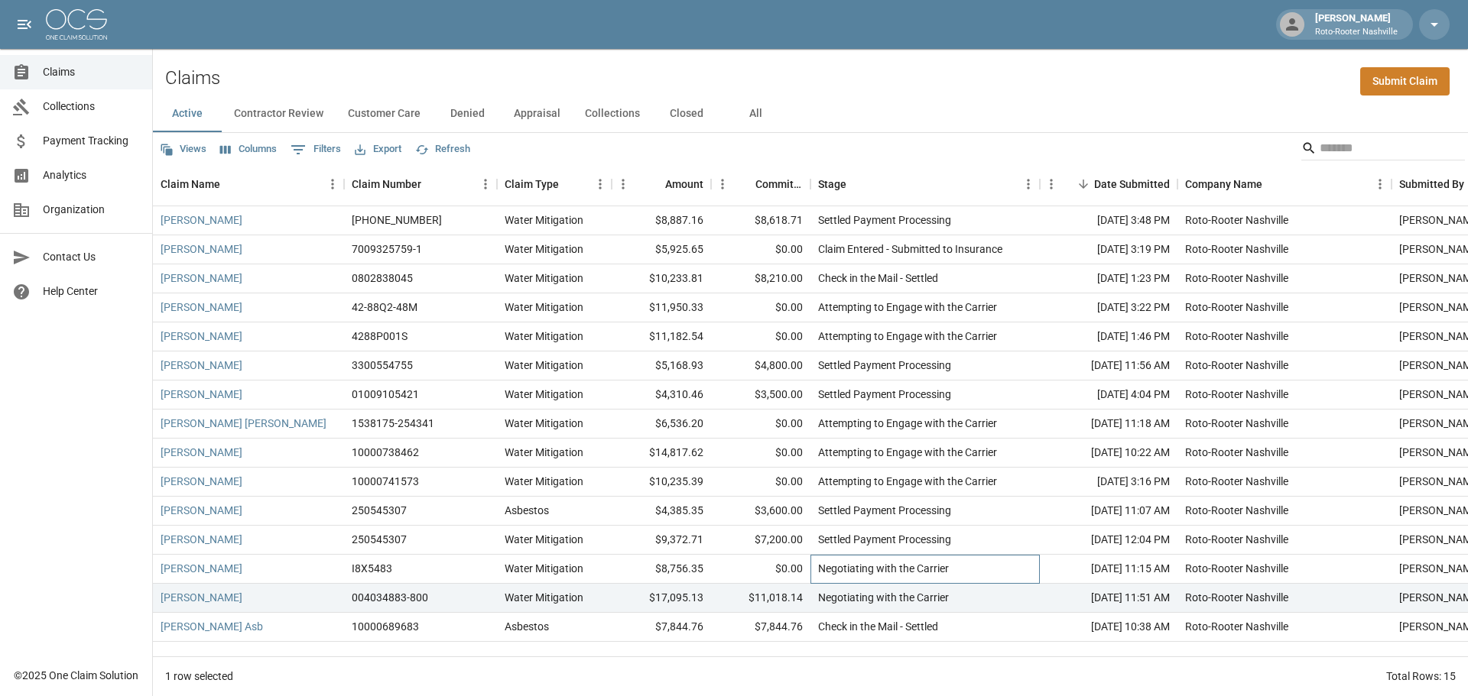
drag, startPoint x: 860, startPoint y: 573, endPoint x: 854, endPoint y: 547, distance: 26.7
click at [860, 571] on div "Negotiating with the Carrier" at bounding box center [883, 568] width 131 height 15
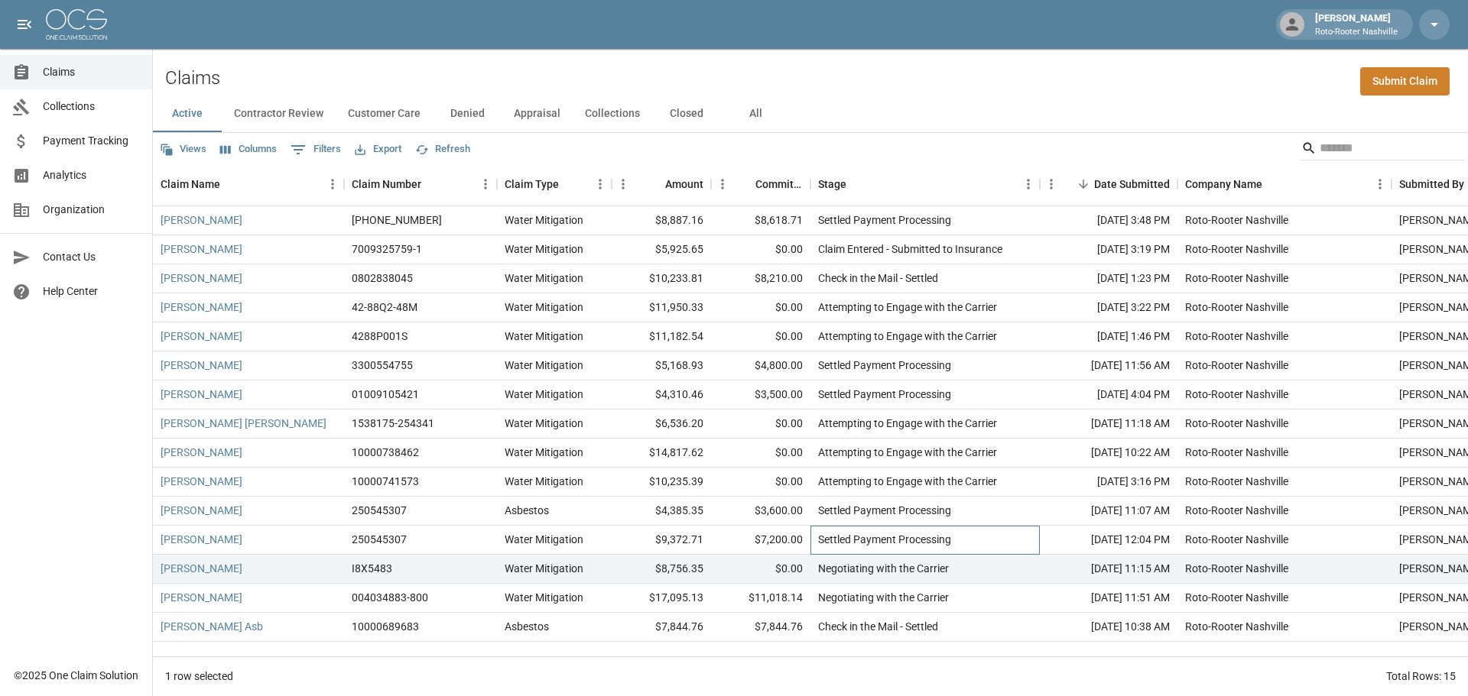
click at [851, 537] on div "Settled Payment Processing" at bounding box center [884, 539] width 133 height 15
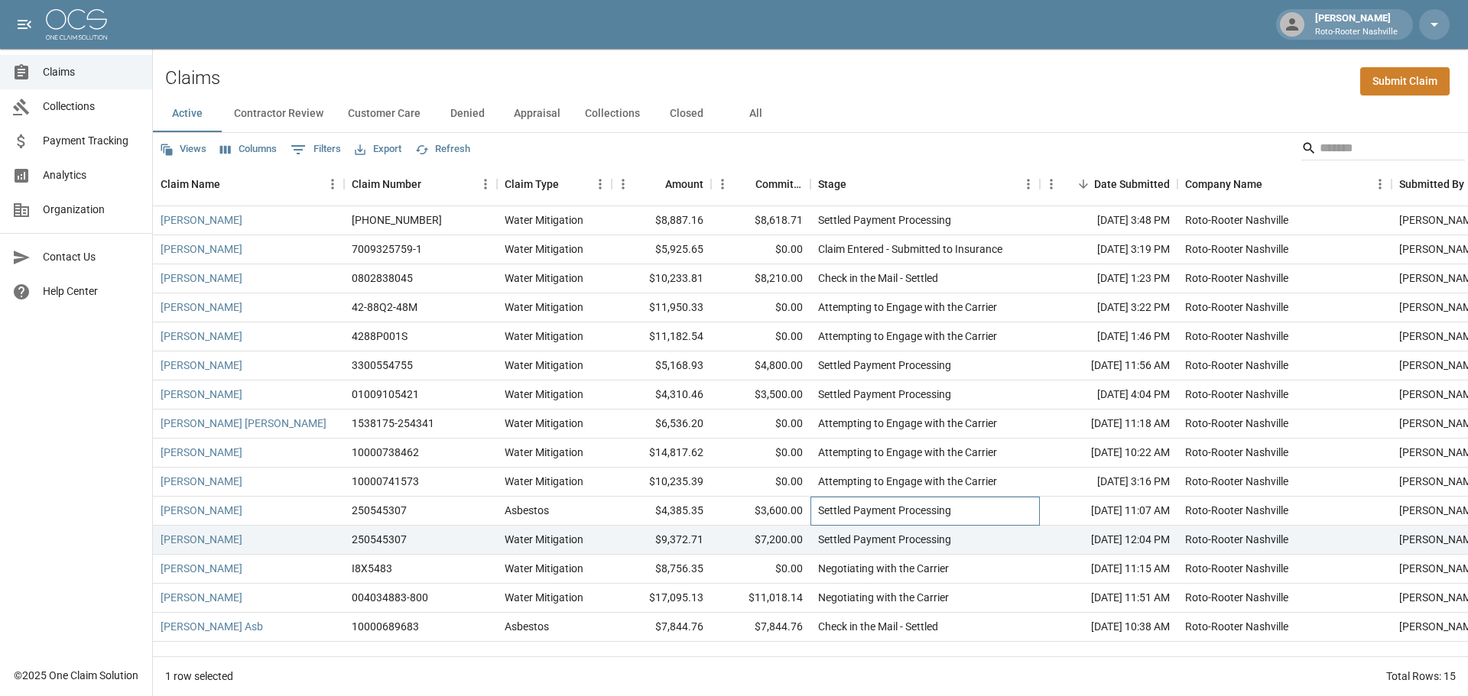
drag, startPoint x: 843, startPoint y: 502, endPoint x: 841, endPoint y: 478, distance: 24.6
click at [843, 500] on div "Settled Payment Processing" at bounding box center [924, 511] width 229 height 29
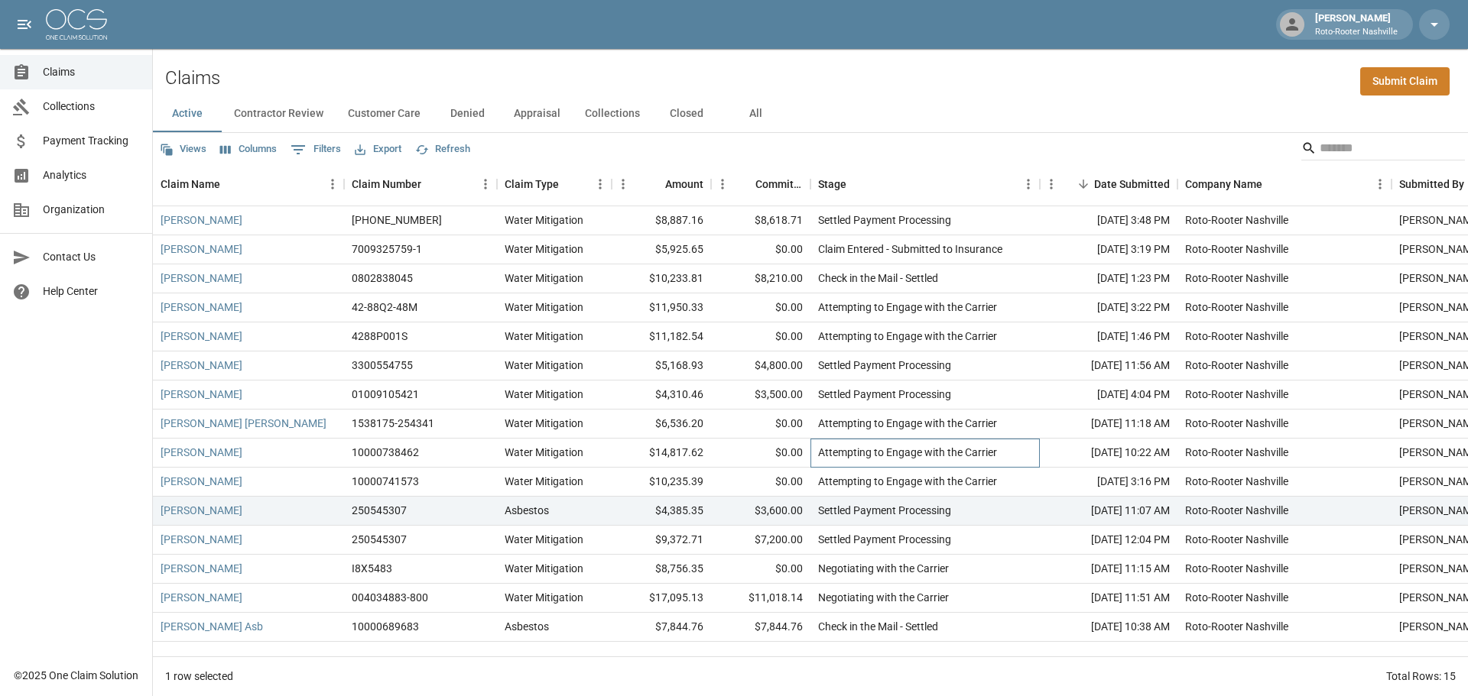
click at [838, 458] on div "Attempting to Engage with the Carrier" at bounding box center [907, 452] width 179 height 15
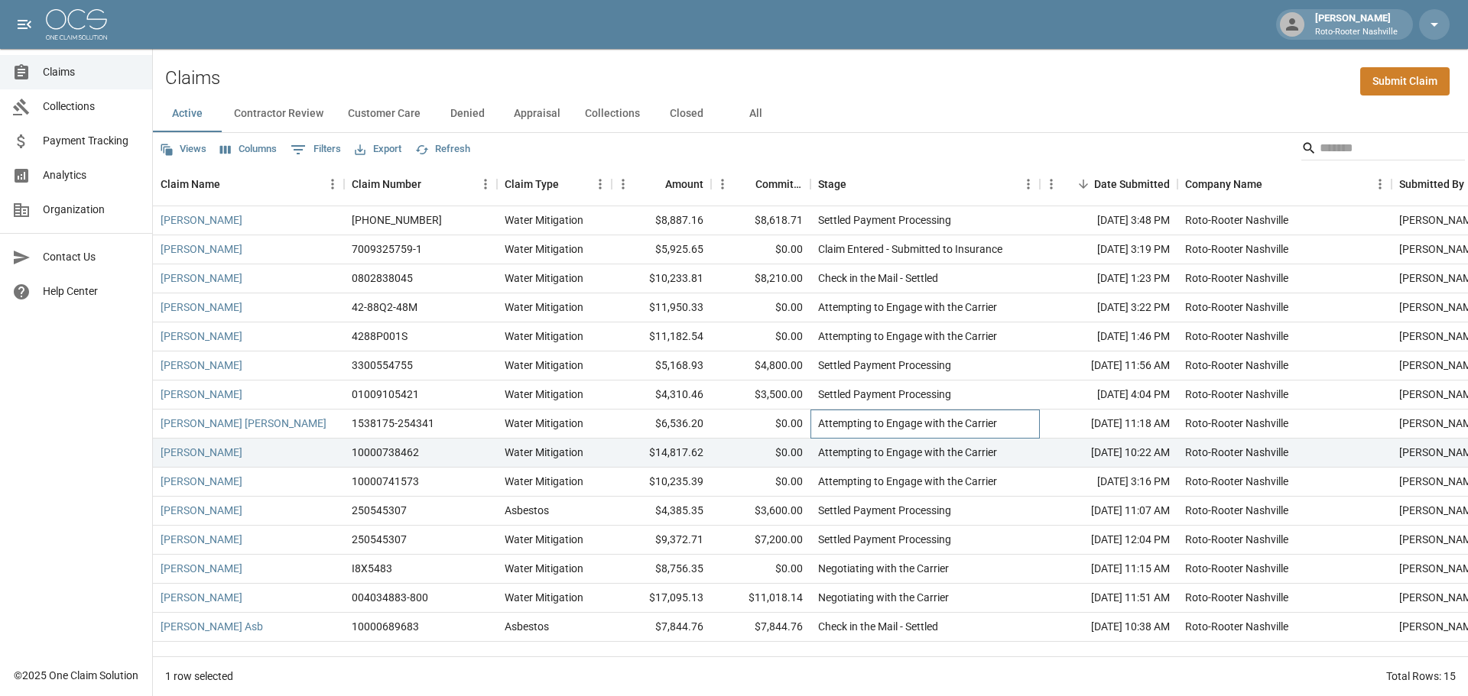
click at [834, 437] on div "Attempting to Engage with the Carrier" at bounding box center [924, 424] width 229 height 29
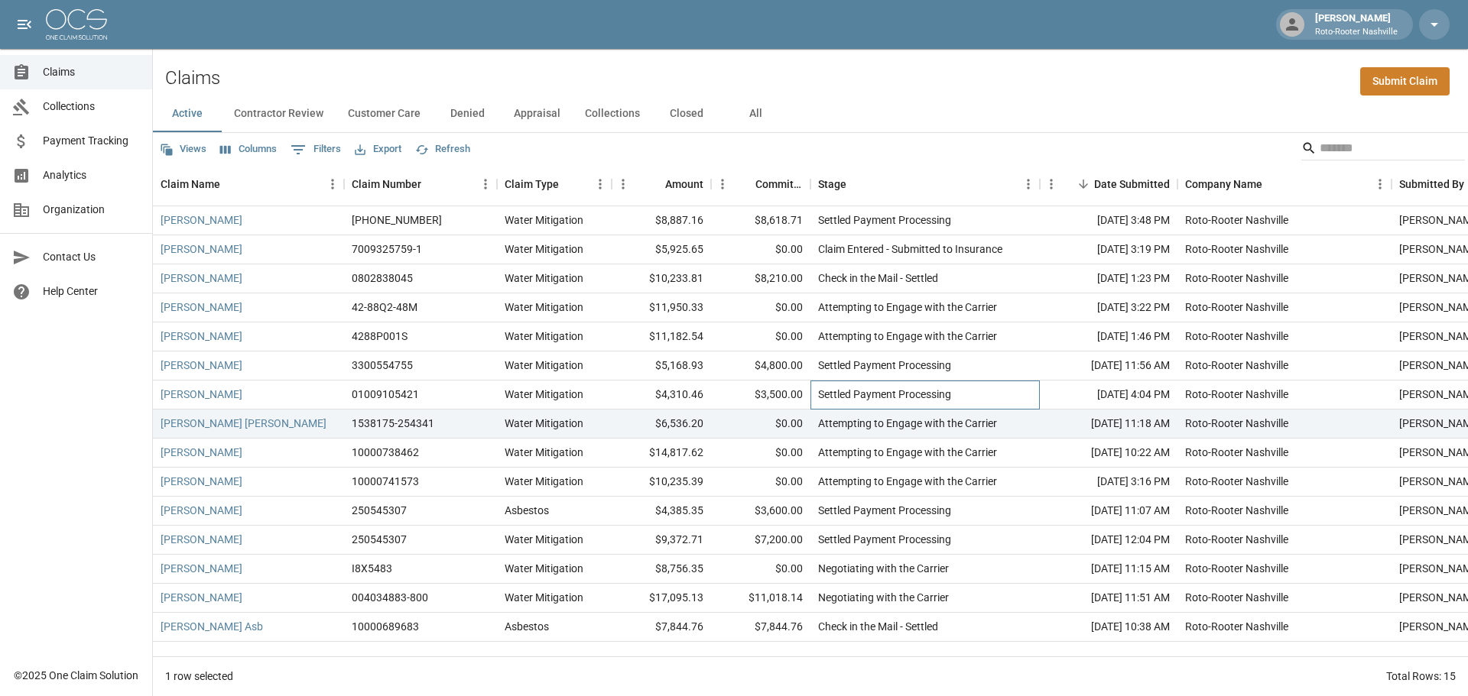
click at [832, 396] on div "Settled Payment Processing" at bounding box center [884, 394] width 133 height 15
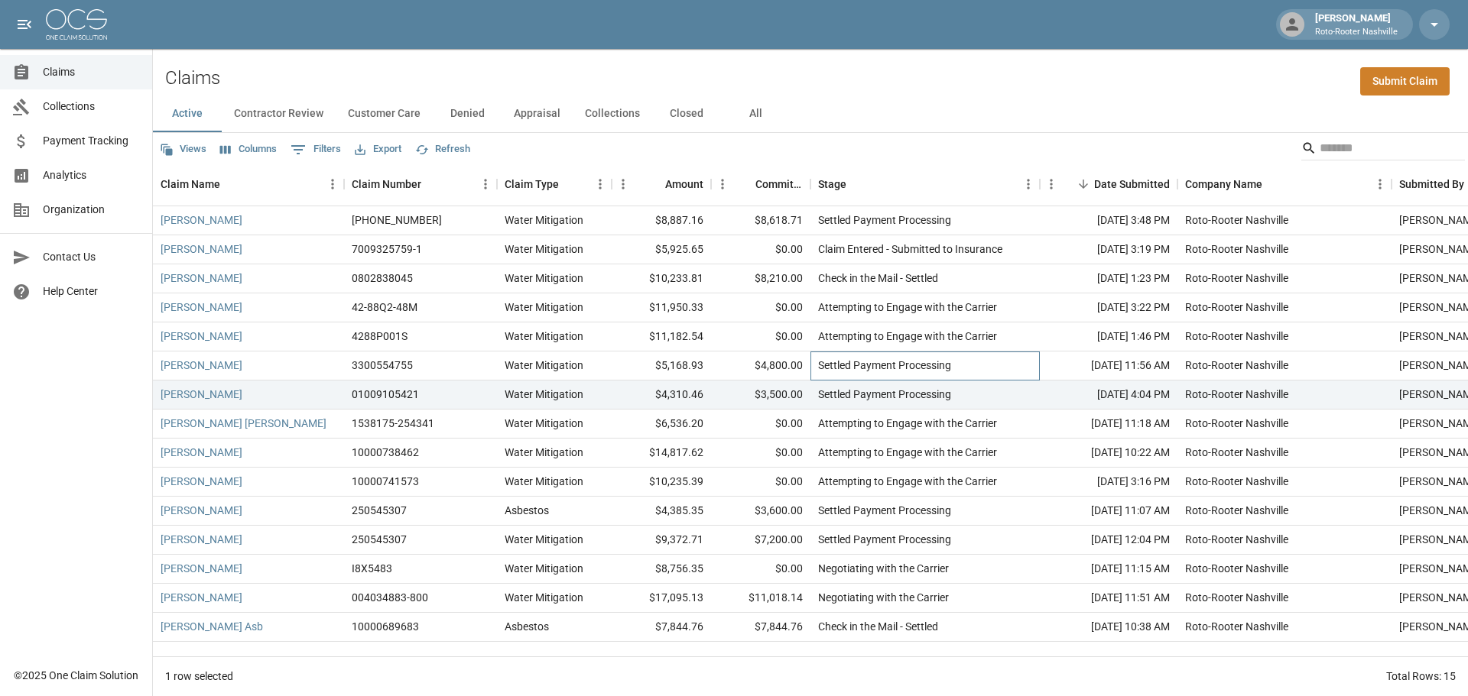
click at [829, 379] on div "Settled Payment Processing" at bounding box center [924, 366] width 229 height 29
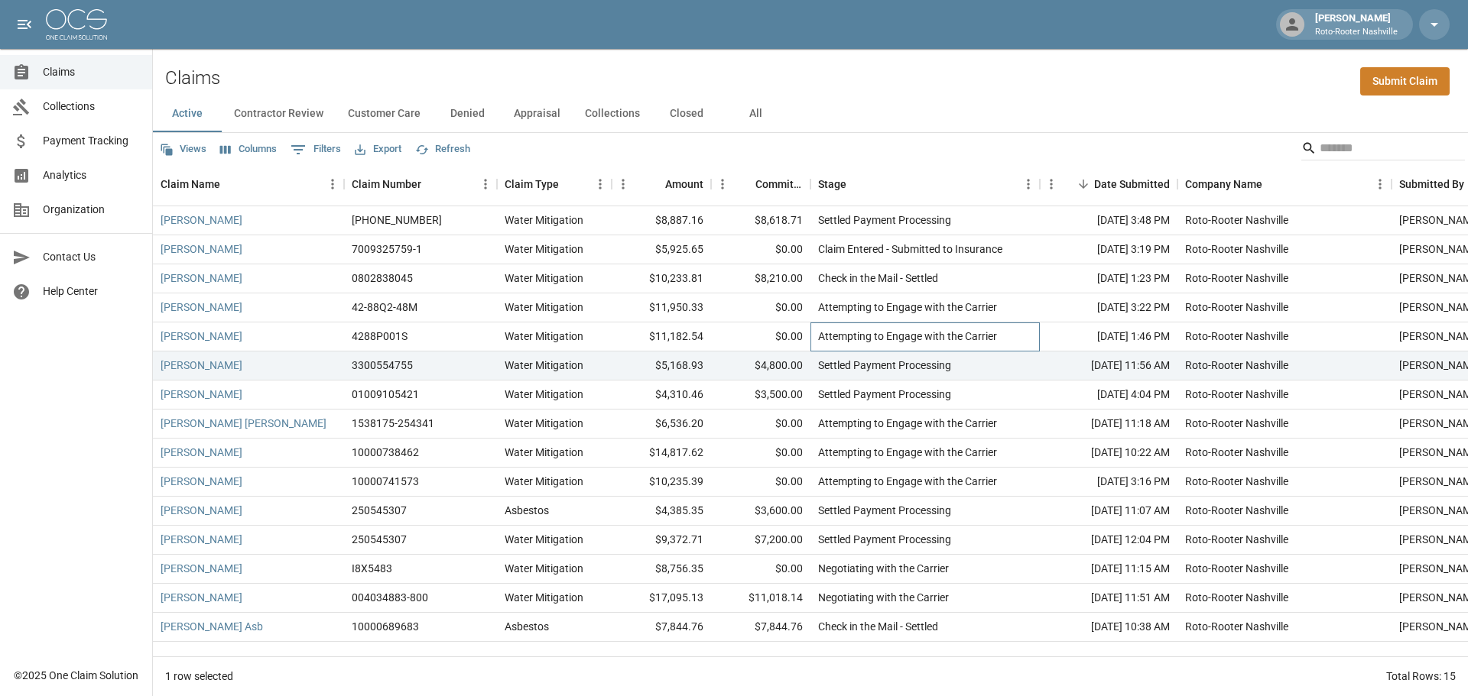
drag, startPoint x: 823, startPoint y: 342, endPoint x: 828, endPoint y: 313, distance: 29.4
click at [823, 340] on div "Attempting to Engage with the Carrier" at bounding box center [907, 336] width 179 height 15
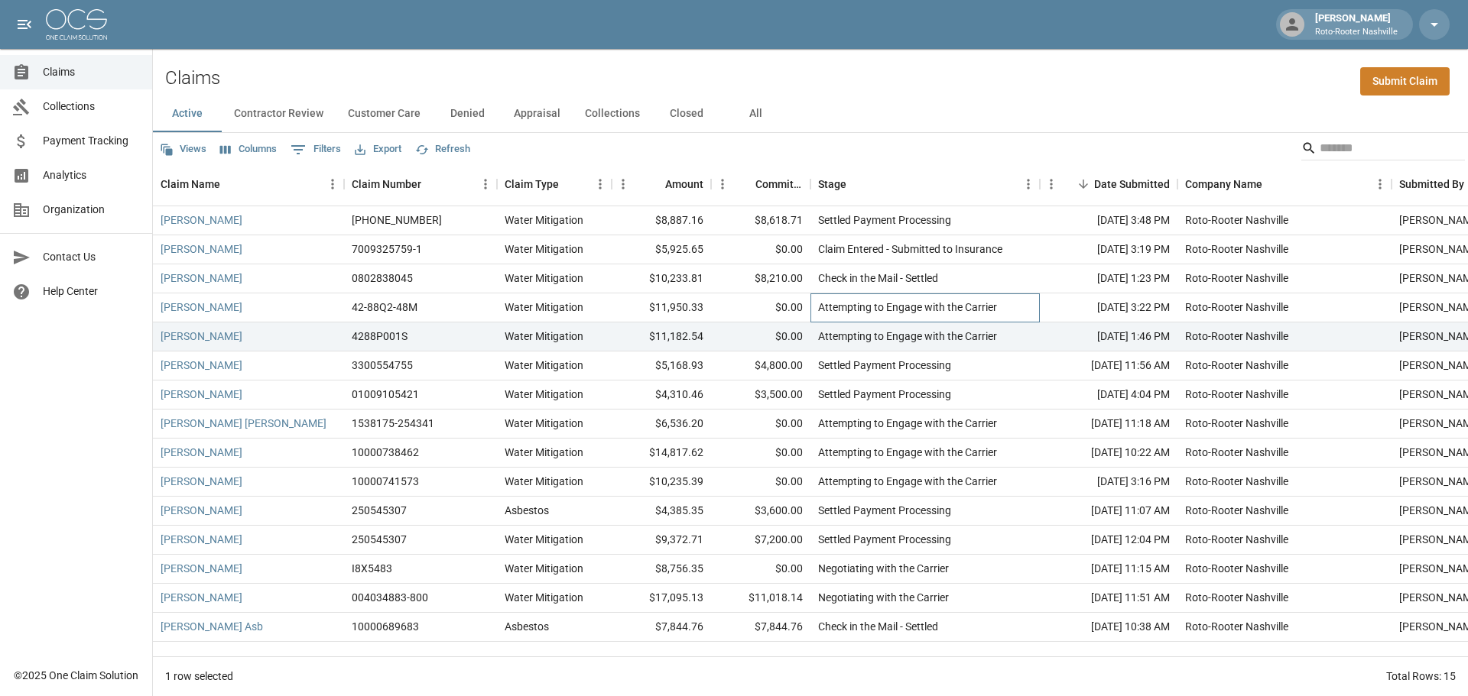
click at [828, 312] on div "Attempting to Engage with the Carrier" at bounding box center [907, 307] width 179 height 15
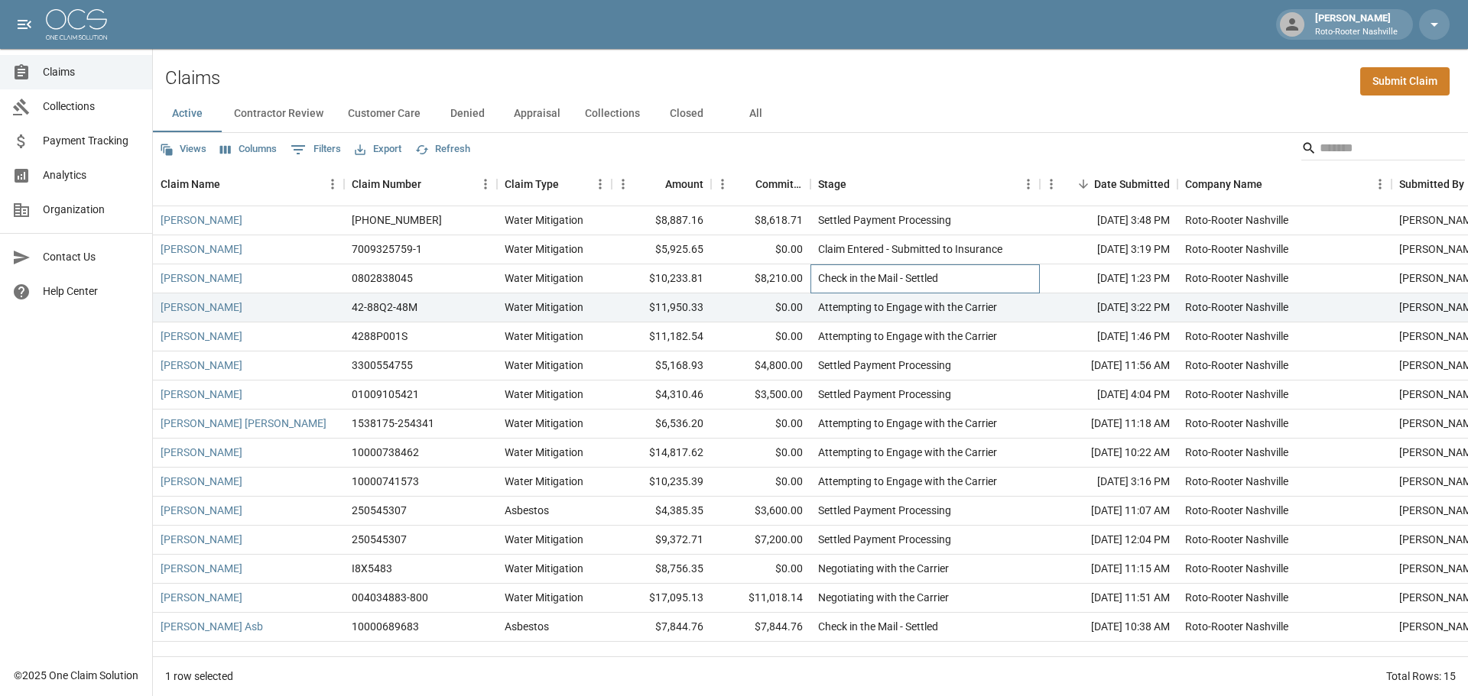
click at [833, 271] on div "Check in the Mail - Settled" at bounding box center [878, 278] width 120 height 15
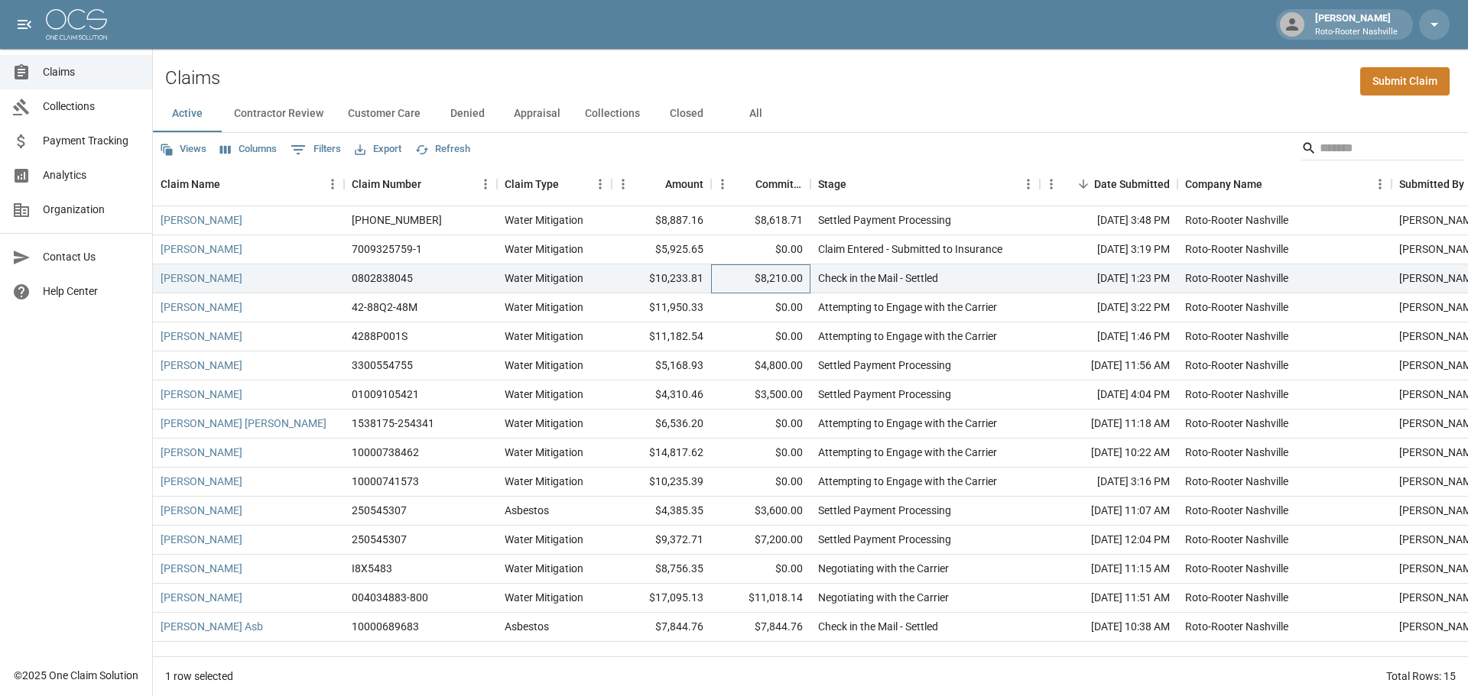
click at [776, 279] on div "$8,210.00" at bounding box center [760, 279] width 99 height 29
click at [780, 239] on div "$0.00" at bounding box center [760, 249] width 99 height 29
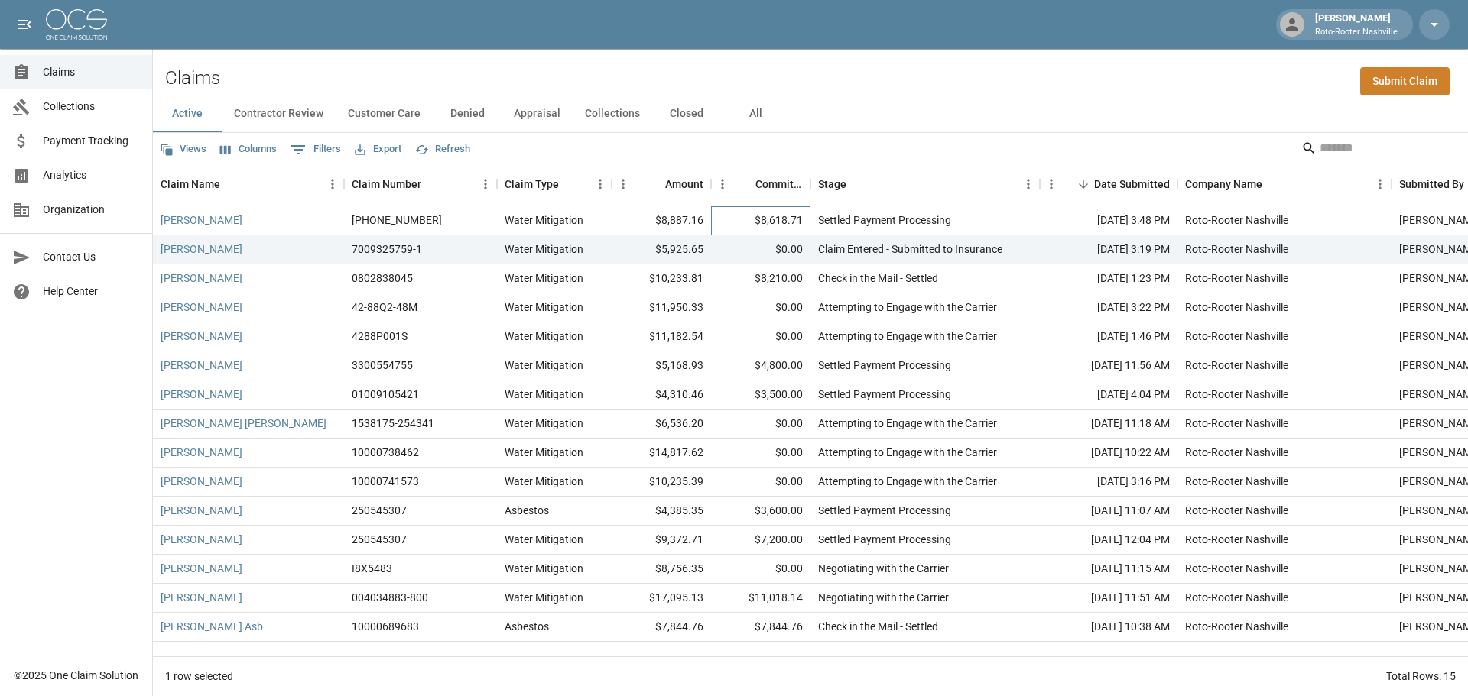
click at [771, 215] on div "$8,618.71" at bounding box center [760, 220] width 99 height 29
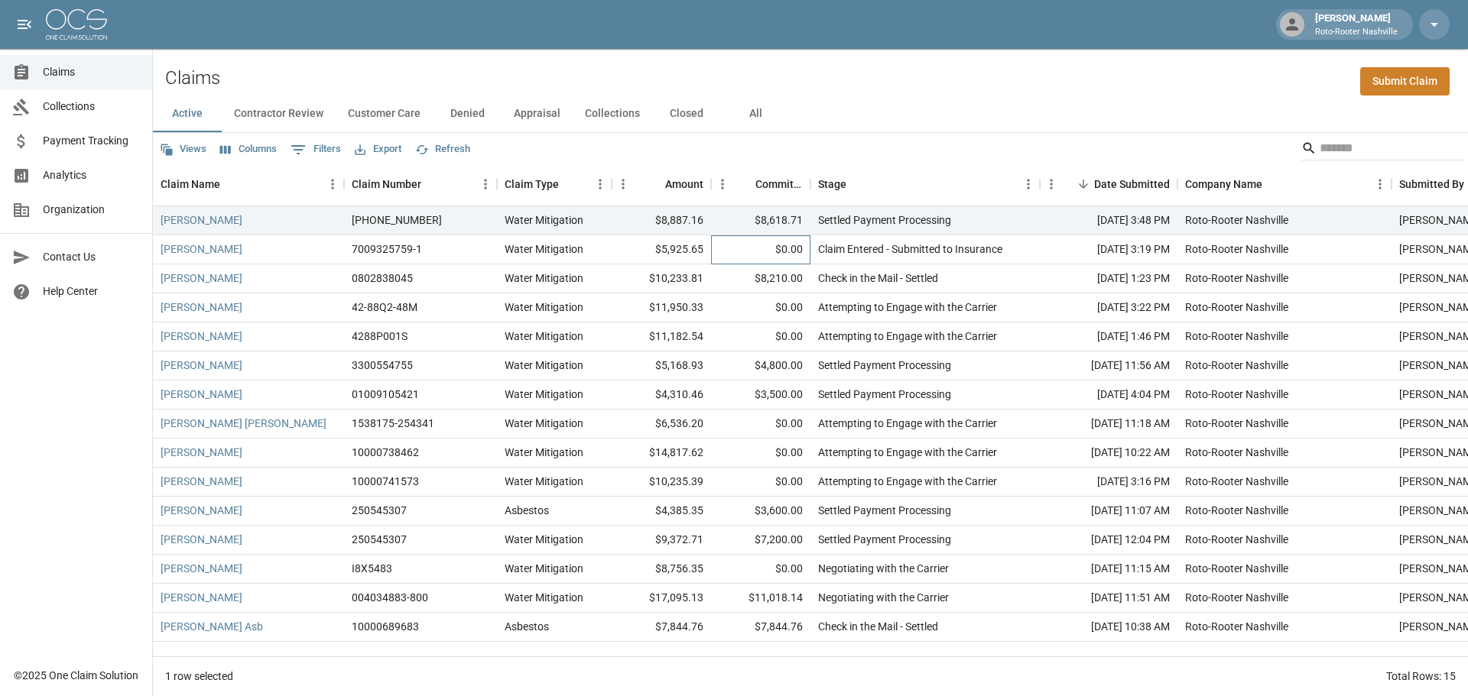
click at [787, 255] on div "$0.00" at bounding box center [760, 249] width 99 height 29
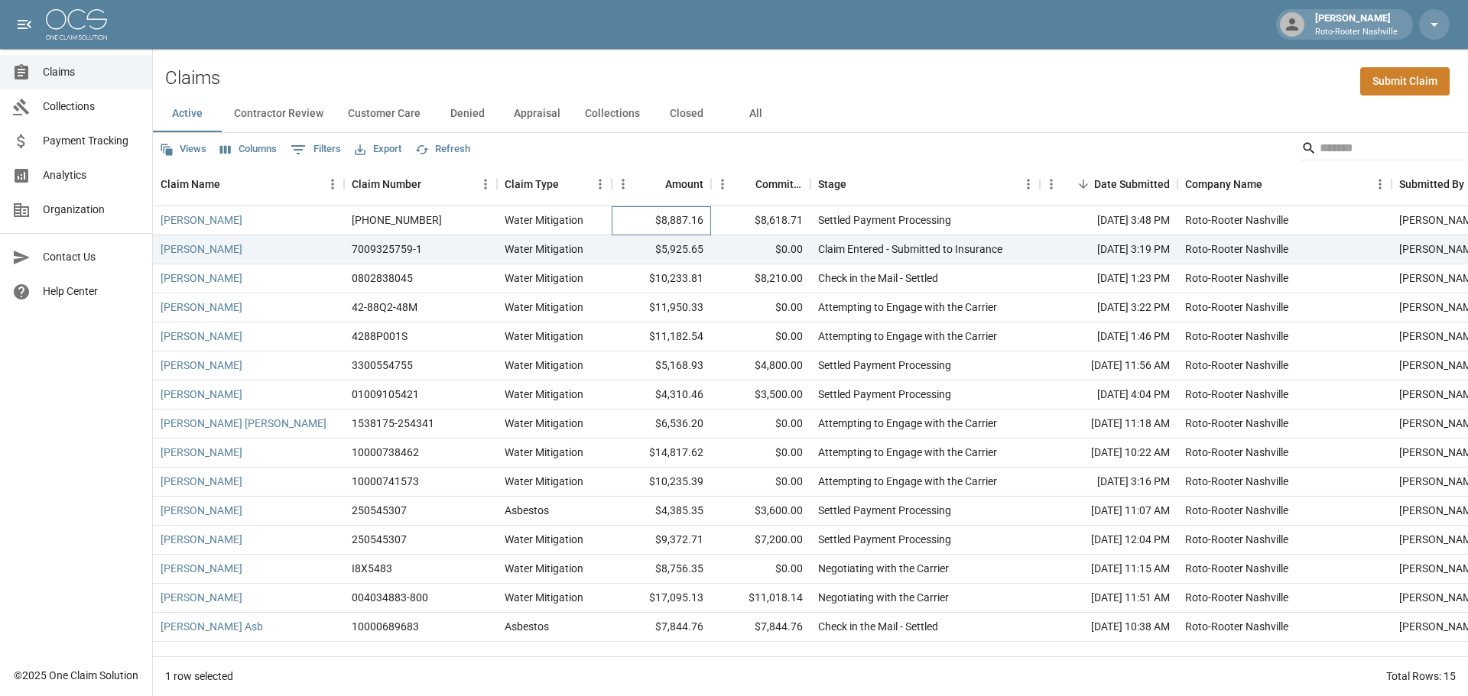
click at [686, 215] on div "$8,887.16" at bounding box center [661, 220] width 99 height 29
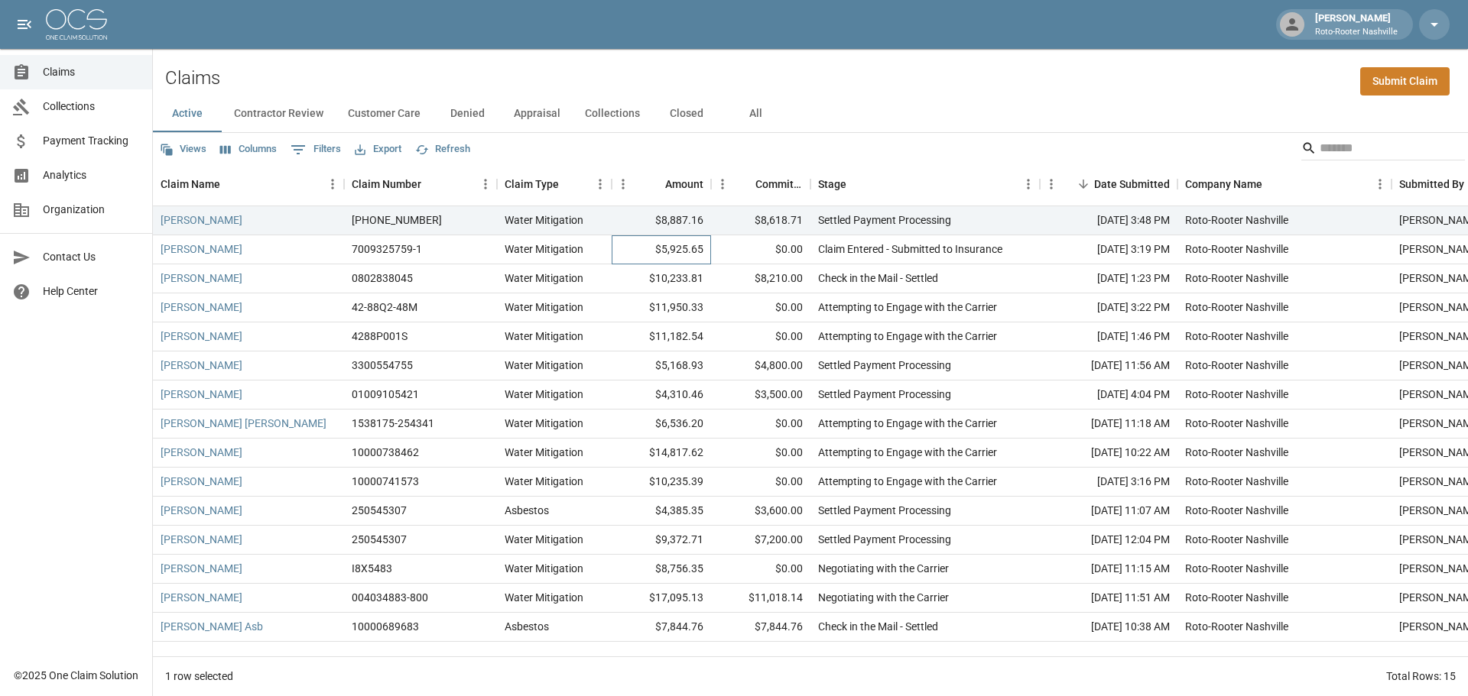
click at [677, 252] on div "$5,925.65" at bounding box center [661, 249] width 99 height 29
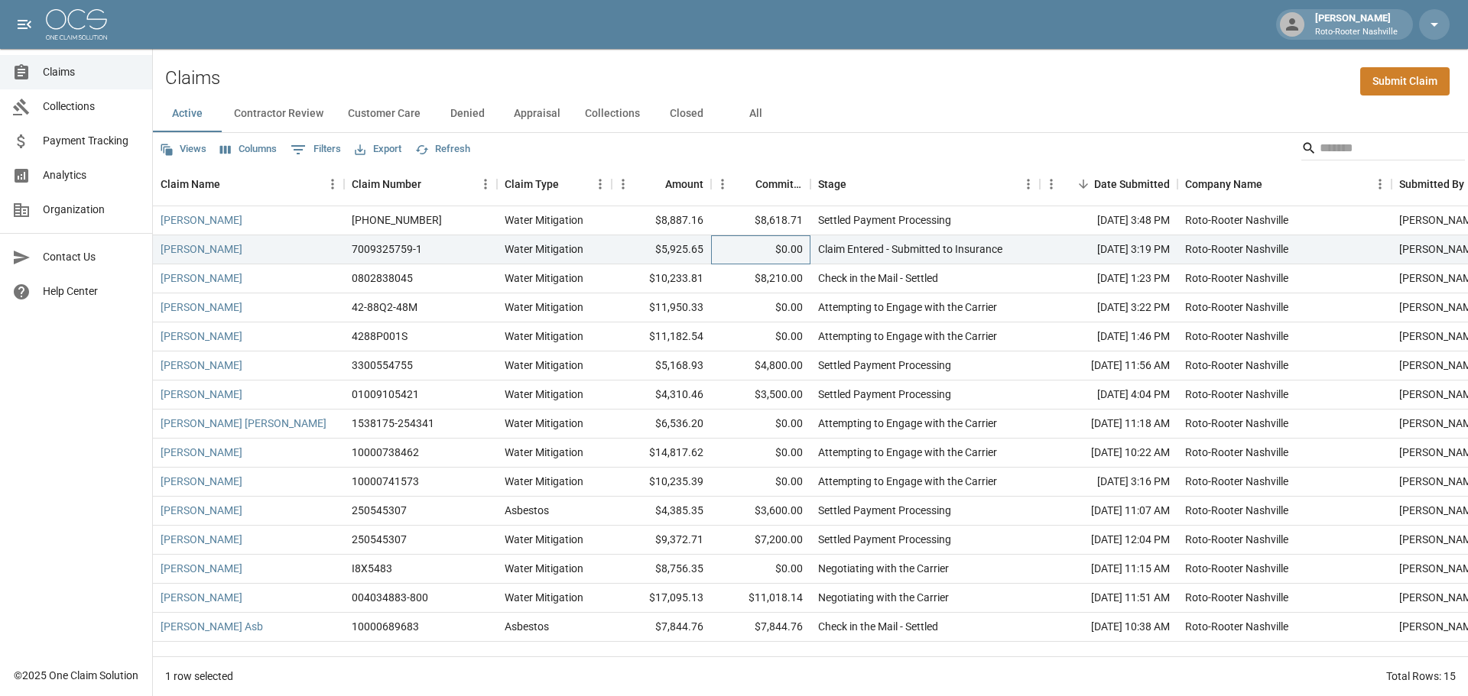
click at [776, 245] on div "$0.00" at bounding box center [760, 249] width 99 height 29
click at [790, 286] on div "$8,210.00" at bounding box center [760, 279] width 99 height 29
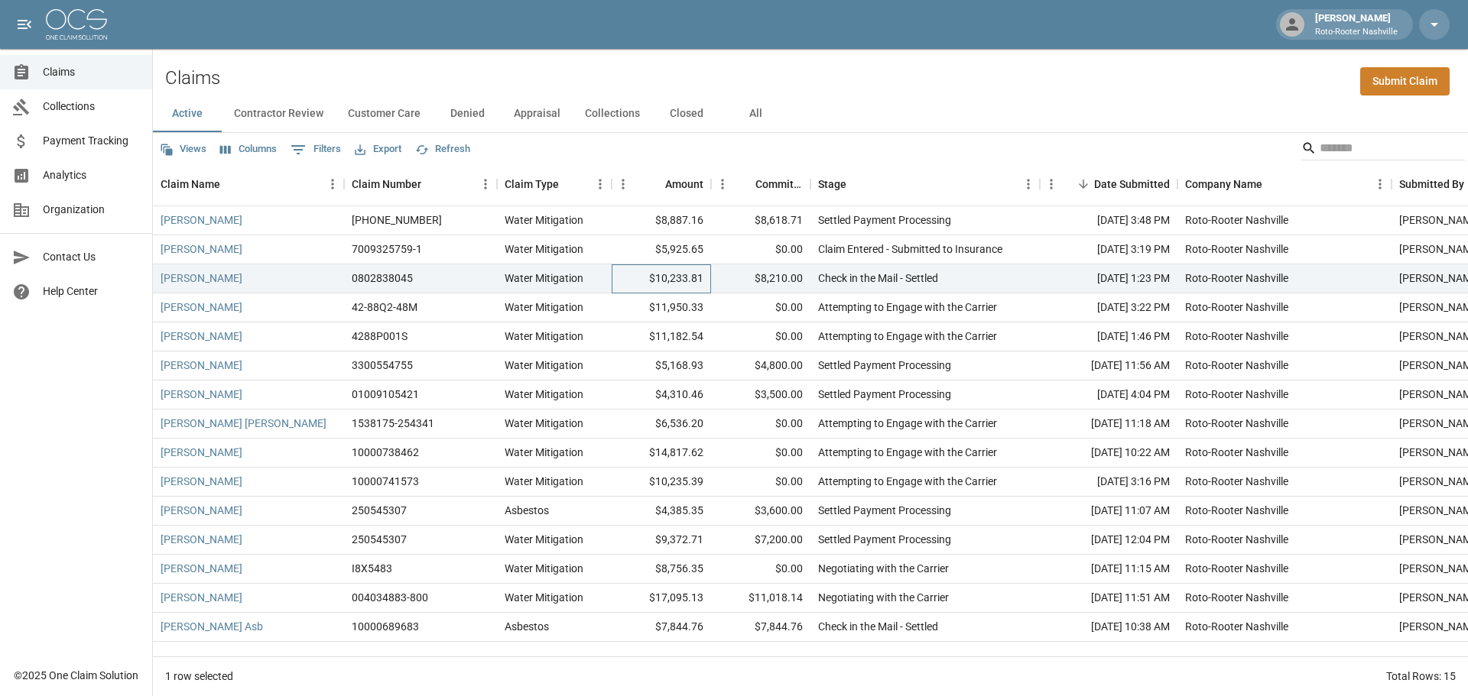
click at [667, 282] on div "$10,233.81" at bounding box center [661, 279] width 99 height 29
drag, startPoint x: 679, startPoint y: 317, endPoint x: 811, endPoint y: 302, distance: 133.1
click at [681, 317] on div "$11,950.33" at bounding box center [661, 308] width 99 height 29
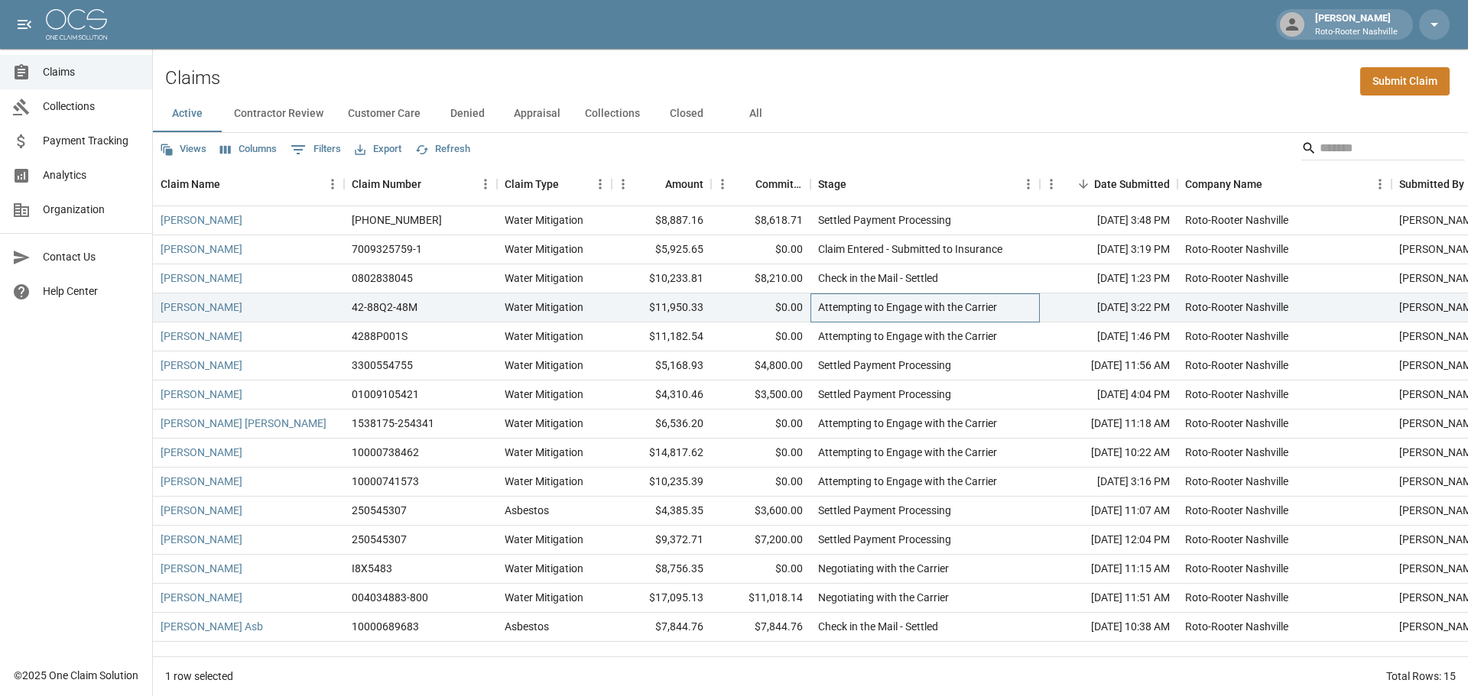
click at [811, 302] on div "Attempting to Engage with the Carrier" at bounding box center [924, 308] width 229 height 29
click at [781, 342] on div "$0.00" at bounding box center [760, 337] width 99 height 29
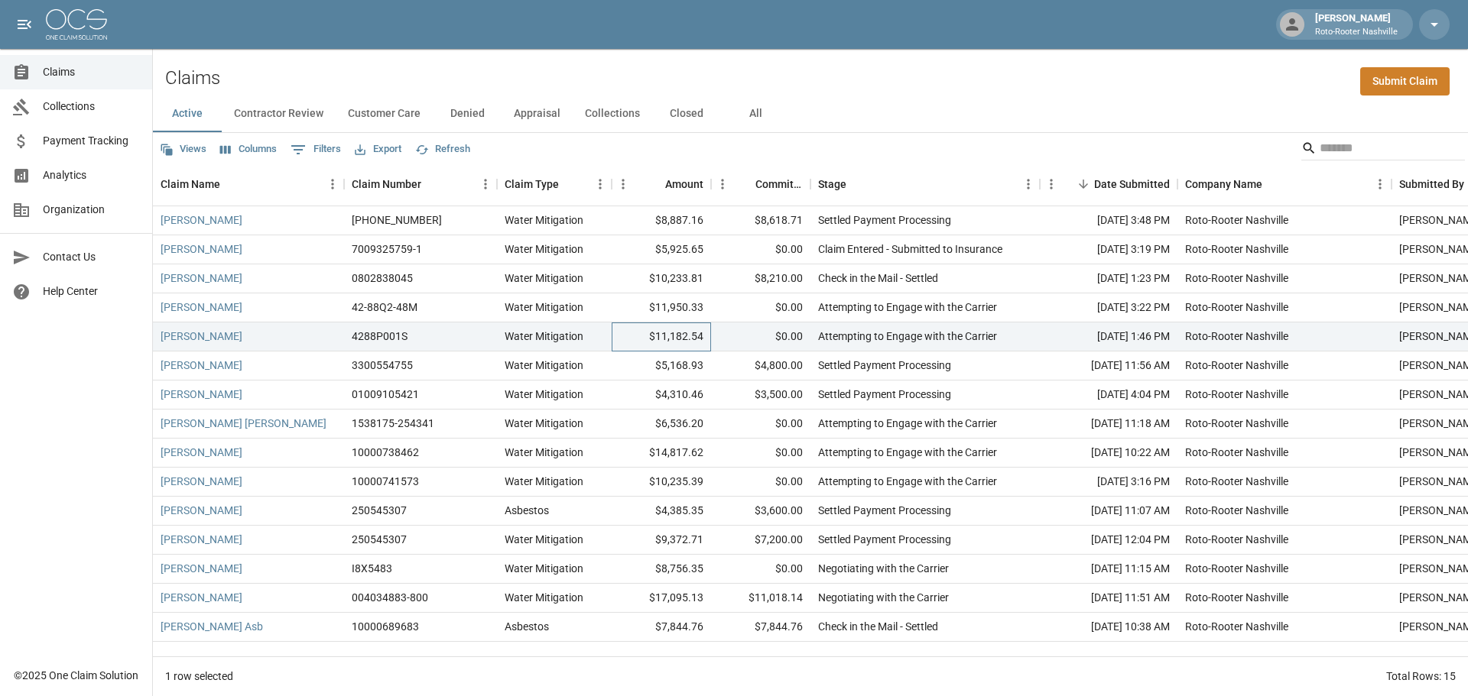
click at [695, 340] on div "$11,182.54" at bounding box center [661, 337] width 99 height 29
click at [685, 365] on div "$5,168.93" at bounding box center [661, 366] width 99 height 29
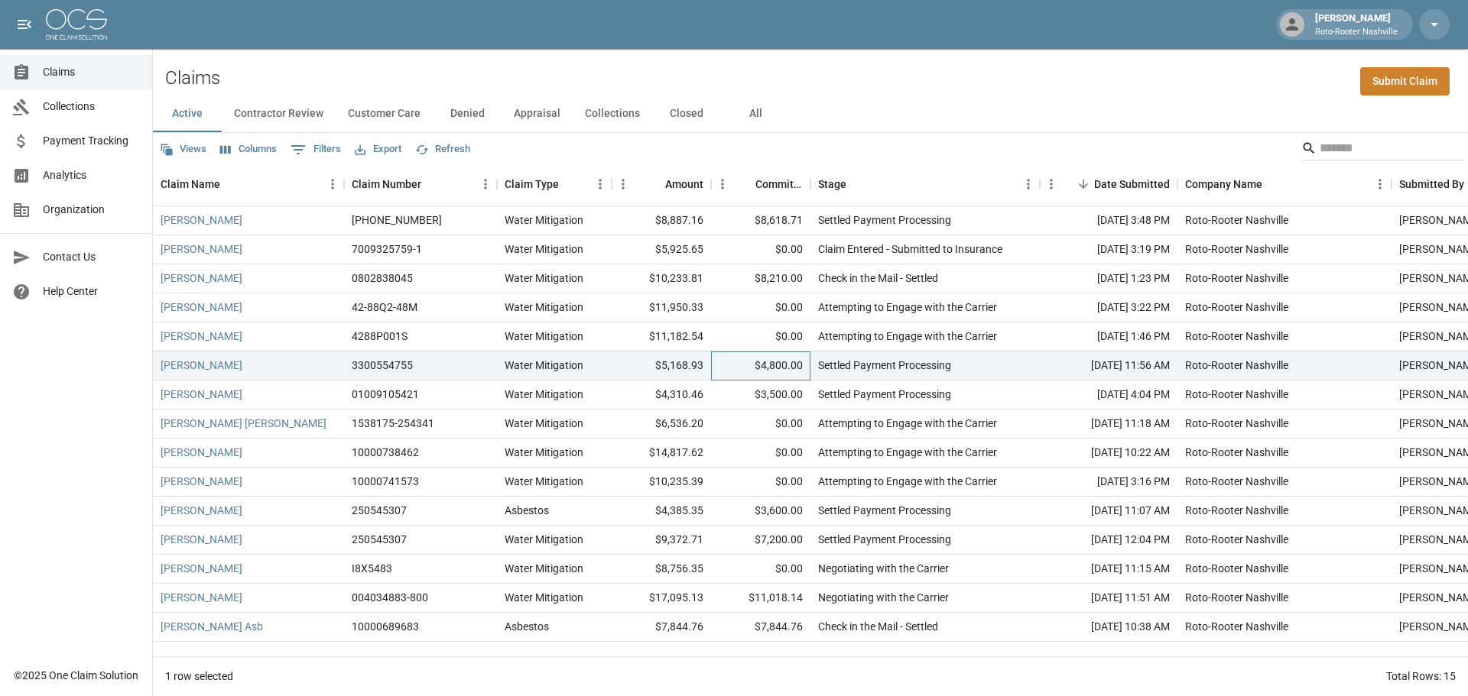
click at [784, 365] on div "$4,800.00" at bounding box center [760, 366] width 99 height 29
click at [794, 396] on div "$3,500.00" at bounding box center [760, 395] width 99 height 29
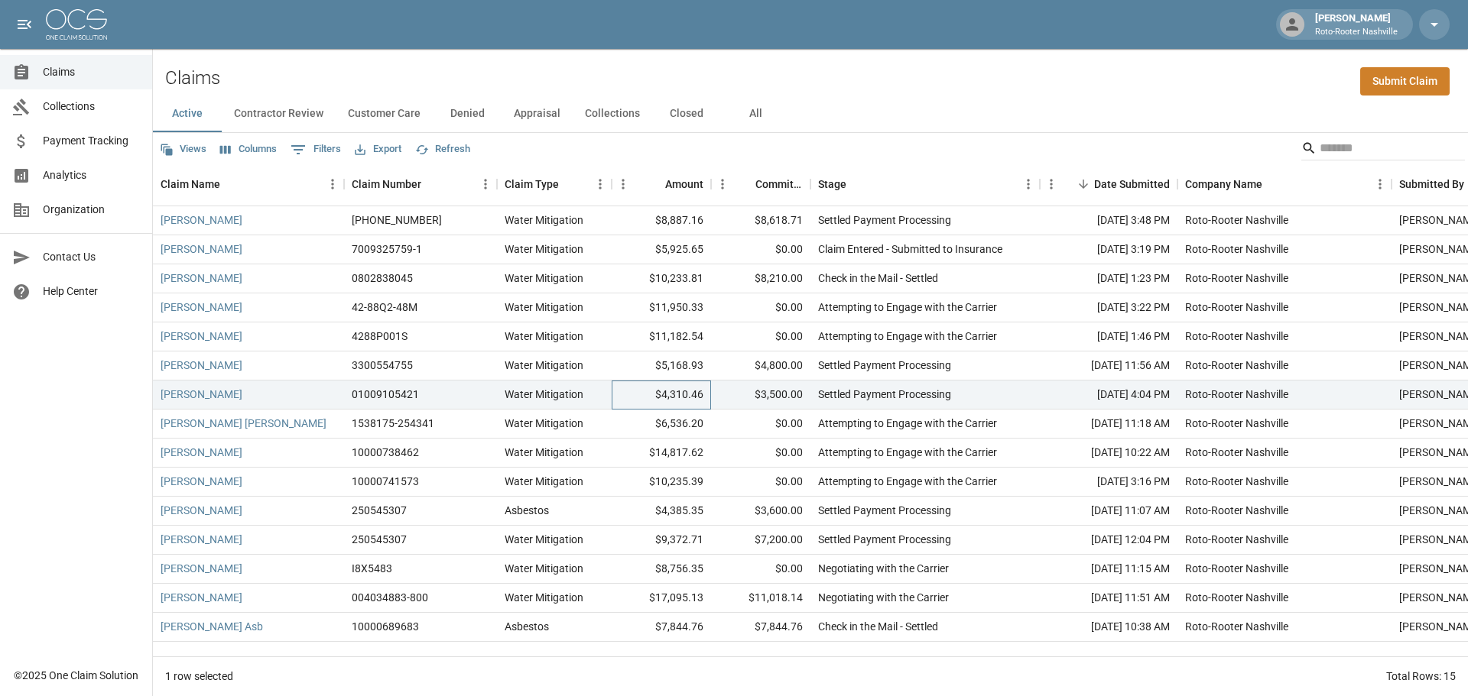
click at [691, 393] on div "$4,310.46" at bounding box center [661, 395] width 99 height 29
click at [683, 413] on div "$6,536.20" at bounding box center [661, 424] width 99 height 29
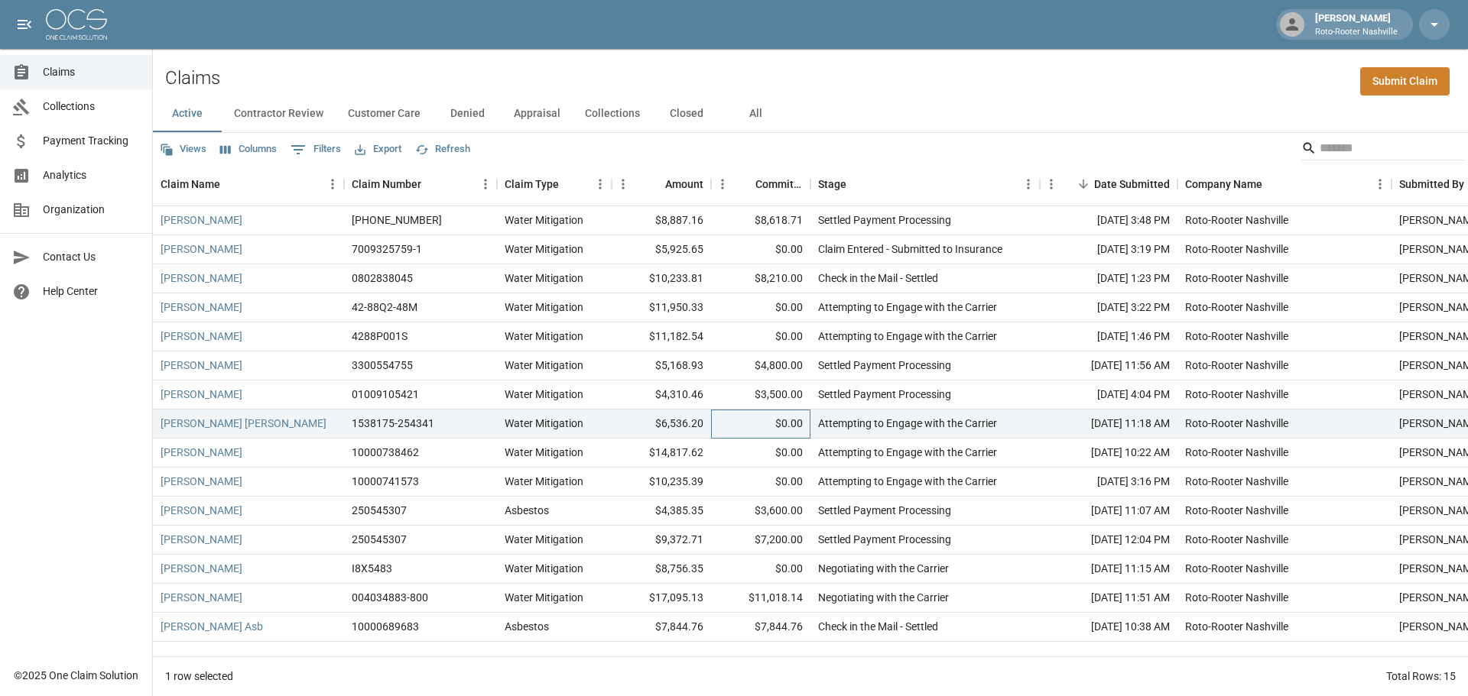
click at [781, 417] on div "$0.00" at bounding box center [760, 424] width 99 height 29
click at [797, 456] on div "$0.00" at bounding box center [760, 453] width 99 height 29
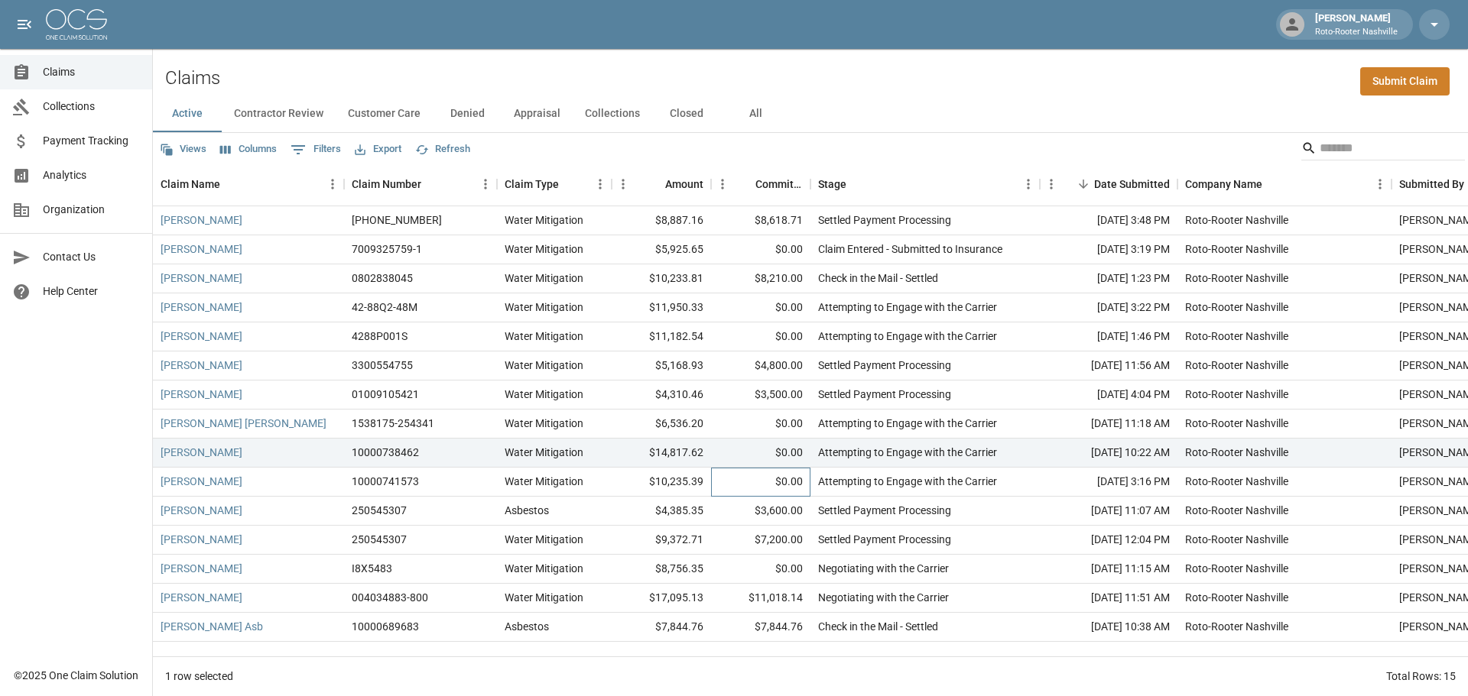
click at [798, 483] on div "$0.00" at bounding box center [760, 482] width 99 height 29
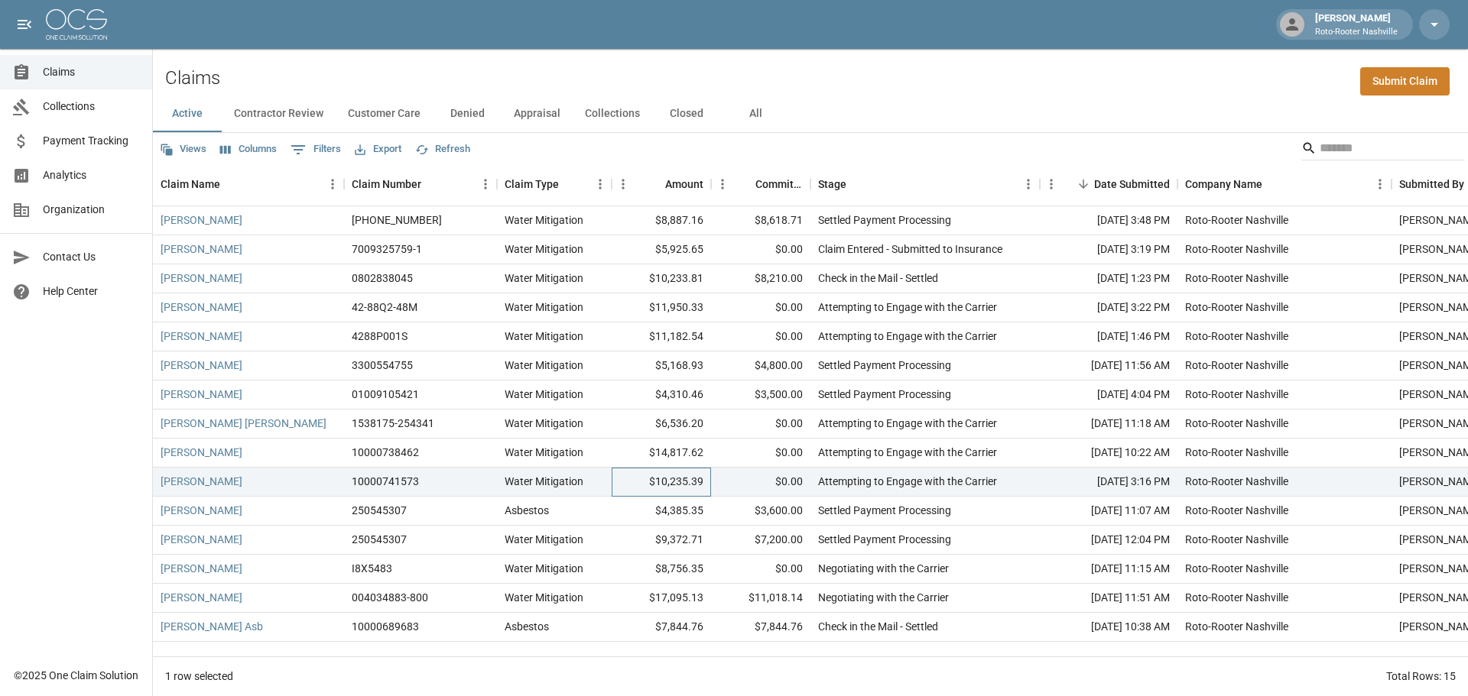
drag, startPoint x: 689, startPoint y: 484, endPoint x: 689, endPoint y: 476, distance: 8.4
click at [689, 483] on div "$10,235.39" at bounding box center [661, 482] width 99 height 29
click at [679, 517] on div "$4,385.35" at bounding box center [661, 511] width 99 height 29
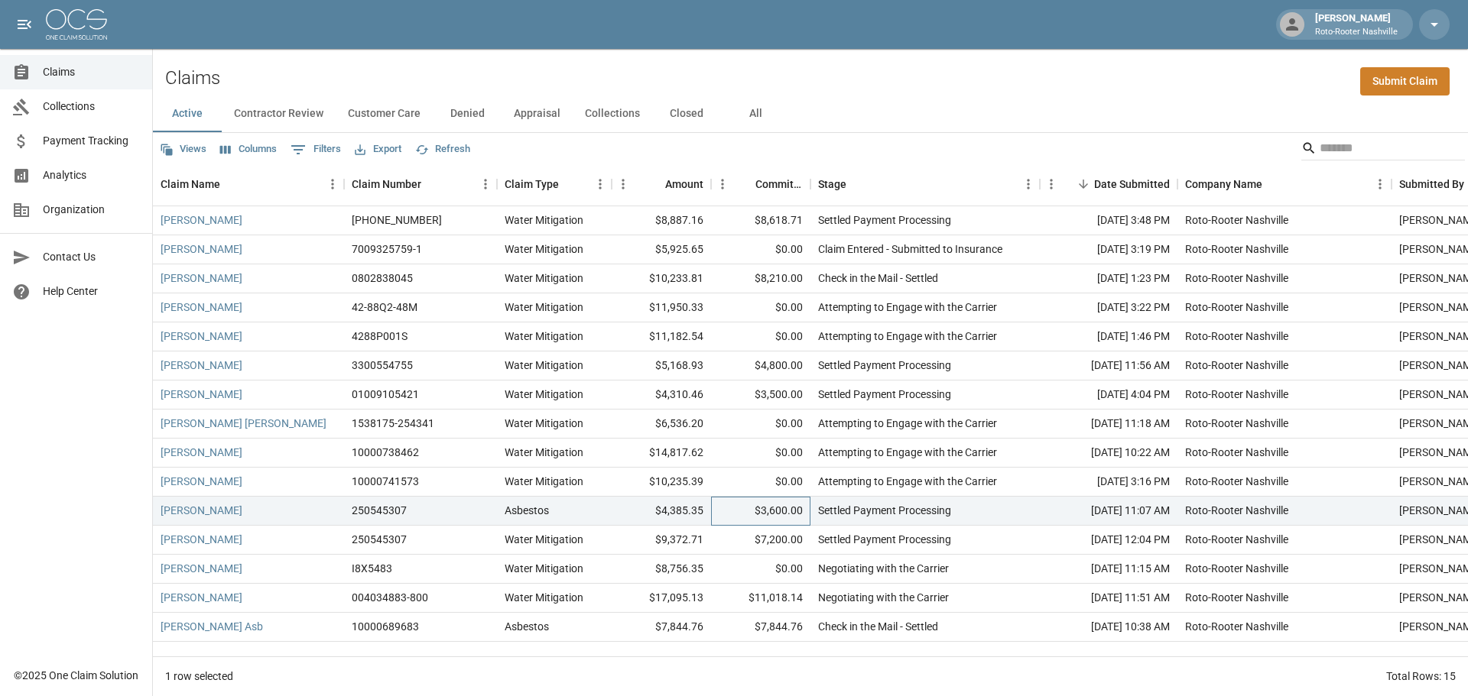
drag, startPoint x: 760, startPoint y: 509, endPoint x: 776, endPoint y: 527, distance: 23.8
click at [761, 510] on div "$3,600.00" at bounding box center [760, 511] width 99 height 29
click at [782, 539] on div "$7,200.00" at bounding box center [760, 540] width 99 height 29
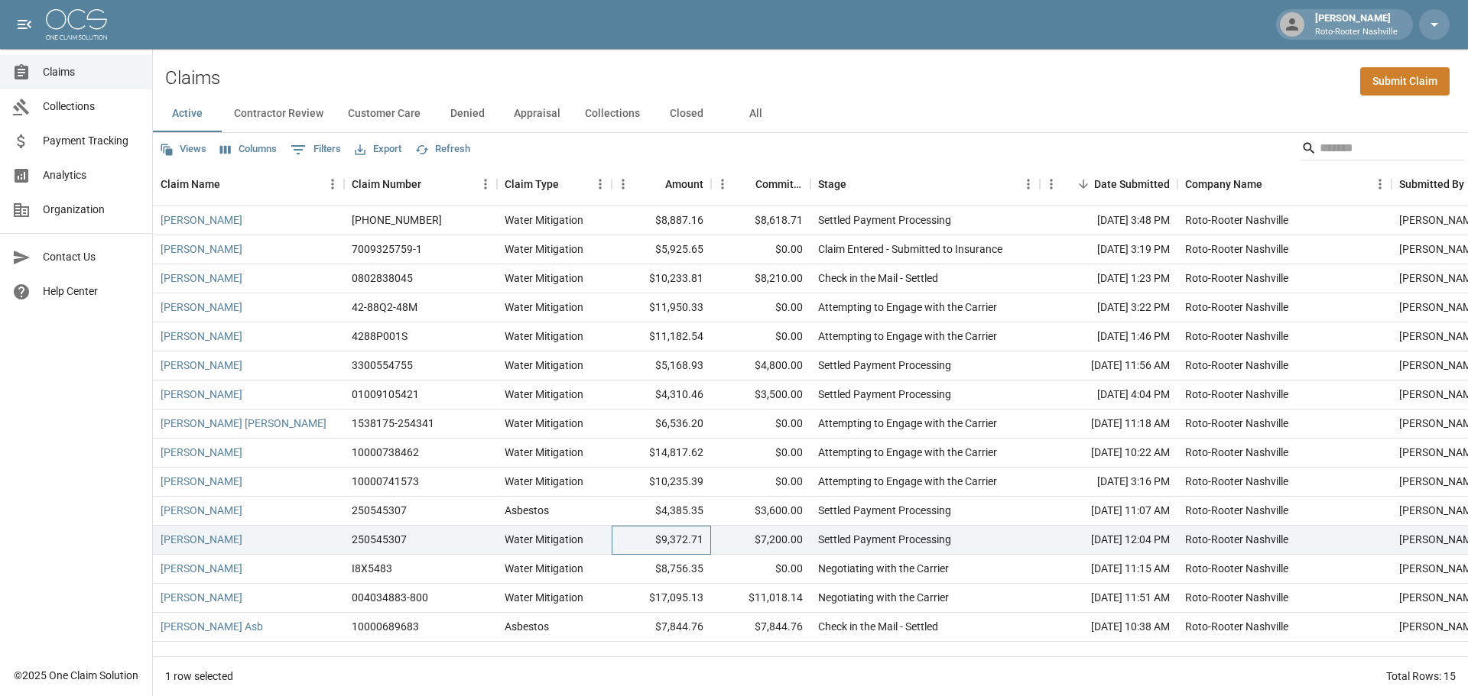
click at [697, 537] on div "$9,372.71" at bounding box center [661, 540] width 99 height 29
click at [213, 223] on link "[PERSON_NAME]" at bounding box center [202, 220] width 82 height 15
